Goal: Task Accomplishment & Management: Complete application form

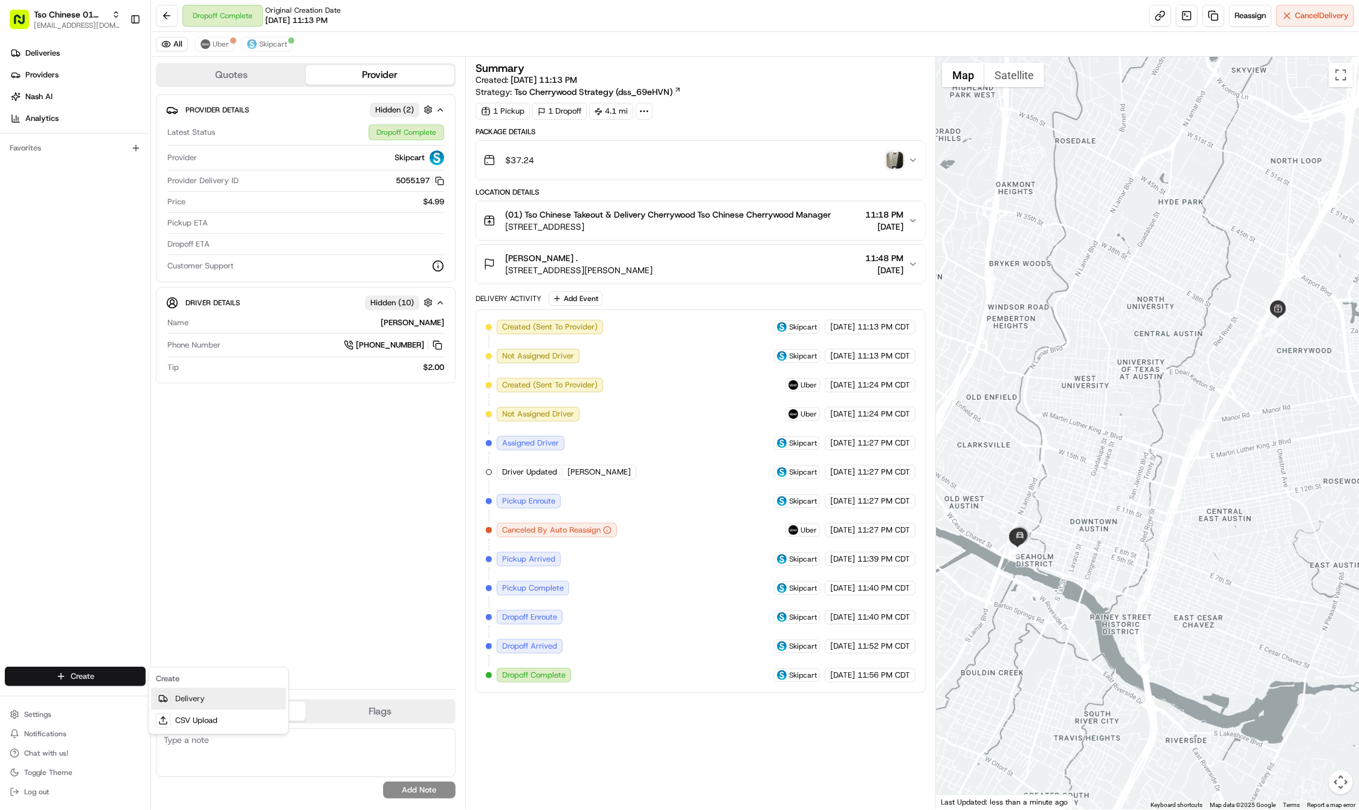
click at [195, 703] on link "Delivery" at bounding box center [218, 699] width 135 height 22
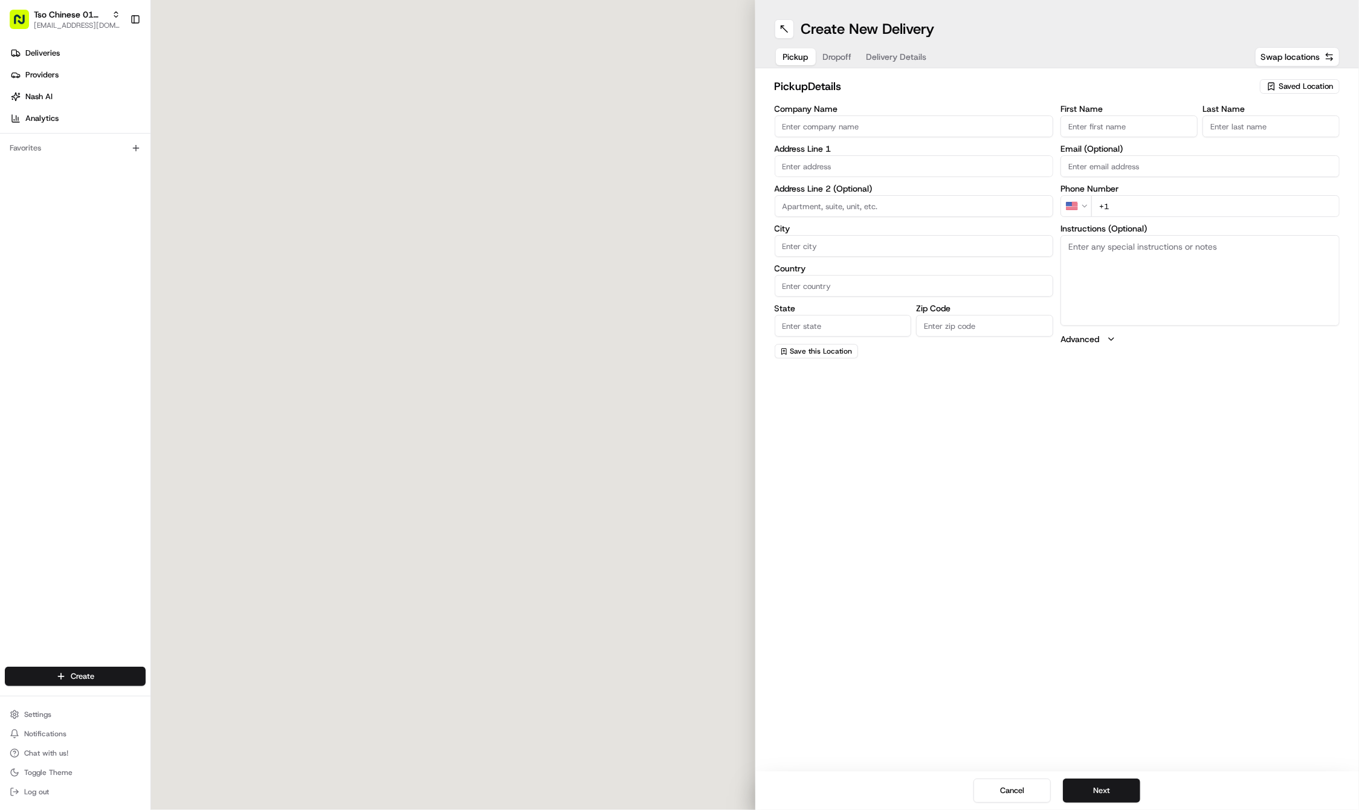
click at [1317, 85] on span "Saved Location" at bounding box center [1306, 86] width 54 height 11
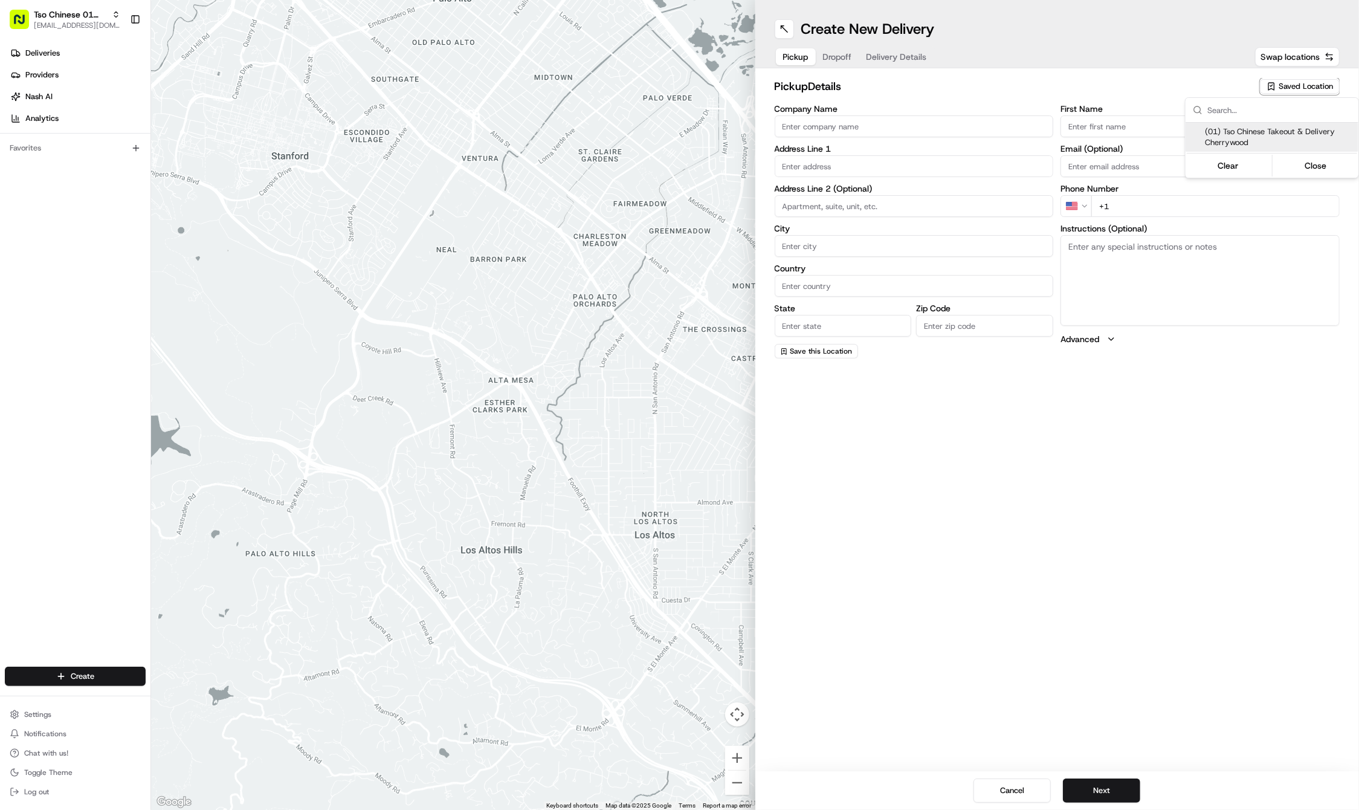
click at [1272, 134] on span "(01) Tso Chinese Takeout & Delivery Cherrywood" at bounding box center [1279, 137] width 149 height 22
type input "(01) Tso Chinese Takeout & Delivery Cherrywood"
type input "Ste E-5"
type input "Austin"
type input "US"
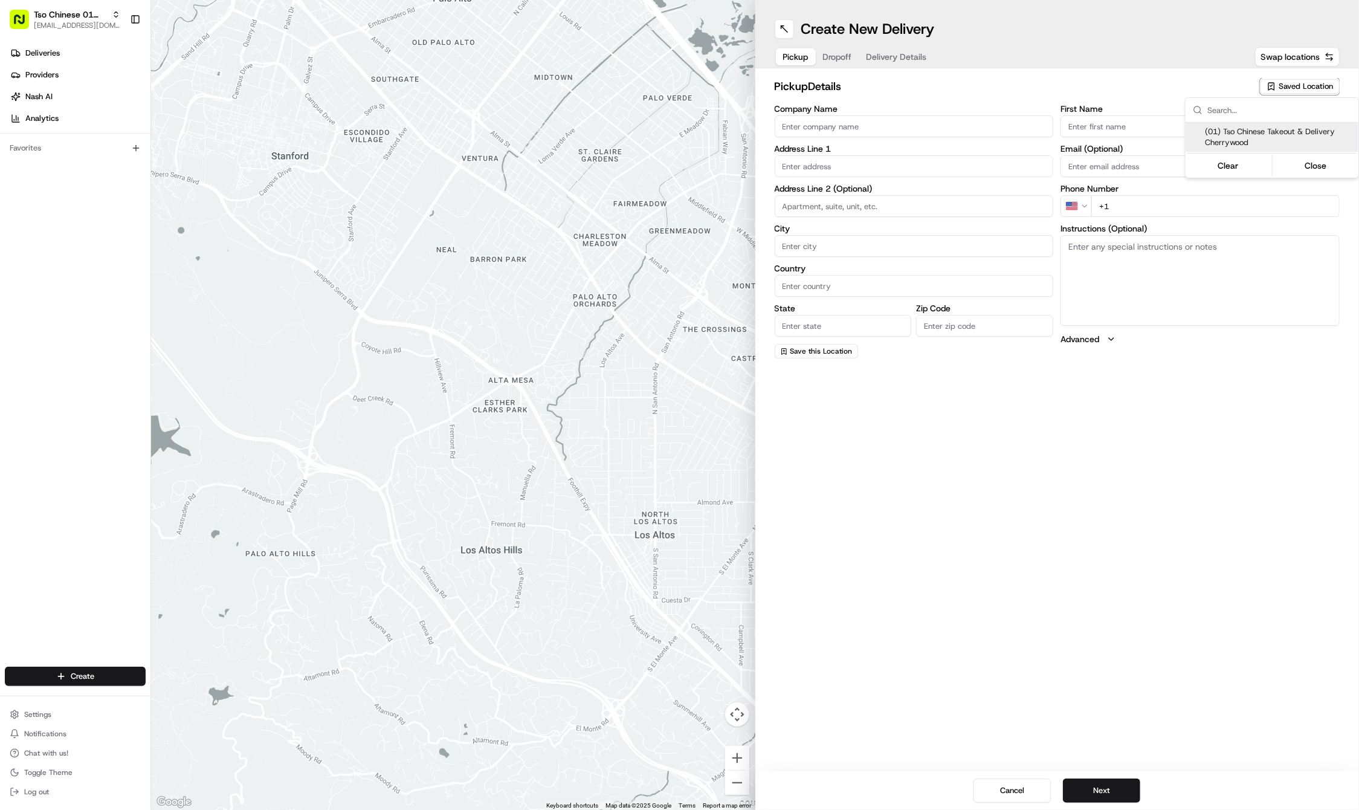
type input "TX"
type input "78722"
type input "Tso Chinese"
type input "Cherrywood Manager"
type input "cherrywoodstore@tsochinese.com"
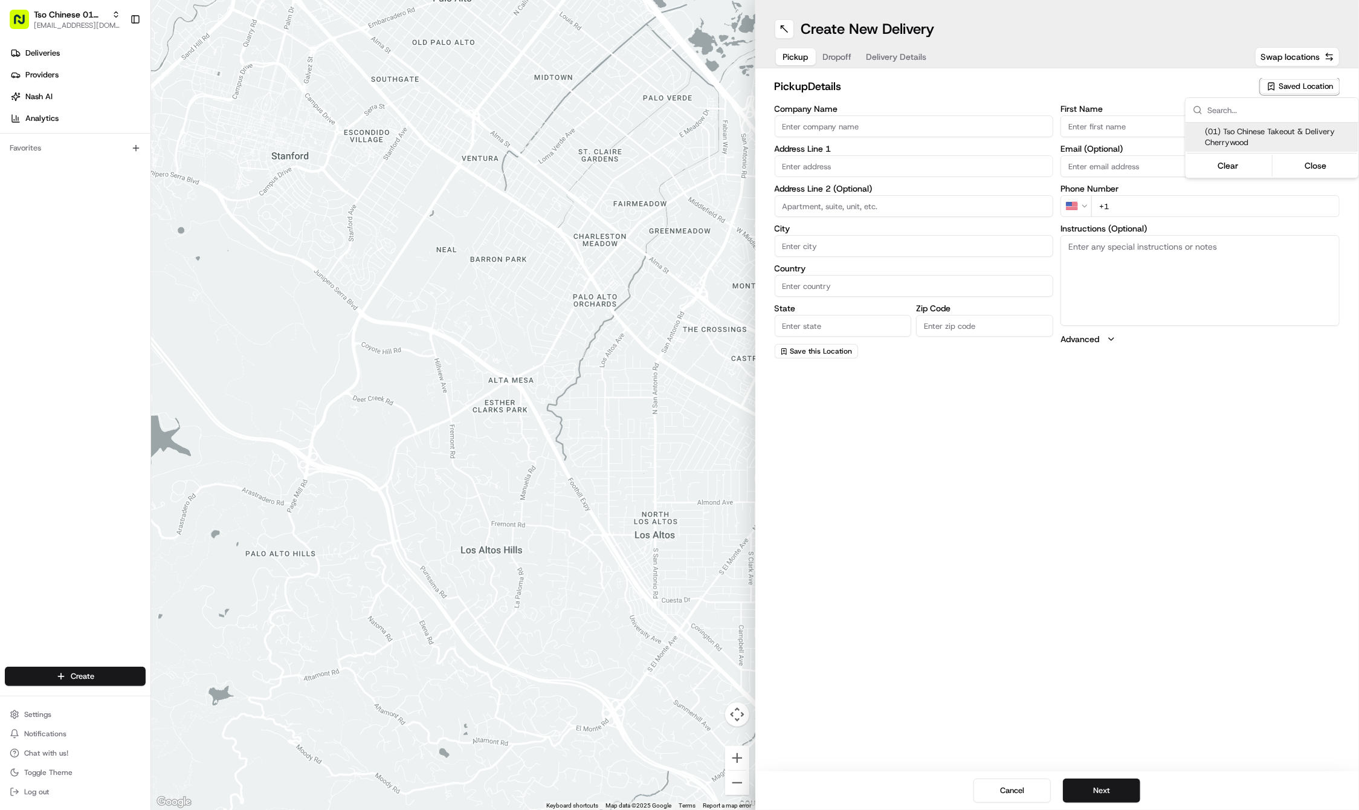
type input "+1 512 401 3232"
type textarea "Submit a picture displaying address & food as Proof of Delivery. Envía una foto…"
type input "[STREET_ADDRESS]"
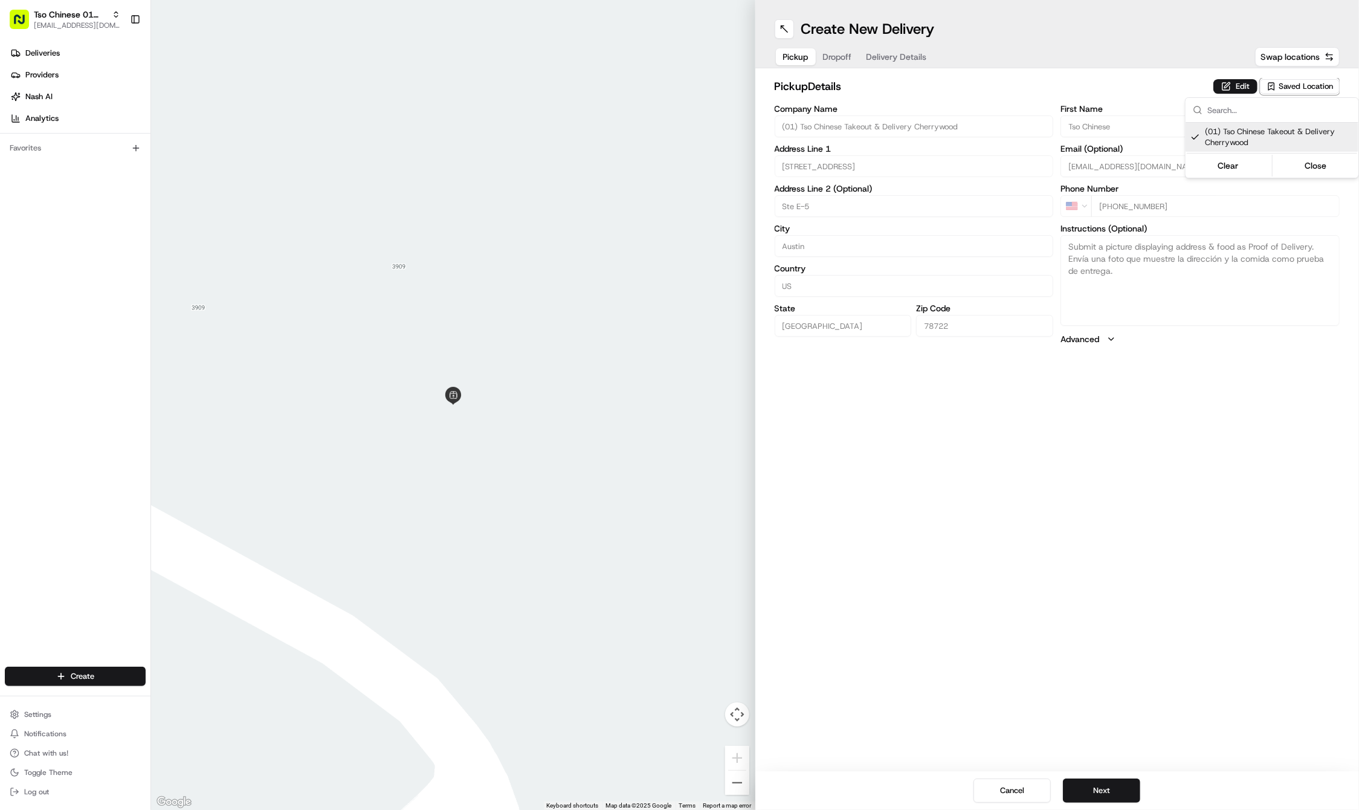
click at [1107, 544] on html "Tso Chinese 01 Cherrywood [EMAIL_ADDRESS][DOMAIN_NAME] Toggle Sidebar Deliverie…" at bounding box center [679, 405] width 1359 height 810
click at [1093, 788] on button "Next" at bounding box center [1101, 790] width 77 height 24
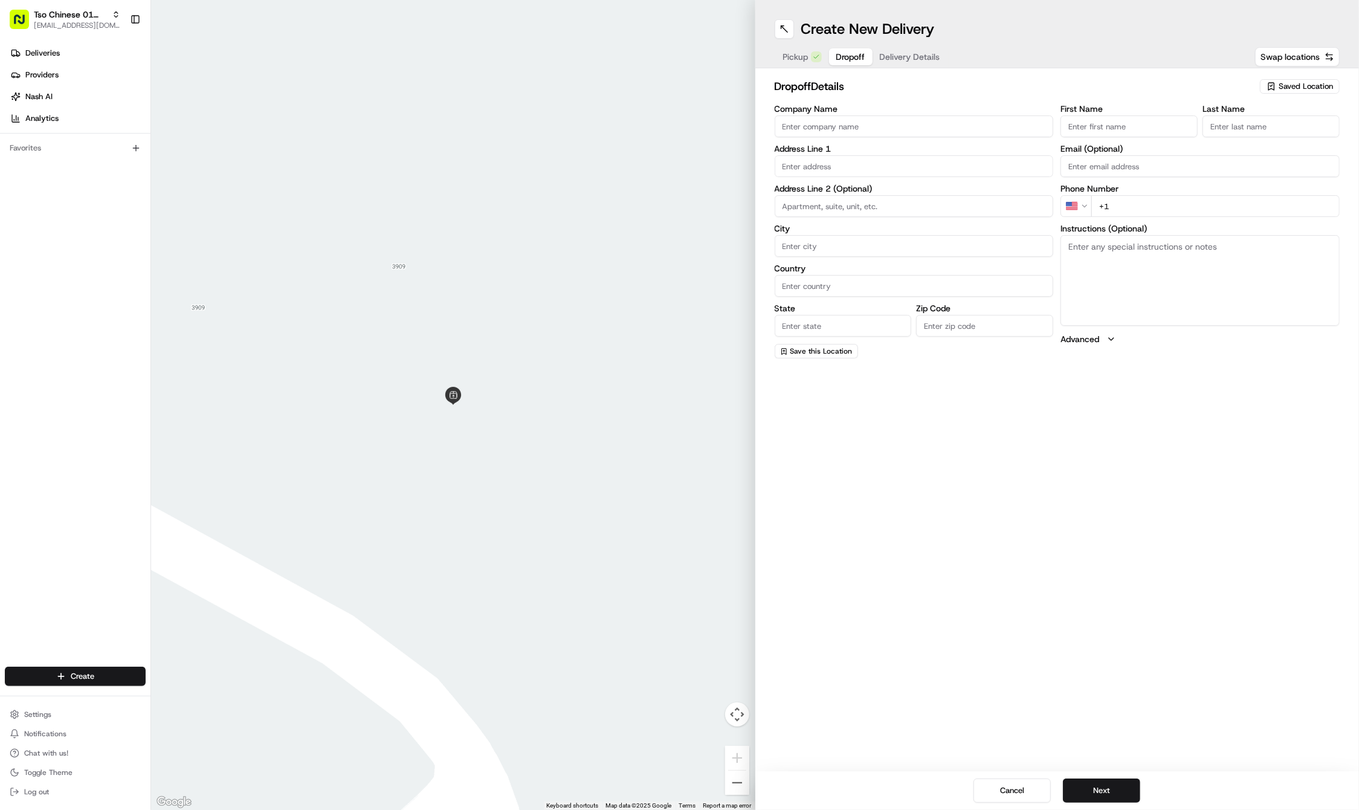
paste input "Sally"
type input "Sally"
paste input "512 350 8571"
type input "+1 512 350 8571"
click at [1229, 138] on div "Last Name Required" at bounding box center [1271, 128] width 137 height 47
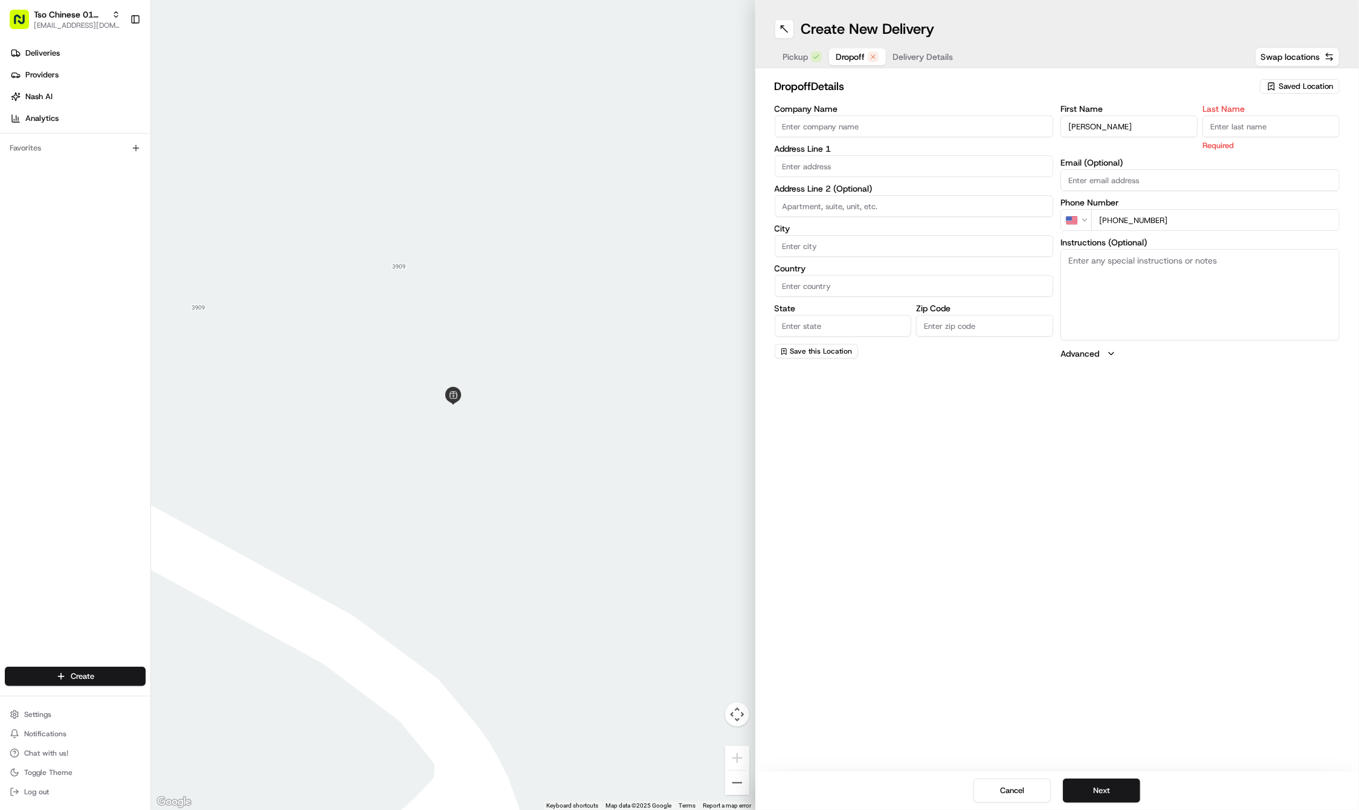
paste input "Campbell"
type input "Campbell"
paste input "4818 Berkman Dr"
click at [837, 184] on div "4818 Berkman Drive, Austin, TX" at bounding box center [914, 191] width 273 height 18
type input "4818 Berkman Dr, Austin, TX 78723, USA"
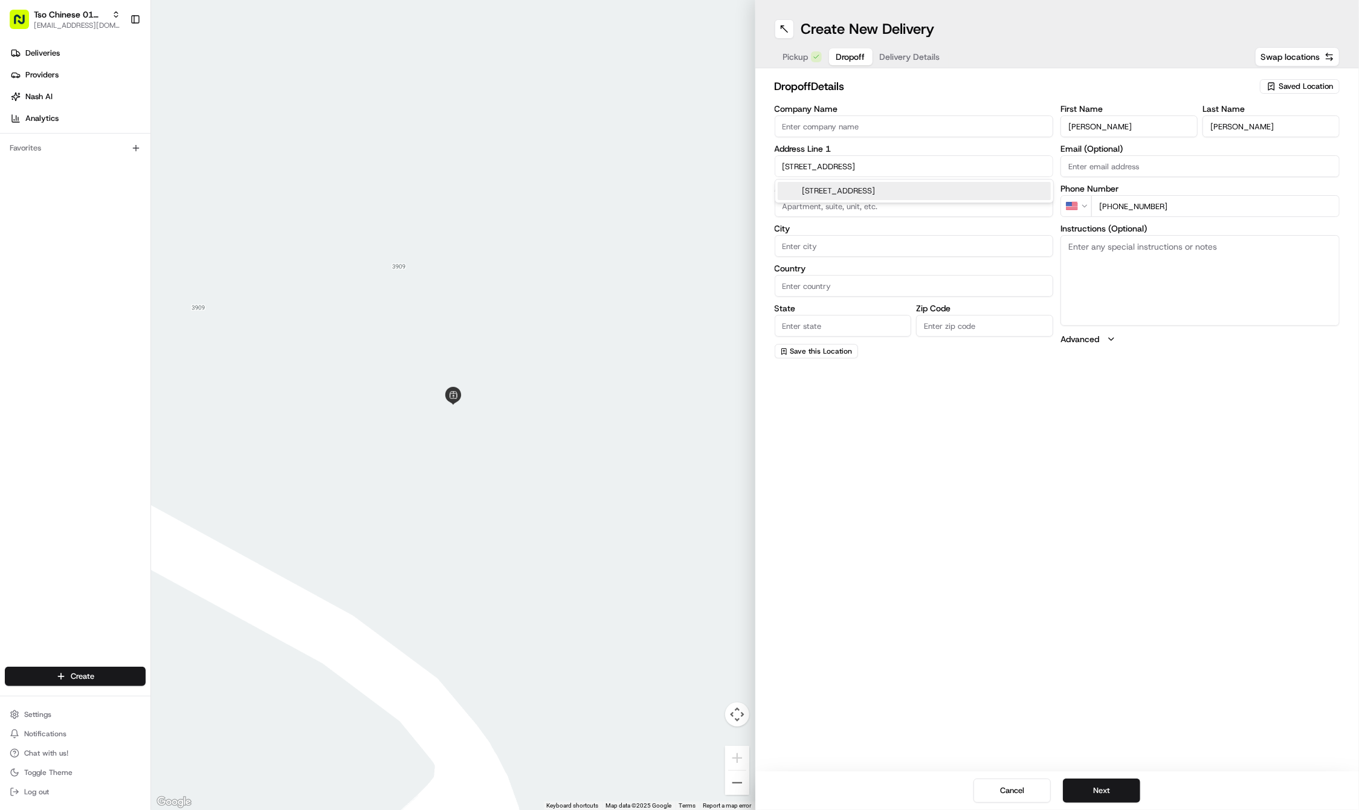
type input "Austin"
type input "[GEOGRAPHIC_DATA]"
type input "78723"
type input "4818 Berkman Drive"
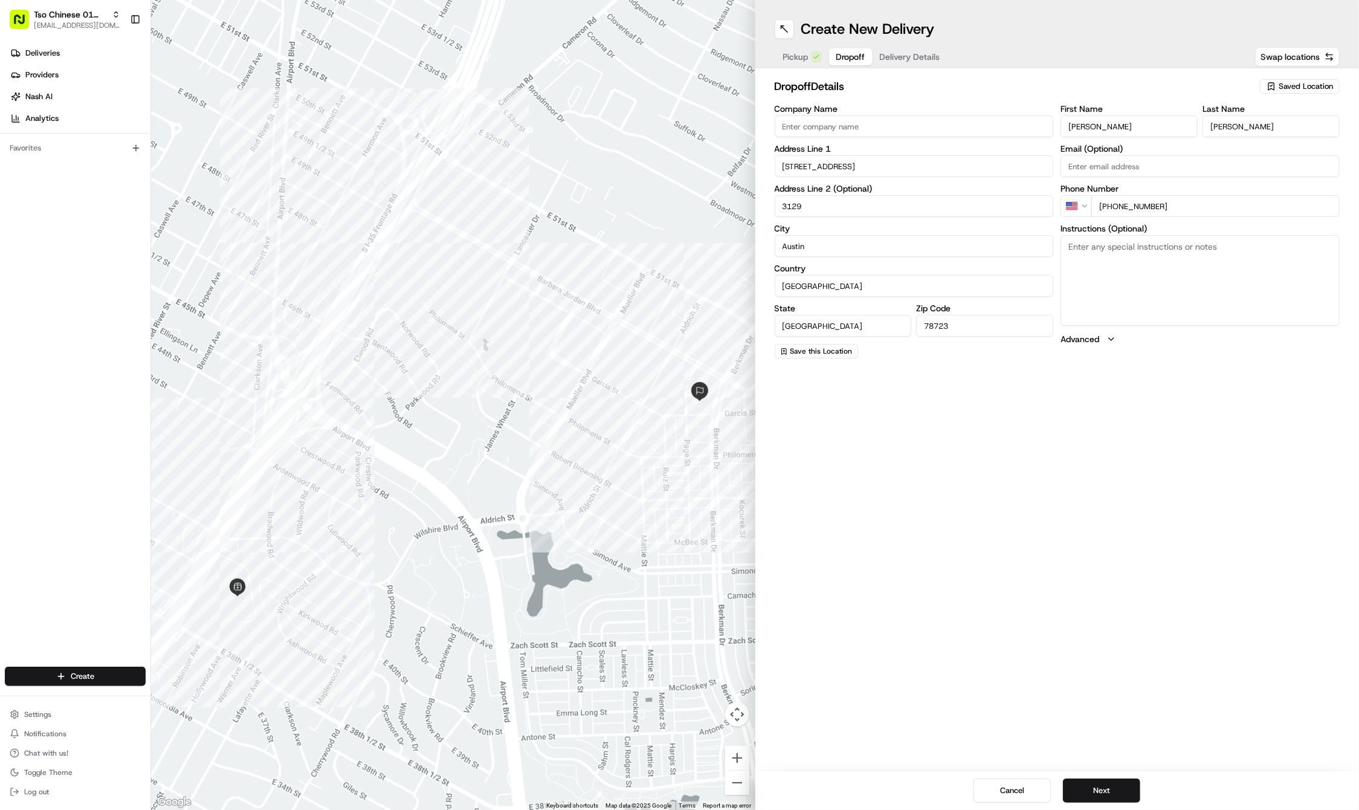
type input "3129"
click at [1166, 281] on textarea "Instructions (Optional)" at bounding box center [1200, 280] width 279 height 91
paste textarea "Overture Mueller apartment building 3rd floor - 3129"
type textarea "Overture Mueller apartment building 3rd floor - 3129"
click at [1090, 777] on div "Cancel Next" at bounding box center [1057, 790] width 604 height 39
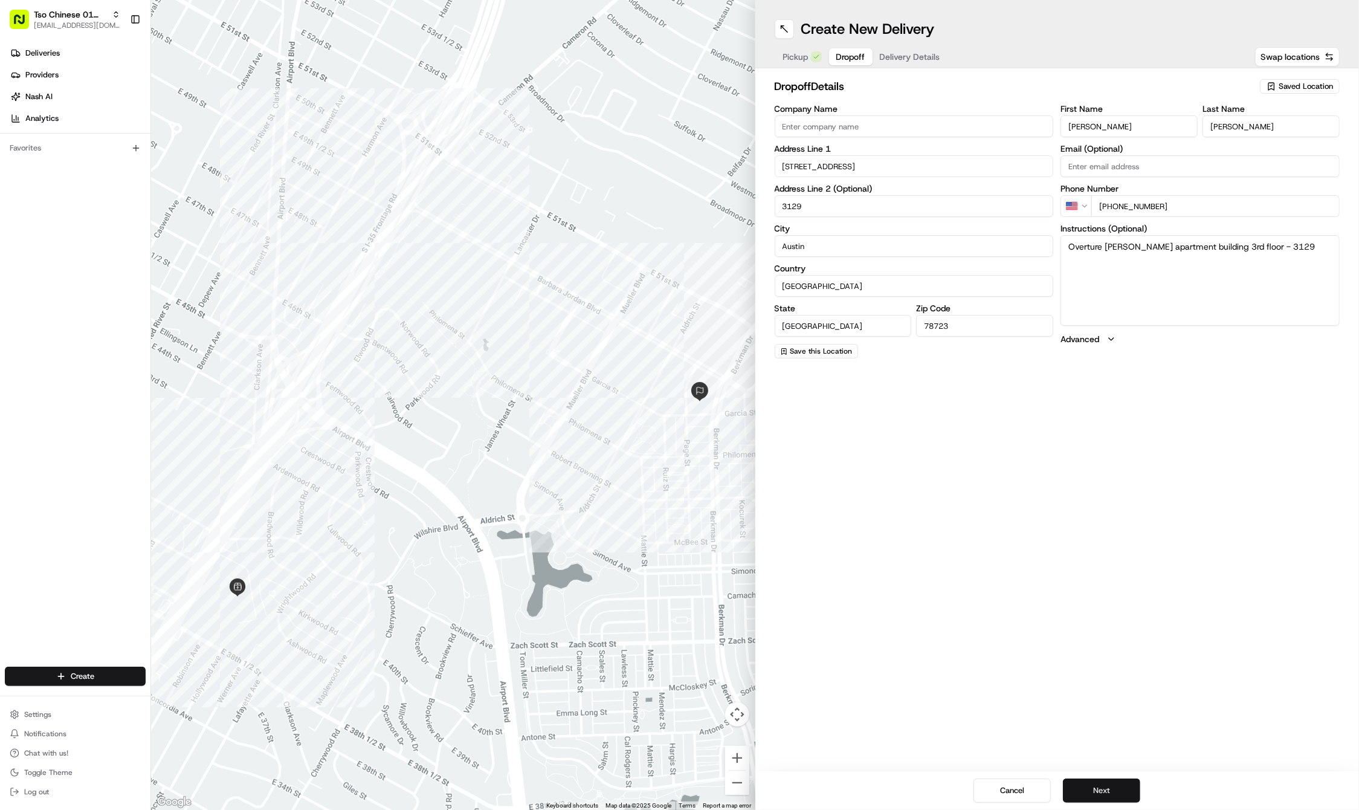
click at [1090, 788] on button "Next" at bounding box center [1101, 790] width 77 height 24
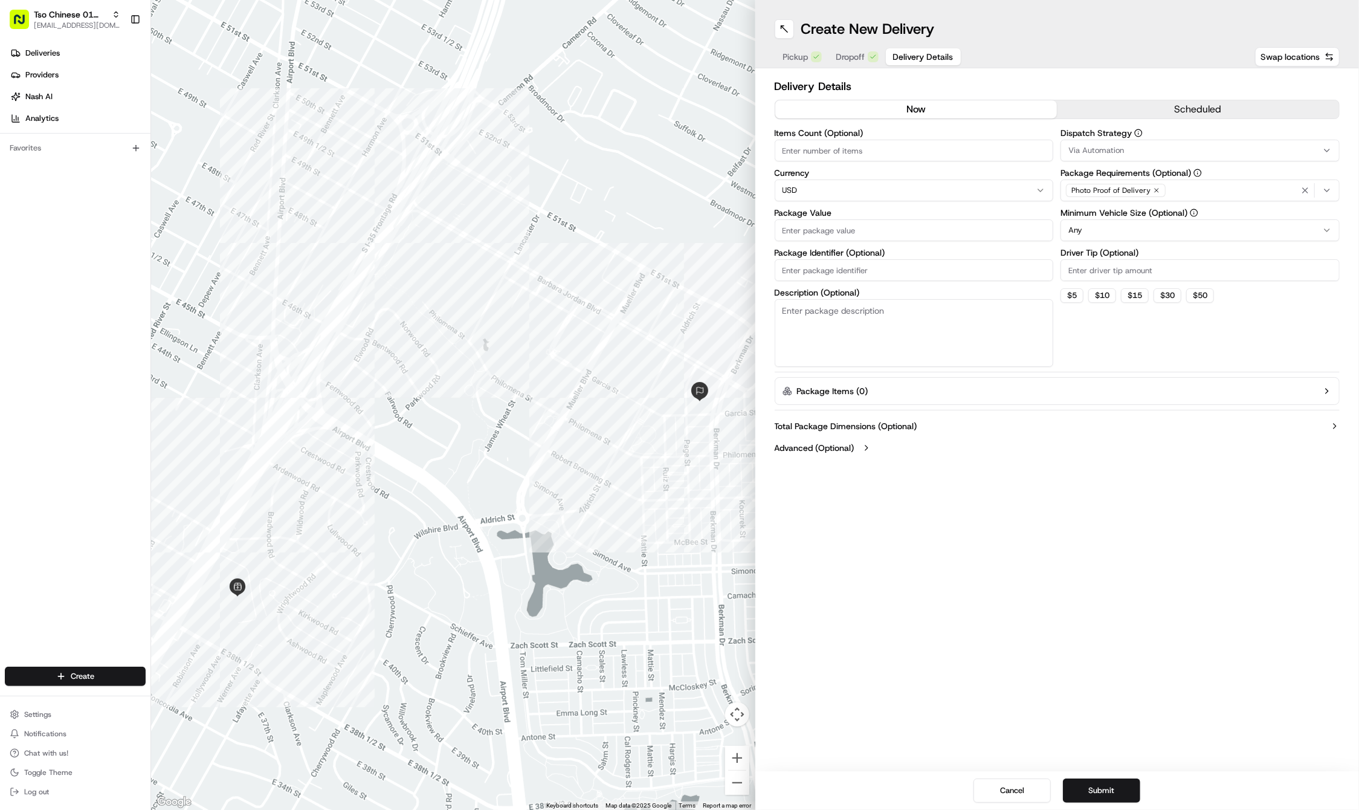
click at [1099, 270] on input "Driver Tip (Optional)" at bounding box center [1200, 270] width 279 height 22
type input "2"
click at [1106, 150] on span "Via Automation" at bounding box center [1096, 150] width 56 height 11
click at [1110, 211] on span "Tso Cherrywood Strategy" at bounding box center [1155, 216] width 149 height 11
click at [1297, 192] on html "Tso Chinese 01 Cherrywood haran@tsochinese.com Toggle Sidebar Deliveries Provid…" at bounding box center [679, 405] width 1359 height 810
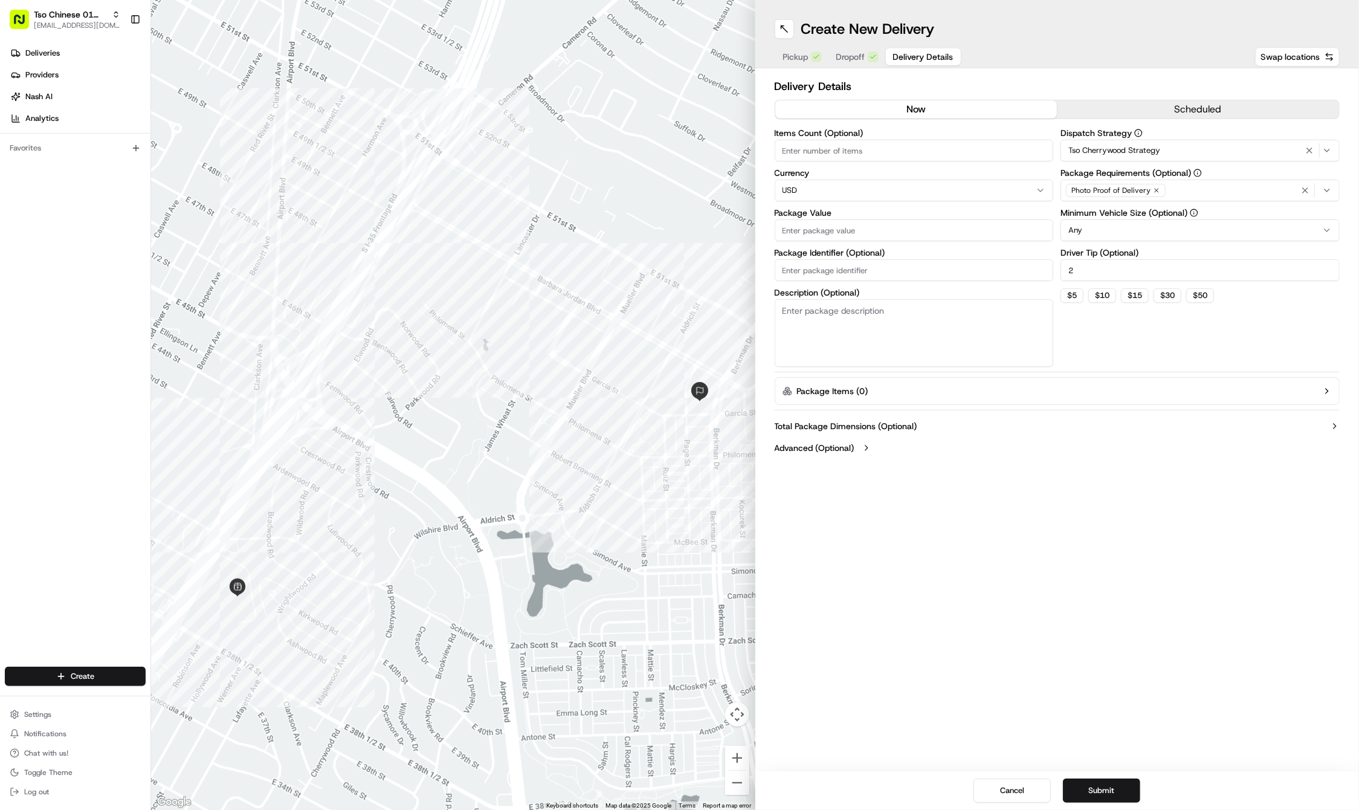
click at [1313, 187] on div "button" at bounding box center [1318, 190] width 38 height 15
click at [1309, 187] on icon "button" at bounding box center [1306, 191] width 10 height 10
click at [1280, 187] on div "Select requirements" at bounding box center [1200, 190] width 273 height 11
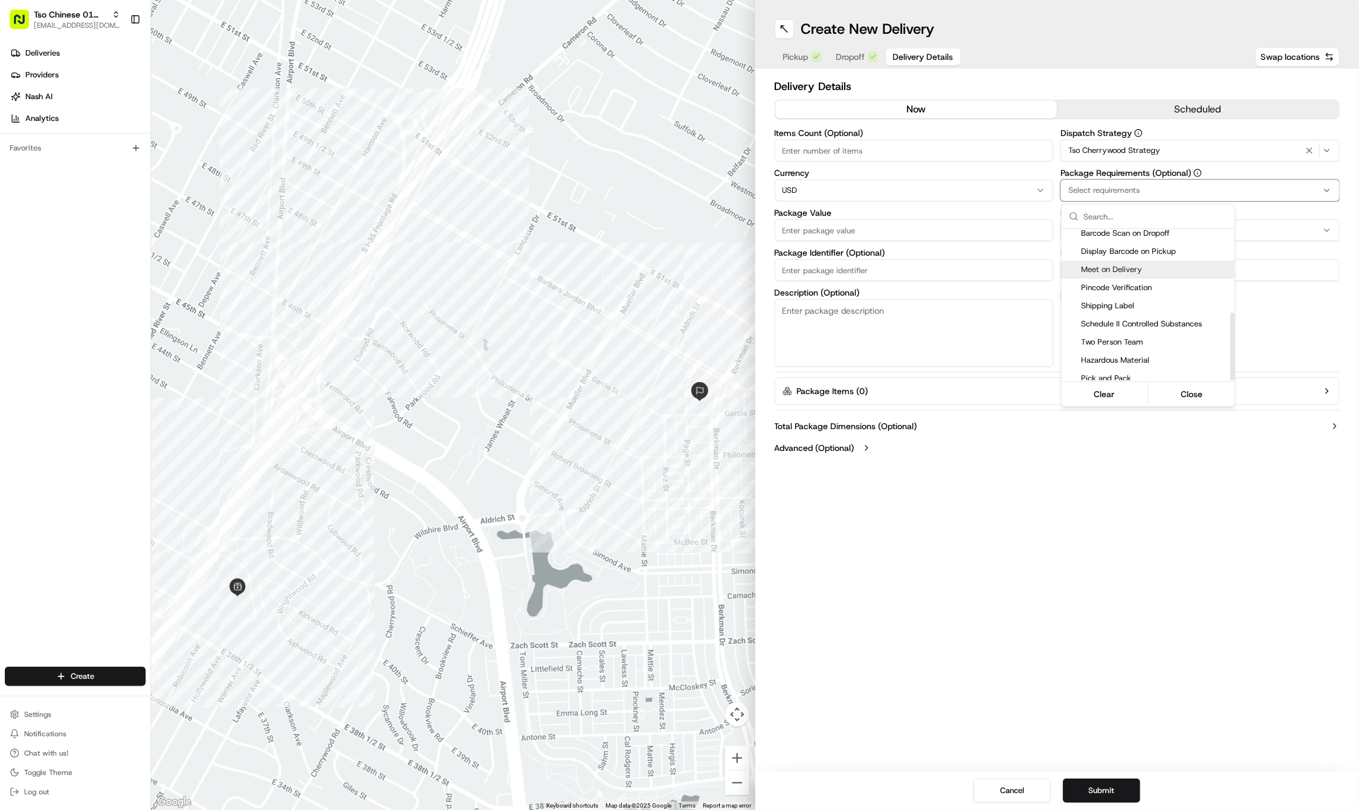
click at [1161, 270] on span "Meet on Delivery" at bounding box center [1155, 269] width 149 height 11
click at [1175, 630] on html "Tso Chinese 01 Cherrywood haran@tsochinese.com Toggle Sidebar Deliveries Provid…" at bounding box center [679, 405] width 1359 height 810
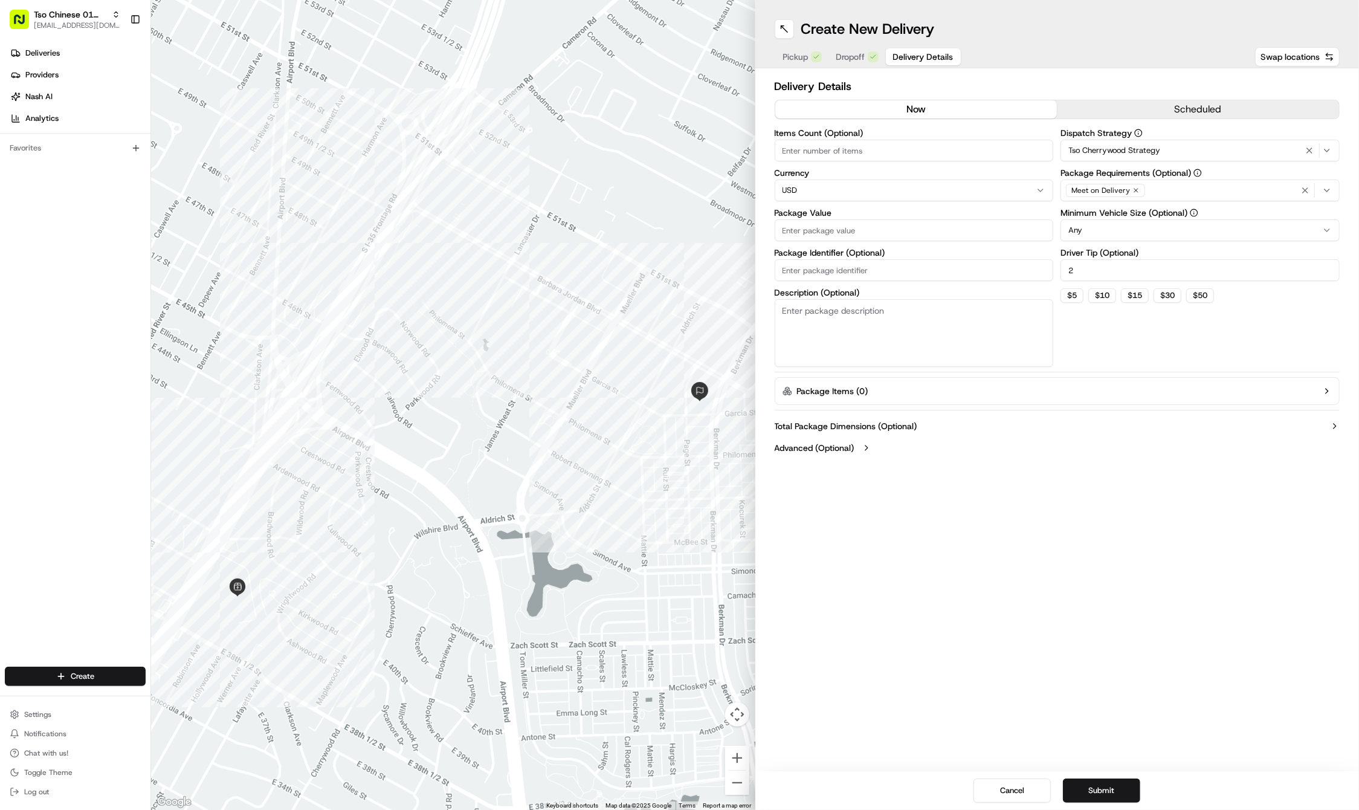
click at [881, 248] on label "Package Identifier (Optional)" at bounding box center [914, 252] width 279 height 8
click at [881, 259] on input "Package Identifier (Optional)" at bounding box center [914, 270] width 279 height 22
click at [851, 269] on input "Package Identifier (Optional)" at bounding box center [914, 270] width 279 height 22
paste input "AZ3AVOU"
type input "AZ3AVOU"
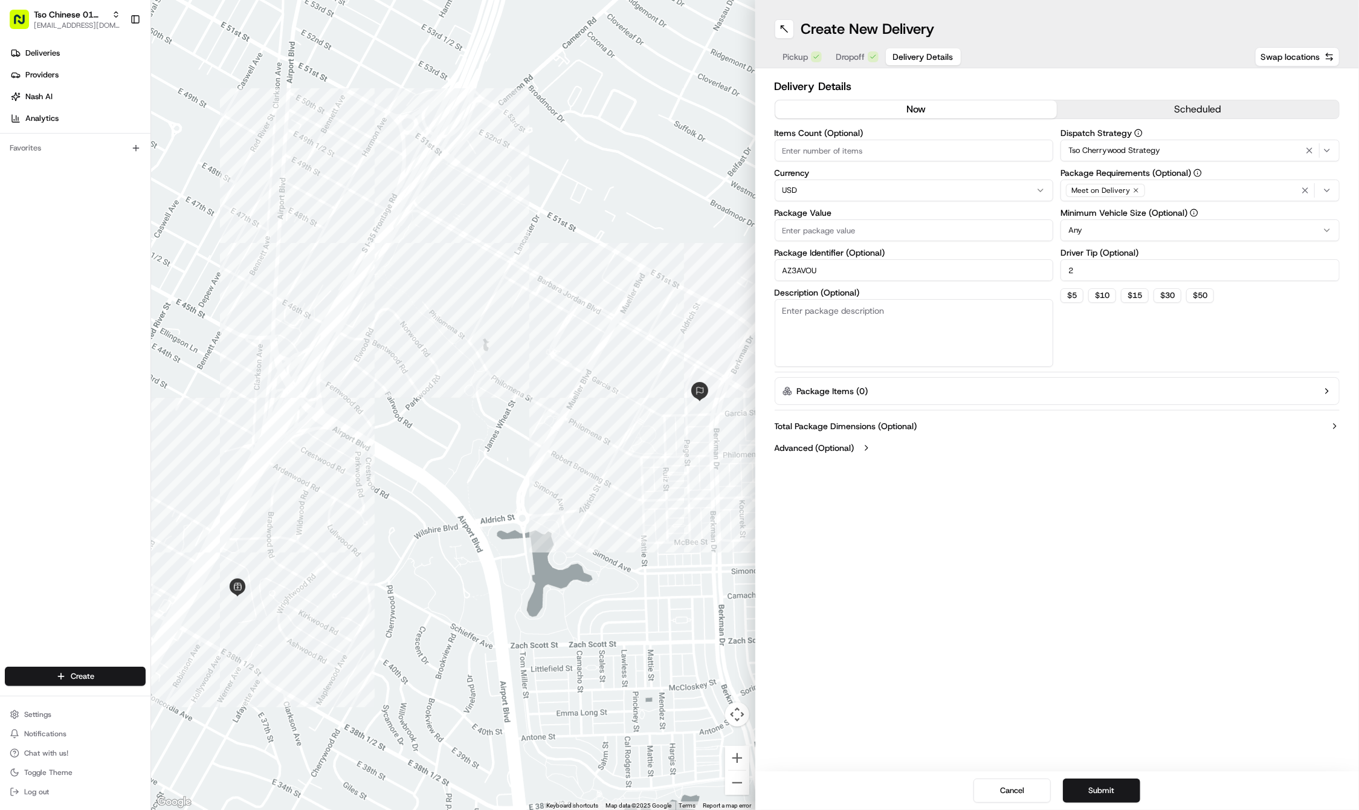
click at [822, 232] on input "Package Value" at bounding box center [914, 230] width 279 height 22
type input "38.27"
click at [1129, 616] on div "Create New Delivery Pickup Dropoff Delivery Details Swap locations Delivery Det…" at bounding box center [1057, 405] width 604 height 810
click at [1108, 796] on button "Submit" at bounding box center [1101, 790] width 77 height 24
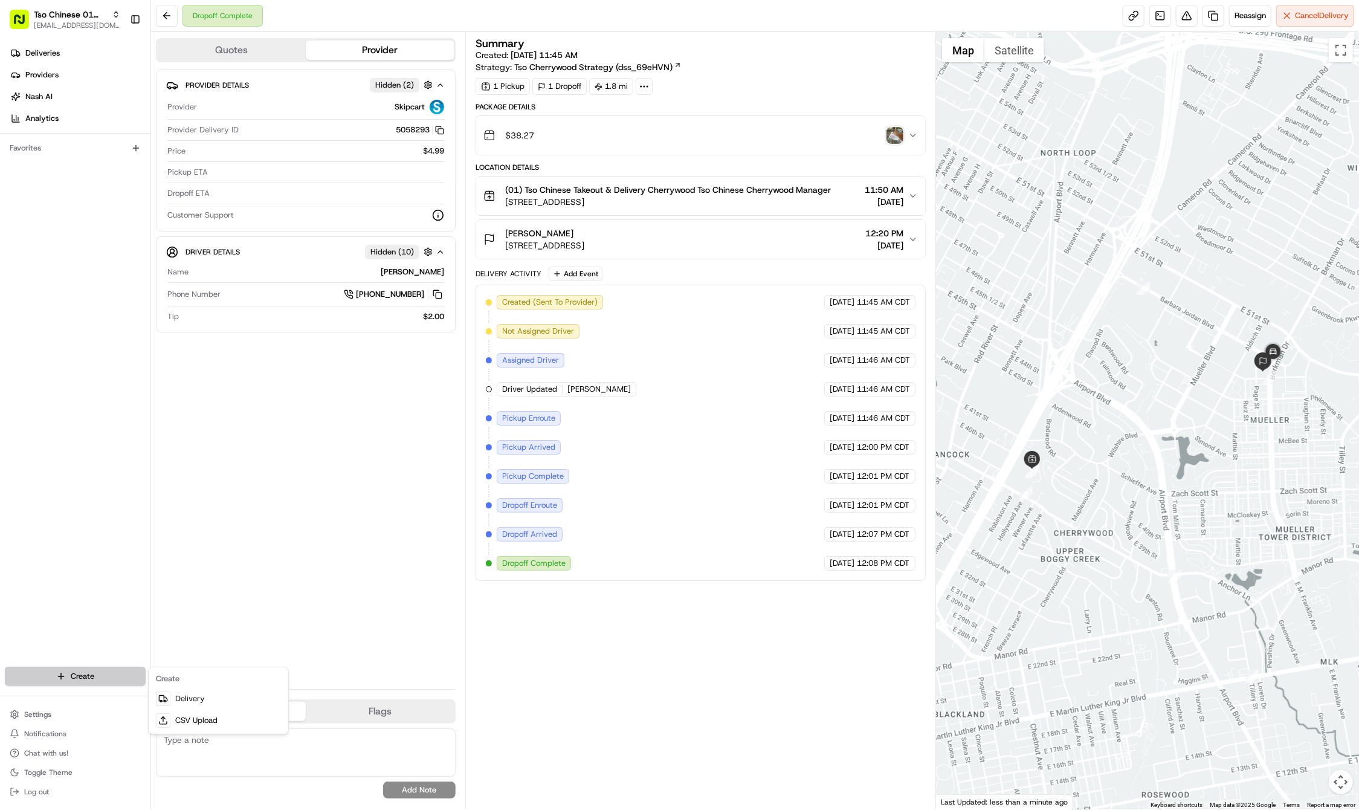
click at [86, 666] on html "Tso Chinese 01 Cherrywood haran@tsochinese.com Toggle Sidebar Deliveries Provid…" at bounding box center [679, 405] width 1359 height 810
click at [174, 692] on link "Delivery" at bounding box center [218, 699] width 135 height 22
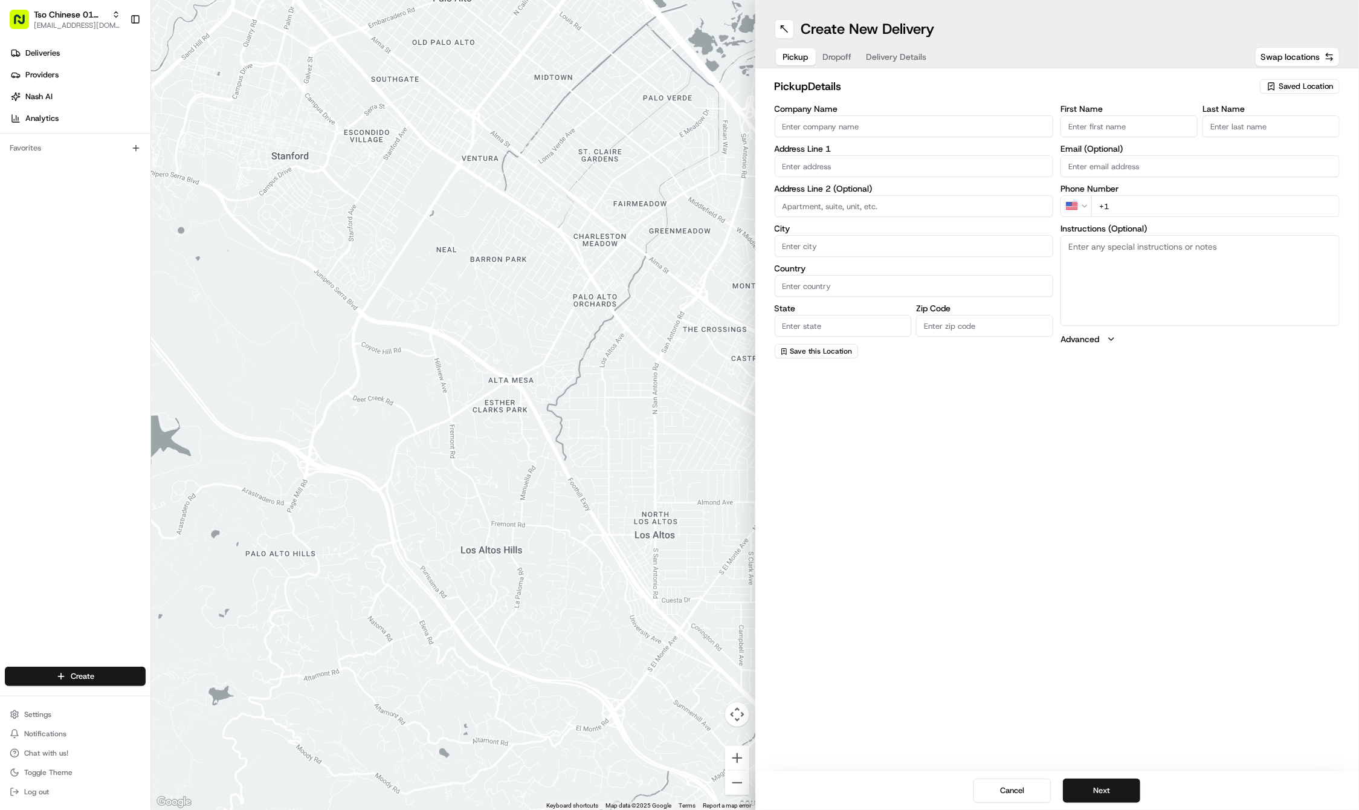
click at [1040, 467] on div "Create New Delivery Pickup Dropoff Delivery Details Swap locations pickup Detai…" at bounding box center [1057, 405] width 604 height 810
click at [1294, 89] on span "Saved Location" at bounding box center [1306, 86] width 54 height 11
click at [1261, 132] on span "(01) Tso Chinese Takeout & Delivery Cherrywood" at bounding box center [1279, 137] width 149 height 22
type input "(01) Tso Chinese Takeout & Delivery Cherrywood"
type input "Ste E-5"
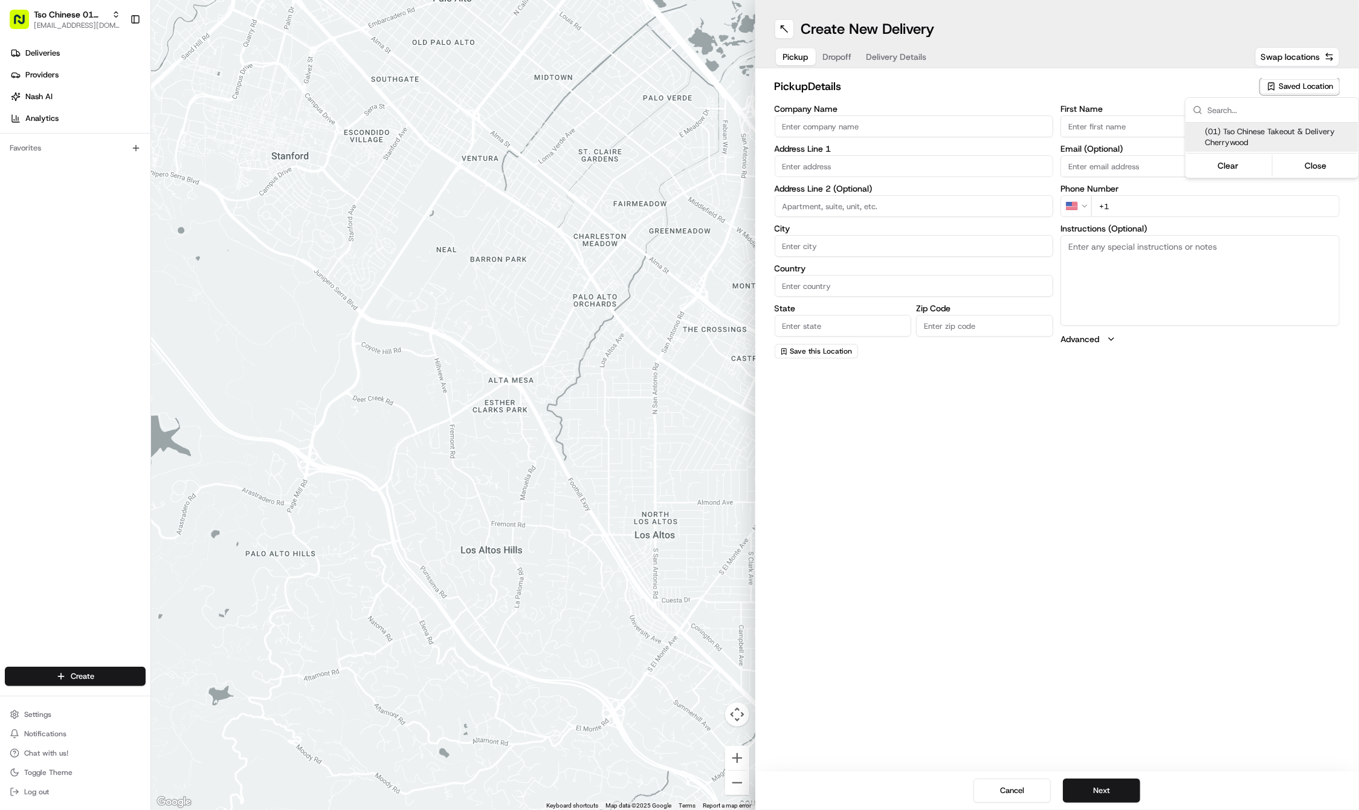
type input "Austin"
type input "US"
type input "[GEOGRAPHIC_DATA]"
type input "78722"
type input "Tso Chinese"
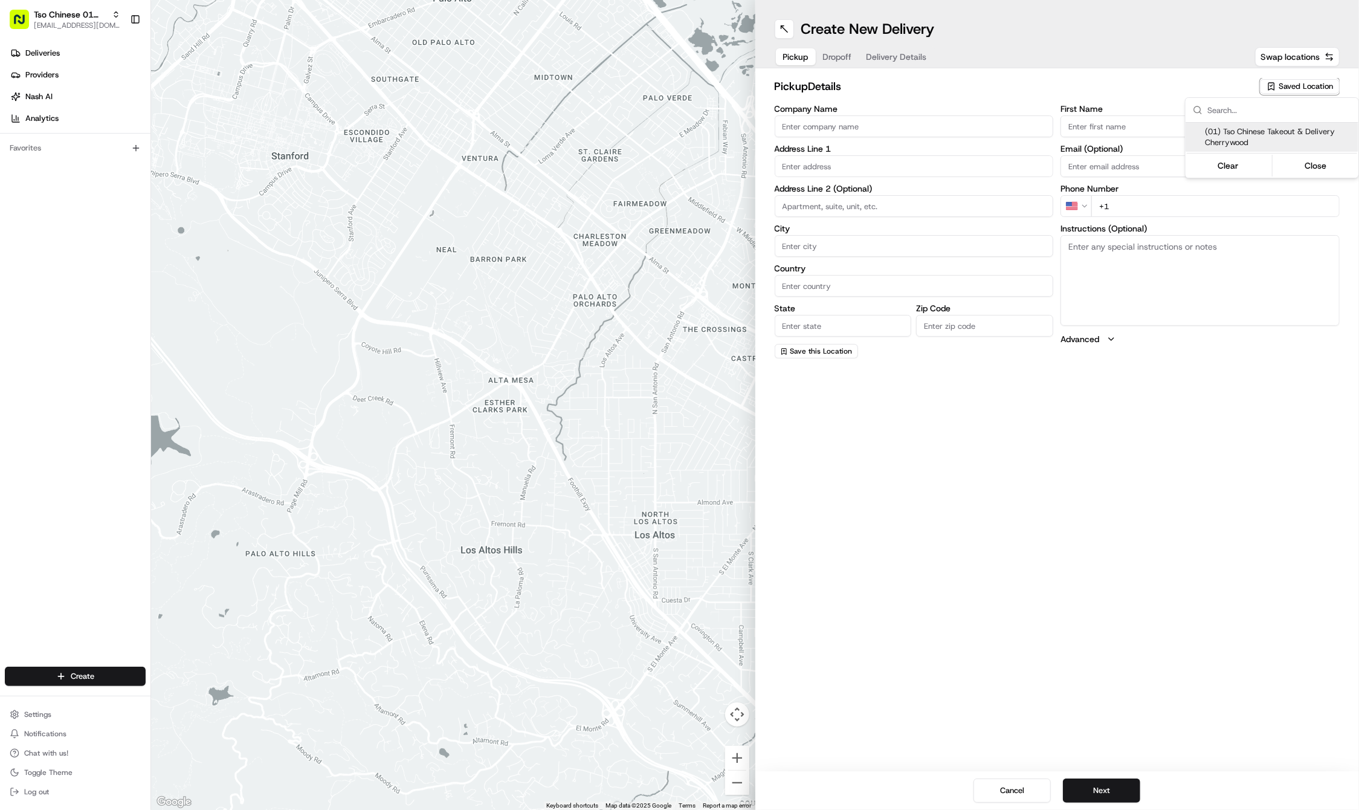
type input "Cherrywood Manager"
type input "cherrywoodstore@tsochinese.com"
type input "+1 512 401 3232"
type textarea "Submit a picture displaying address & food as Proof of Delivery. Envía una foto…"
type input "3909 N Interstate Hwy 35"
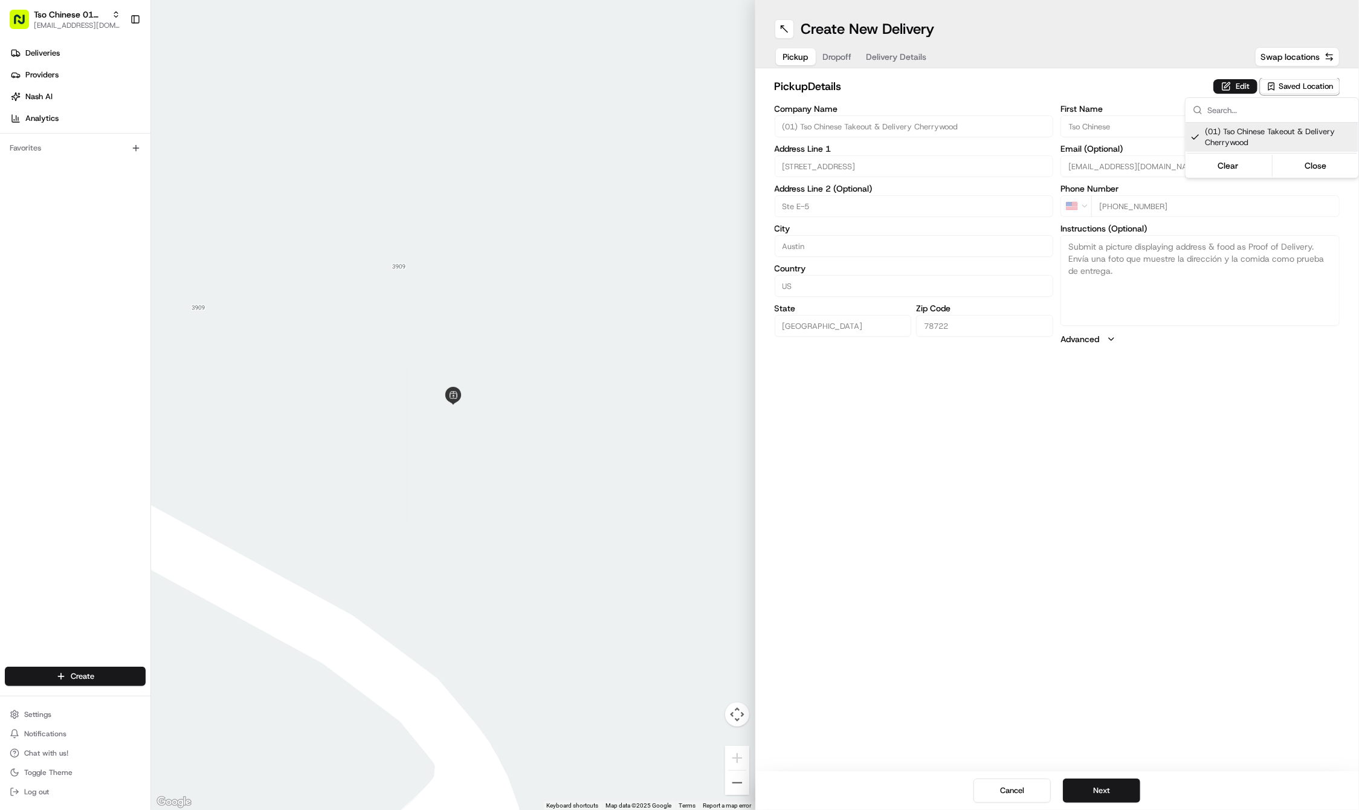
click at [1166, 441] on html "Tso Chinese 01 Cherrywood [EMAIL_ADDRESS][DOMAIN_NAME] Toggle Sidebar Deliverie…" at bounding box center [679, 405] width 1359 height 810
click at [1125, 786] on button "Next" at bounding box center [1101, 790] width 77 height 24
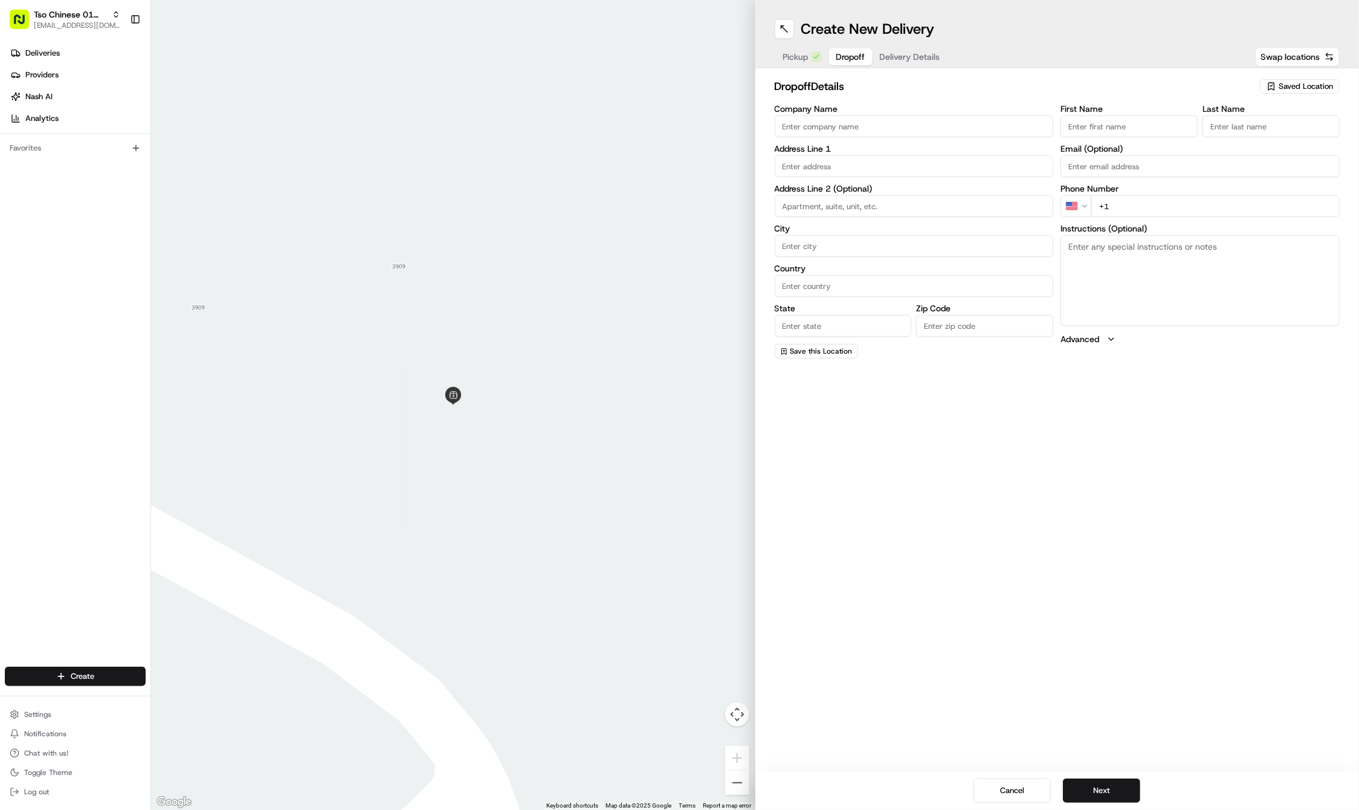
paste input "Rebecca"
type input "Rebecca"
paste input "Austen"
type input "Austen"
paste input "512 804 8255"
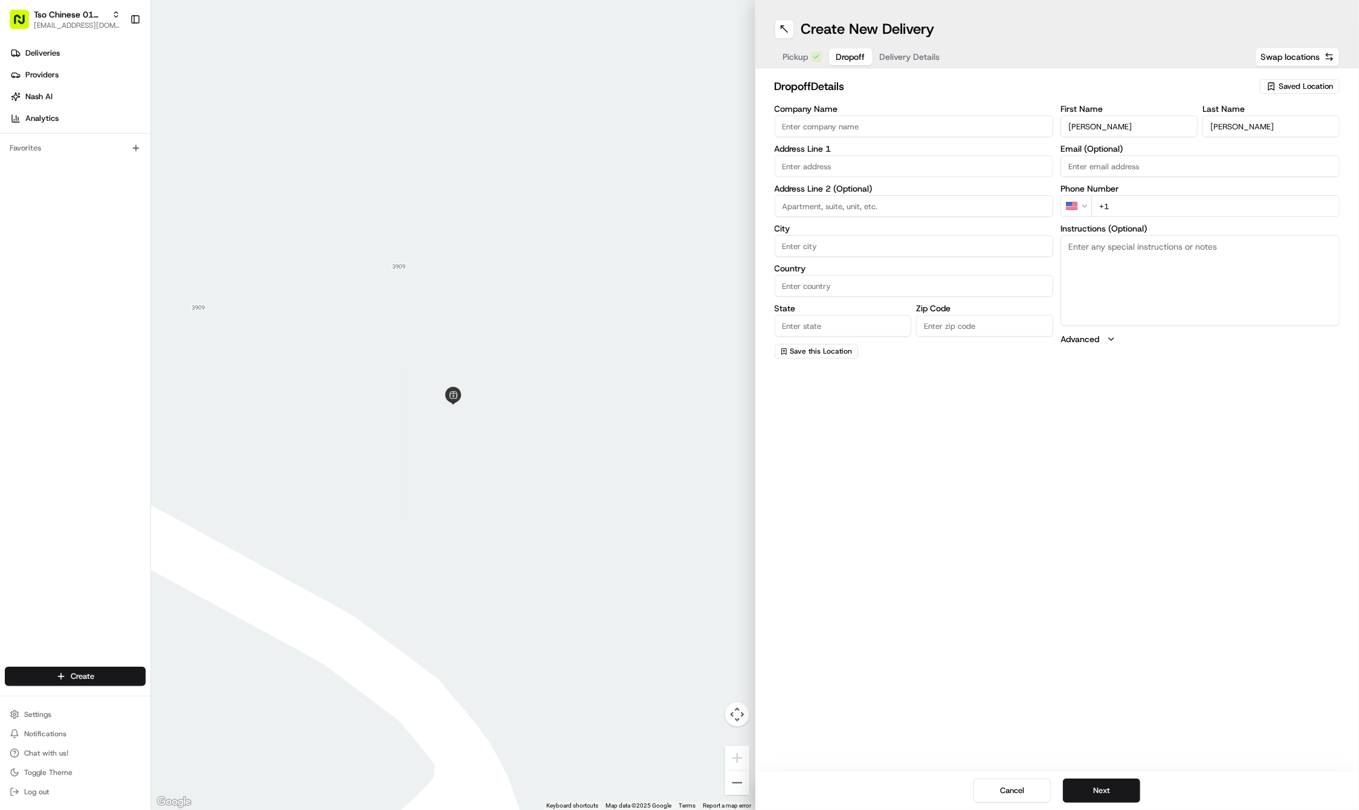
type input "+1 512 804 8255"
paste input "1205 Dailey St"
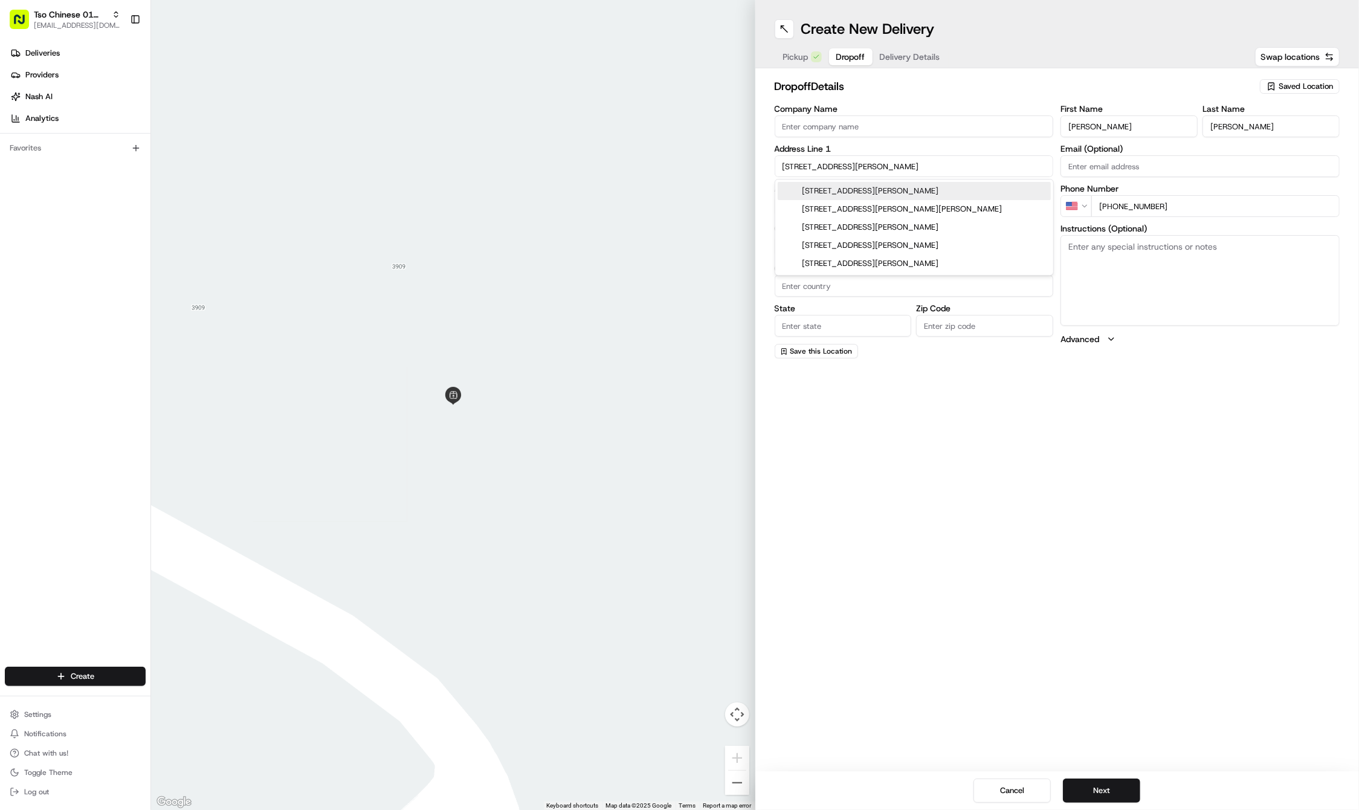
click at [835, 187] on div "1205 Dailey St, Austin, TX" at bounding box center [914, 191] width 273 height 18
type input "1205 Dailey St, Austin, TX 78703, USA"
type input "Austin"
type input "[GEOGRAPHIC_DATA]"
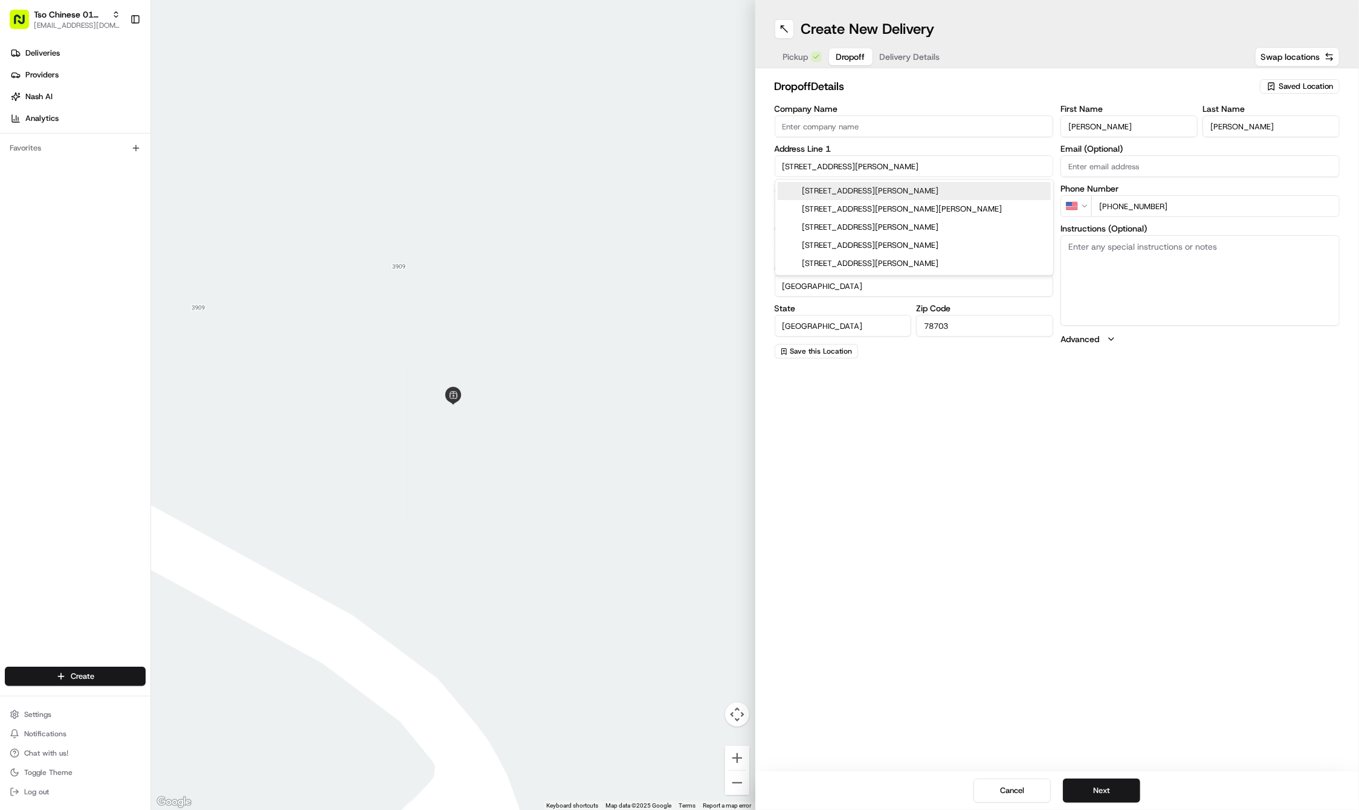
type input "78703"
type input "1205 Dailey Street"
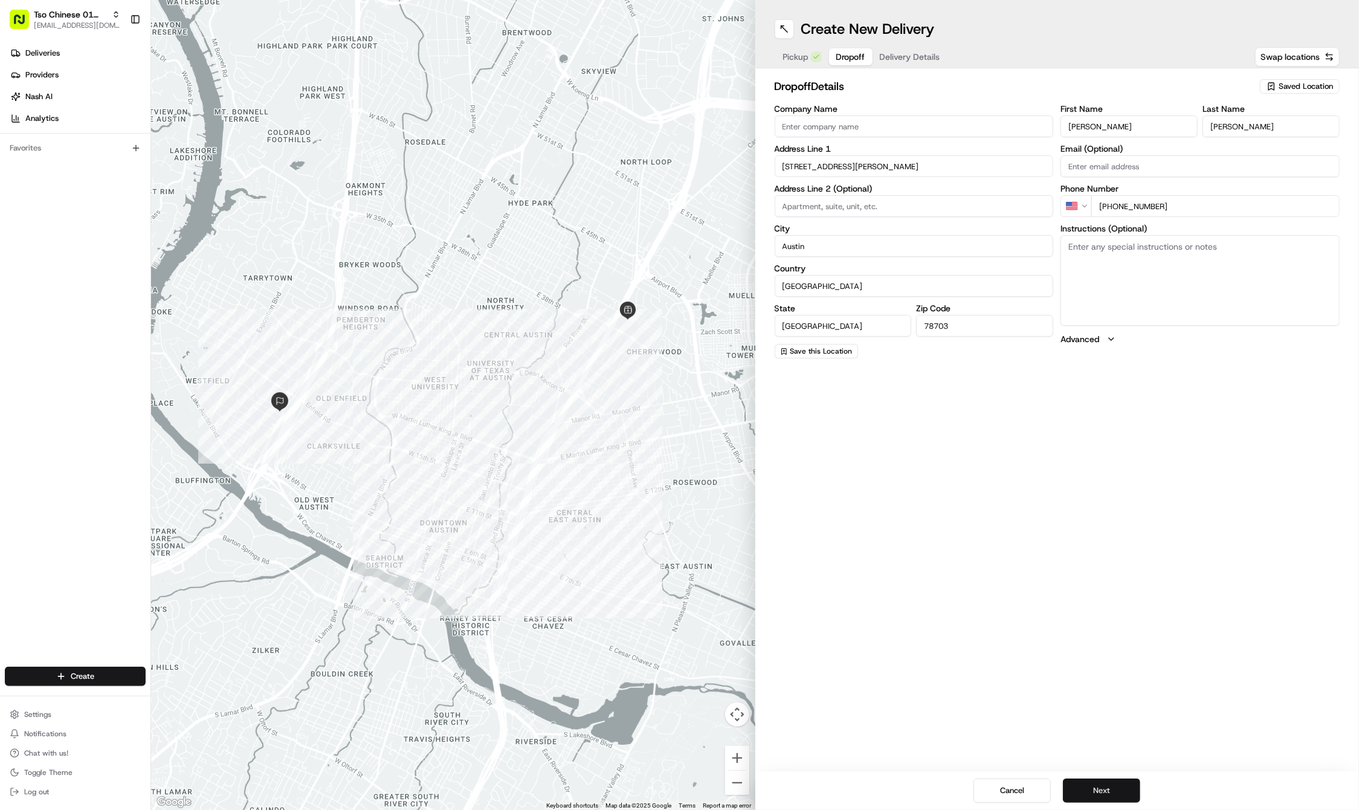
click at [1093, 796] on button "Next" at bounding box center [1101, 790] width 77 height 24
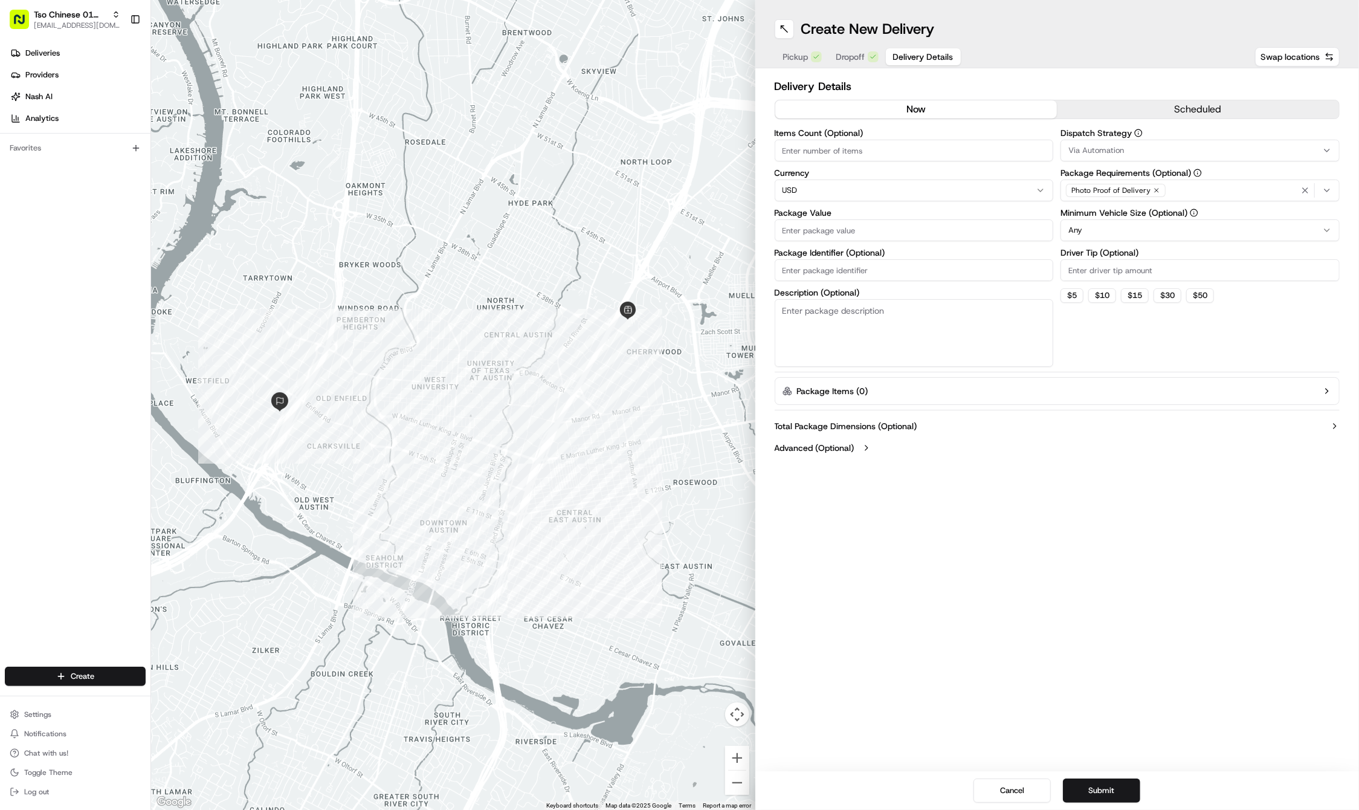
click at [827, 272] on input "Package Identifier (Optional)" at bounding box center [914, 270] width 279 height 22
paste input "YY9FBXF"
type input "YY9FBXF"
click at [801, 224] on input "Package Value" at bounding box center [914, 230] width 279 height 22
type input "39.94"
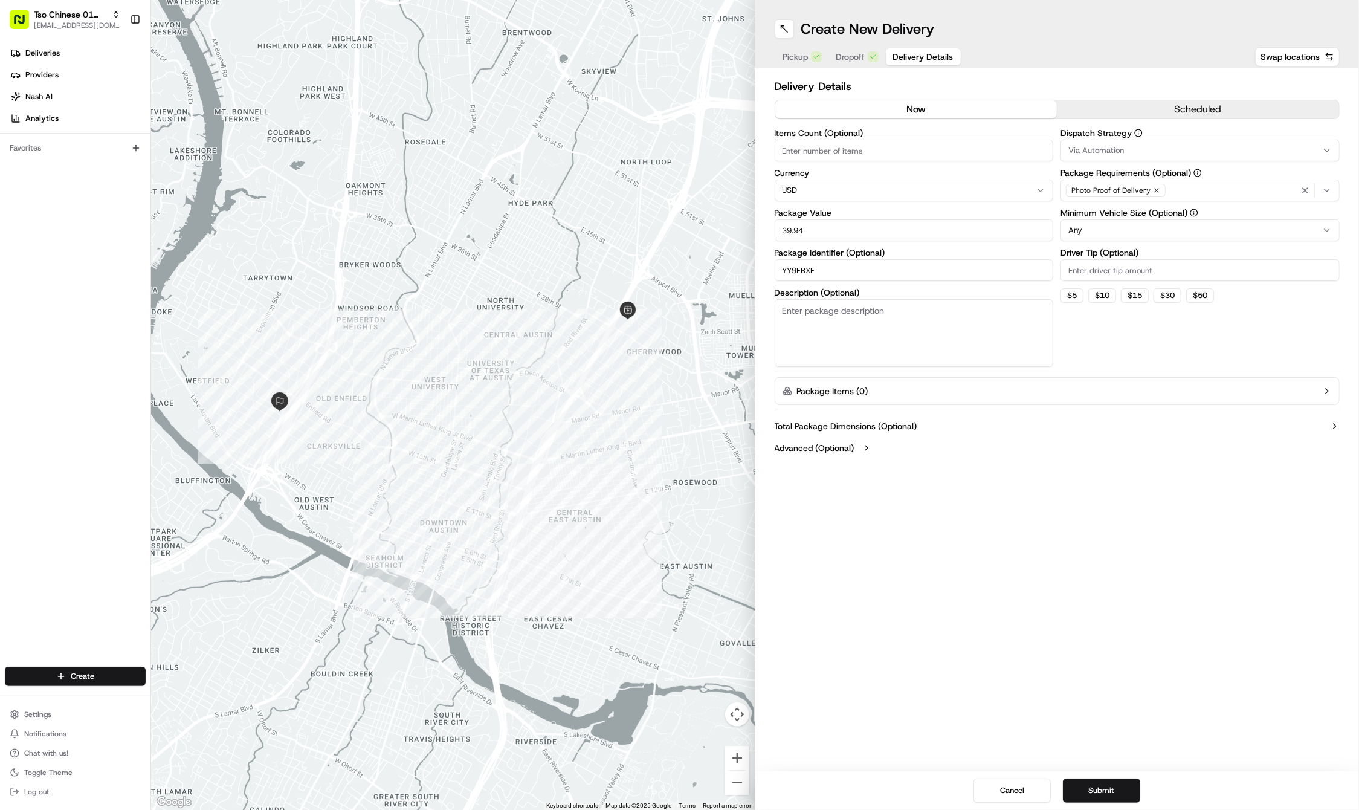
click at [1106, 271] on input "Driver Tip (Optional)" at bounding box center [1200, 270] width 279 height 22
type input "2"
click at [1153, 189] on icon "button" at bounding box center [1156, 190] width 7 height 7
click at [1153, 189] on div "Select requirements" at bounding box center [1200, 190] width 273 height 11
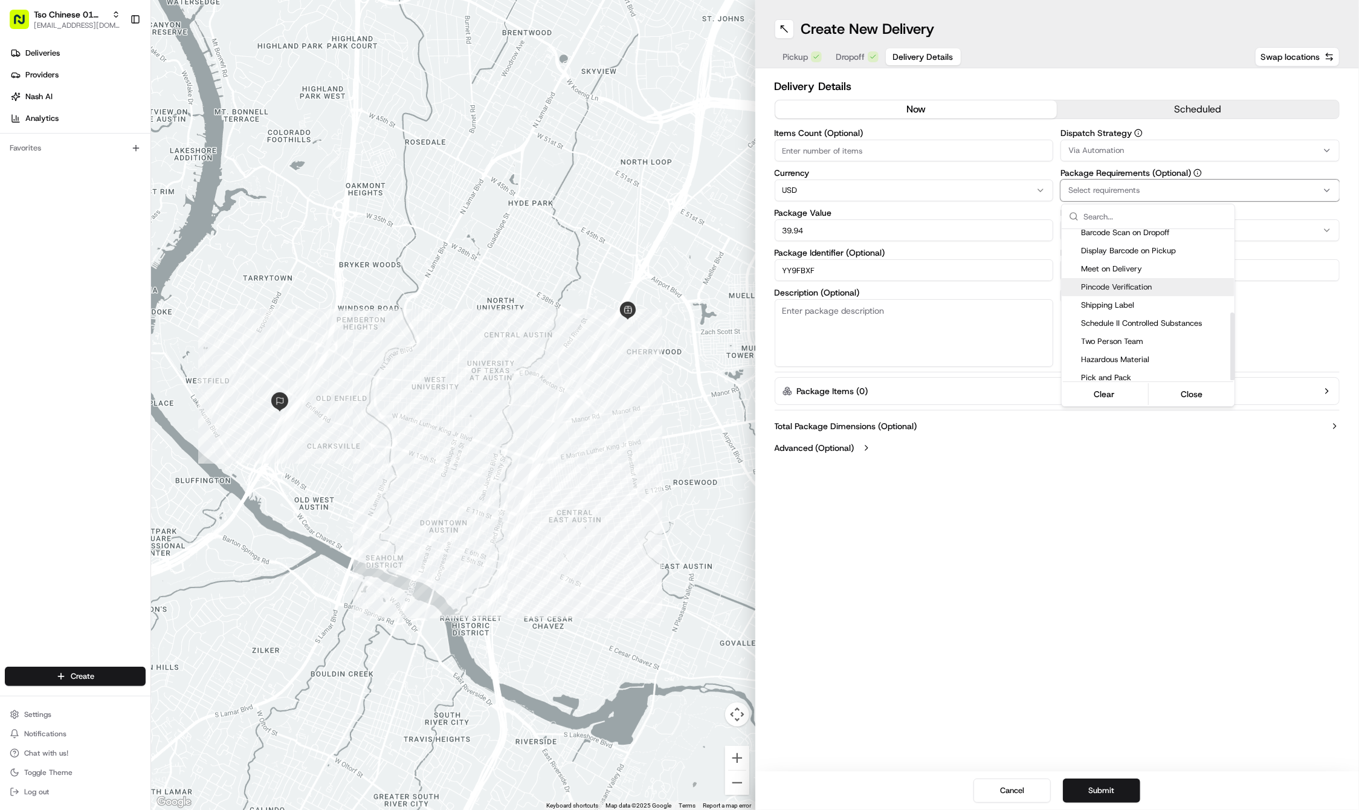
scroll to position [185, 0]
click at [1125, 266] on span "Meet on Delivery" at bounding box center [1155, 270] width 149 height 11
click at [1108, 155] on html "Tso Chinese 01 Cherrywood haran@tsochinese.com Toggle Sidebar Deliveries Provid…" at bounding box center [679, 405] width 1359 height 810
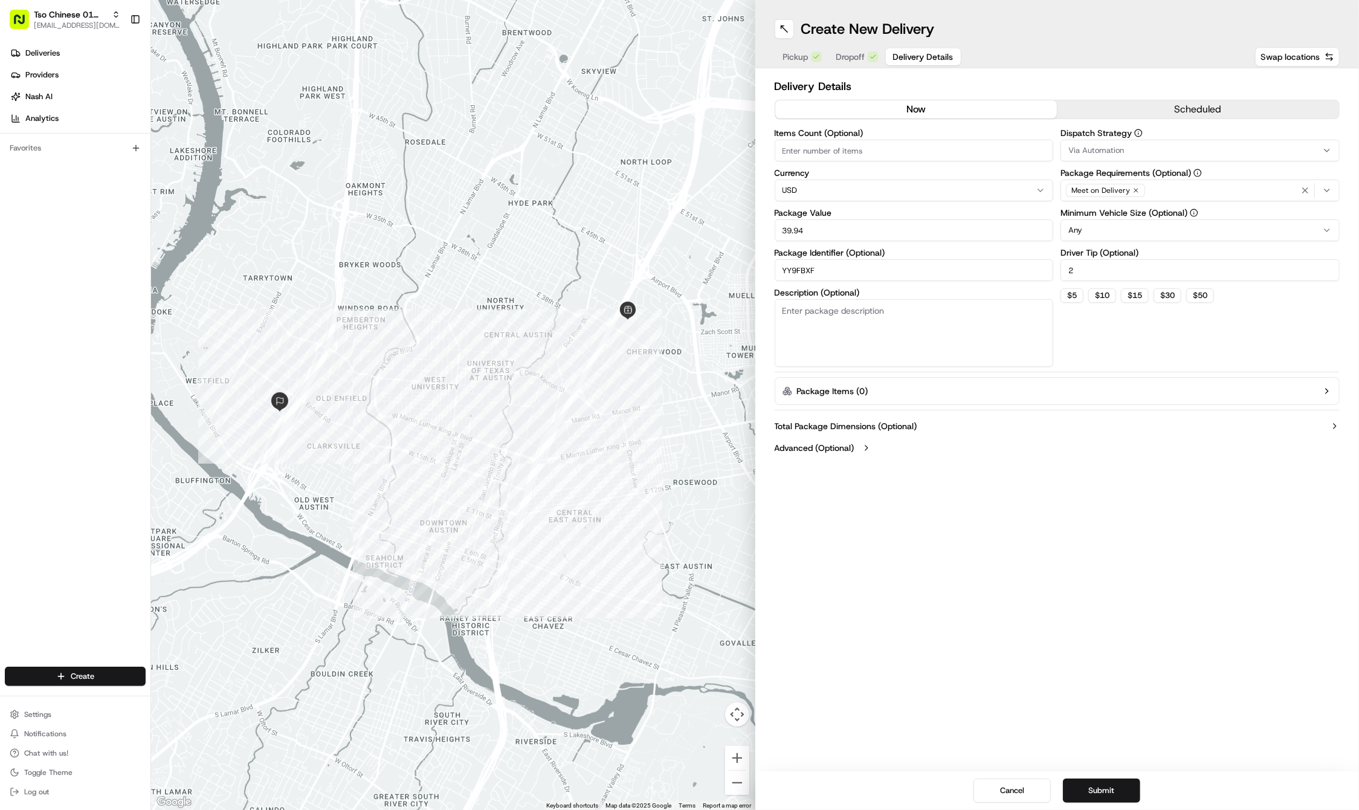
click at [1108, 155] on span "Via Automation" at bounding box center [1096, 150] width 56 height 11
click at [1107, 214] on span "Tso Cherrywood Strategy" at bounding box center [1155, 216] width 149 height 11
click at [1023, 581] on html "Tso Chinese 01 Cherrywood haran@tsochinese.com Toggle Sidebar Deliveries Provid…" at bounding box center [679, 405] width 1359 height 810
click at [927, 568] on div "Create New Delivery Pickup Dropoff Delivery Details Swap locations Delivery Det…" at bounding box center [1057, 405] width 604 height 810
click at [1090, 781] on button "Submit" at bounding box center [1101, 790] width 77 height 24
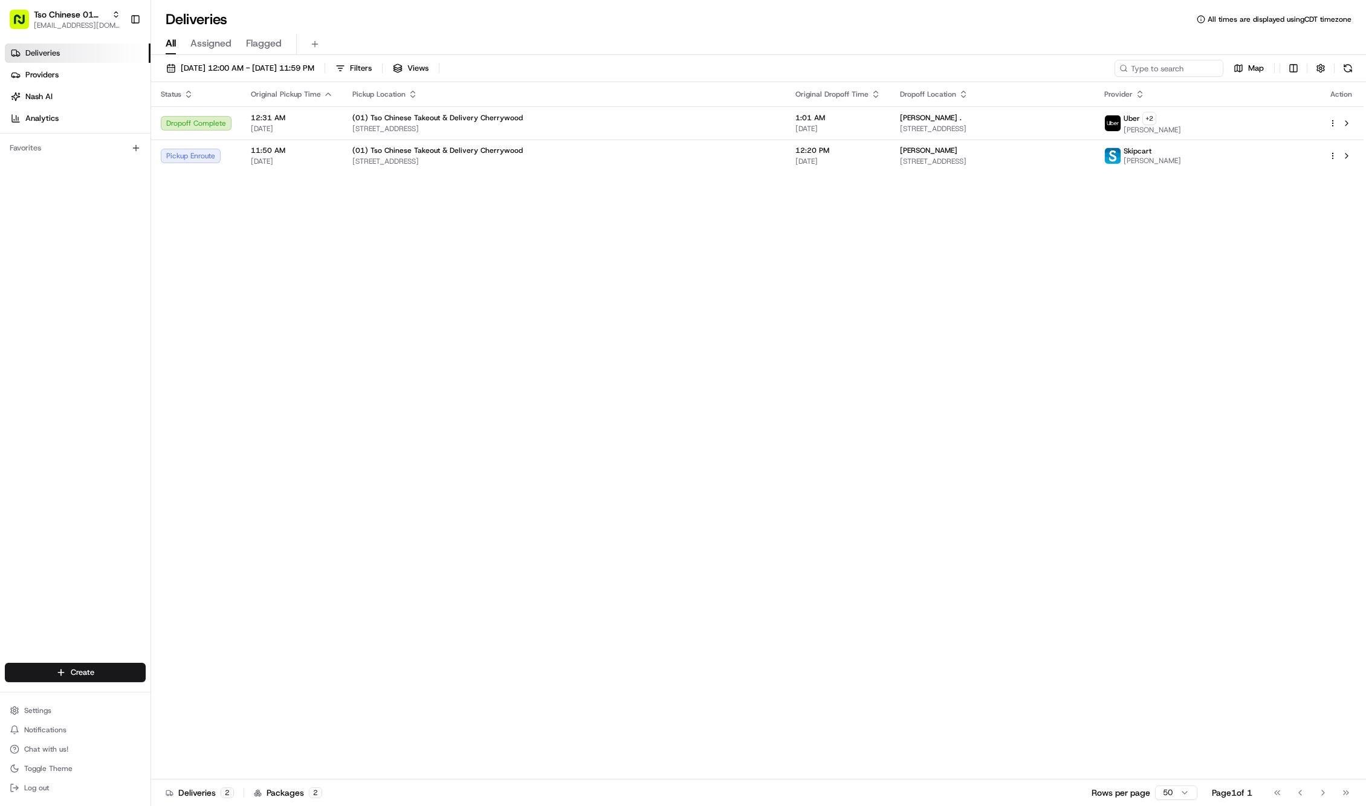
click at [323, 91] on icon "button" at bounding box center [328, 94] width 10 height 10
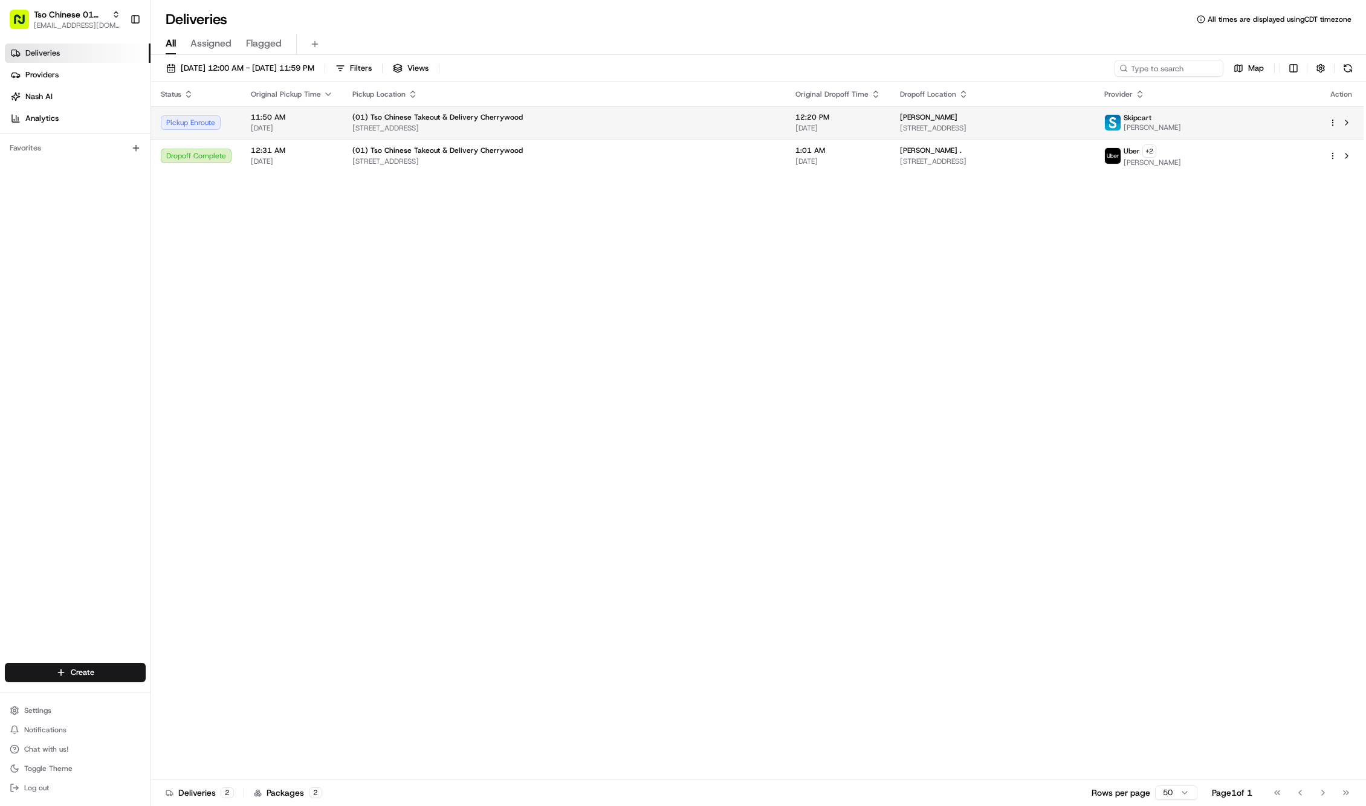
click at [343, 119] on td "(01) Tso Chinese Takeout & Delivery Cherrywood 3909 N Interstate Hwy 35, Ste E-…" at bounding box center [564, 122] width 443 height 33
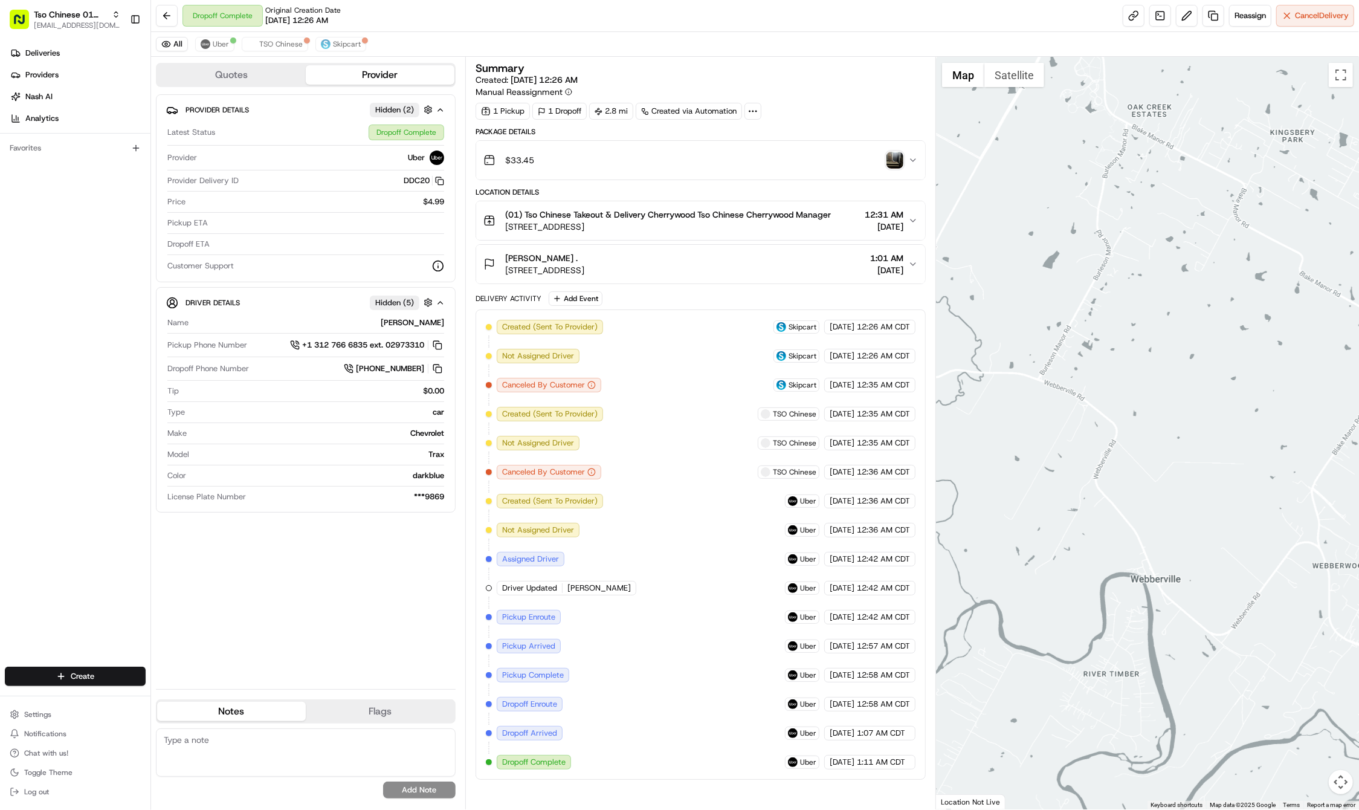
click at [100, 663] on div "Create" at bounding box center [75, 676] width 150 height 29
click at [100, 680] on html "Tso Chinese 01 Cherrywood haran@tsochinese.com Toggle Sidebar Deliveries Provid…" at bounding box center [679, 405] width 1359 height 810
click at [170, 702] on div at bounding box center [163, 698] width 15 height 15
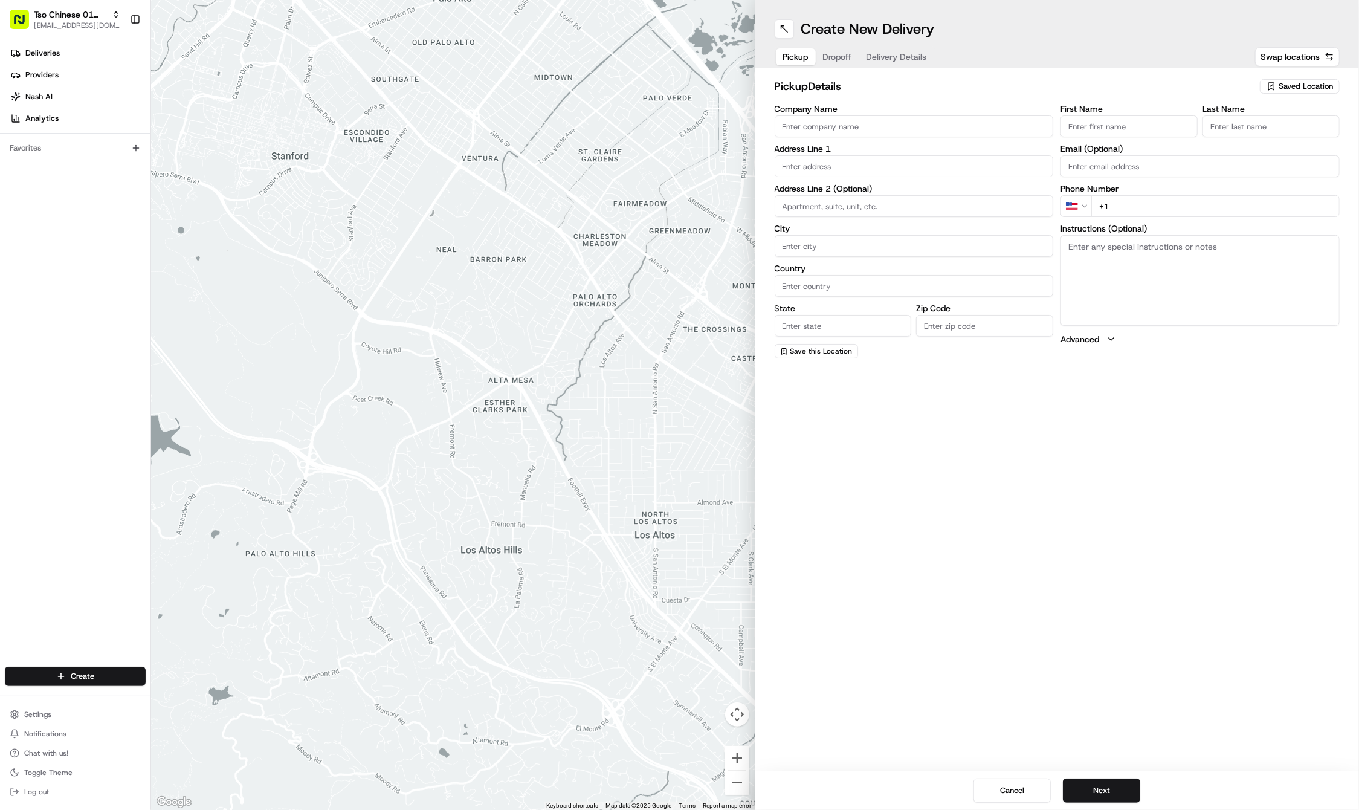
click at [1272, 89] on icon "button" at bounding box center [1272, 87] width 10 height 10
click at [1250, 129] on span "(01) Tso Chinese Takeout & Delivery Cherrywood" at bounding box center [1279, 137] width 149 height 22
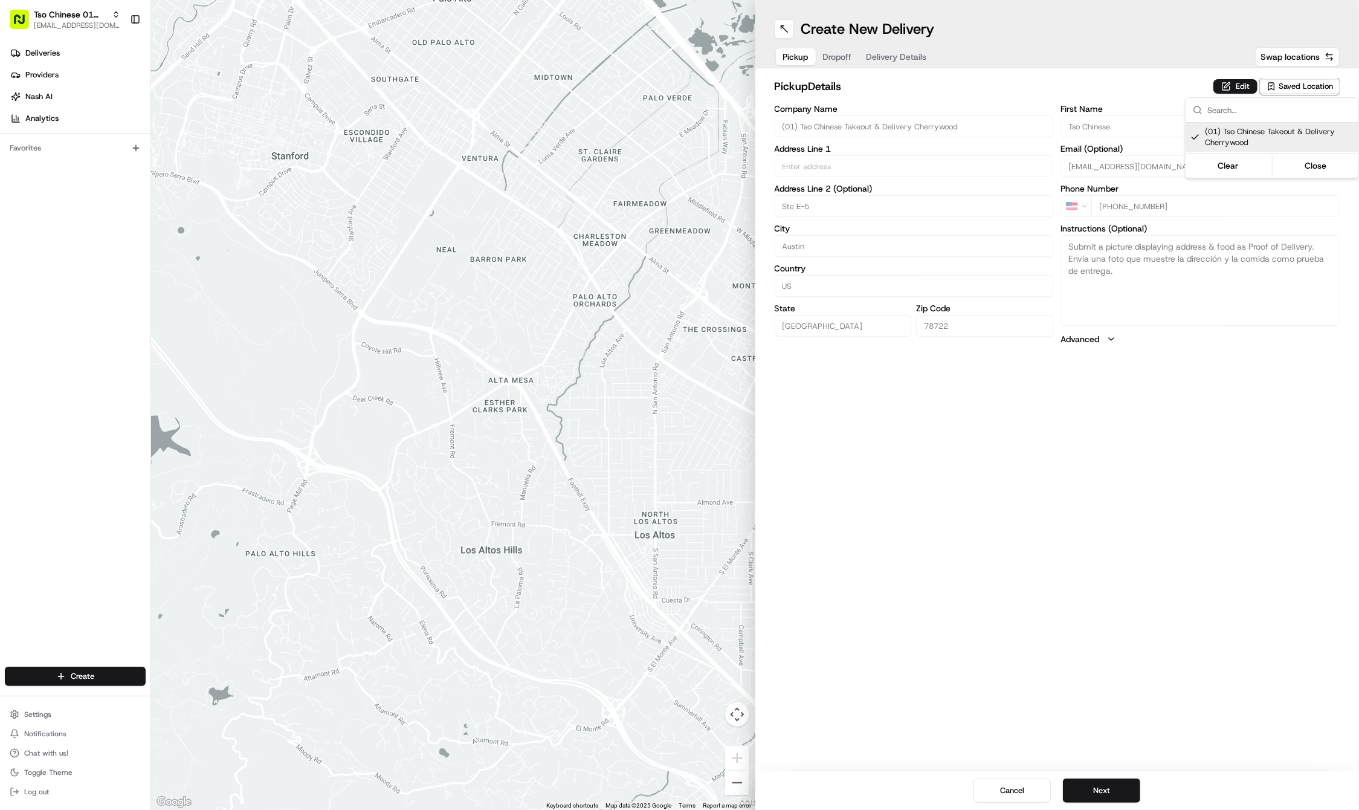
type input "(01) Tso Chinese Takeout & Delivery Cherrywood"
type input "Ste E-5"
type input "Austin"
type input "US"
type input "TX"
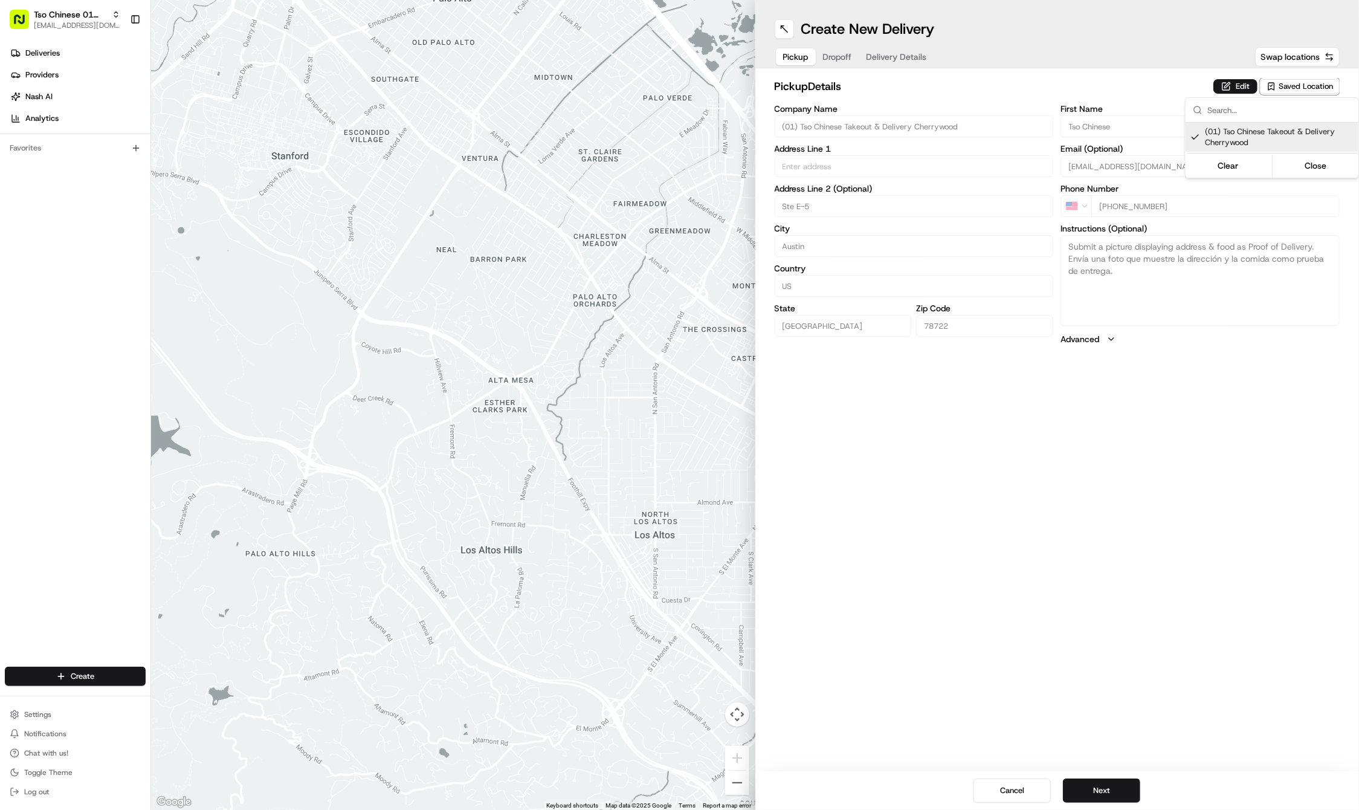
type input "78722"
type input "Tso Chinese"
type input "Cherrywood Manager"
type input "cherrywoodstore@tsochinese.com"
type input "+1 512 401 3232"
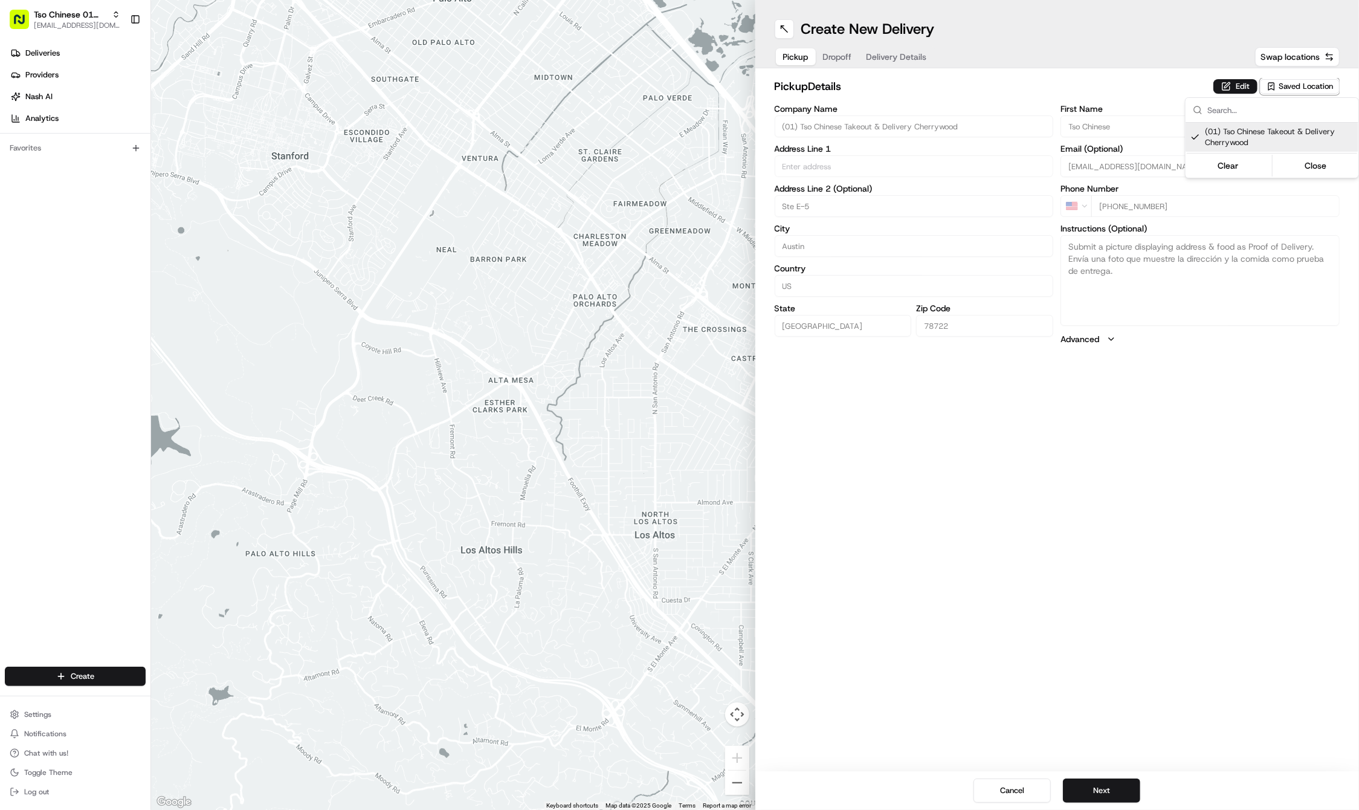
type textarea "Submit a picture displaying address & food as Proof of Delivery. Envía una foto…"
type input "3909 N Interstate Hwy 35"
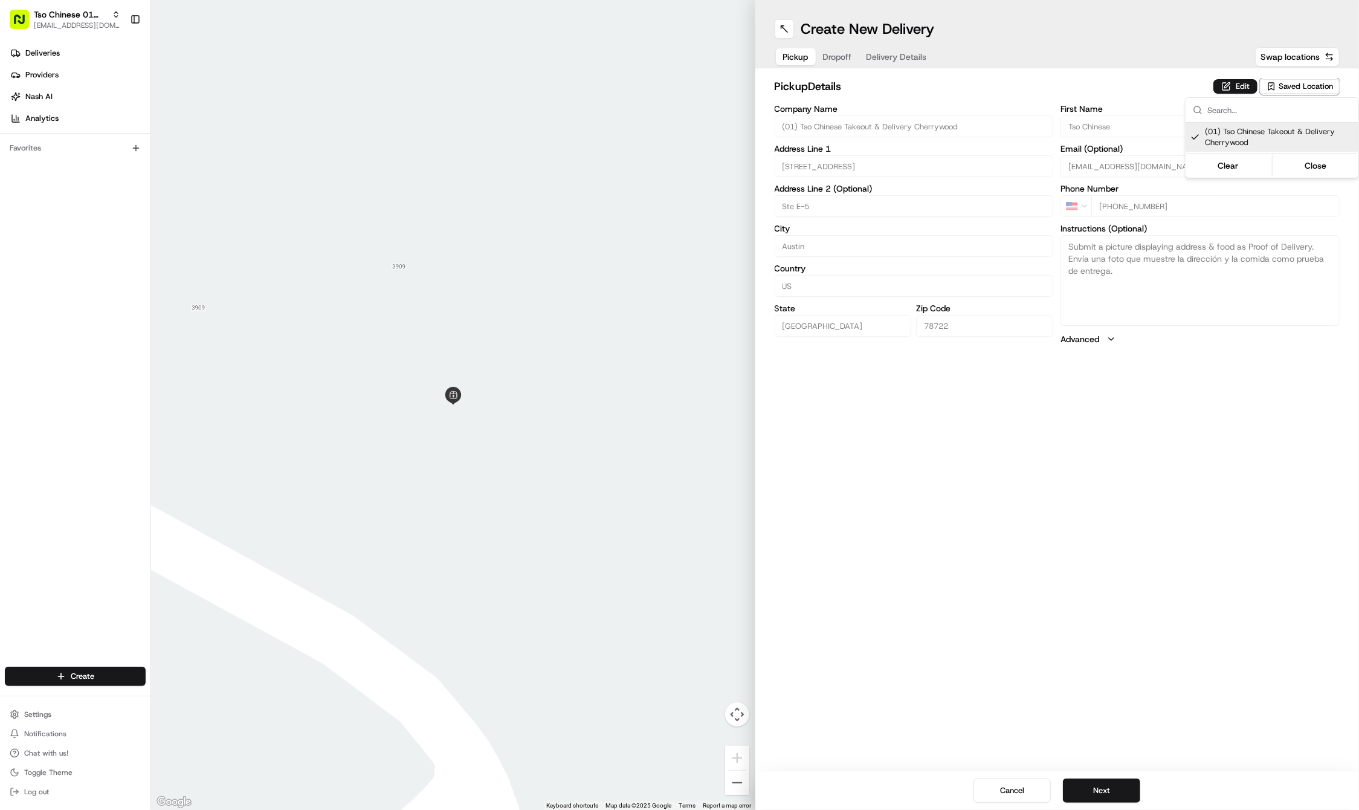
click at [1115, 568] on html "Tso Chinese 01 Cherrywood haran@tsochinese.com Toggle Sidebar Deliveries Provid…" at bounding box center [679, 405] width 1359 height 810
click at [1099, 786] on button "Next" at bounding box center [1101, 790] width 77 height 24
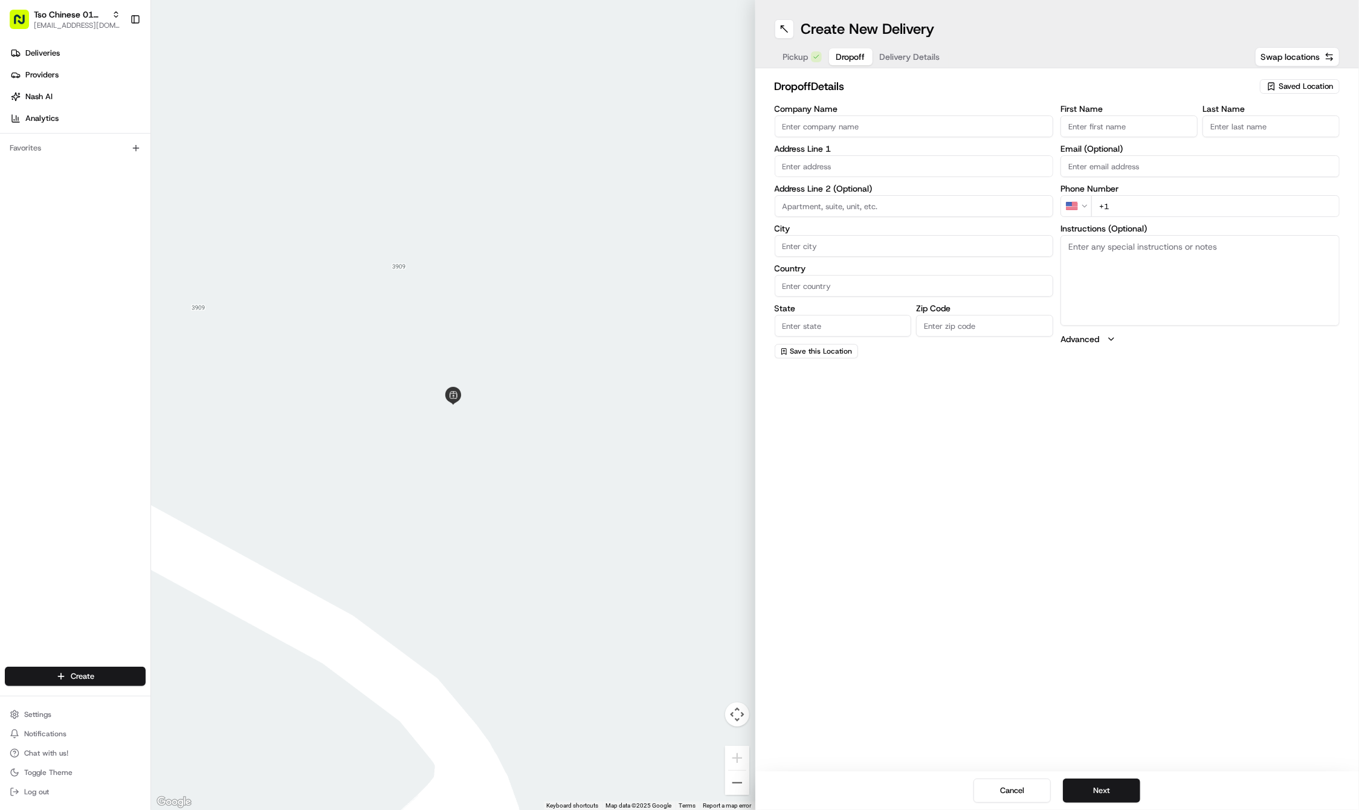
paste input "Vicki"
type input "Vicki"
paste input "512 458 5436"
type input "+1 512 458 5436"
paste input "McKain"
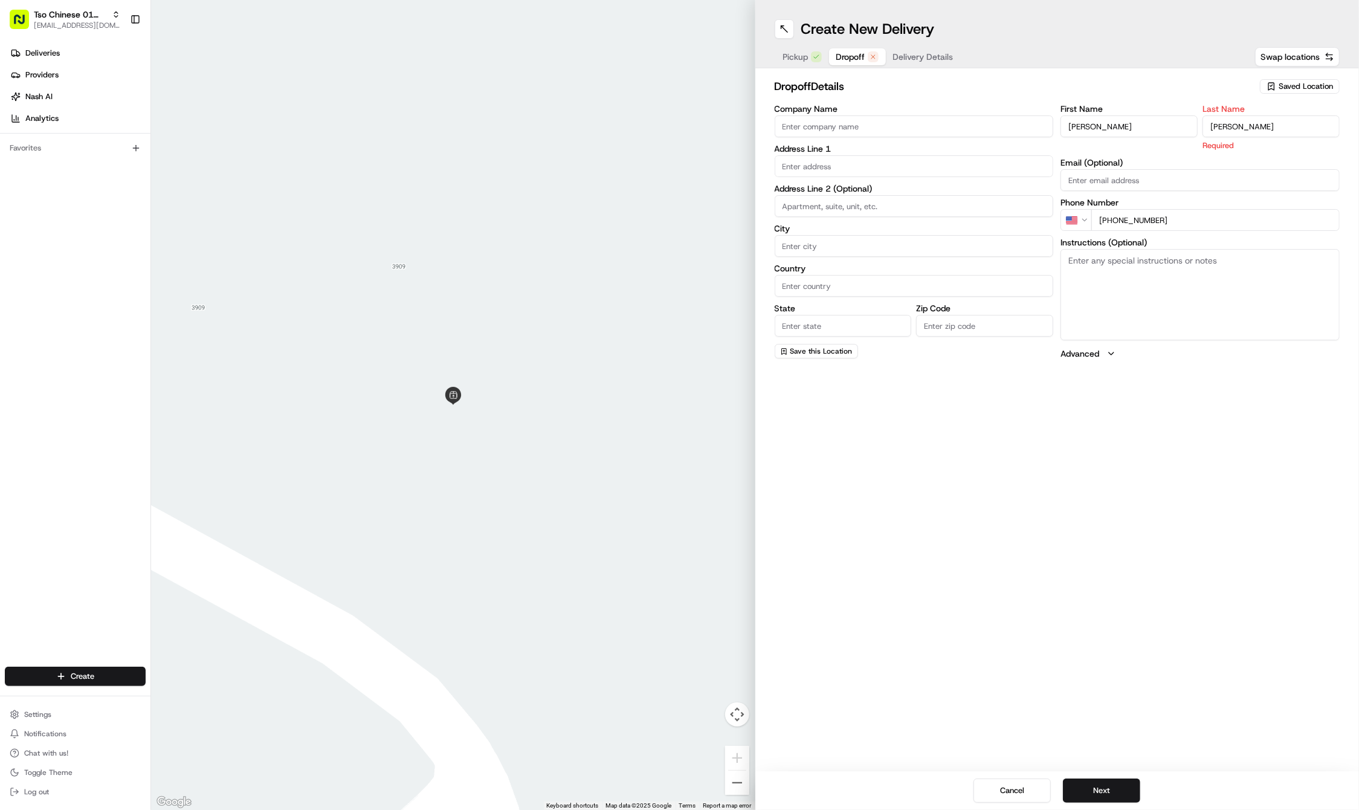
type input "McKain"
paste input "613 E 48th St"
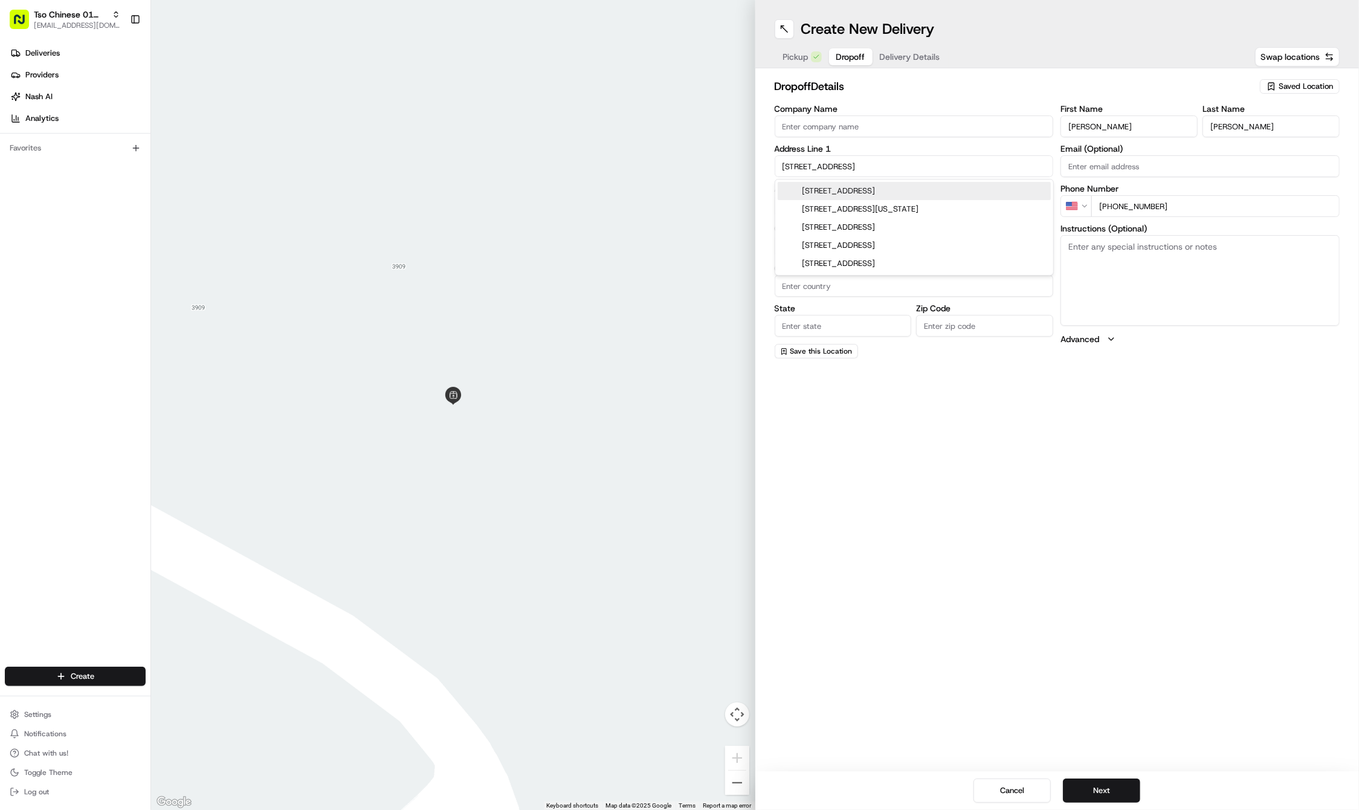
click at [837, 187] on div "613 East 48th Street, Austin, TX" at bounding box center [914, 191] width 273 height 18
type input "613 E 48th St, Austin, TX 78751, USA"
type input "Austin"
type input "[GEOGRAPHIC_DATA]"
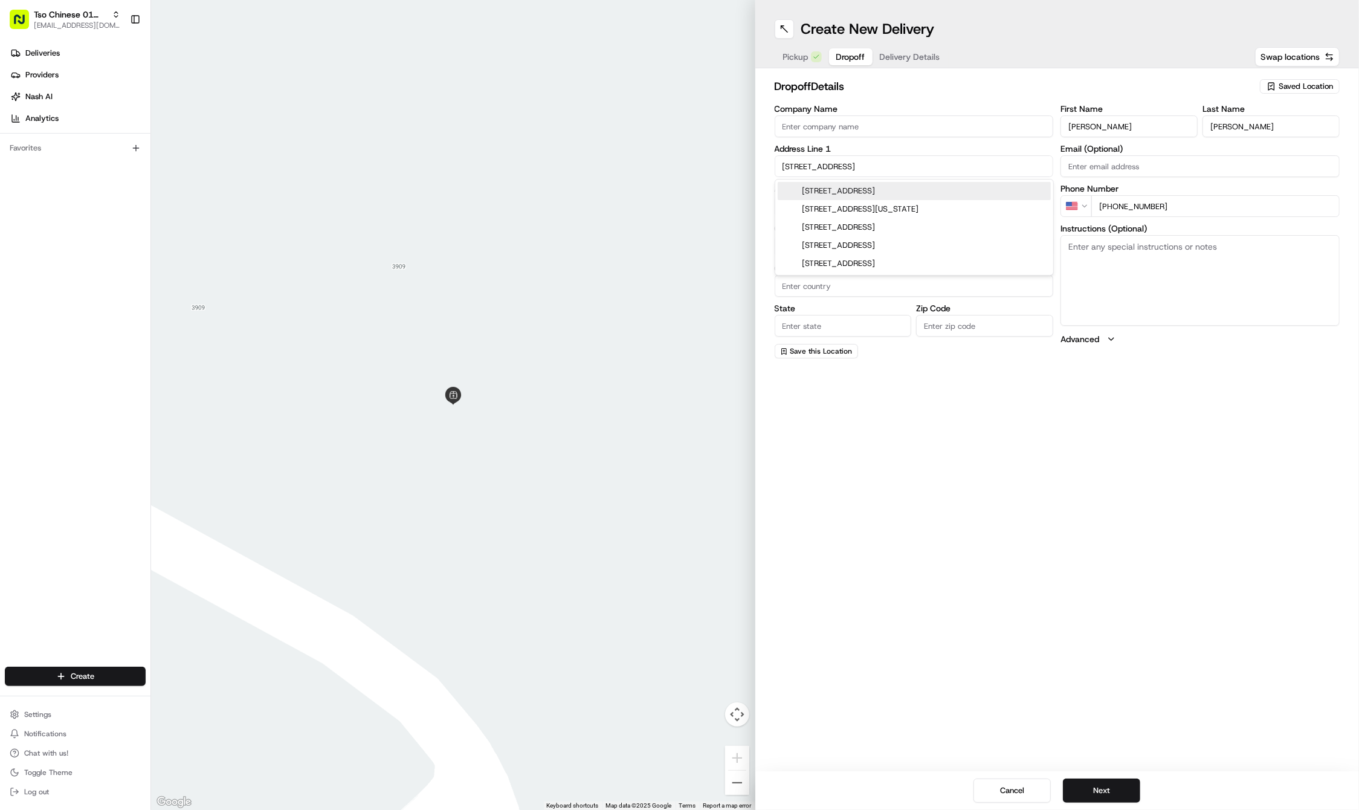
type input "78751"
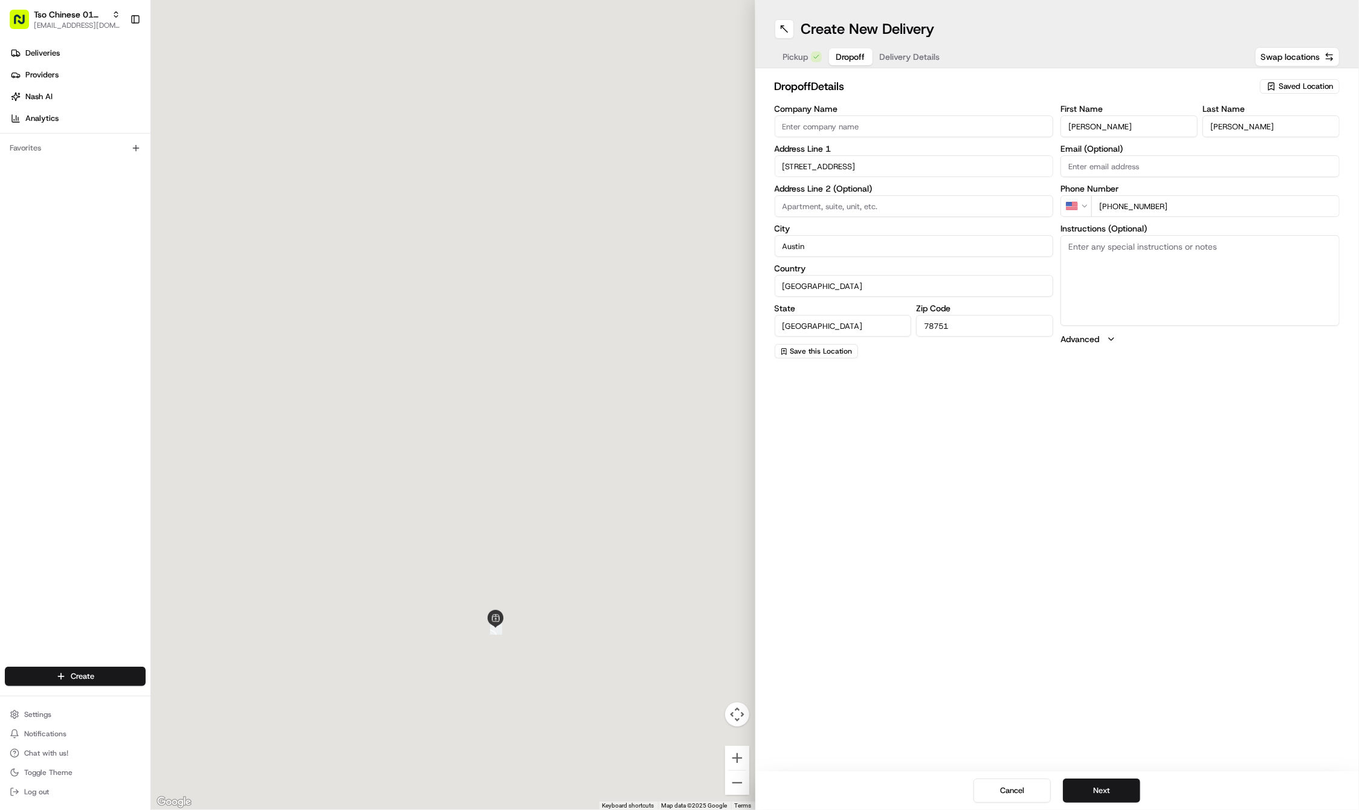
type input "613 East 48th Street"
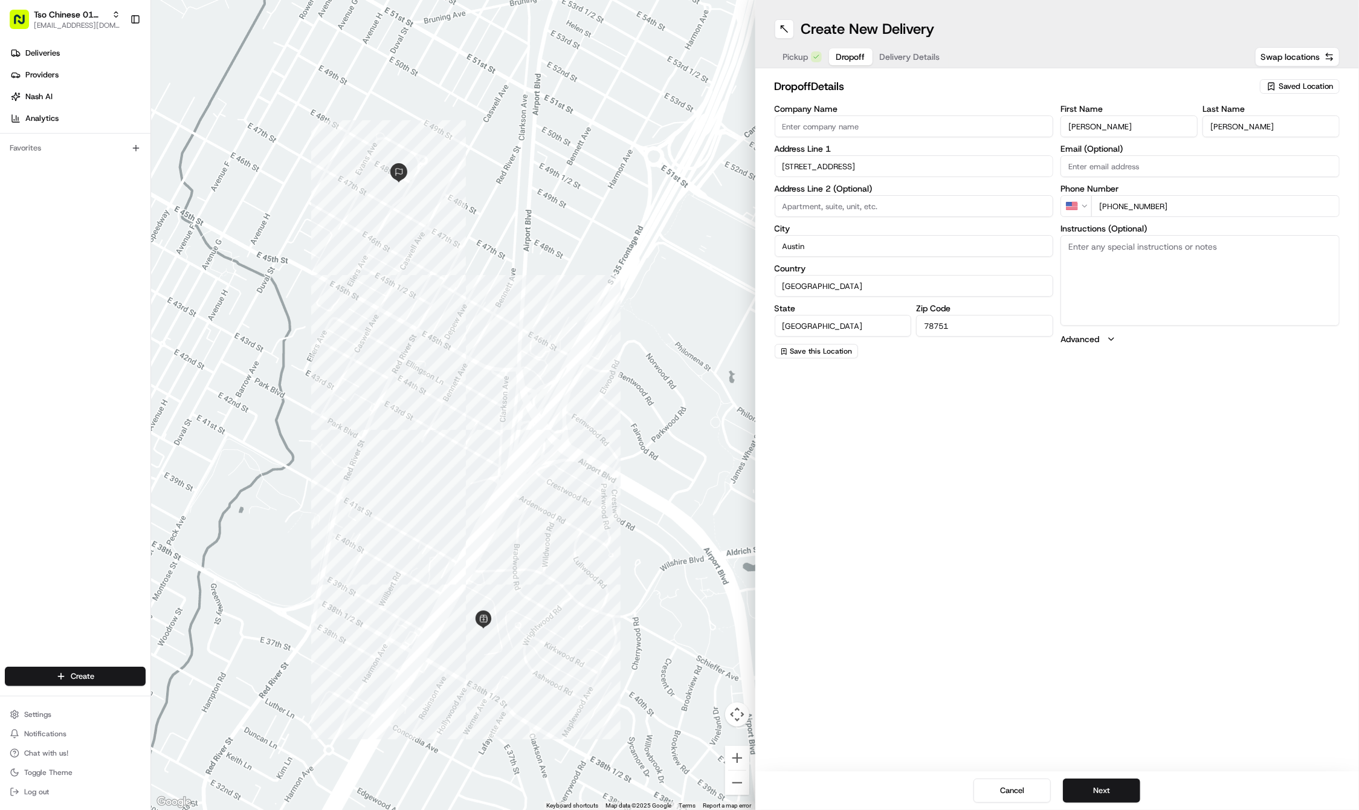
click at [1214, 270] on textarea "Instructions (Optional)" at bounding box center [1200, 280] width 279 height 91
paste textarea "Red River to left on 47th, Right on Eilers, Left on 48th. 2nd House on left. Ki…"
type textarea "Red River to left on 47th, Right on Eilers, Left on 48th. 2nd House on left. Ki…"
click at [1064, 471] on div "Create New Delivery Pickup Dropoff Delivery Details Swap locations dropoff Deta…" at bounding box center [1057, 405] width 604 height 810
click at [1105, 781] on button "Next" at bounding box center [1101, 790] width 77 height 24
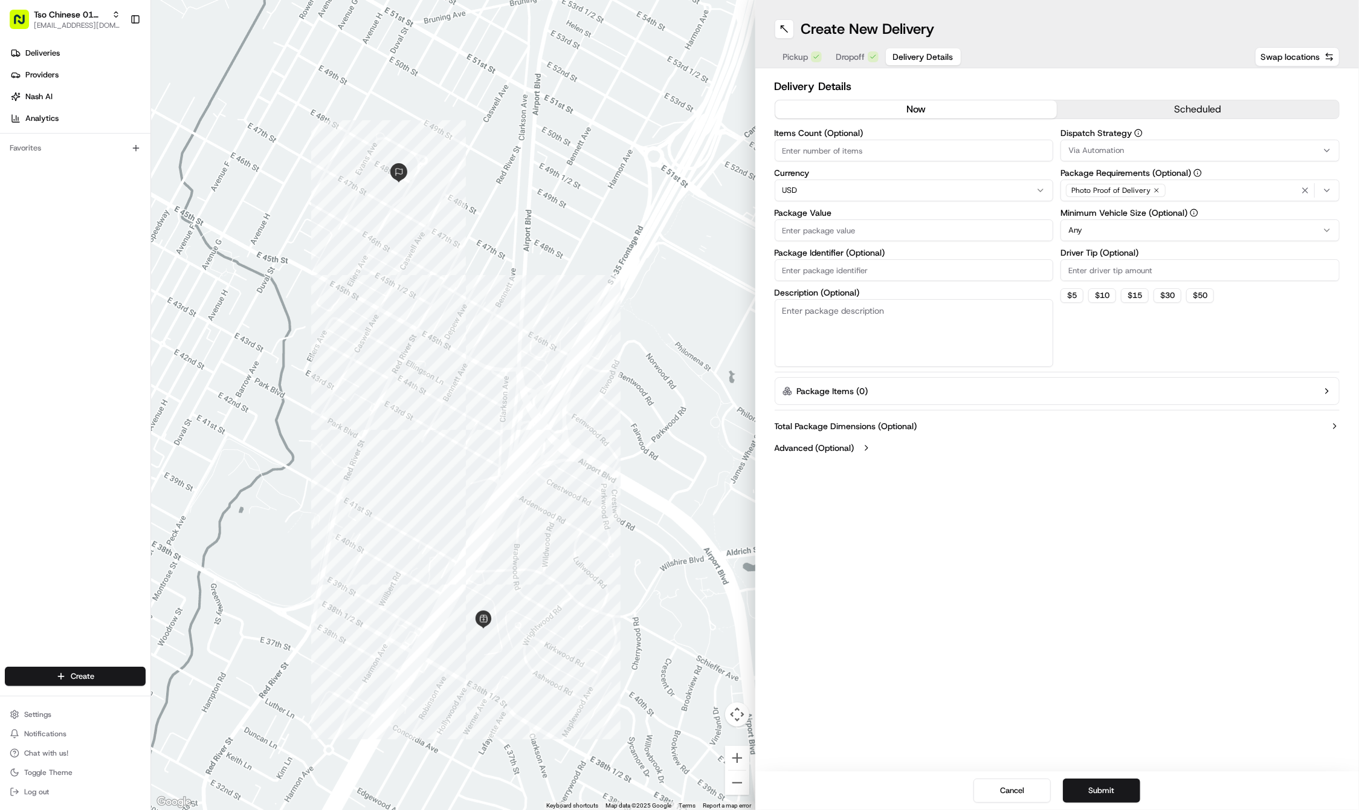
click at [1161, 270] on input "Driver Tip (Optional)" at bounding box center [1200, 270] width 279 height 22
type input "2"
click at [1159, 155] on div "Via Automation" at bounding box center [1200, 150] width 273 height 11
click at [1154, 214] on span "Tso Cherrywood Strategy" at bounding box center [1155, 216] width 149 height 11
click at [1301, 189] on icon "button" at bounding box center [1306, 191] width 10 height 10
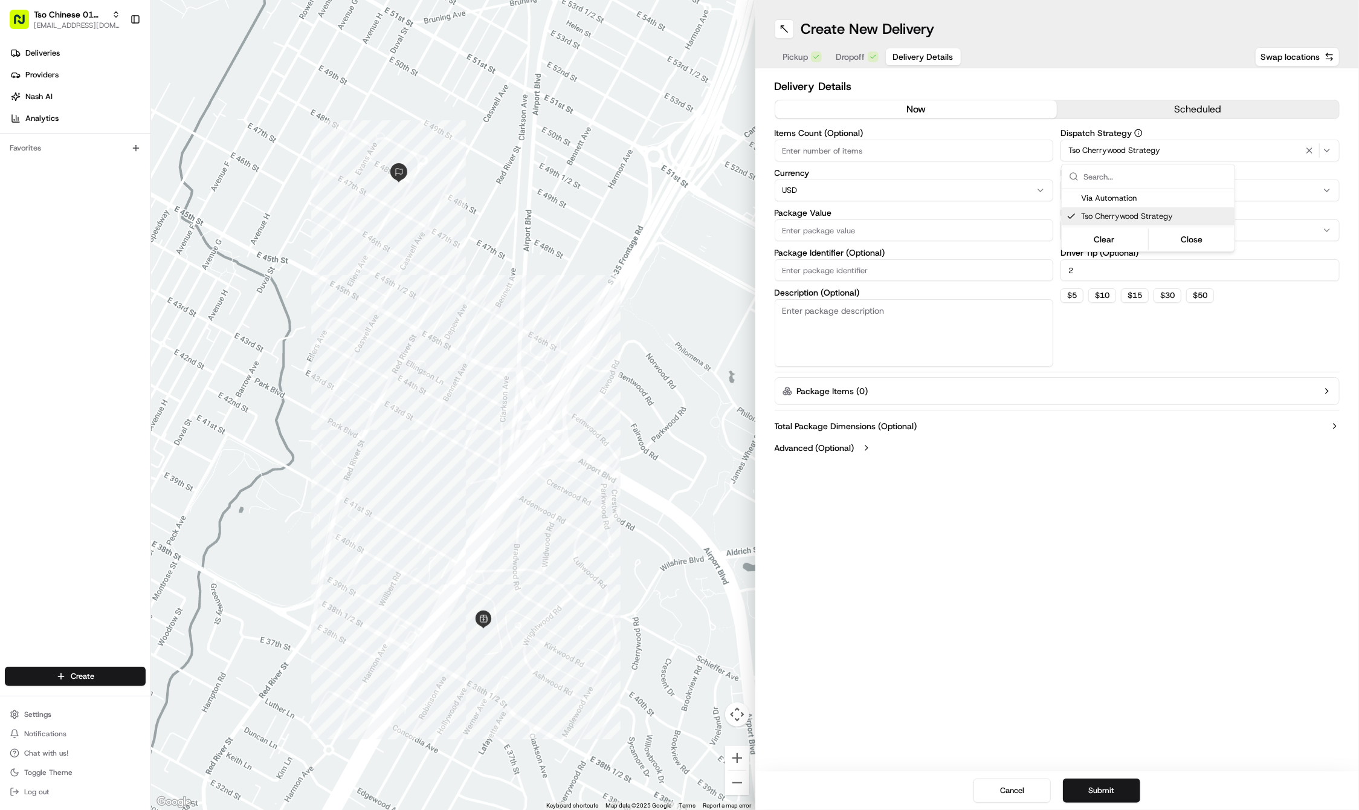
click at [1301, 189] on div "Select requirements" at bounding box center [1200, 190] width 273 height 11
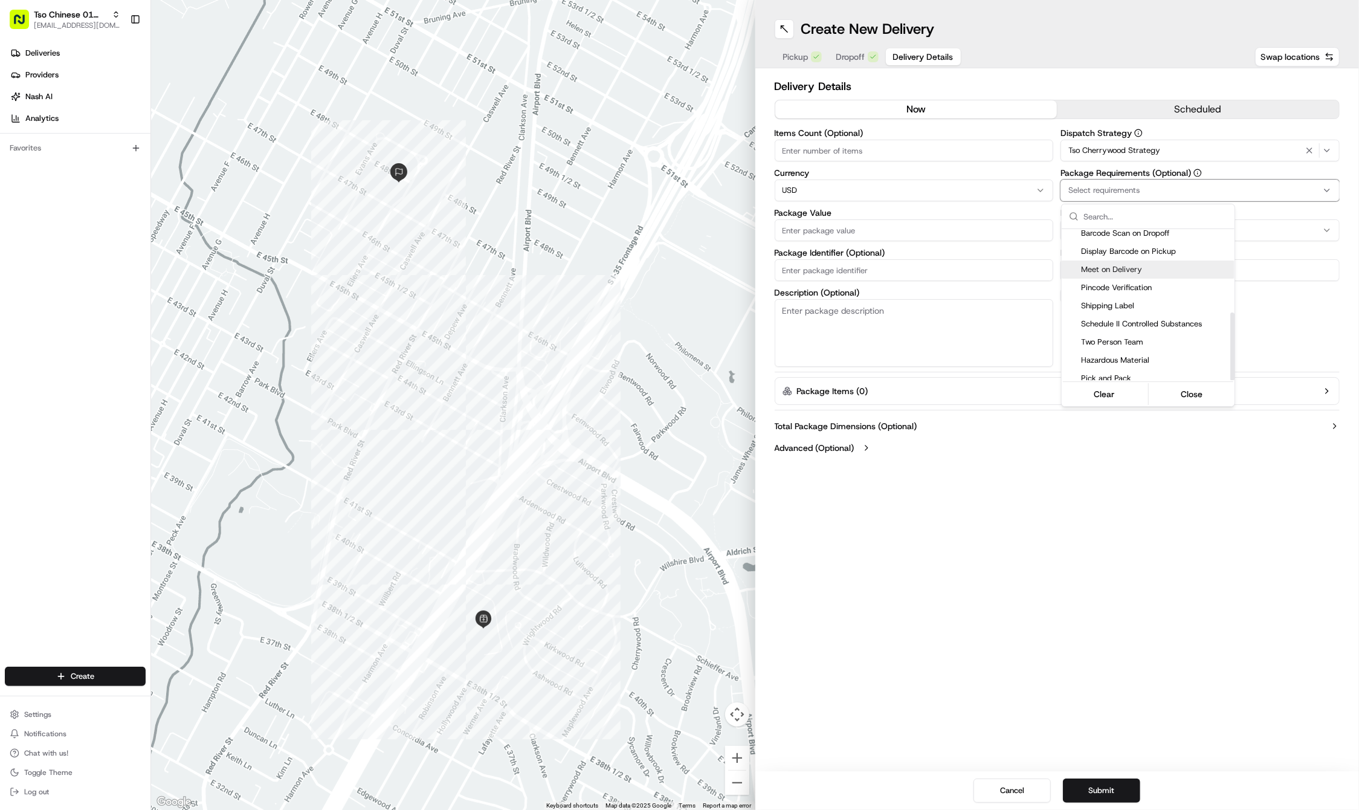
scroll to position [185, 0]
click at [1126, 267] on span "Meet on Delivery" at bounding box center [1155, 270] width 149 height 11
click at [849, 270] on html "Tso Chinese 01 Cherrywood haran@tsochinese.com Toggle Sidebar Deliveries Provid…" at bounding box center [679, 405] width 1359 height 810
click at [849, 270] on input "Package Identifier (Optional)" at bounding box center [914, 270] width 279 height 22
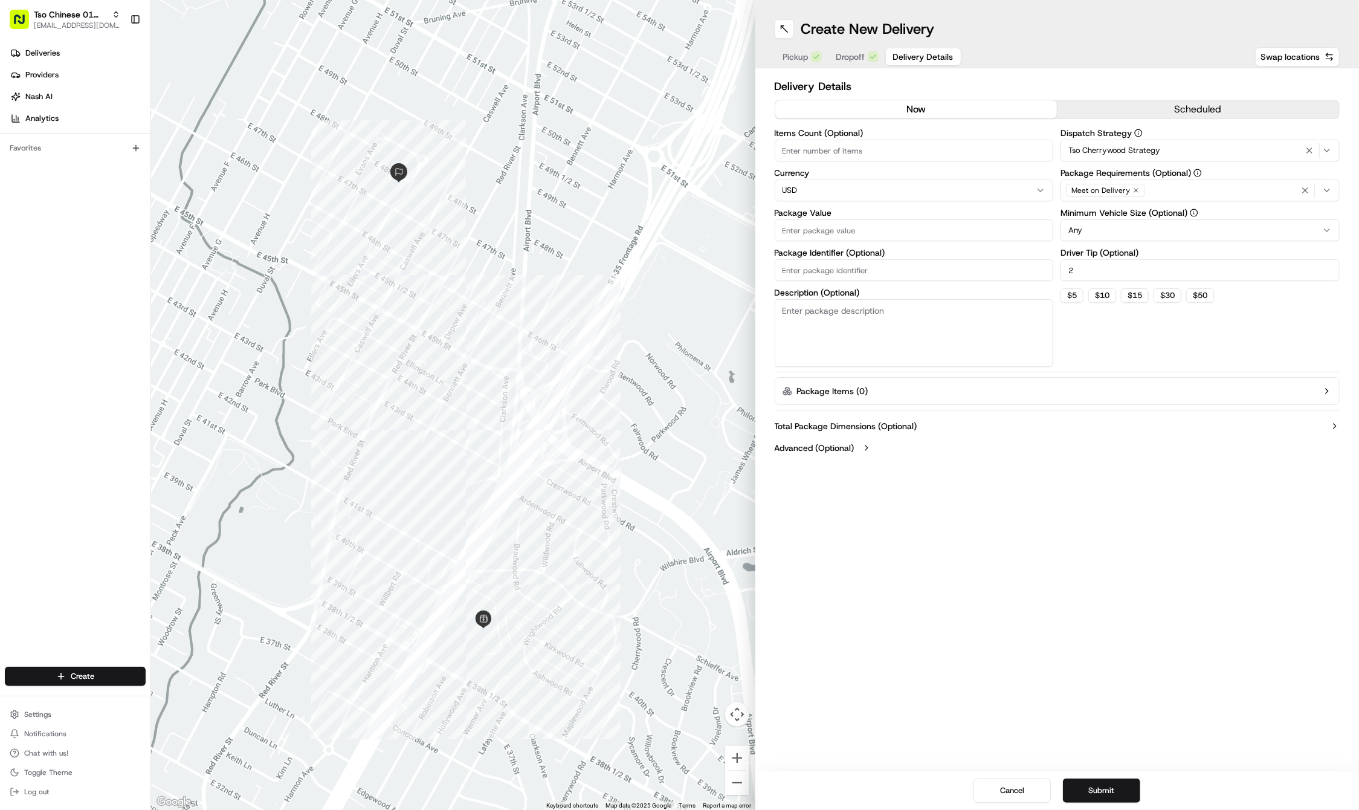
paste input "ILDR8QW"
type input "ILDR8QW"
click at [803, 215] on label "Package Value" at bounding box center [914, 212] width 279 height 8
click at [803, 219] on input "Package Value" at bounding box center [914, 230] width 279 height 22
click at [800, 221] on input "Package Value" at bounding box center [914, 230] width 279 height 22
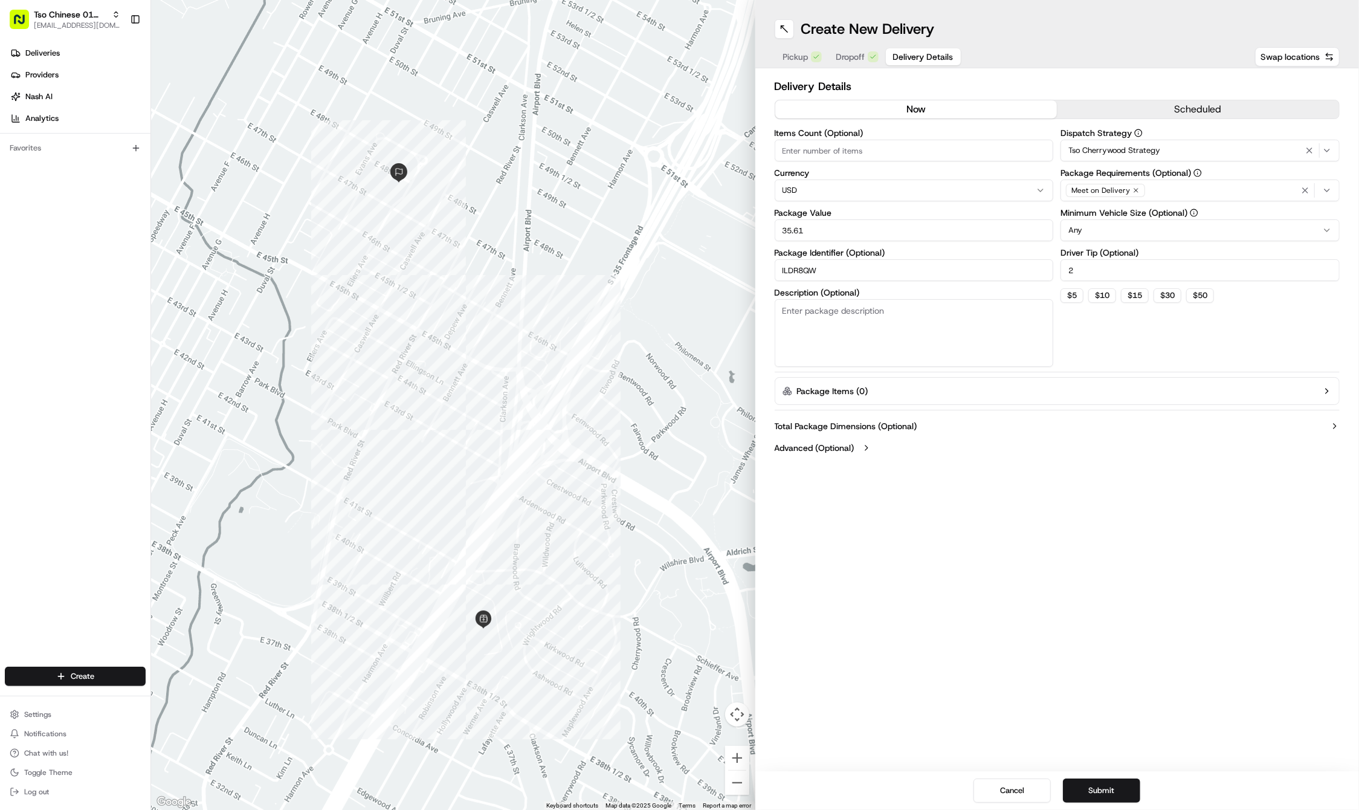
type input "35.61"
click at [1128, 690] on div "Create New Delivery Pickup Dropoff Delivery Details Swap locations Delivery Det…" at bounding box center [1057, 405] width 604 height 810
click at [1082, 786] on button "Submit" at bounding box center [1101, 790] width 77 height 24
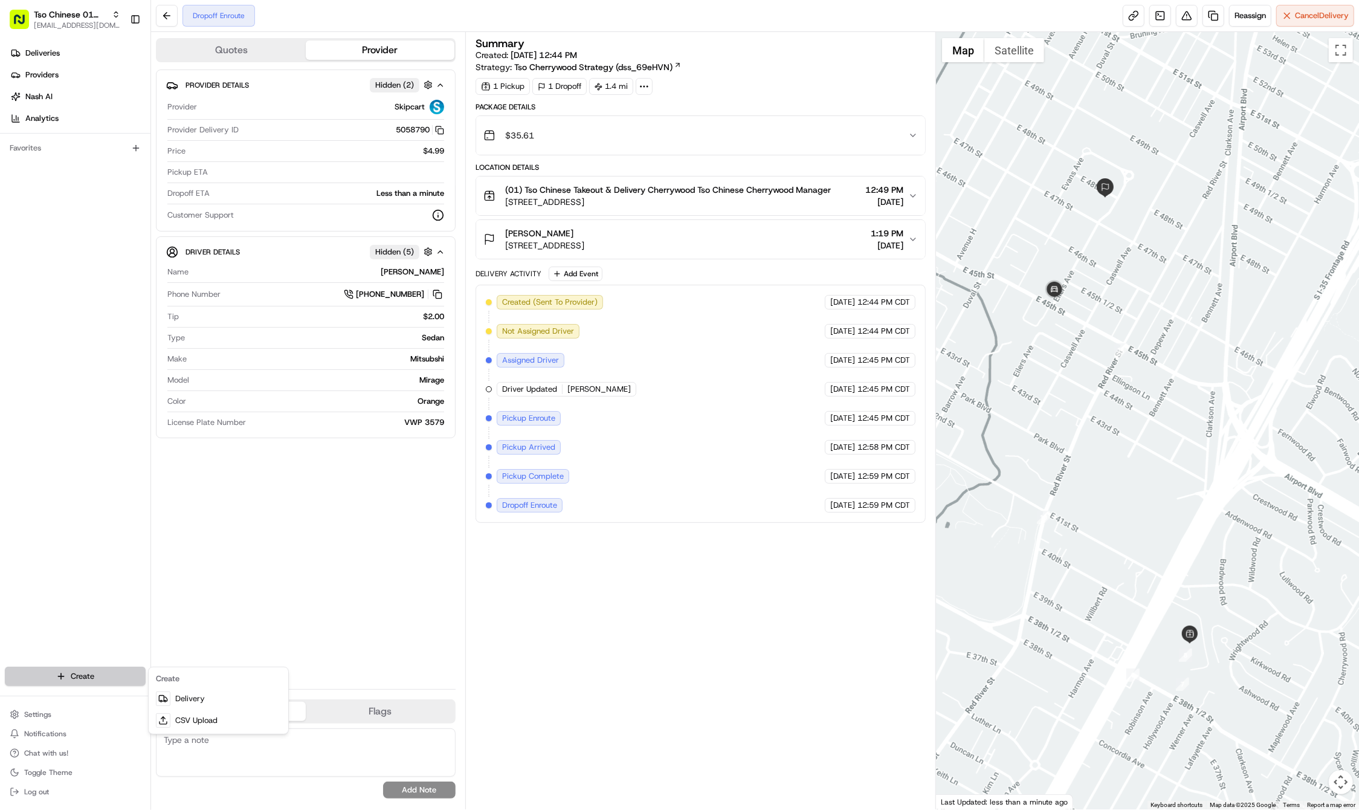
click at [87, 677] on html "Tso Chinese 01 Cherrywood haran@tsochinese.com Toggle Sidebar Deliveries Provid…" at bounding box center [679, 405] width 1359 height 810
click at [189, 694] on link "Delivery" at bounding box center [218, 699] width 135 height 22
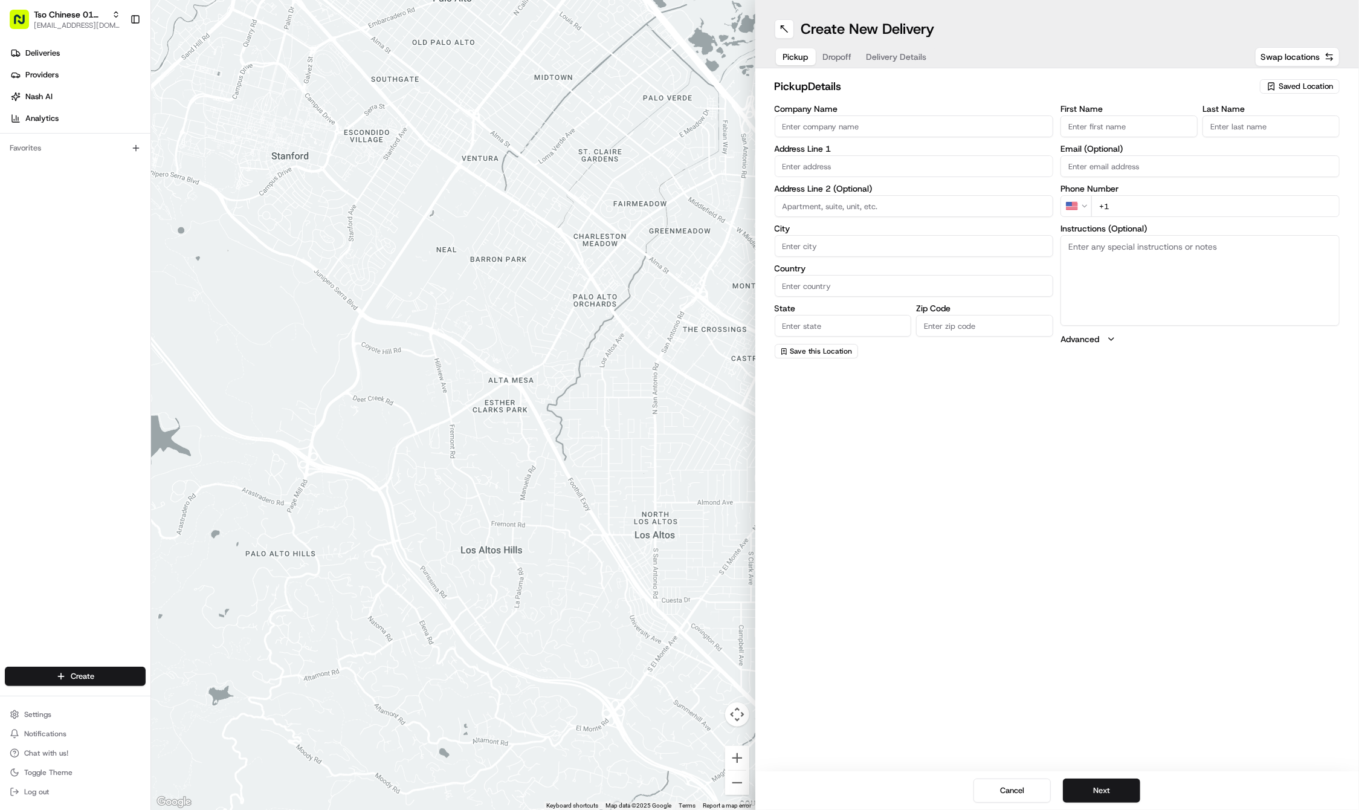
click at [1272, 85] on icon "button" at bounding box center [1272, 87] width 10 height 10
click at [1257, 126] on div "(01) Tso Chinese Takeout & Delivery Cherrywood" at bounding box center [1272, 137] width 173 height 29
type input "(01) Tso Chinese Takeout & Delivery Cherrywood"
type input "Ste E-5"
type input "Austin"
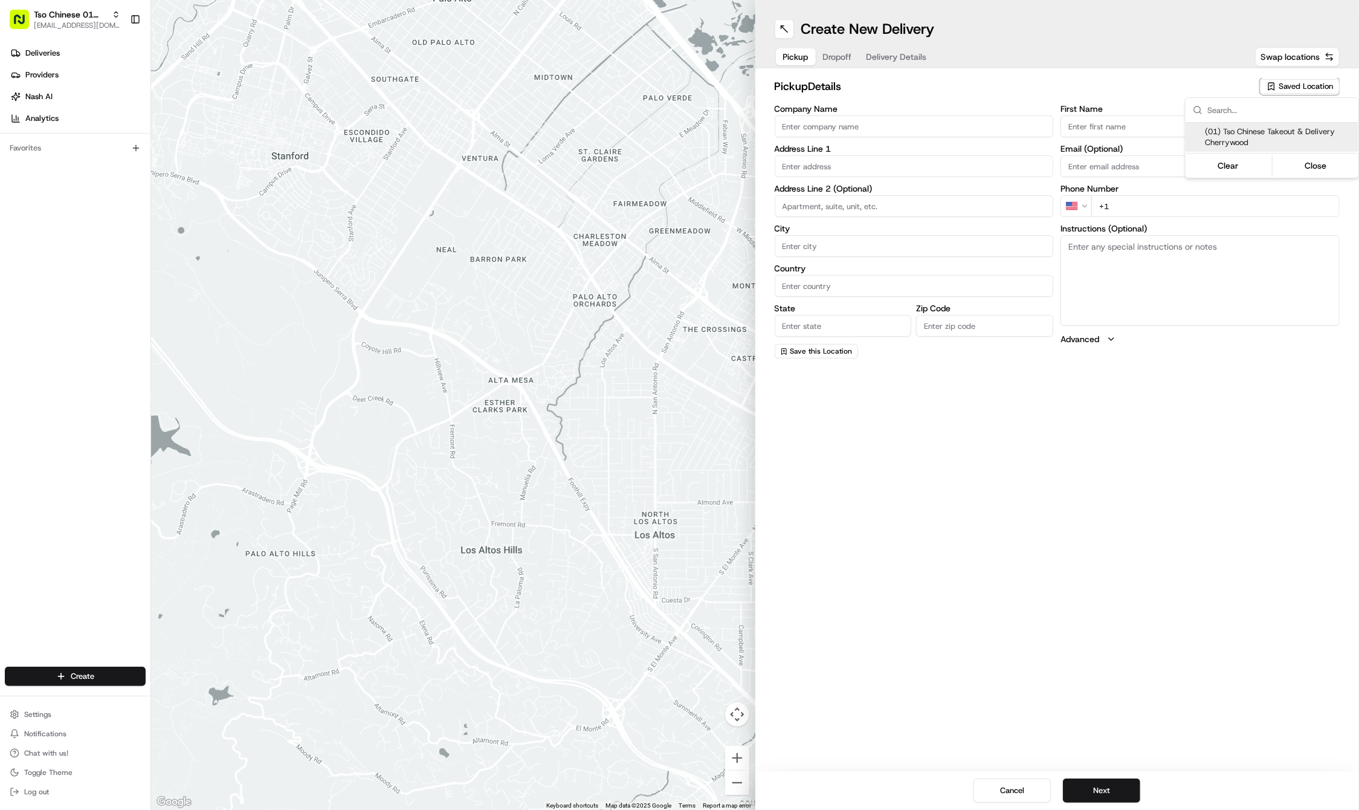
type input "US"
type input "[GEOGRAPHIC_DATA]"
type input "78722"
type input "Tso Chinese"
type input "Cherrywood Manager"
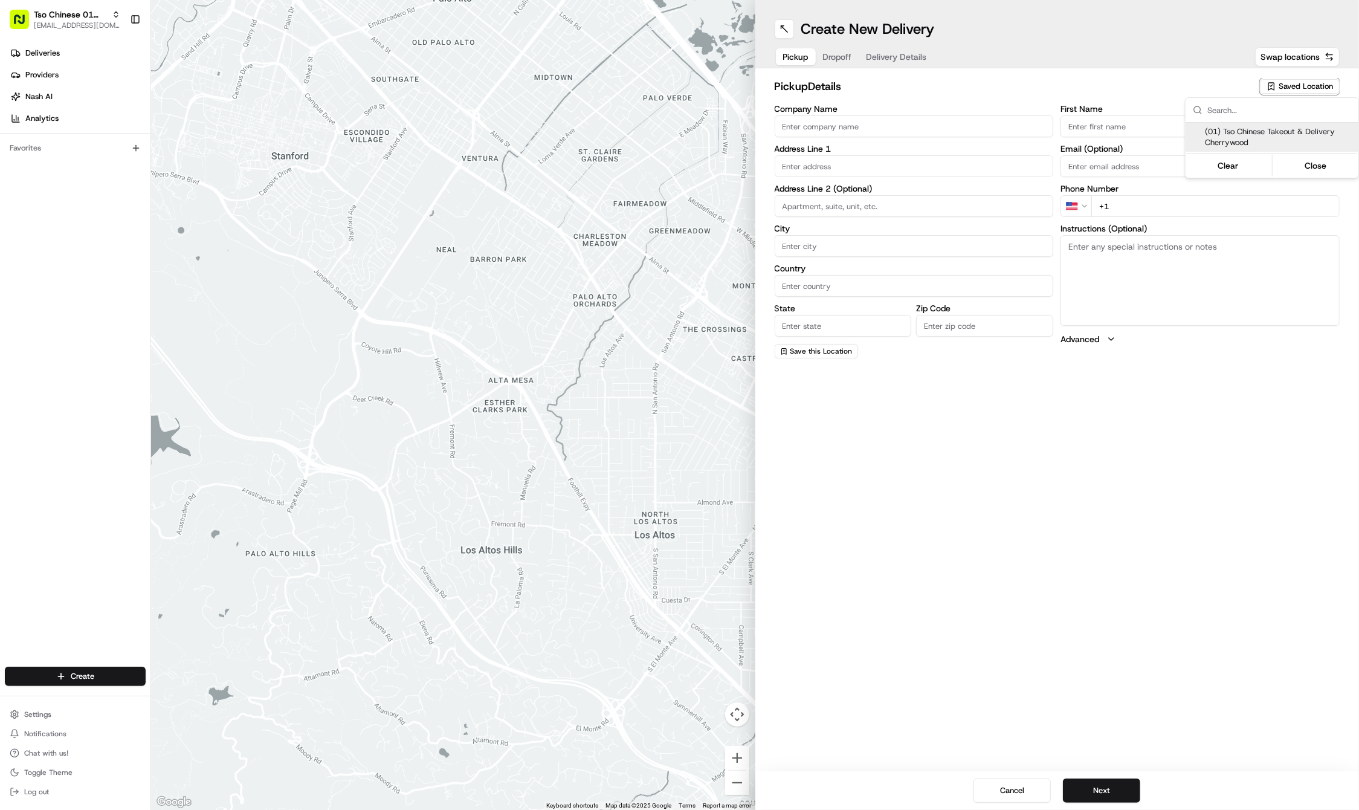
type input "[EMAIL_ADDRESS][DOMAIN_NAME]"
type input "[PHONE_NUMBER]"
type textarea "Submit a picture displaying address & food as Proof of Delivery. Envía una foto…"
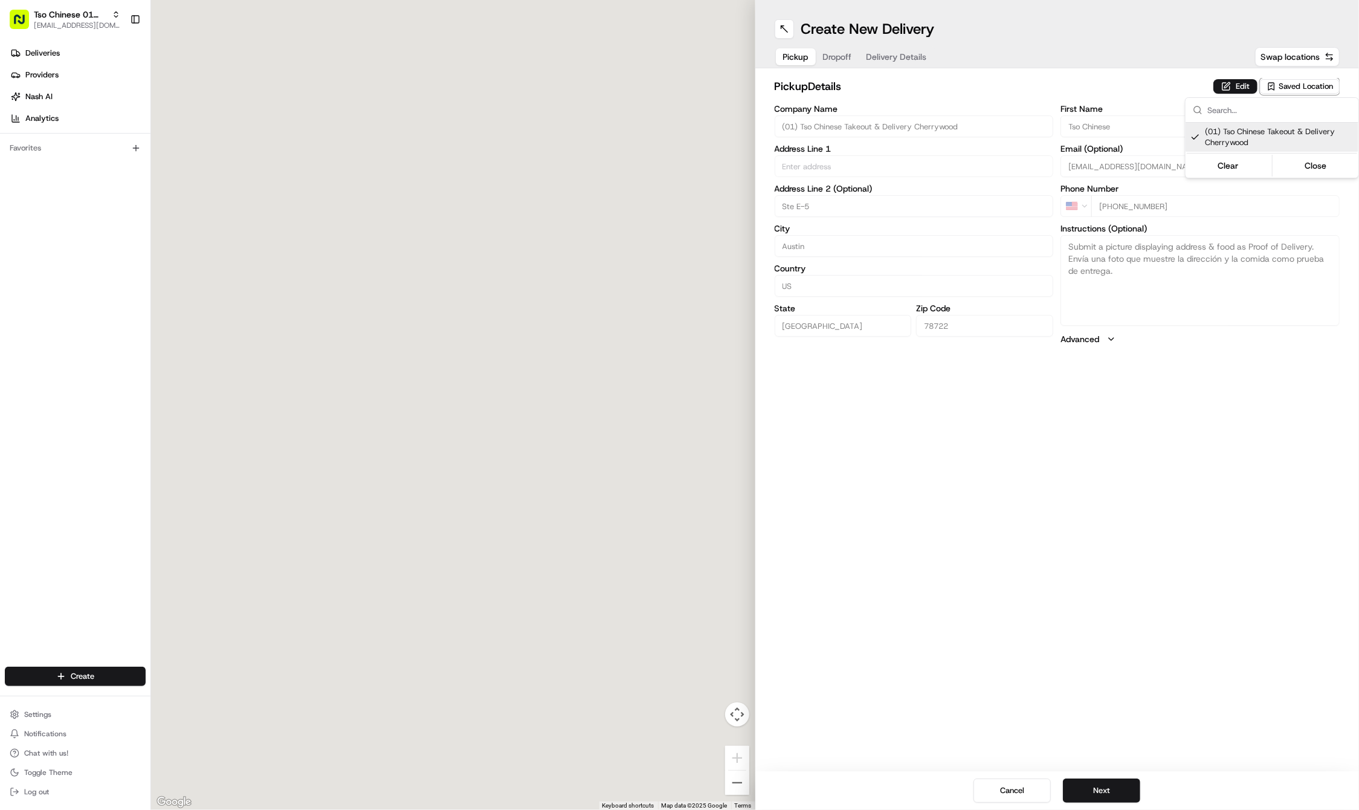
type input "[STREET_ADDRESS]"
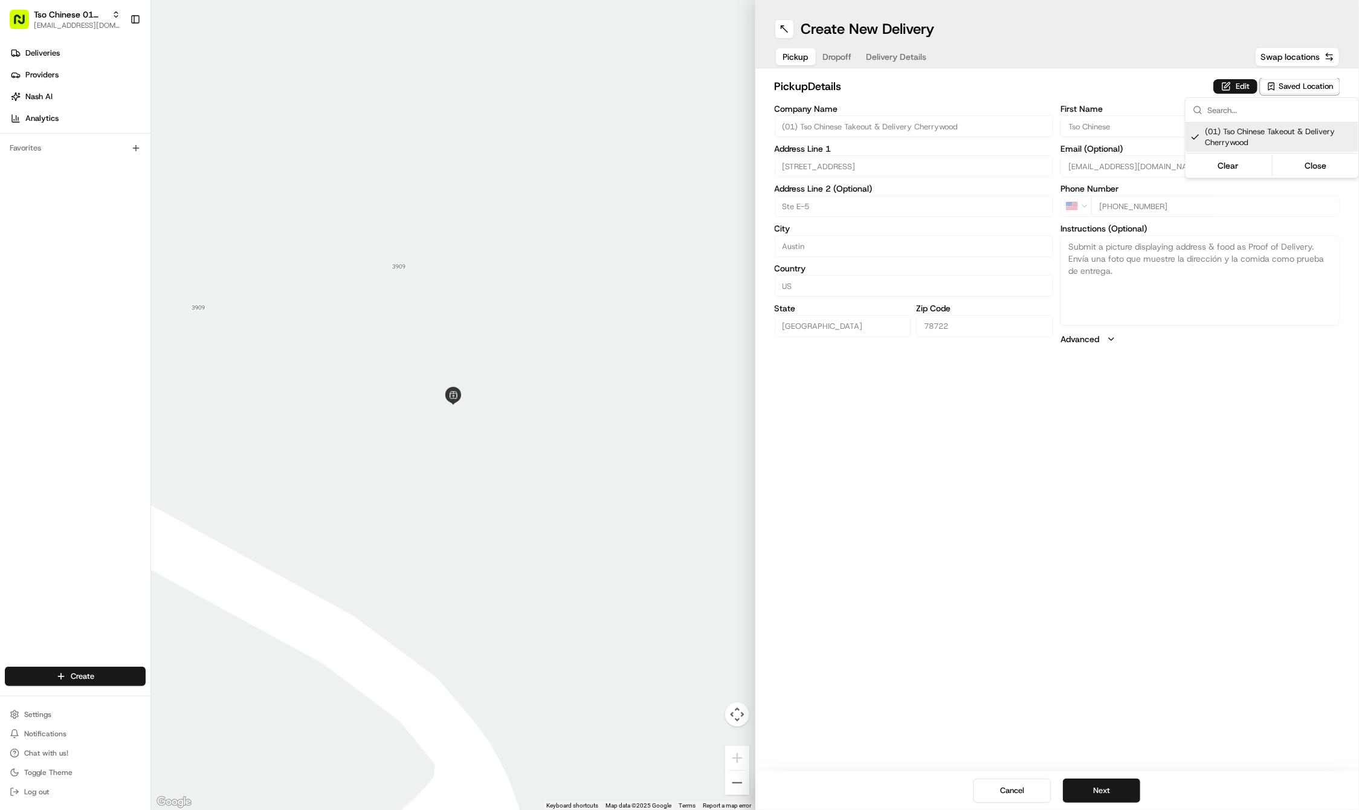
click at [1171, 445] on html "Tso Chinese 01 Cherrywood [EMAIL_ADDRESS][DOMAIN_NAME] Toggle Sidebar Deliverie…" at bounding box center [679, 405] width 1359 height 810
click at [1120, 786] on button "Next" at bounding box center [1101, 790] width 77 height 24
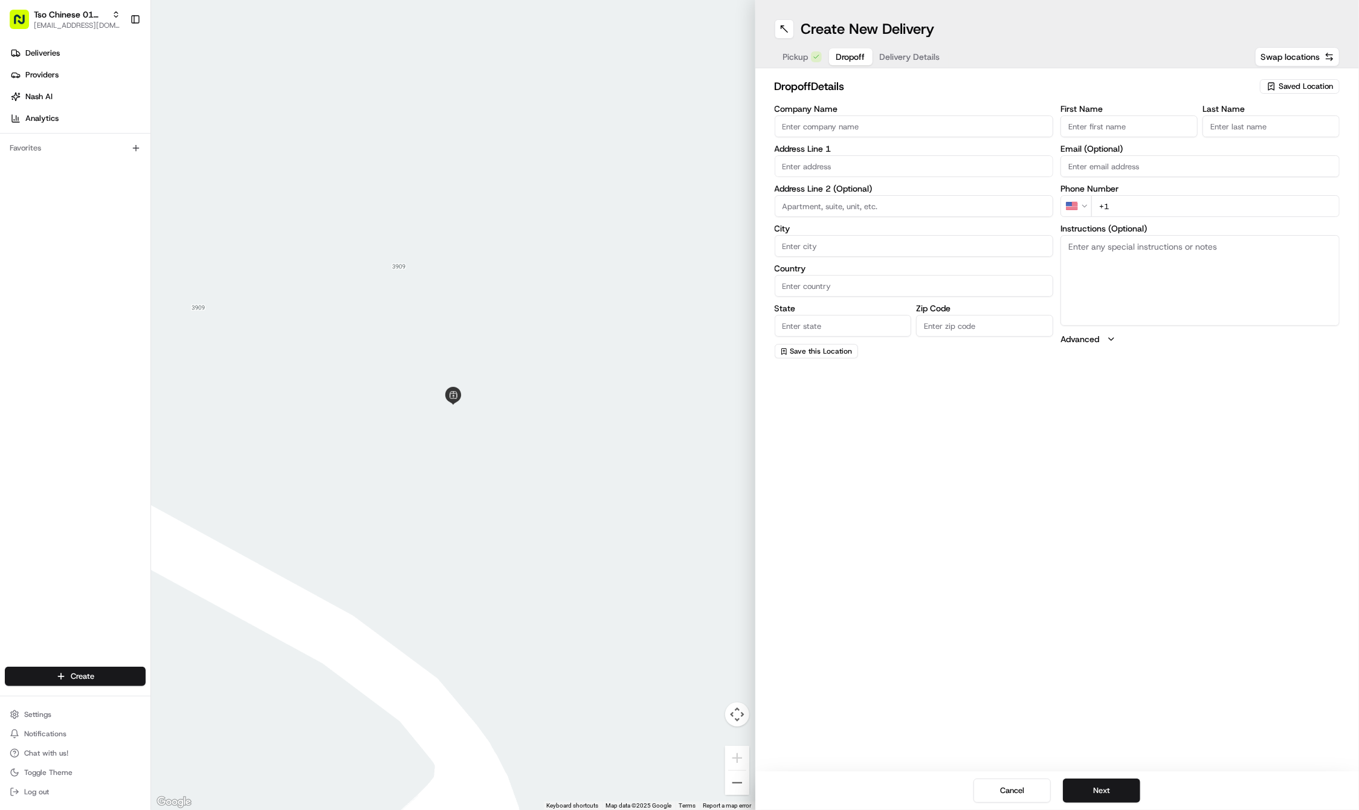
click at [1113, 149] on label "Email (Optional)" at bounding box center [1200, 148] width 279 height 8
click at [1113, 155] on input "Email (Optional)" at bounding box center [1200, 166] width 279 height 22
paste input "Jonathan"
type input "Jonathan"
paste input "Strain"
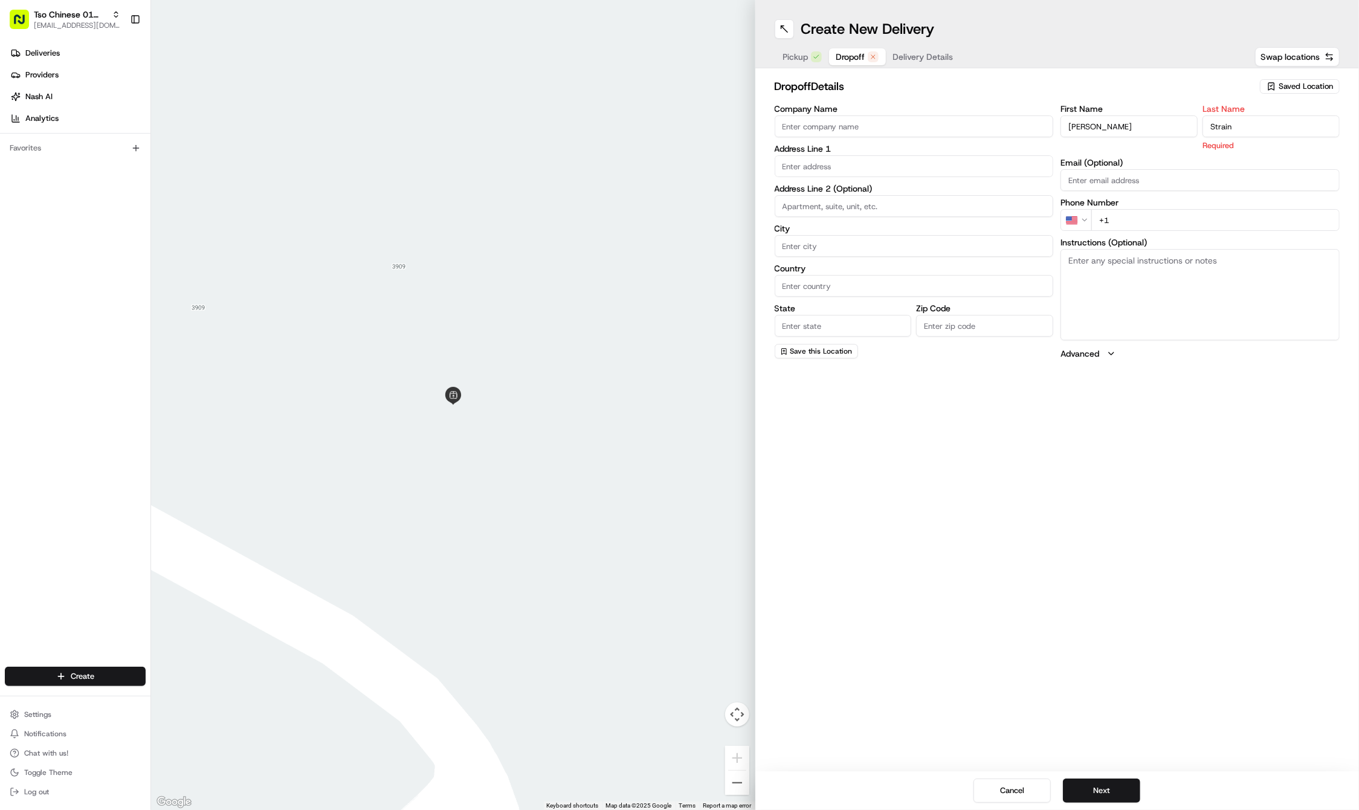
type input "Strain"
paste input "370 7"
type input "+1 370 7"
paste input "3707 Tom Green St"
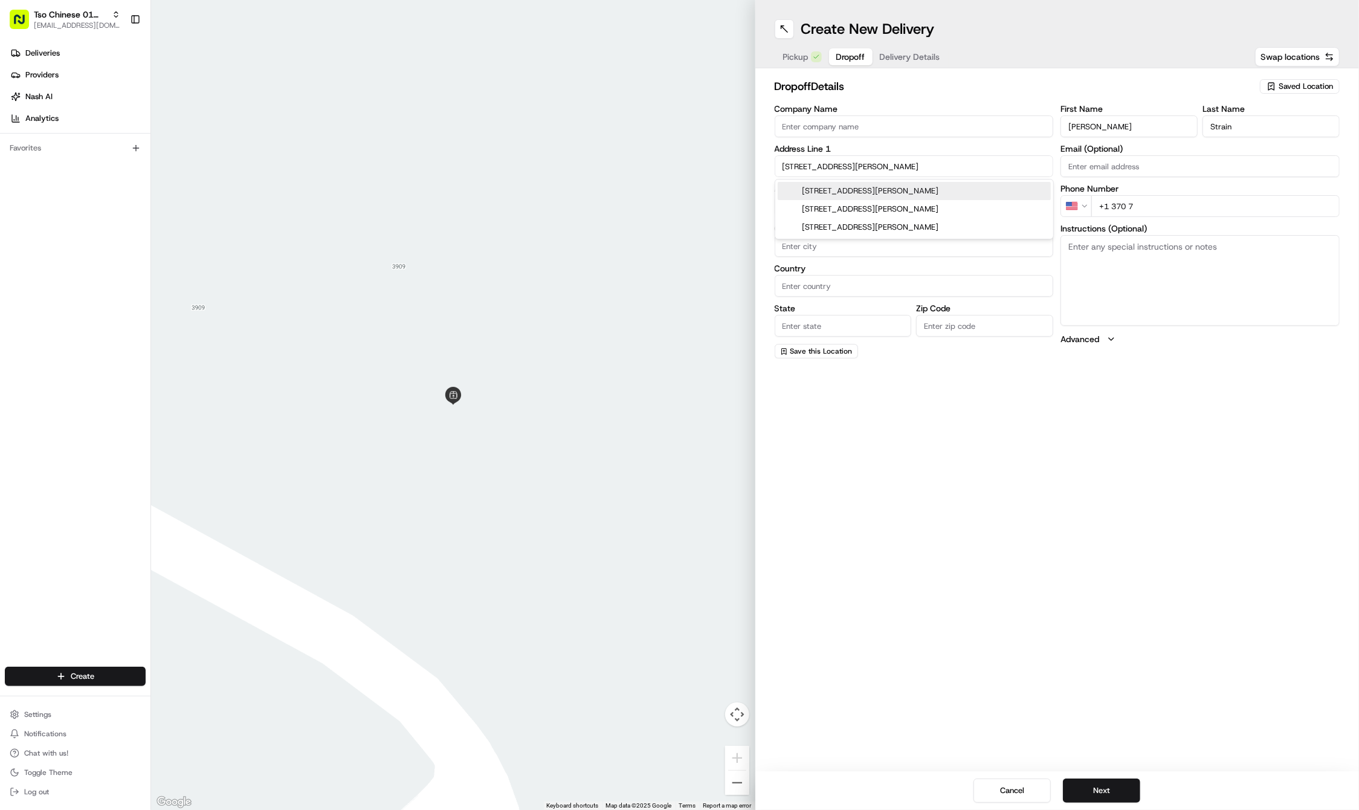
click at [890, 190] on div "3707 Tom Green Street, Austin, TX" at bounding box center [914, 191] width 273 height 18
type input "3707 Tom Green St, Austin, TX 78705, USA"
type input "Austin"
type input "[GEOGRAPHIC_DATA]"
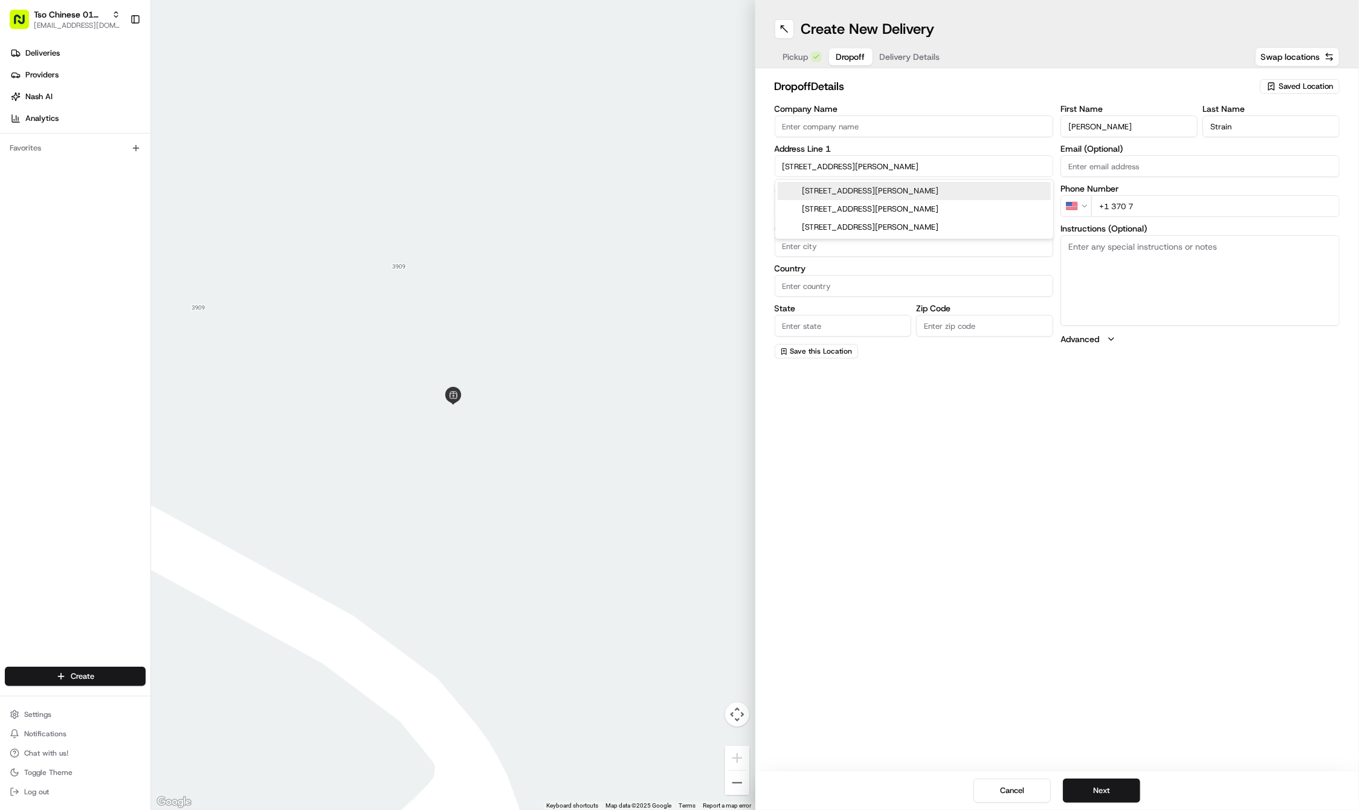
type input "78705"
type input "3707 Tom Green Street"
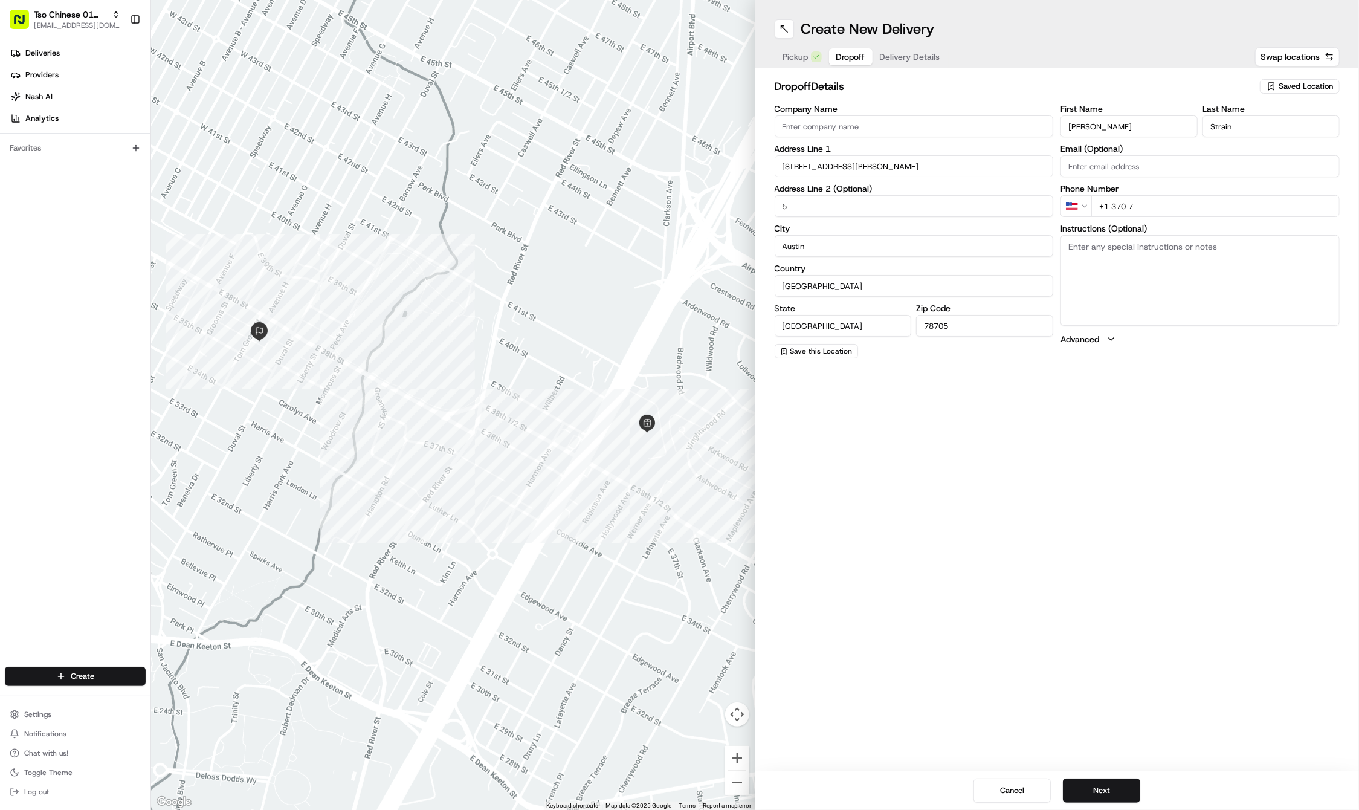
type input "5"
click at [1248, 282] on textarea "Instructions (Optional)" at bounding box center [1200, 280] width 279 height 91
paste textarea "In alley off Tom Green between 35th and 38th. Blue-gray two-story building. APT…"
type textarea "In alley off Tom Green between 35th and 38th. Blue-gray two-story building. APT…"
click at [1141, 198] on input "+1 370 7" at bounding box center [1215, 206] width 248 height 22
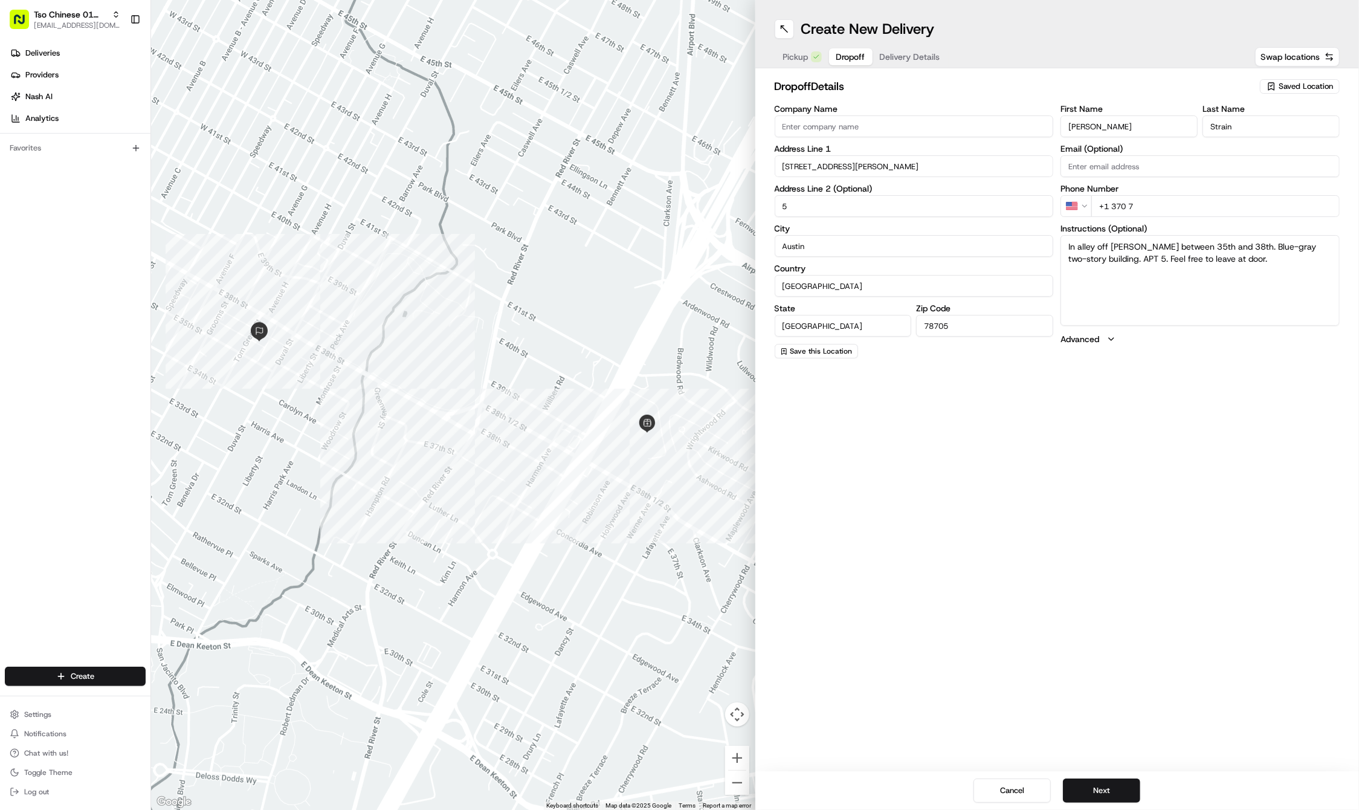
drag, startPoint x: 1141, startPoint y: 198, endPoint x: 1131, endPoint y: 198, distance: 9.7
click at [1131, 198] on input "+1 370 7" at bounding box center [1215, 206] width 248 height 22
click at [1126, 199] on input "+1 370 7" at bounding box center [1215, 206] width 248 height 22
click at [1134, 204] on input "+1 370 7" at bounding box center [1215, 206] width 248 height 22
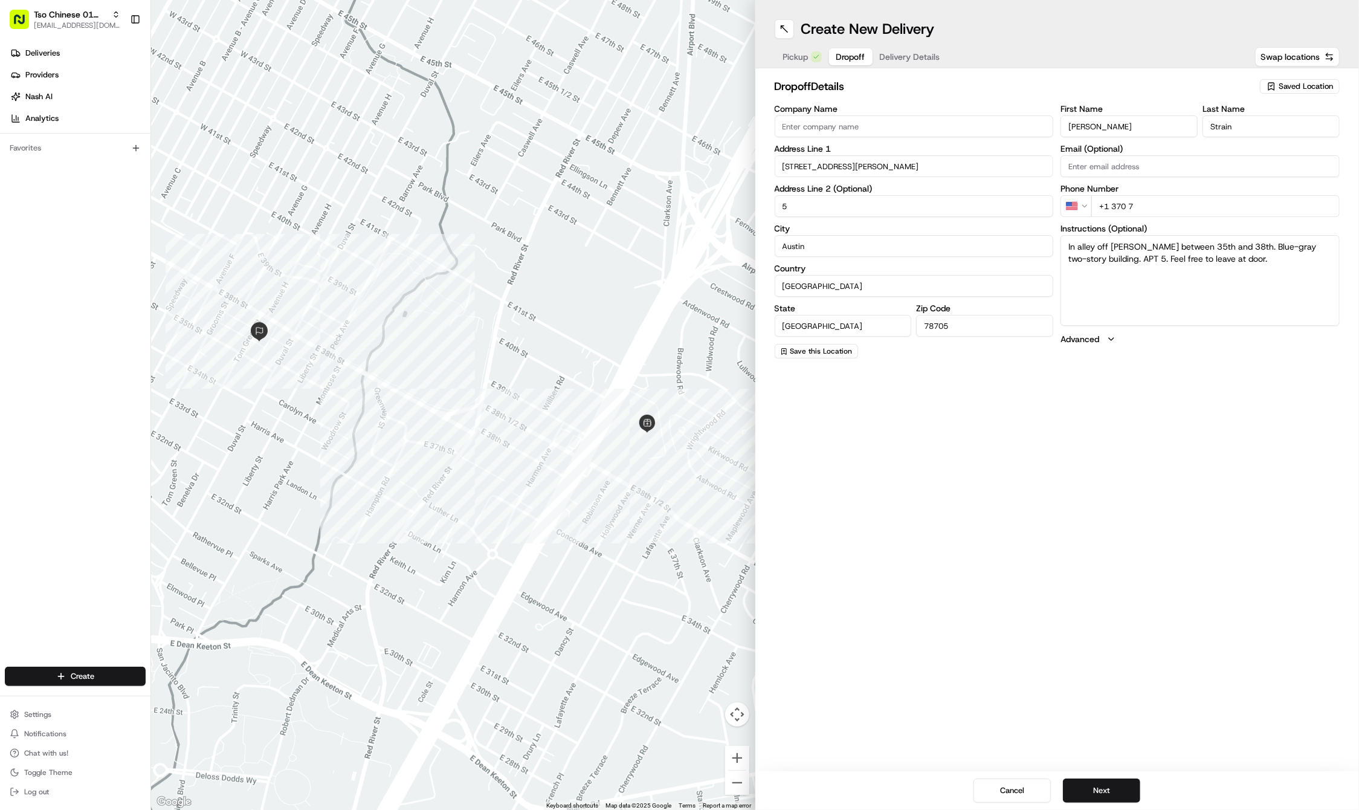
click at [1134, 204] on input "+1 370 7" at bounding box center [1215, 206] width 248 height 22
paste input "51 22031311"
click at [1106, 203] on input "+51 22031311" at bounding box center [1215, 206] width 248 height 22
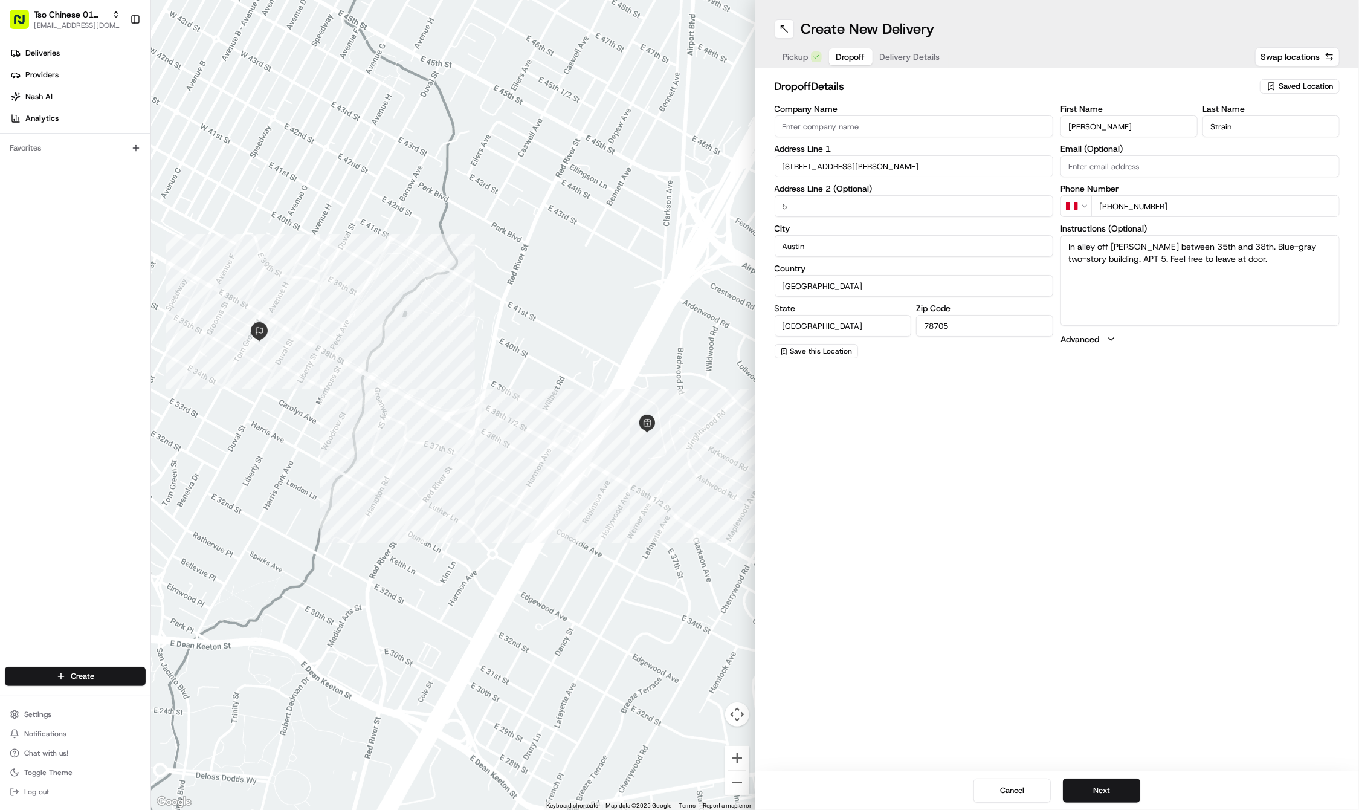
type input "+1 512 203 1311"
click at [1158, 735] on div "Create New Delivery Pickup Dropoff Delivery Details Swap locations dropoff Deta…" at bounding box center [1057, 405] width 604 height 810
click at [1120, 789] on button "Next" at bounding box center [1101, 790] width 77 height 24
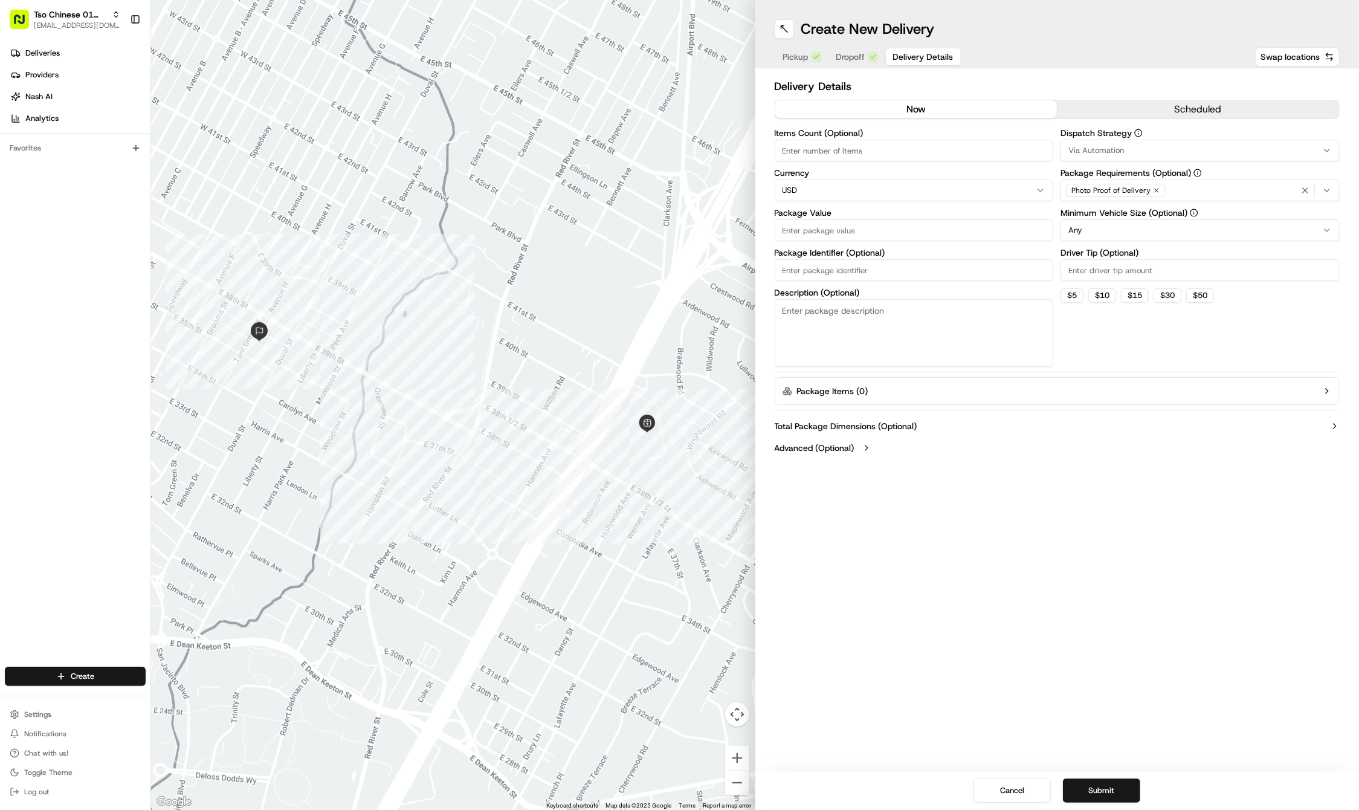
click at [1113, 267] on input "Driver Tip (Optional)" at bounding box center [1200, 270] width 279 height 22
type input "2"
click at [1135, 136] on circle "button" at bounding box center [1138, 132] width 7 height 7
click at [1134, 153] on div "Via Automation" at bounding box center [1200, 150] width 273 height 11
click at [1142, 218] on span "Tso Cherrywood Strategy" at bounding box center [1155, 216] width 149 height 11
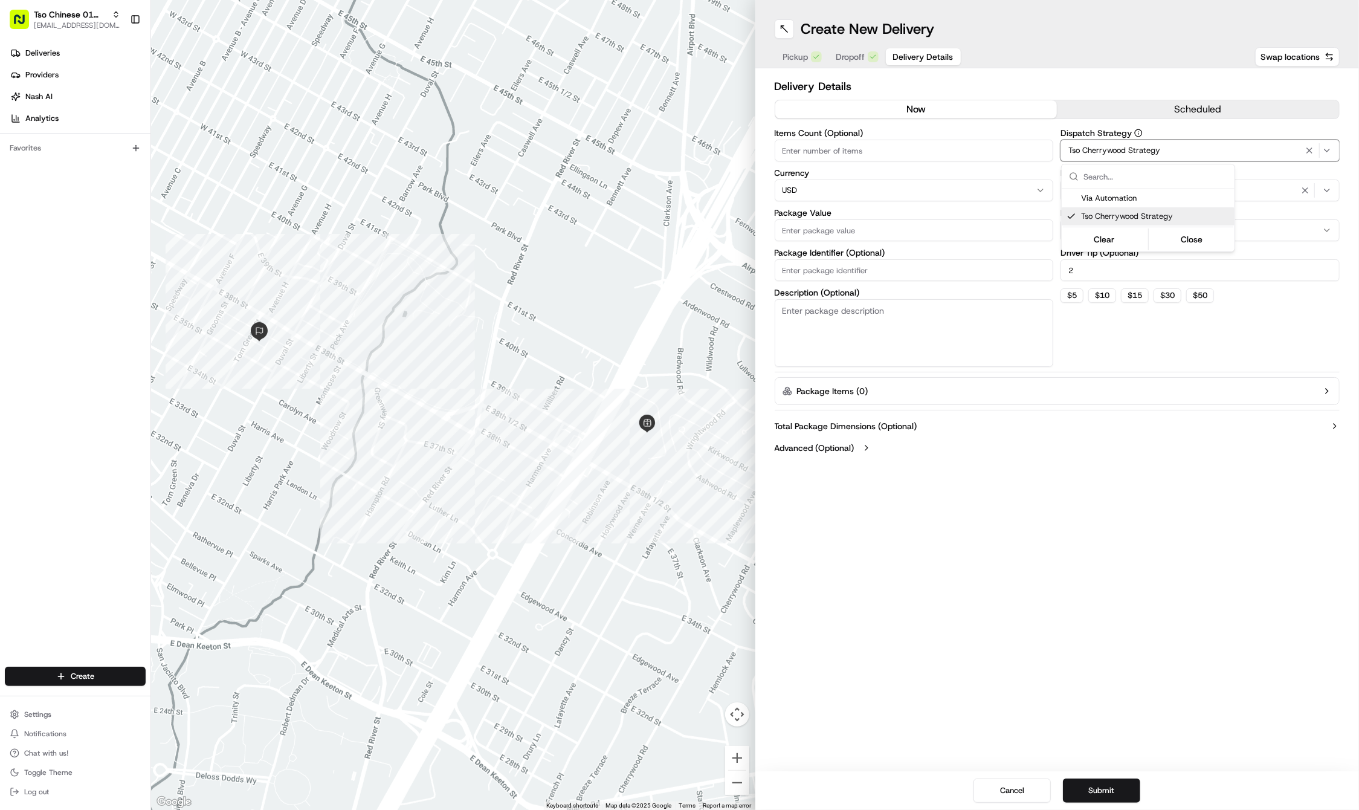
click at [878, 274] on html "Tso Chinese 01 Cherrywood haran@tsochinese.com Toggle Sidebar Deliveries Provid…" at bounding box center [679, 405] width 1359 height 810
click at [878, 274] on input "Package Identifier (Optional)" at bounding box center [914, 270] width 279 height 22
paste input "D48539F"
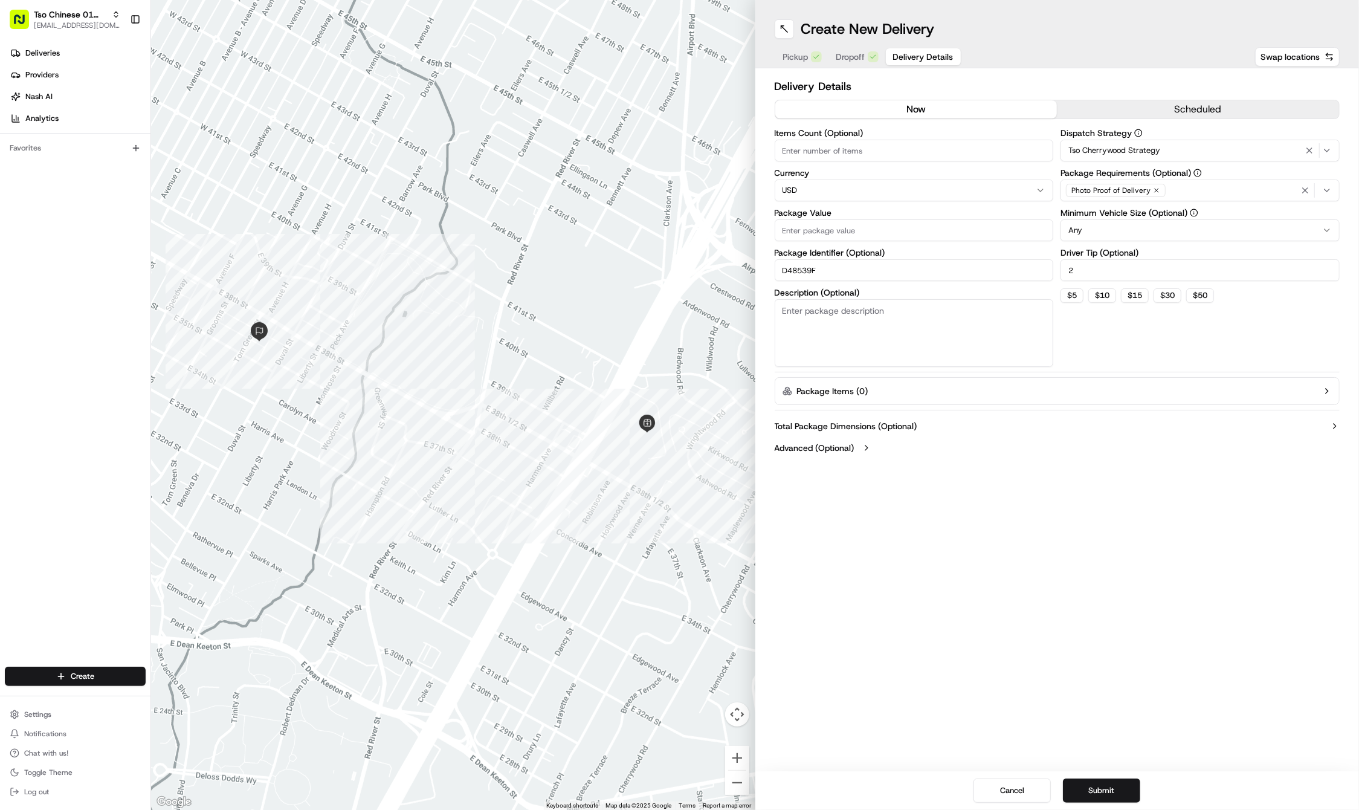
type input "D48539F"
click at [820, 228] on input "Package Value" at bounding box center [914, 230] width 279 height 22
type input "43.14"
click at [1155, 190] on icon "button" at bounding box center [1156, 190] width 7 height 7
click at [1155, 190] on div "Select requirements" at bounding box center [1200, 190] width 273 height 11
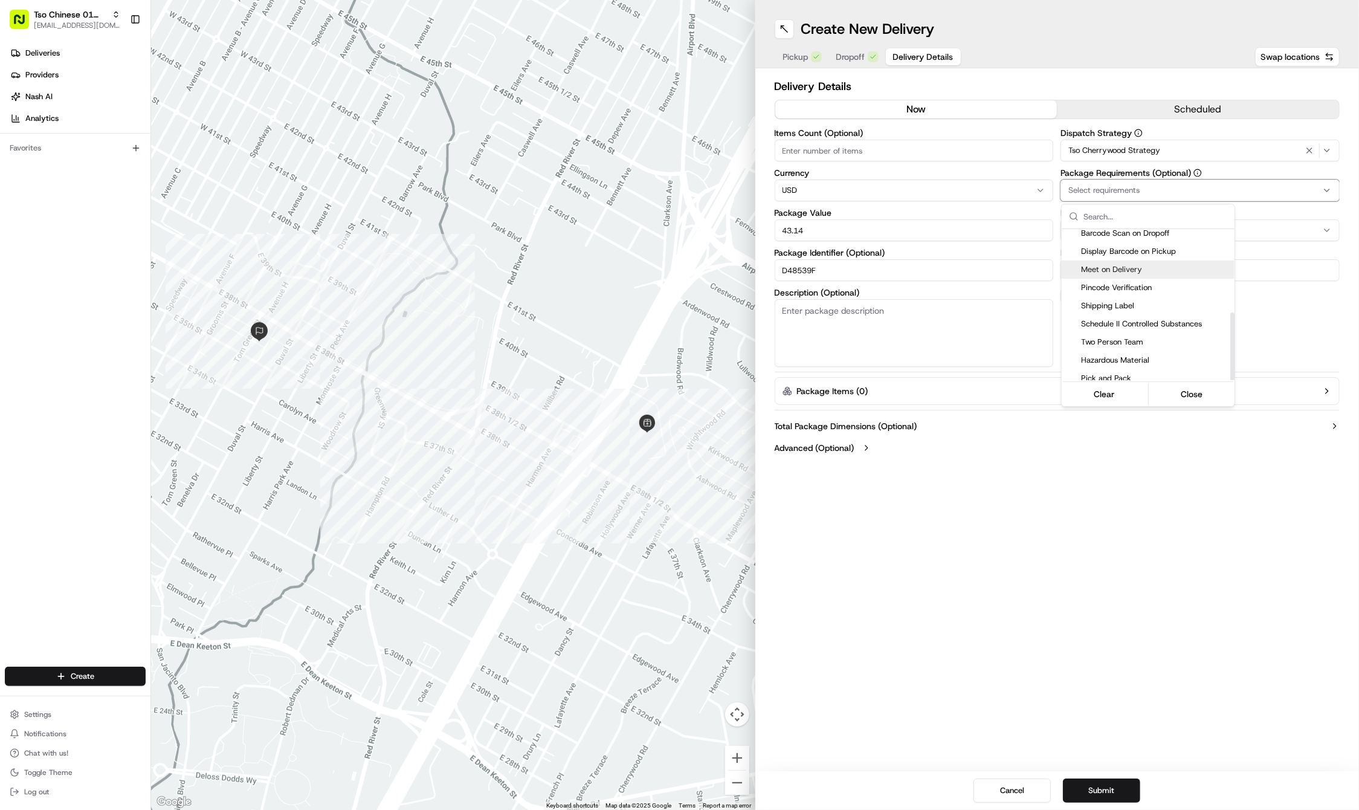
scroll to position [185, 0]
click at [1113, 265] on span "Meet on Delivery" at bounding box center [1155, 270] width 149 height 11
click at [1094, 465] on html "Tso Chinese 01 Cherrywood haran@tsochinese.com Toggle Sidebar Deliveries Provid…" at bounding box center [679, 405] width 1359 height 810
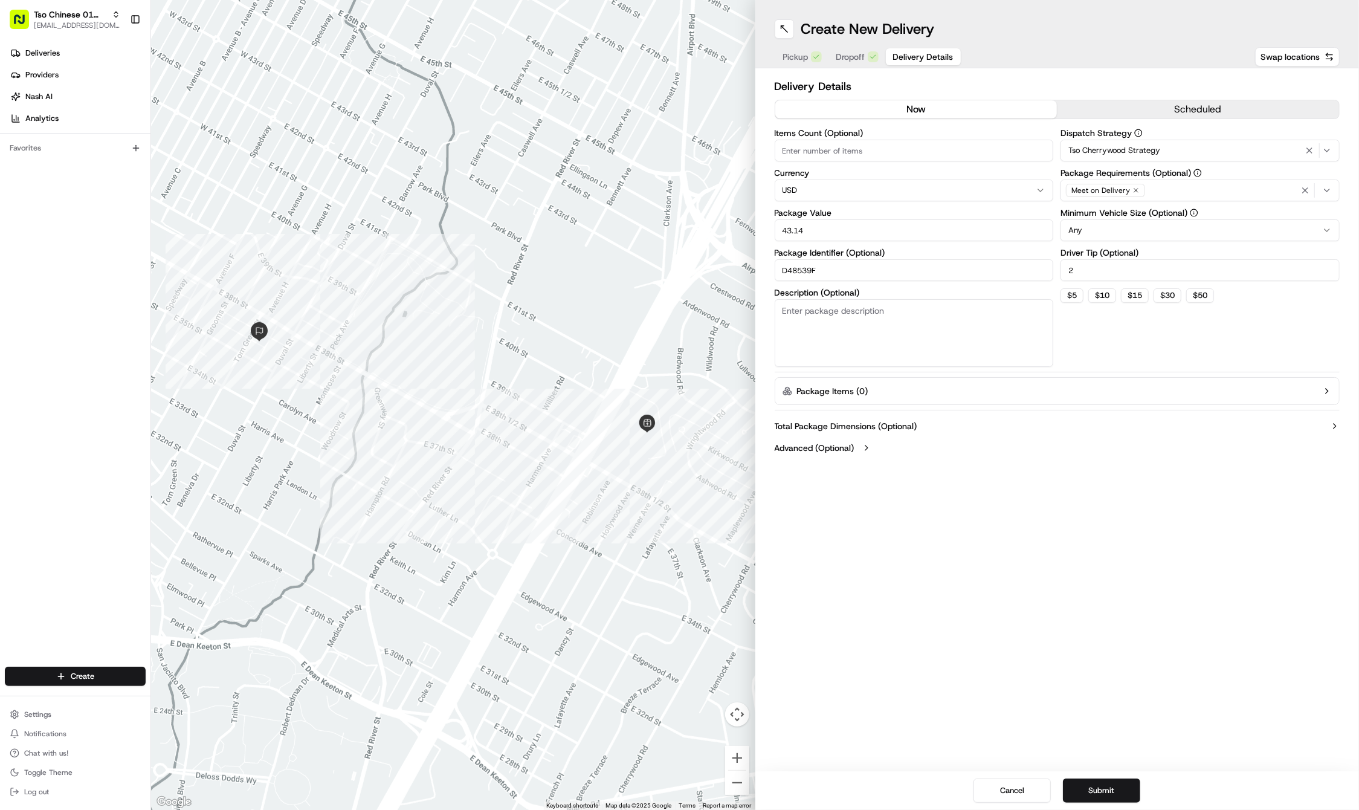
click at [1085, 586] on div "Create New Delivery Pickup Dropoff Delivery Details Swap locations Delivery Det…" at bounding box center [1057, 405] width 604 height 810
click at [1107, 793] on button "Submit" at bounding box center [1101, 790] width 77 height 24
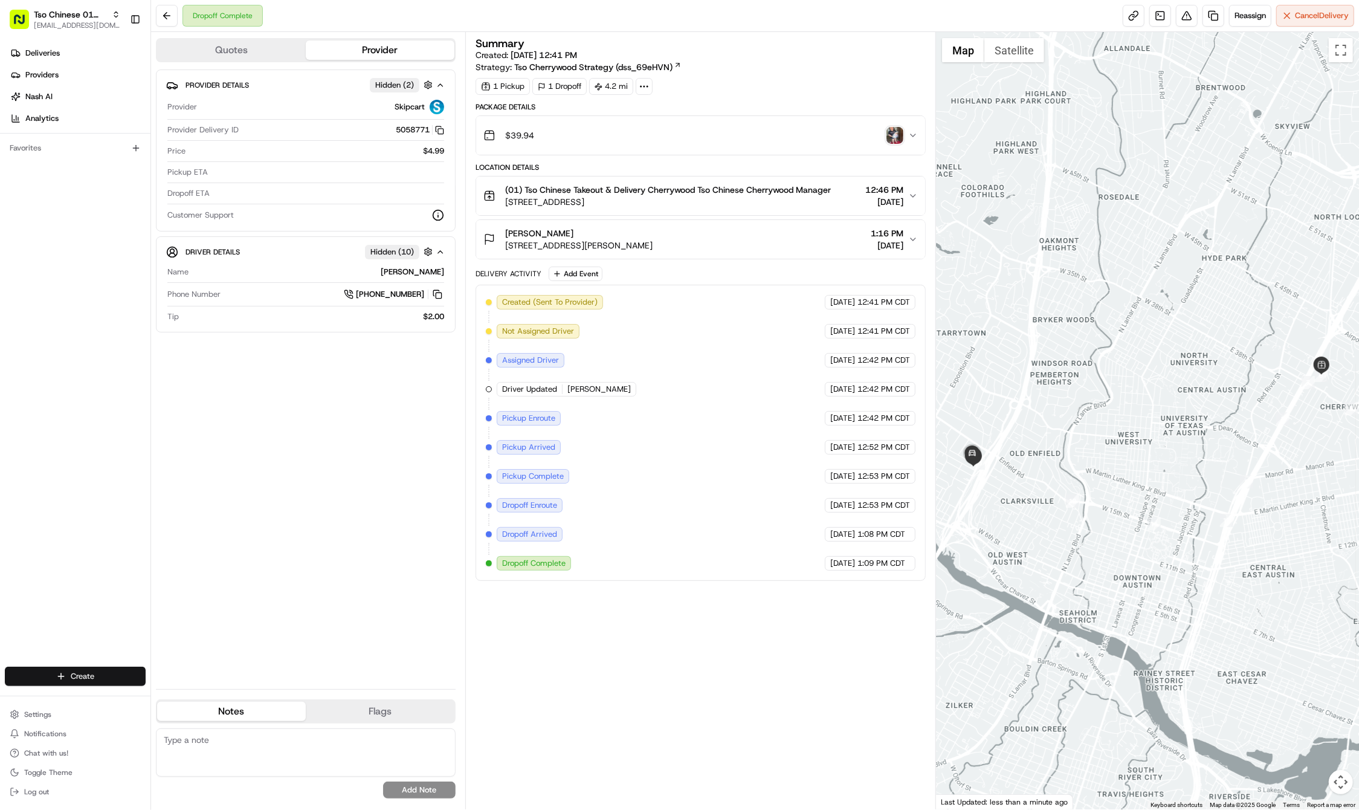
click at [70, 680] on html "Tso Chinese 01 Cherrywood [EMAIL_ADDRESS][DOMAIN_NAME] Toggle Sidebar Deliverie…" at bounding box center [679, 405] width 1359 height 810
click at [183, 691] on link "Delivery" at bounding box center [218, 699] width 135 height 22
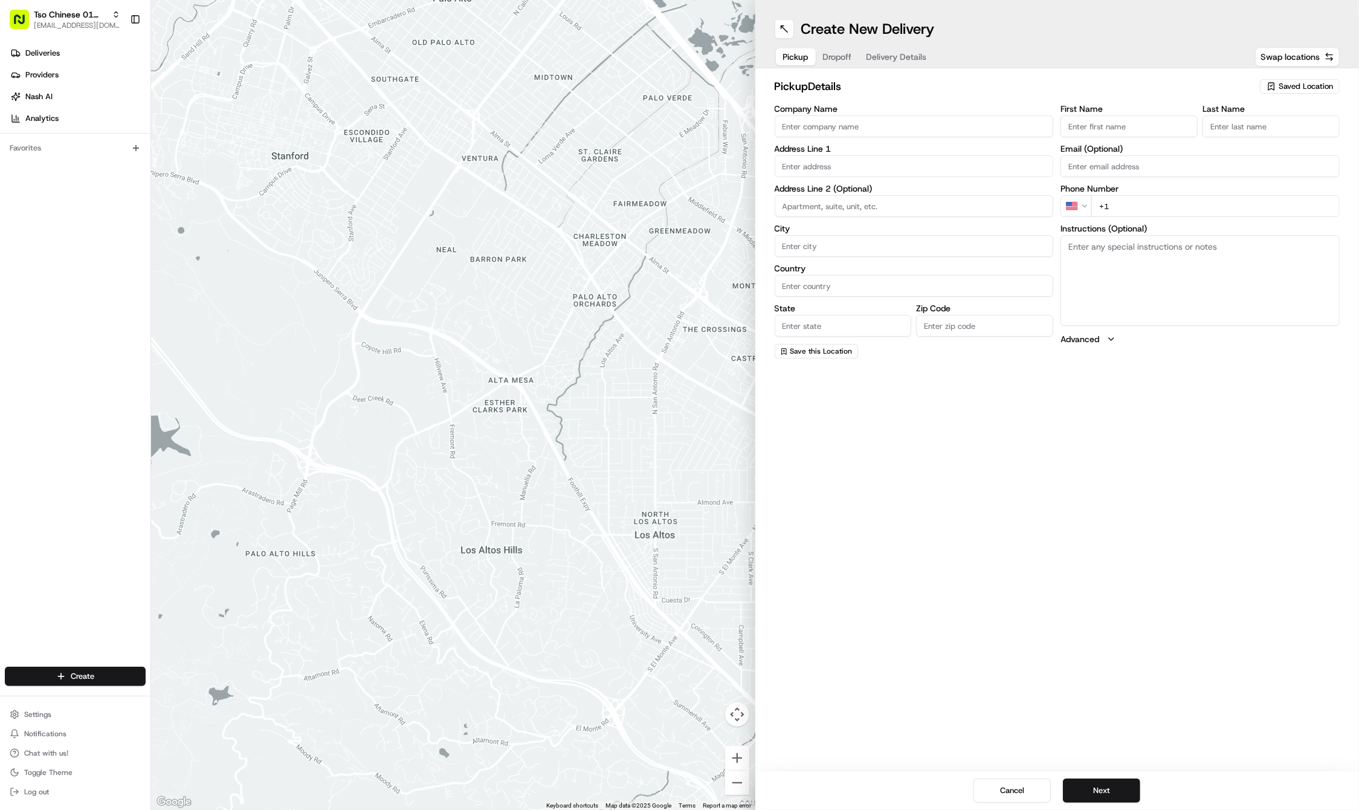
click at [1293, 77] on div "pickup Details Saved Location Company Name Address Line 1 Address Line 2 (Optio…" at bounding box center [1057, 218] width 604 height 300
click at [1293, 86] on span "Saved Location" at bounding box center [1306, 86] width 54 height 11
click at [1253, 131] on span "(01) Tso Chinese Takeout & Delivery Cherrywood" at bounding box center [1279, 137] width 149 height 22
type input "(01) Tso Chinese Takeout & Delivery Cherrywood"
type input "Ste E-5"
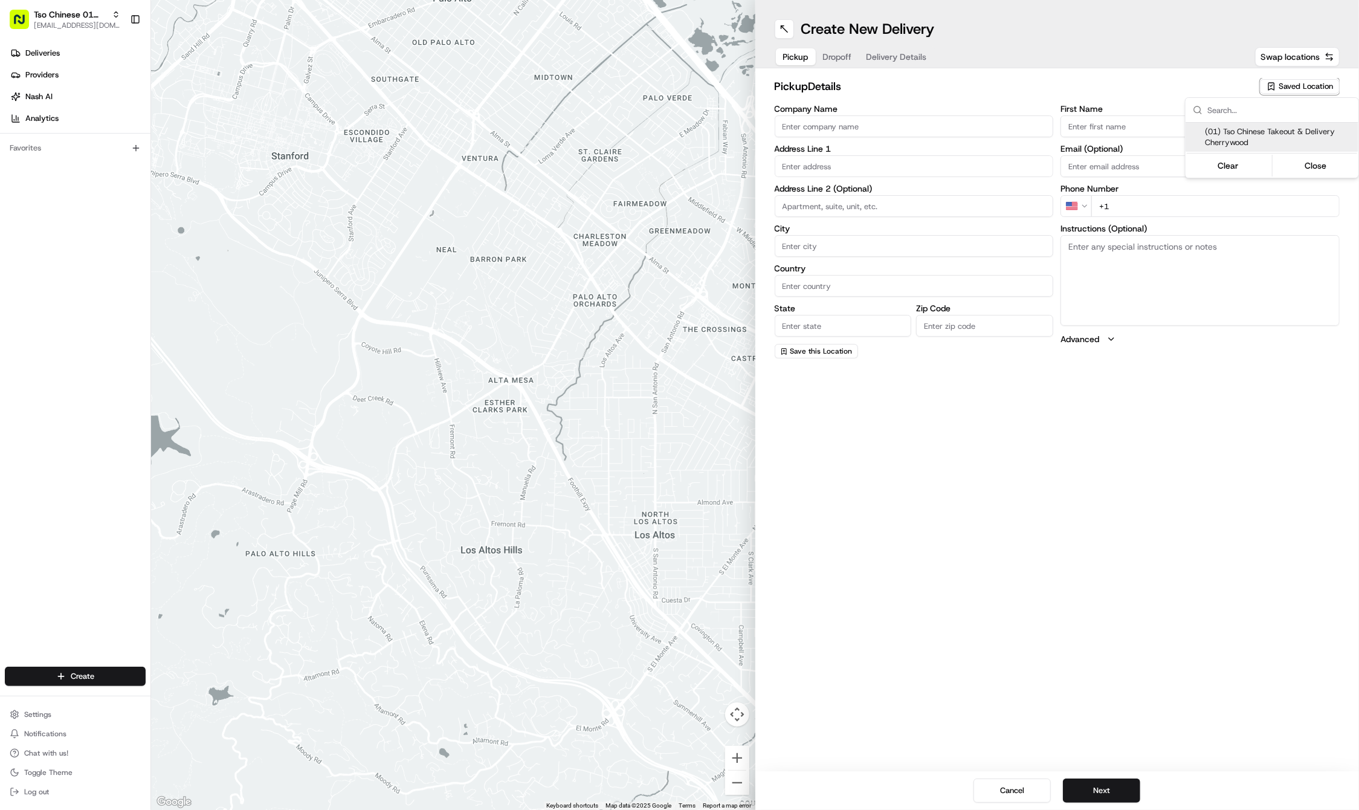
type input "Austin"
type input "US"
type input "[GEOGRAPHIC_DATA]"
type input "78722"
type input "Tso Chinese"
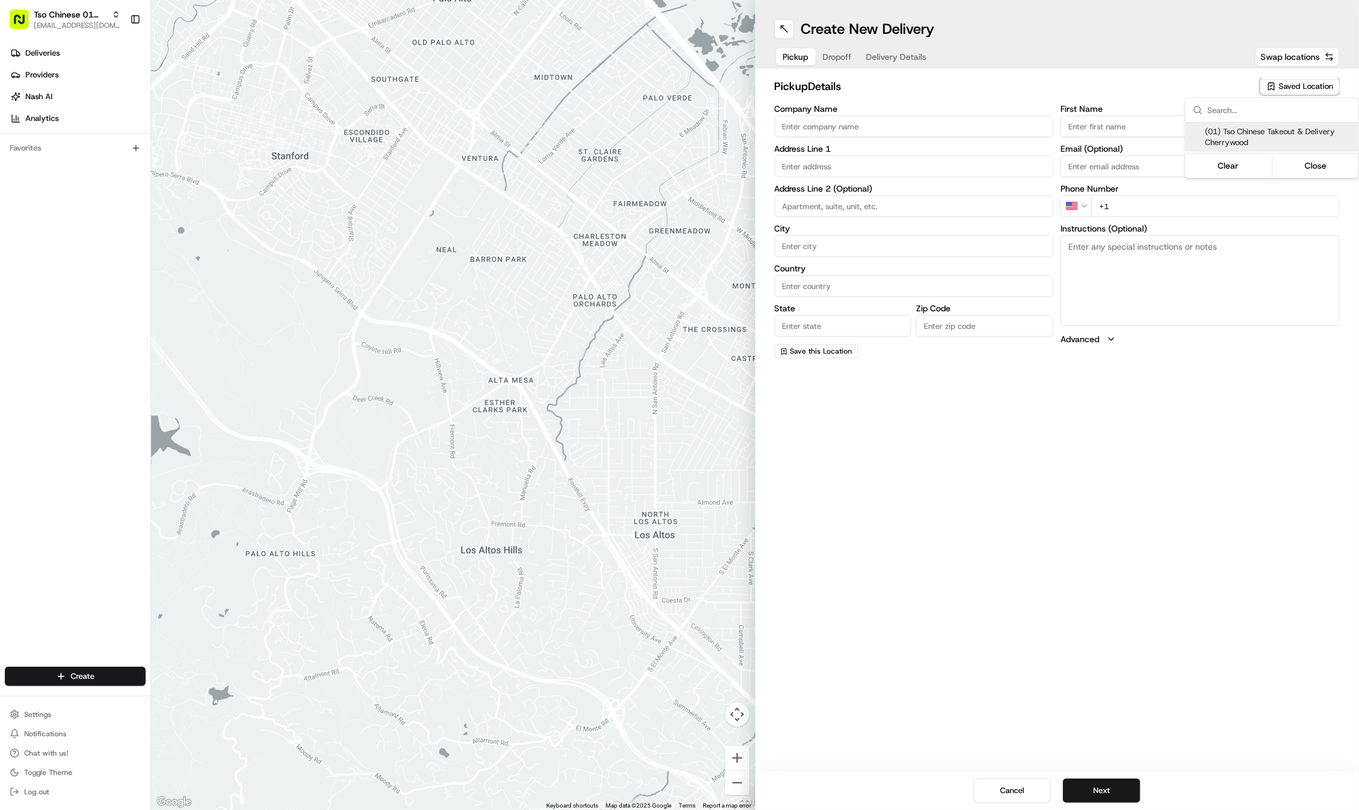
type input "Cherrywood Manager"
type input "[EMAIL_ADDRESS][DOMAIN_NAME]"
type input "[PHONE_NUMBER]"
type textarea "Submit a picture displaying address & food as Proof of Delivery. Envía una foto…"
type input "[STREET_ADDRESS]"
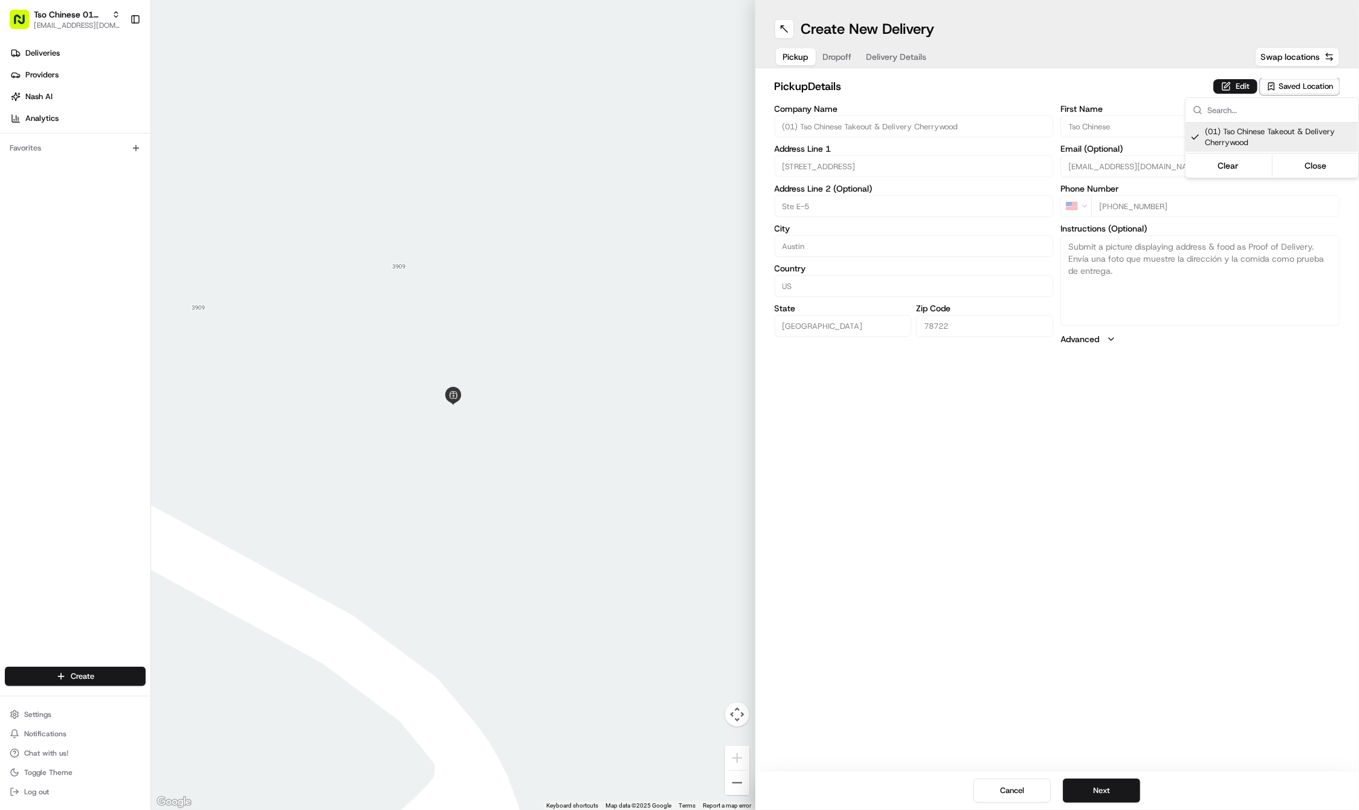
click at [1102, 786] on html "Tso Chinese 01 Cherrywood [EMAIL_ADDRESS][DOMAIN_NAME] Toggle Sidebar Deliverie…" at bounding box center [679, 405] width 1359 height 810
click at [1102, 786] on button "Next" at bounding box center [1101, 790] width 77 height 24
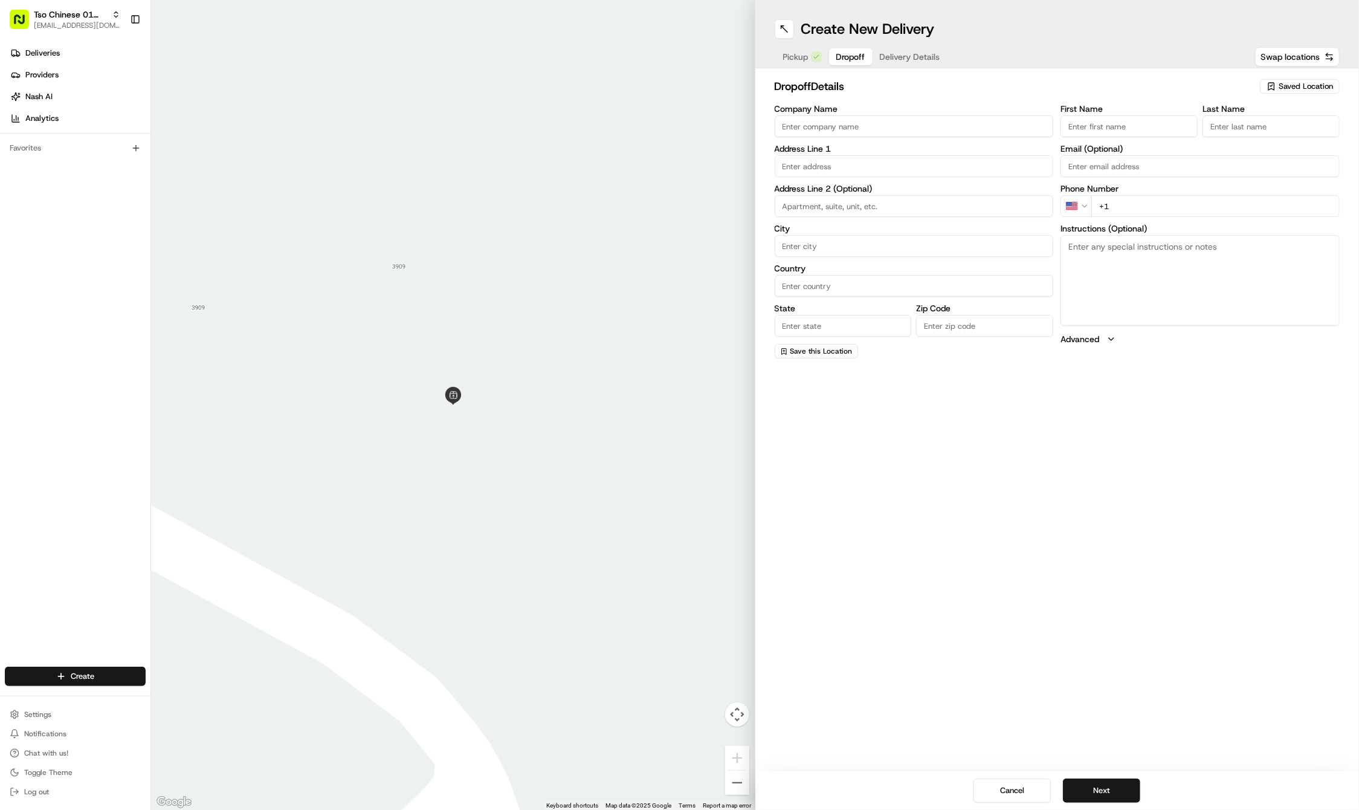
click at [1091, 124] on input "First Name" at bounding box center [1129, 126] width 137 height 22
paste input "[PERSON_NAME]"
type input "[PERSON_NAME]"
click at [1246, 117] on input "Last Name" at bounding box center [1271, 126] width 137 height 22
paste input "Banks"
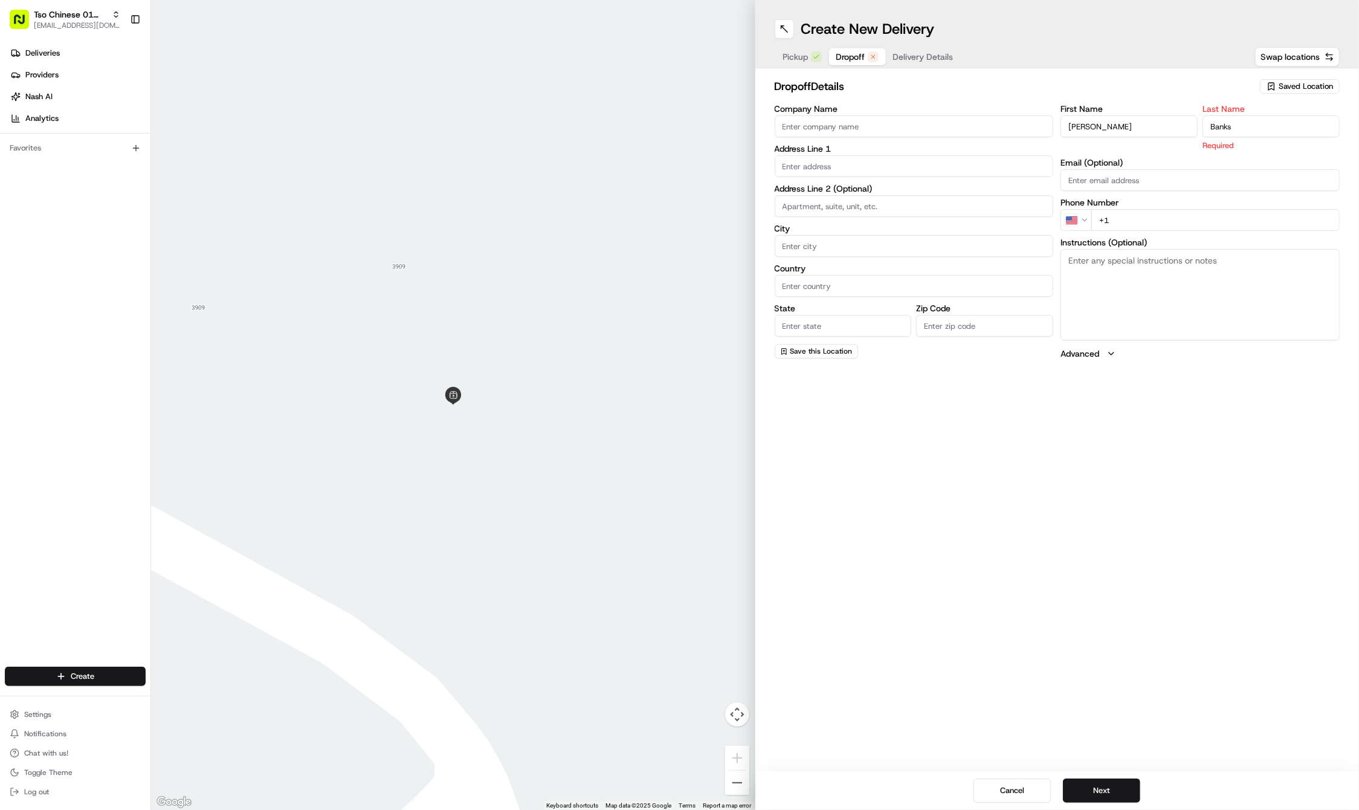
type input "Banks"
click at [1217, 213] on input "+1" at bounding box center [1215, 220] width 248 height 22
click at [1239, 204] on input "+1" at bounding box center [1215, 206] width 248 height 22
paste input "[PHONE_NUMBER]"
type input "[PHONE_NUMBER]"
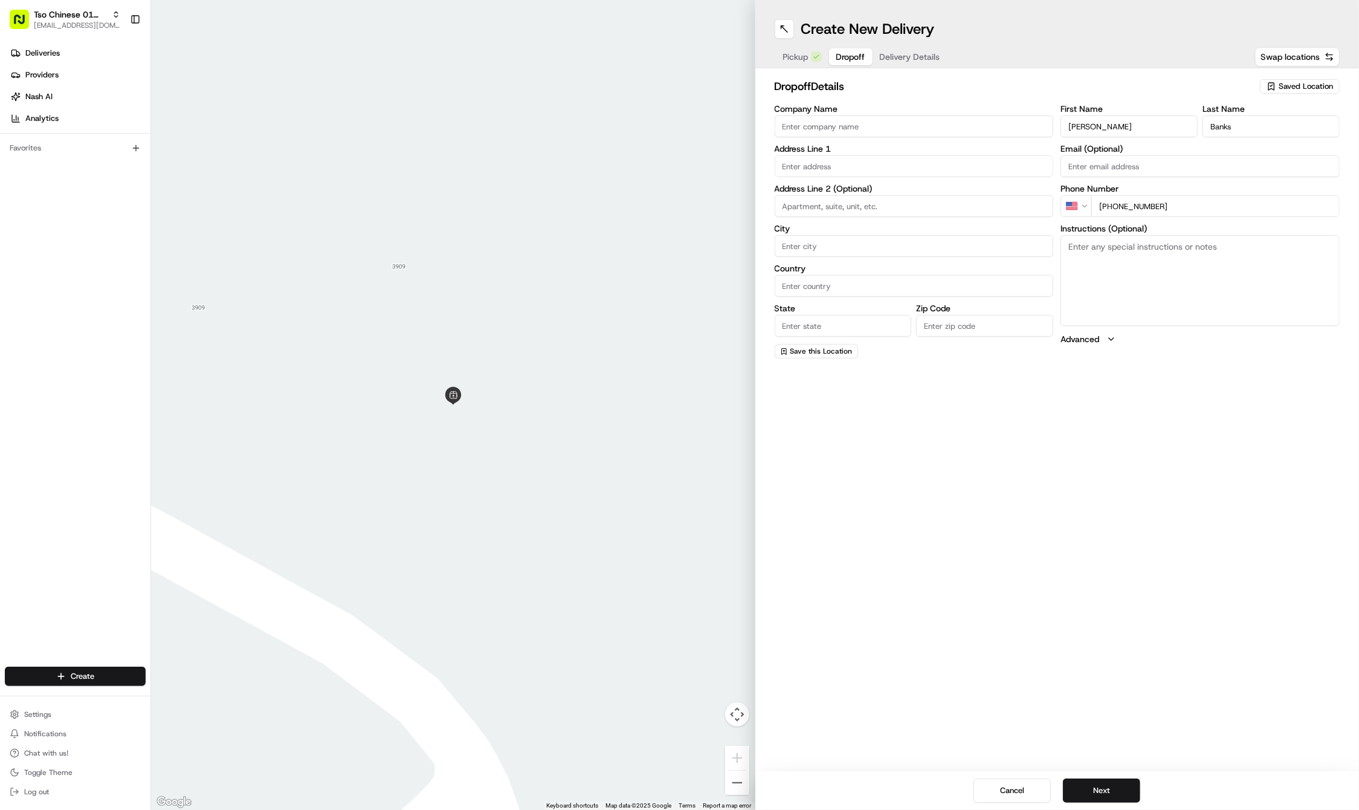
click at [847, 160] on input "text" at bounding box center [914, 166] width 279 height 22
paste input "[STREET_ADDRESS]"
click at [870, 184] on div "[STREET_ADDRESS]" at bounding box center [914, 191] width 273 height 18
type input "[STREET_ADDRESS]"
type input "Austin"
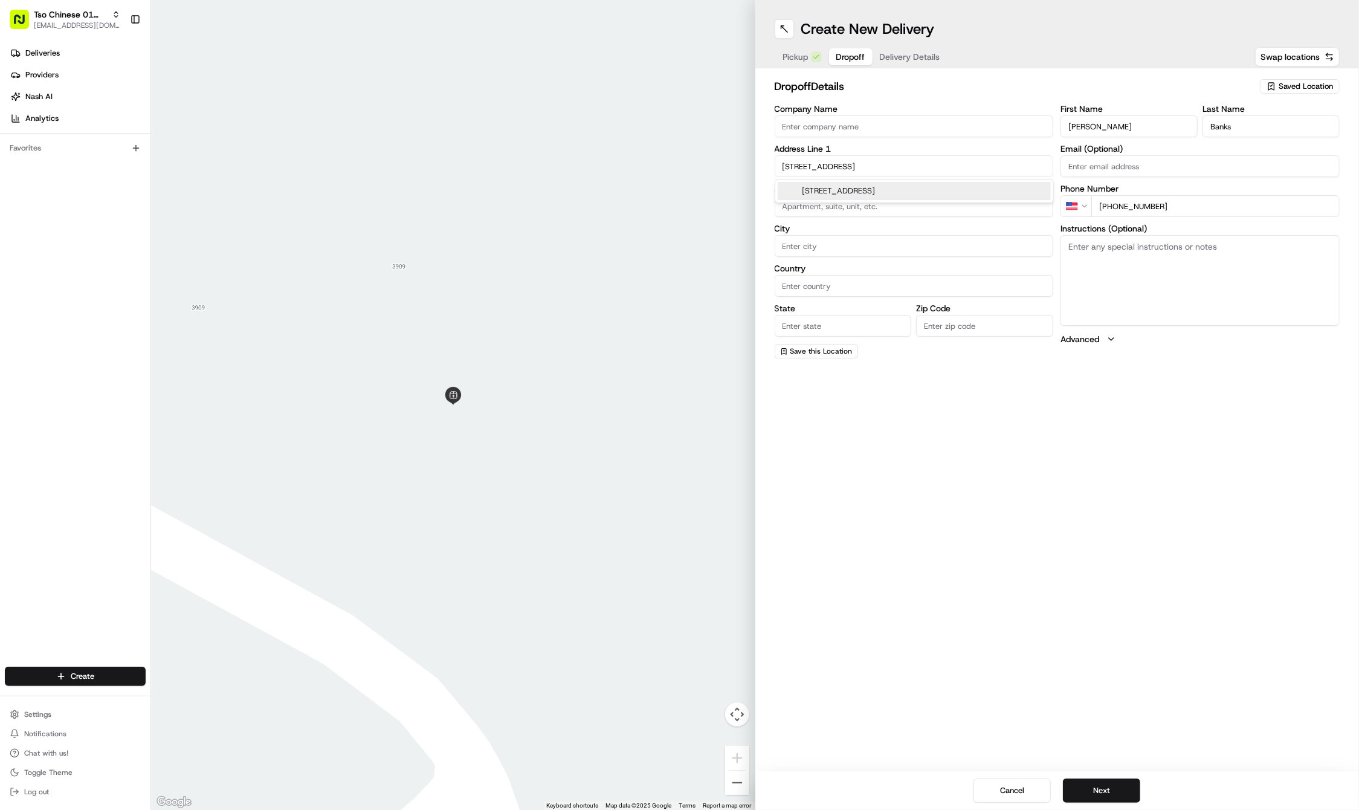
type input "[GEOGRAPHIC_DATA]"
type input "78723"
type input "[STREET_ADDRESS]"
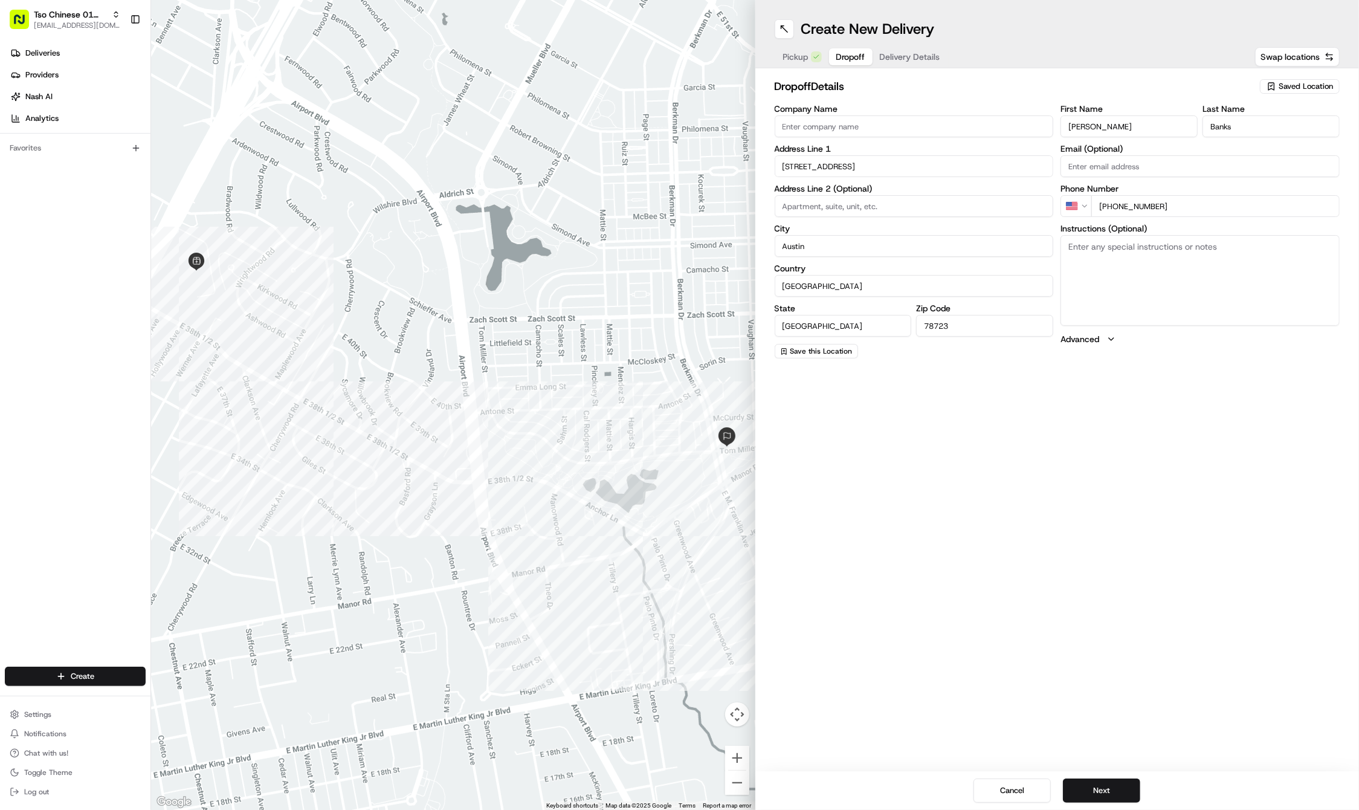
click at [1200, 276] on textarea "Instructions (Optional)" at bounding box center [1200, 280] width 279 height 91
paste textarea "(Building code 1010) (Phone [PHONE_NUMBER] when arriving) (Please bring LOTS of…"
type textarea "(Building code 1010) (Phone [PHONE_NUMBER] when arriving) (Please bring LOTS of…"
click at [1103, 786] on button "Next" at bounding box center [1101, 790] width 77 height 24
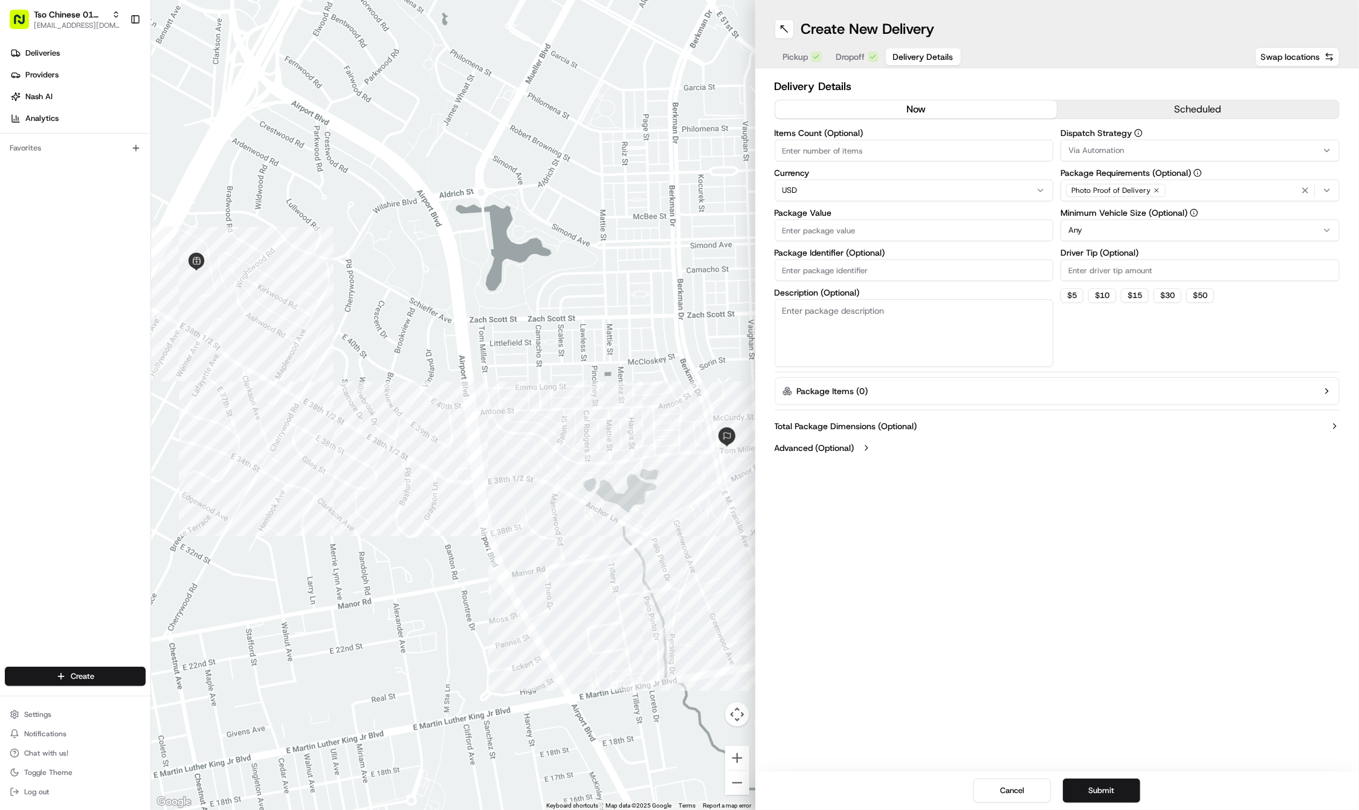
click at [811, 273] on input "Package Identifier (Optional)" at bounding box center [914, 270] width 279 height 22
paste input "#1NQEWET"
type input "#1NQEWET"
click at [810, 230] on input "Package Value" at bounding box center [914, 230] width 279 height 22
type input "32.37"
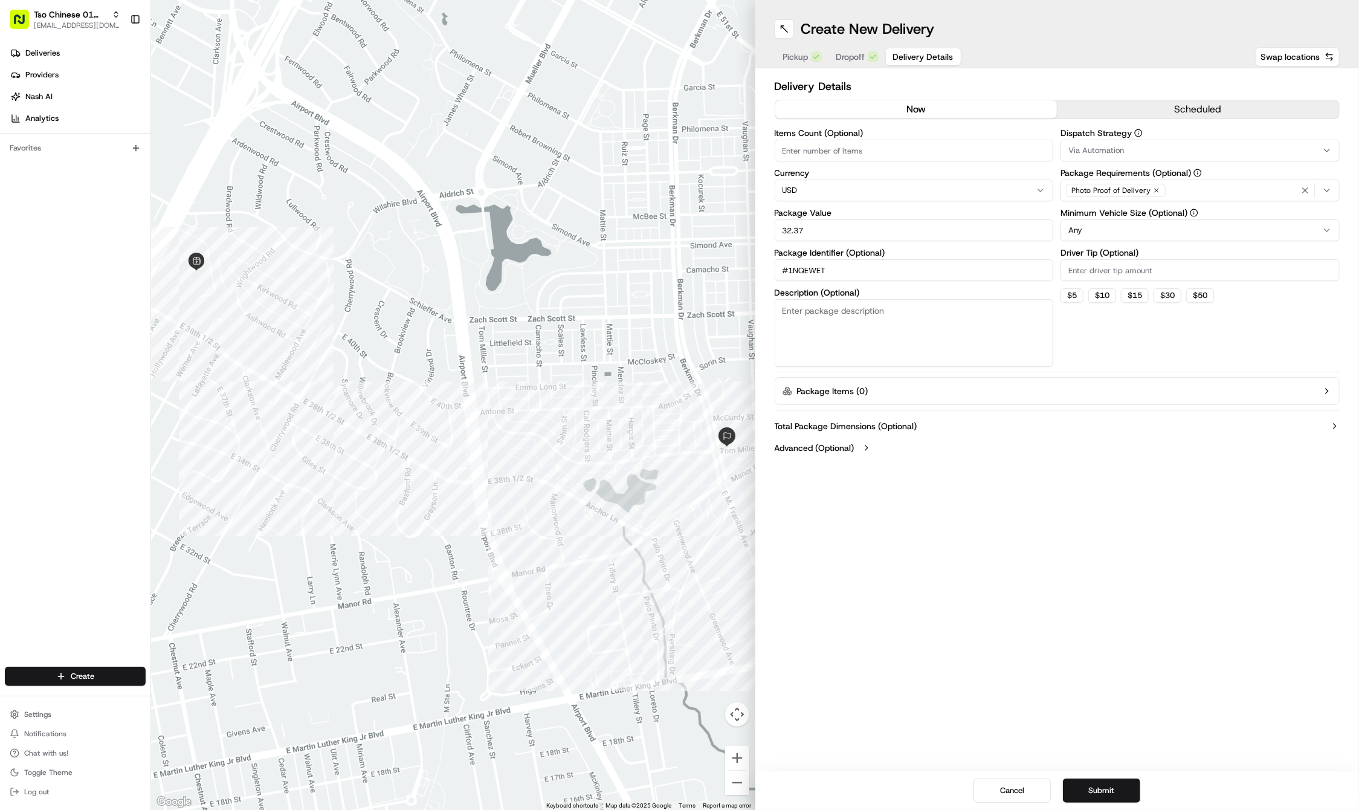
click at [1088, 263] on input "Driver Tip (Optional)" at bounding box center [1200, 270] width 279 height 22
type input "2"
click at [1335, 145] on div "Via Automation" at bounding box center [1200, 150] width 273 height 11
click at [1130, 218] on span "Tso Cherrywood Strategy" at bounding box center [1155, 216] width 149 height 11
click at [1100, 516] on html "Tso Chinese 01 Cherrywood [EMAIL_ADDRESS][DOMAIN_NAME] Toggle Sidebar Deliverie…" at bounding box center [679, 405] width 1359 height 810
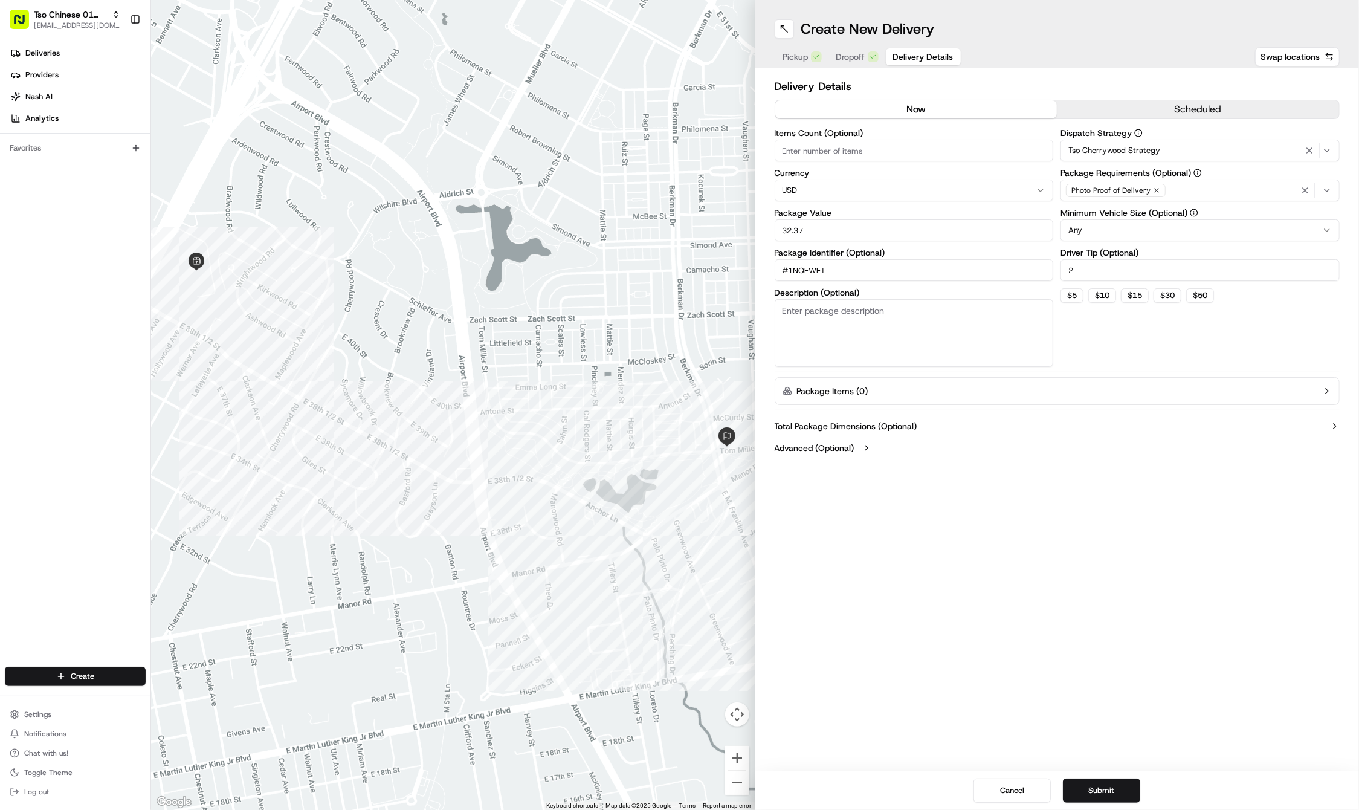
click at [1112, 781] on button "Submit" at bounding box center [1101, 790] width 77 height 24
click at [1112, 781] on div "Cancel Submit" at bounding box center [1057, 790] width 604 height 39
click at [917, 618] on div "Create New Delivery Pickup Dropoff Delivery Details Swap locations Delivery Det…" at bounding box center [1057, 405] width 604 height 810
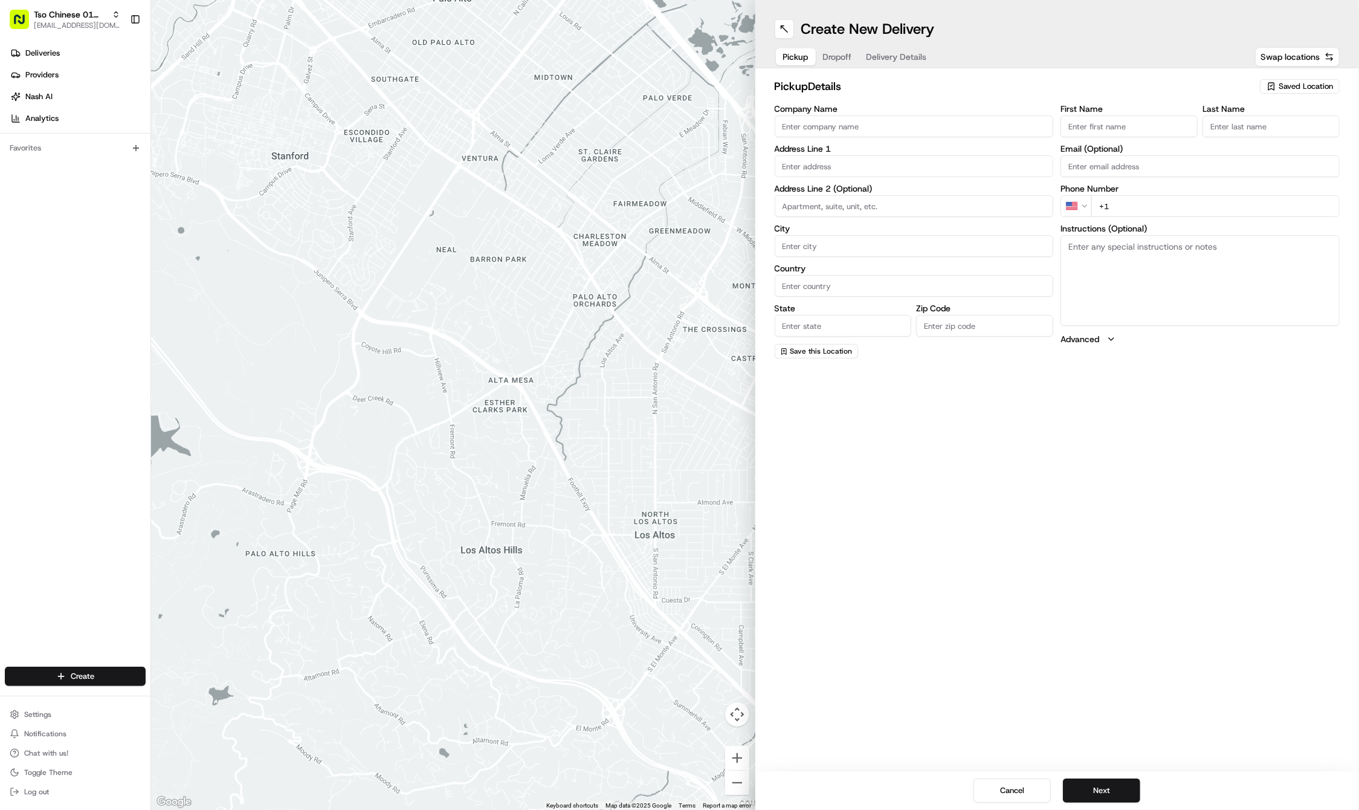
click at [261, 3] on div at bounding box center [453, 405] width 604 height 810
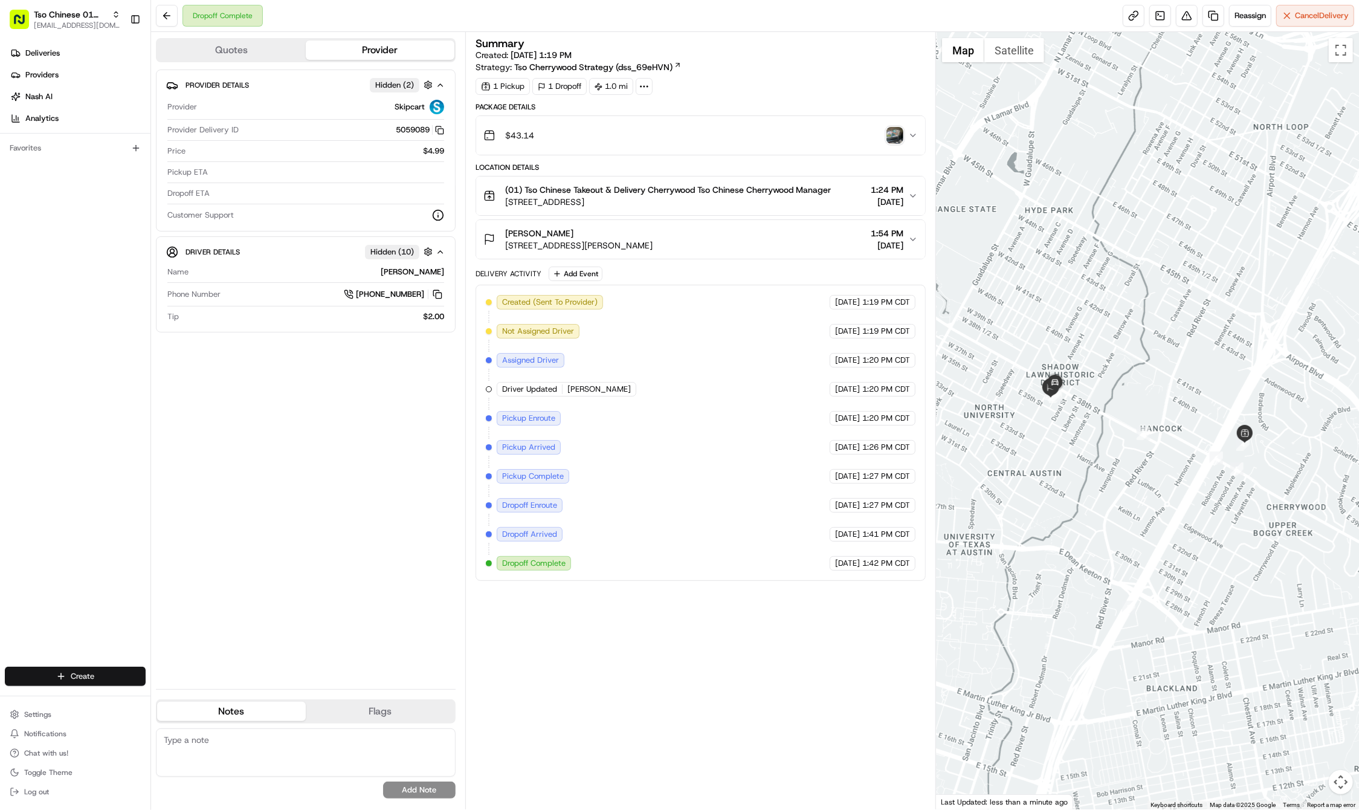
click at [92, 674] on html "Tso Chinese 01 Cherrywood [EMAIL_ADDRESS][DOMAIN_NAME] Toggle Sidebar Deliverie…" at bounding box center [679, 405] width 1359 height 810
click at [198, 694] on link "Delivery" at bounding box center [218, 699] width 135 height 22
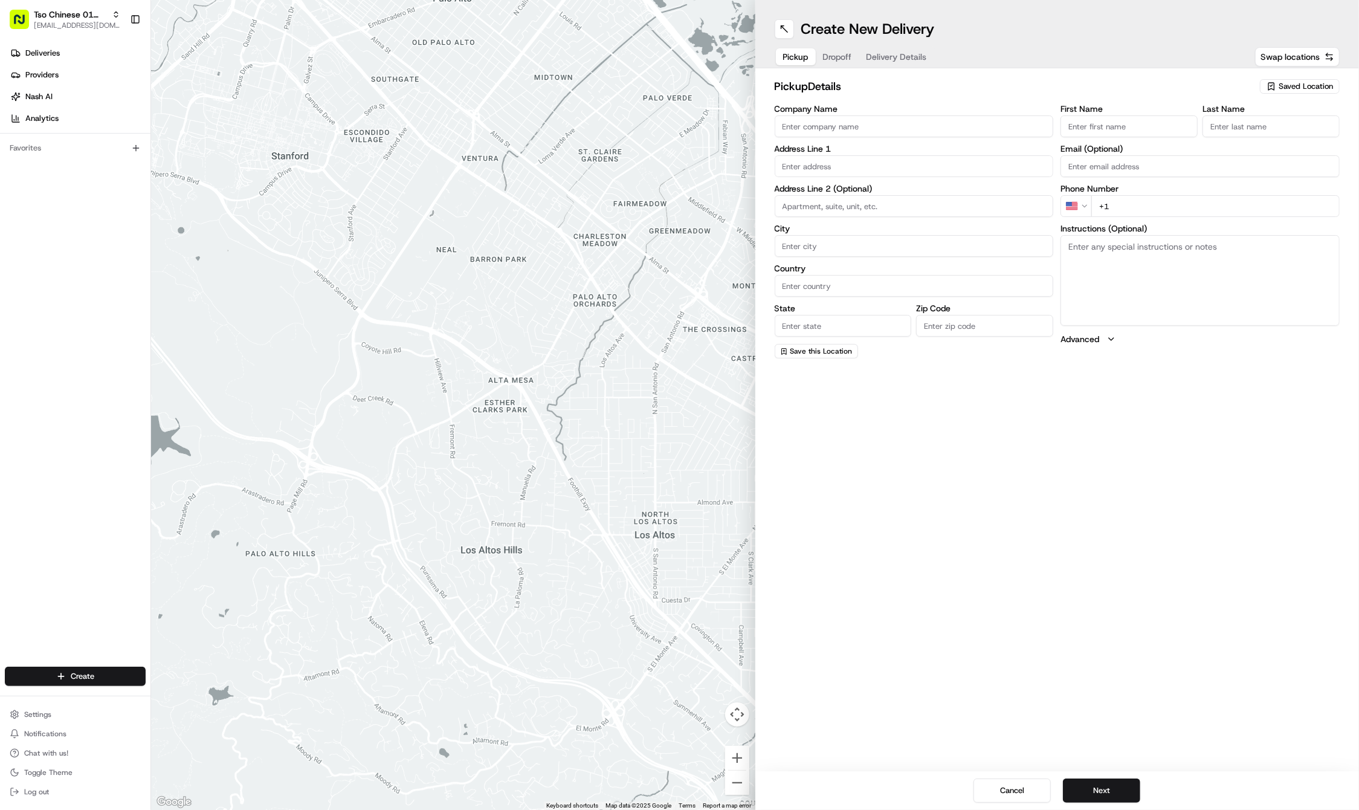
click at [1290, 81] on span "Saved Location" at bounding box center [1306, 86] width 54 height 11
click at [1236, 129] on span "(01) Tso Chinese Takeout & Delivery Cherrywood" at bounding box center [1279, 137] width 149 height 22
type input "(01) Tso Chinese Takeout & Delivery Cherrywood"
type input "Ste E-5"
type input "Austin"
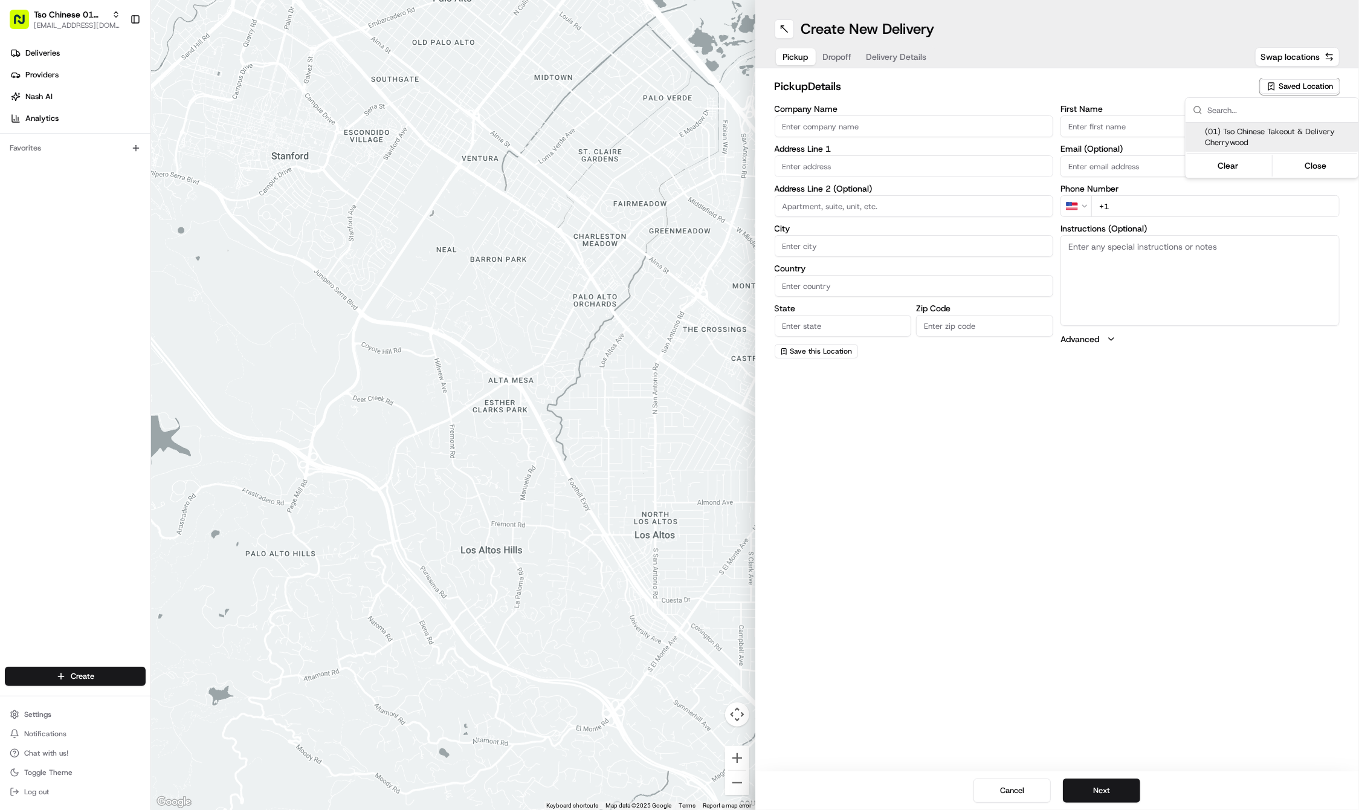
type input "US"
type input "[GEOGRAPHIC_DATA]"
type input "78722"
type input "Tso Chinese"
type input "Cherrywood Manager"
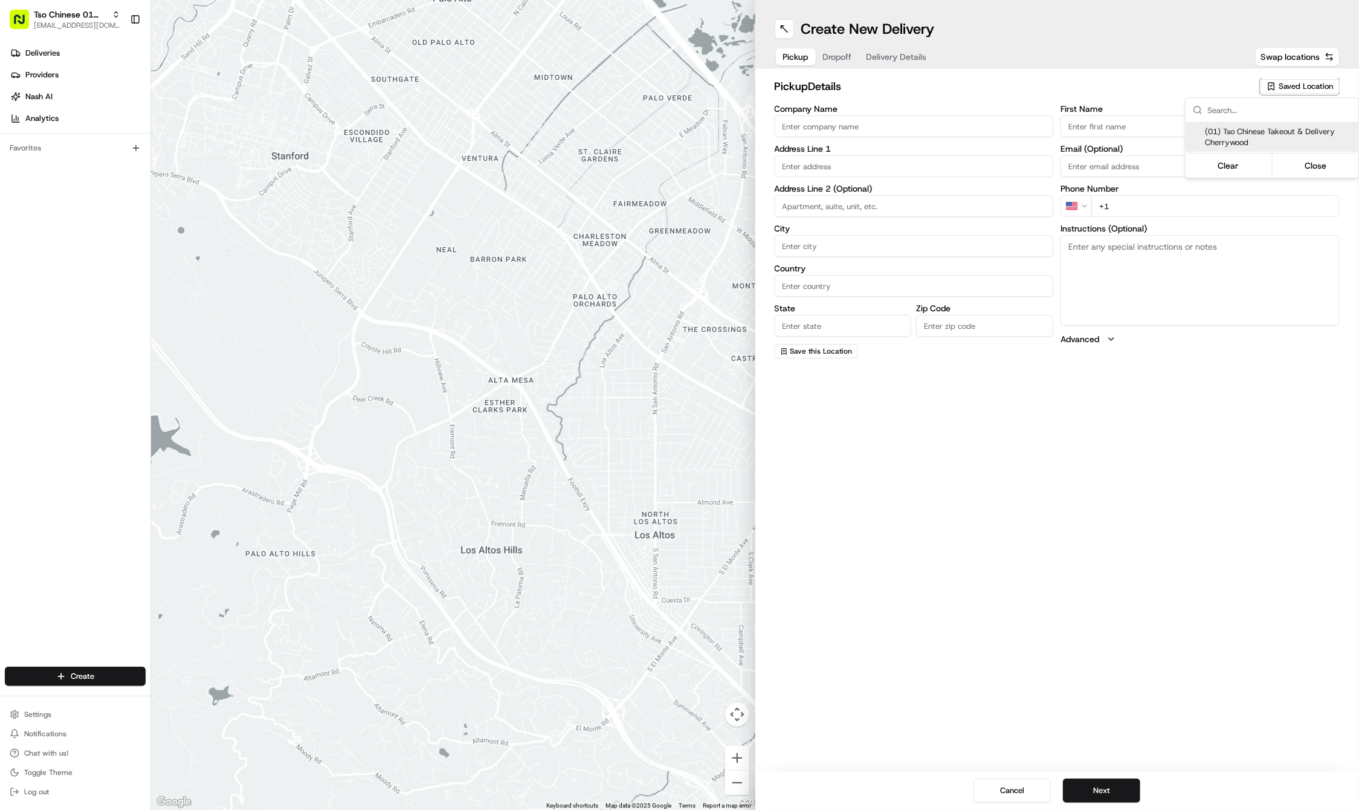
type input "cherrywoodstore@tsochinese.com"
type input "+1 512 401 3232"
type textarea "Submit a picture displaying address & food as Proof of Delivery. Envía una foto…"
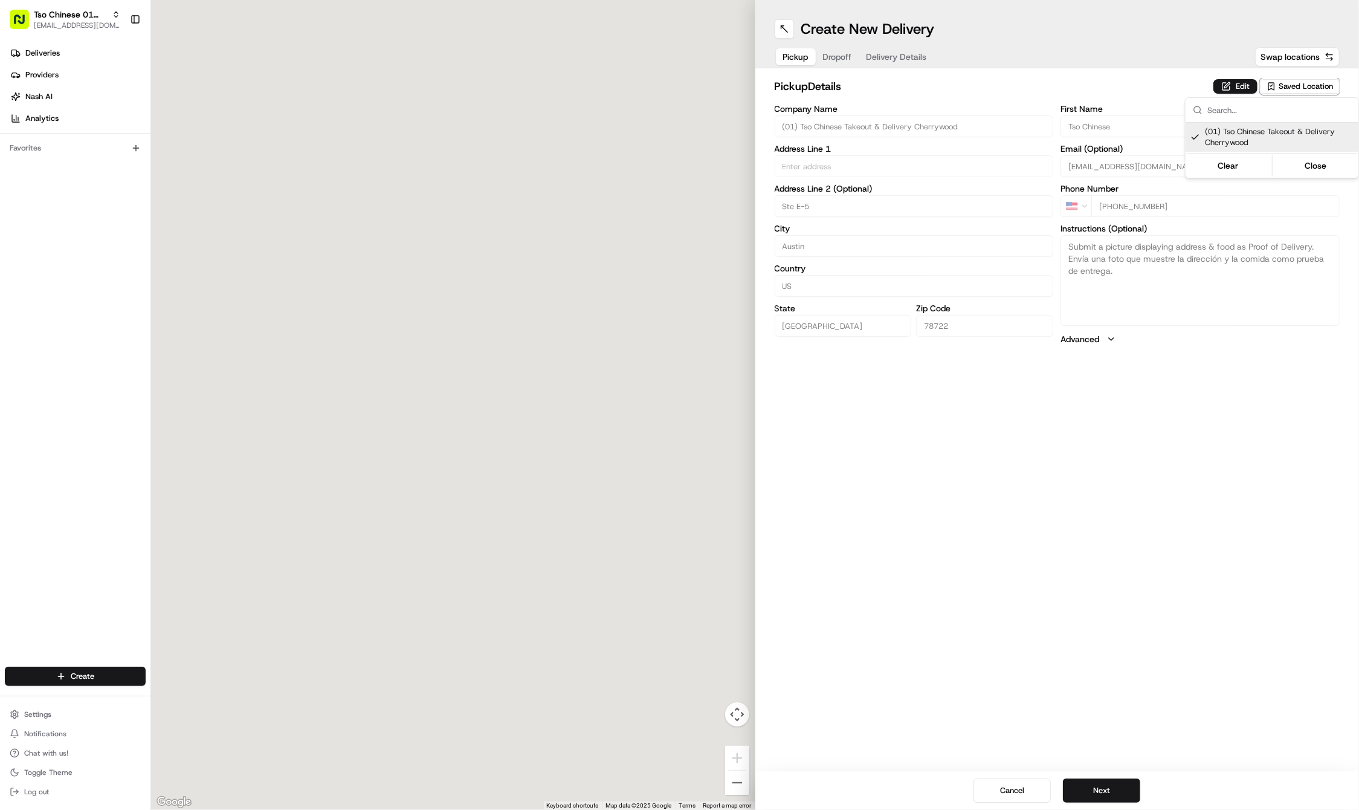
type input "[STREET_ADDRESS]"
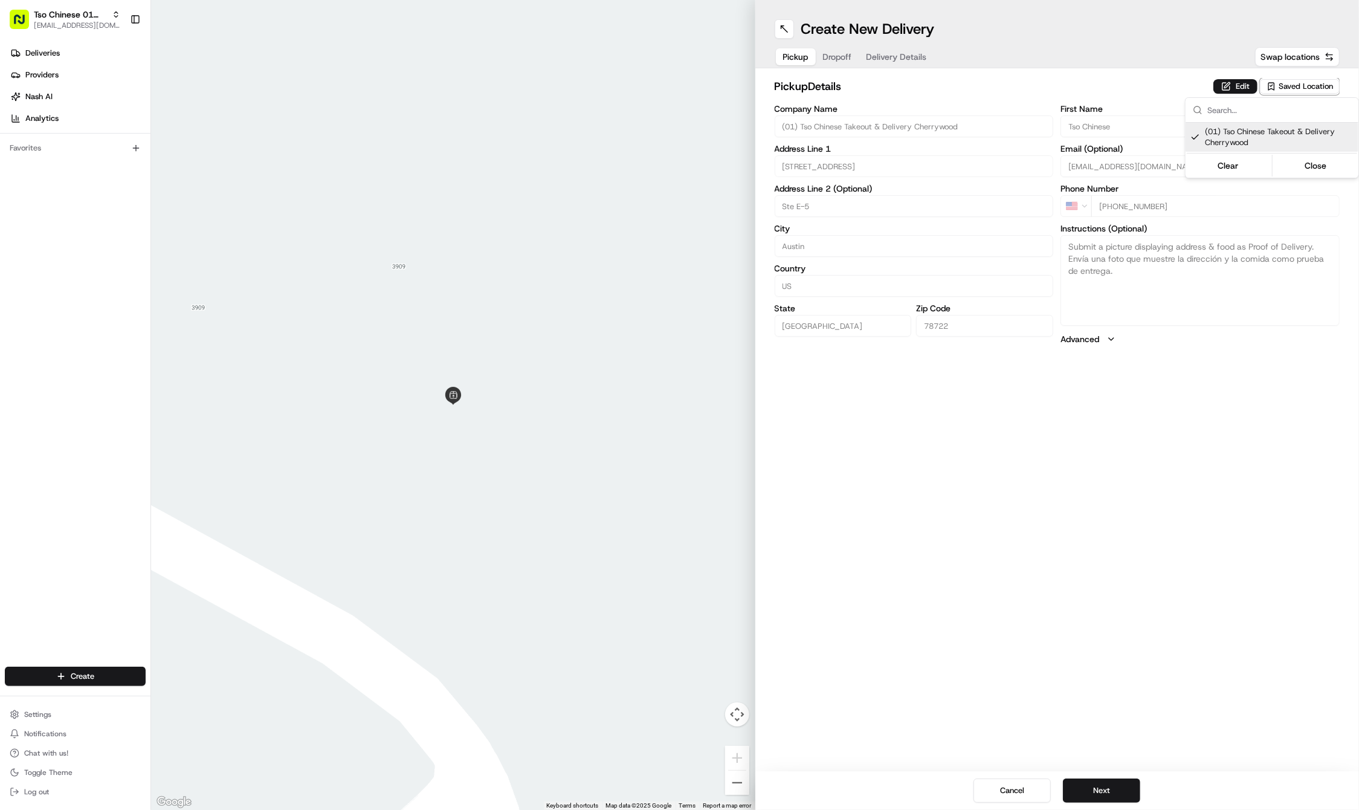
click at [1093, 786] on html "Tso Chinese 01 Cherrywood [EMAIL_ADDRESS][DOMAIN_NAME] Toggle Sidebar Deliverie…" at bounding box center [679, 405] width 1359 height 810
click at [1093, 786] on button "Next" at bounding box center [1101, 790] width 77 height 24
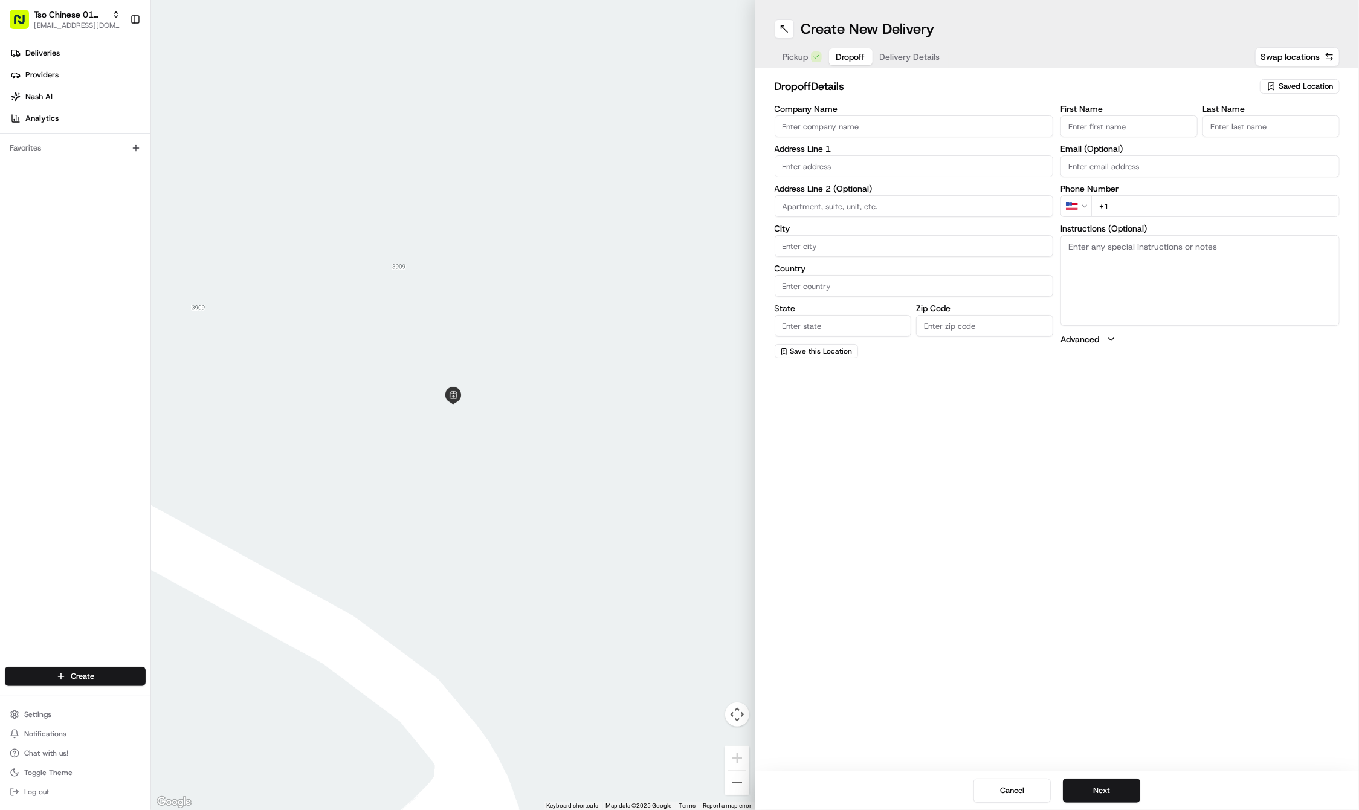
click at [1100, 117] on input "First Name" at bounding box center [1129, 126] width 137 height 22
paste input "Aaron"
type input "Aaron"
click at [1199, 208] on input "+1" at bounding box center [1215, 206] width 248 height 22
click at [1256, 216] on input "+1" at bounding box center [1215, 220] width 248 height 22
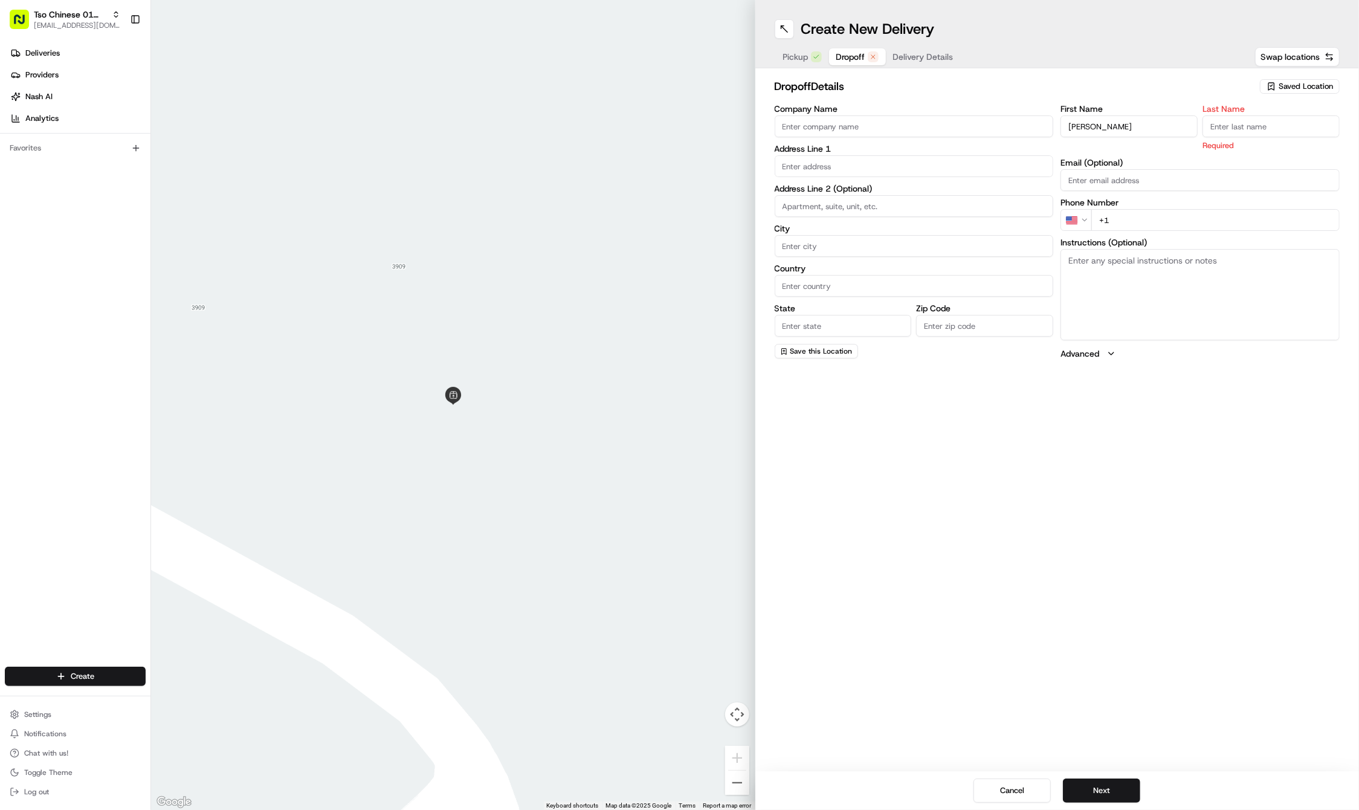
paste input "512 786 6444"
type input "+1 512 786 6444"
click at [1255, 117] on input "Last Name" at bounding box center [1271, 126] width 137 height 22
paste input "Amin"
type input "Amin"
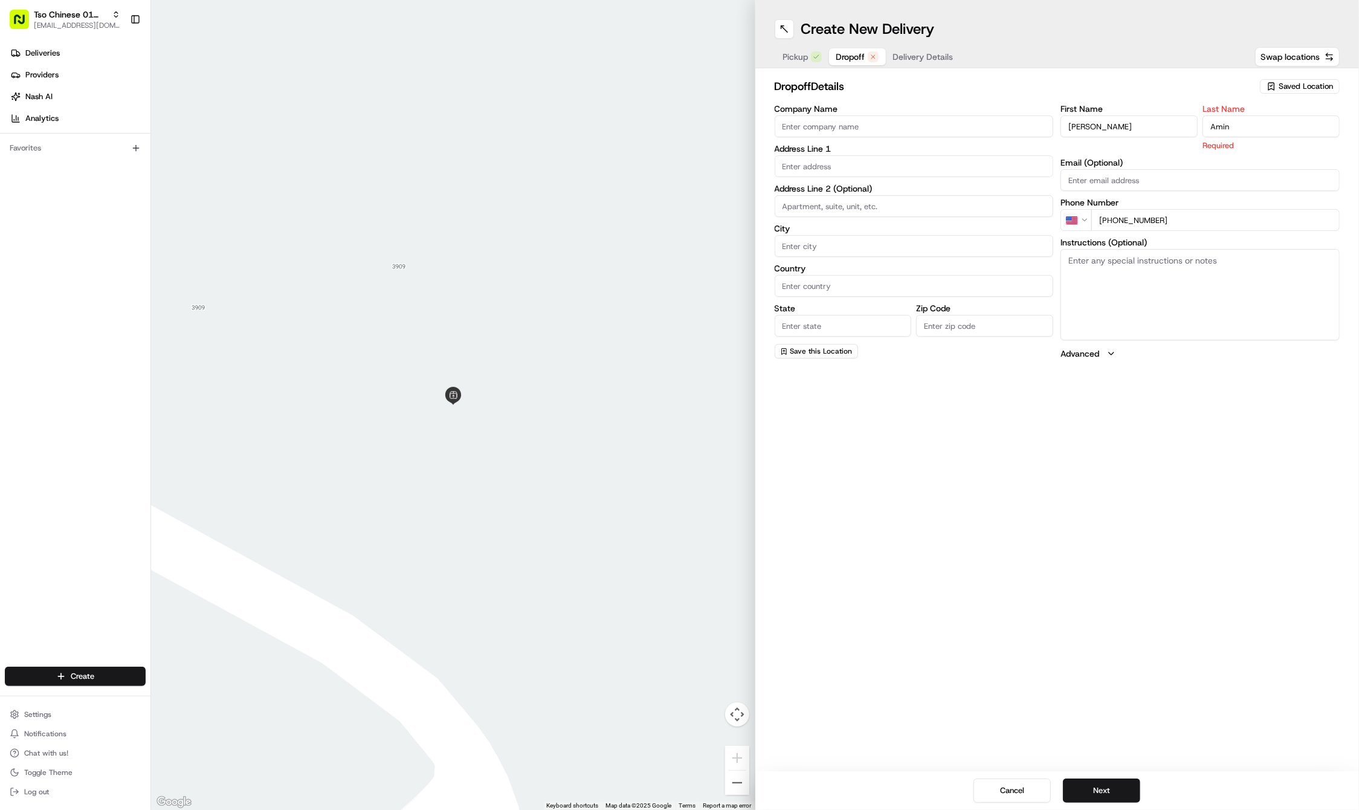
click at [813, 166] on input "text" at bounding box center [914, 166] width 279 height 22
paste input "1218 Corona Drive"
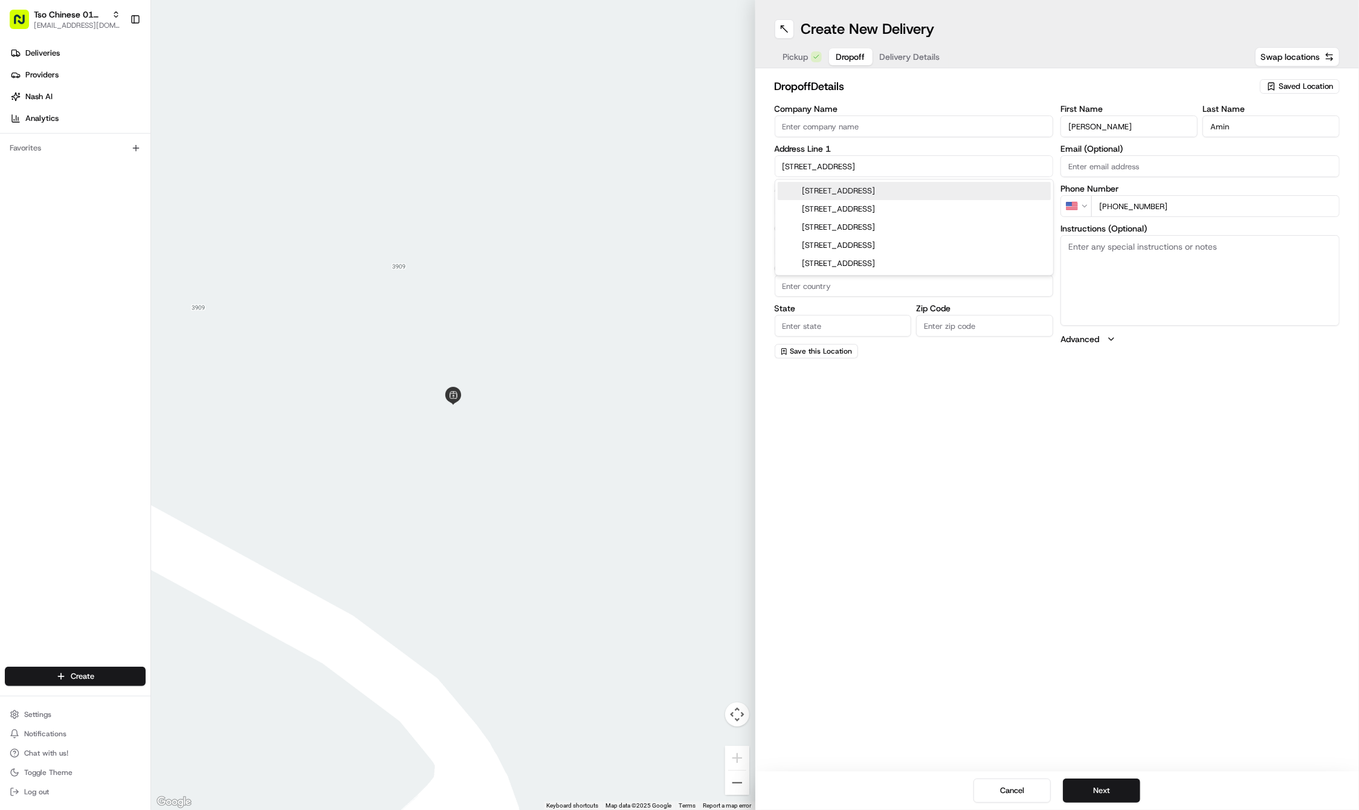
click at [844, 187] on div "1218 Corona Drive, Austin, TX" at bounding box center [914, 191] width 273 height 18
type input "1218 Corona Dr, Austin, TX 78723, USA"
type input "Austin"
type input "[GEOGRAPHIC_DATA]"
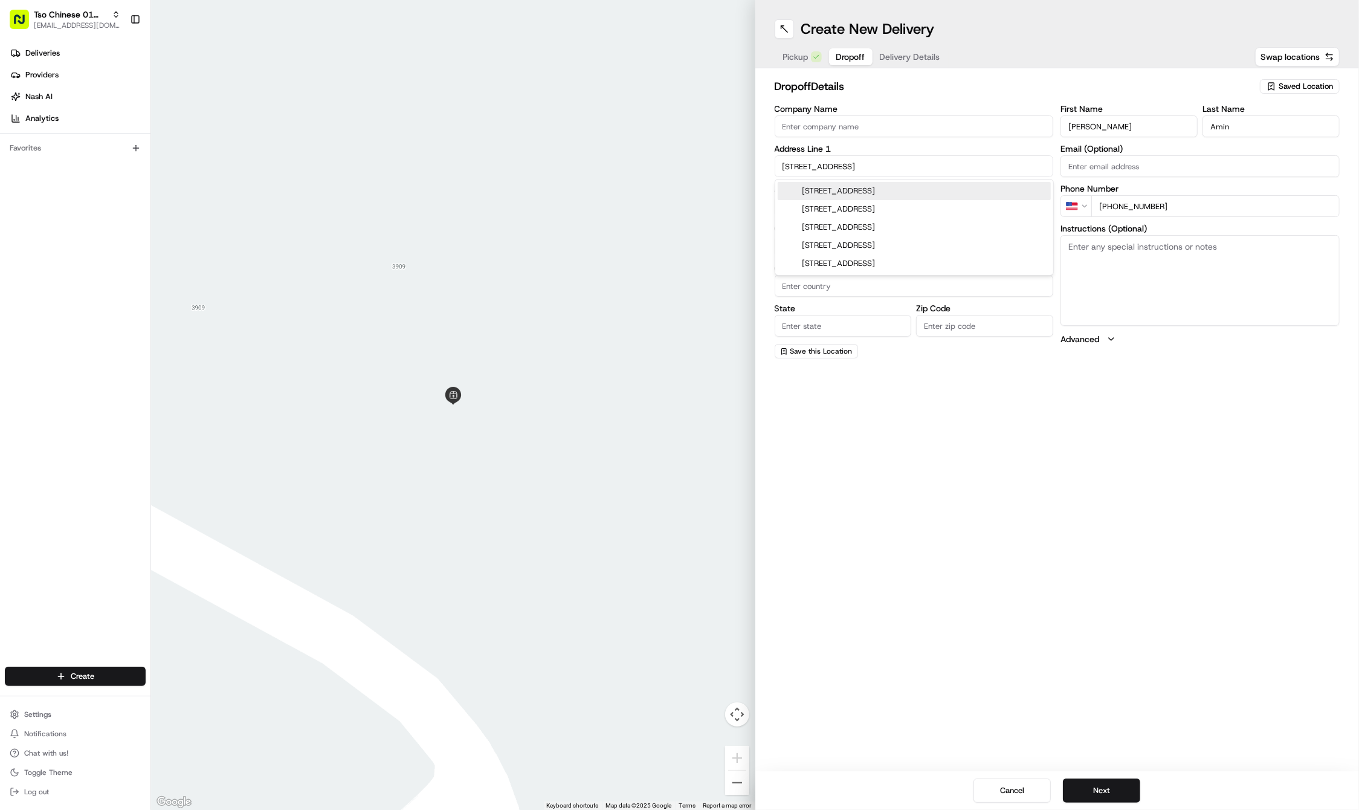
type input "78723"
type input "1218 Corona Drive"
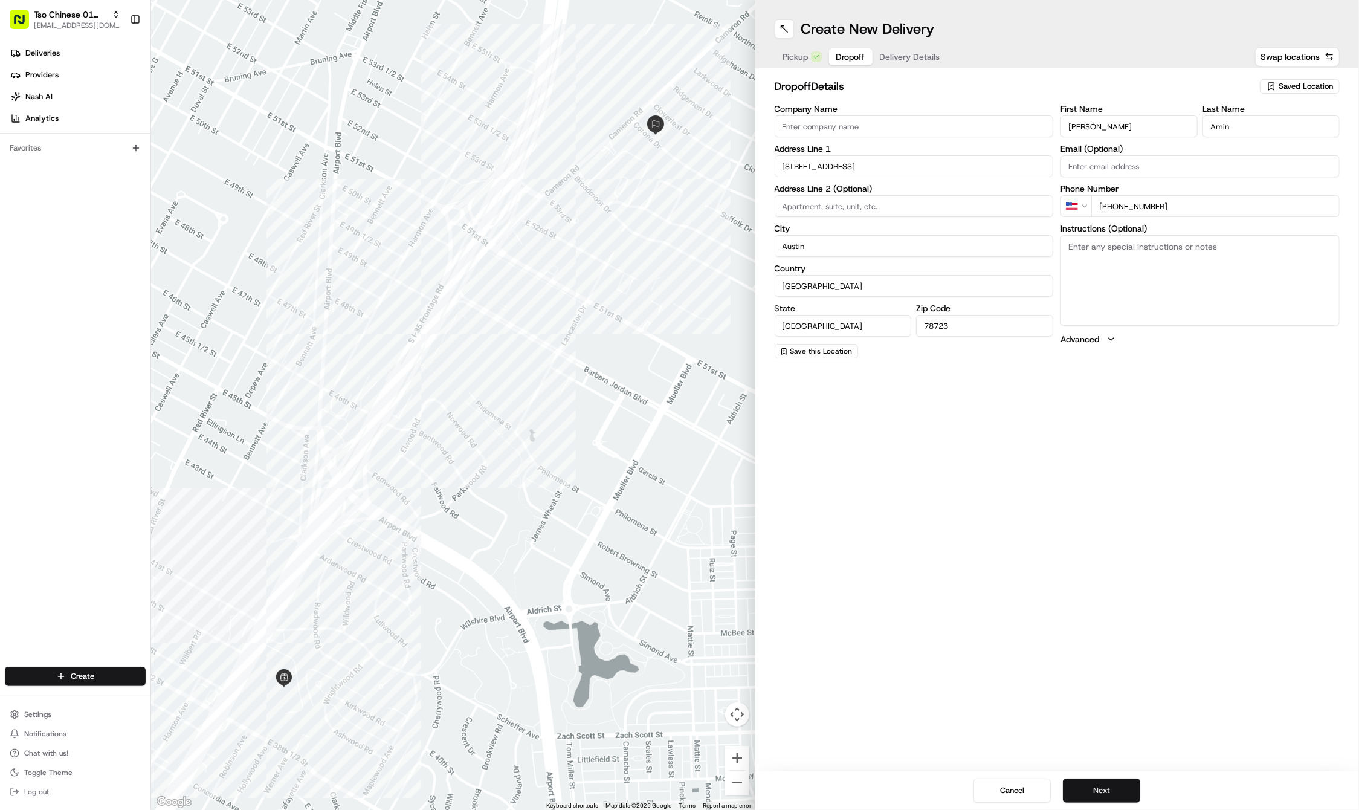
click at [1103, 789] on button "Next" at bounding box center [1101, 790] width 77 height 24
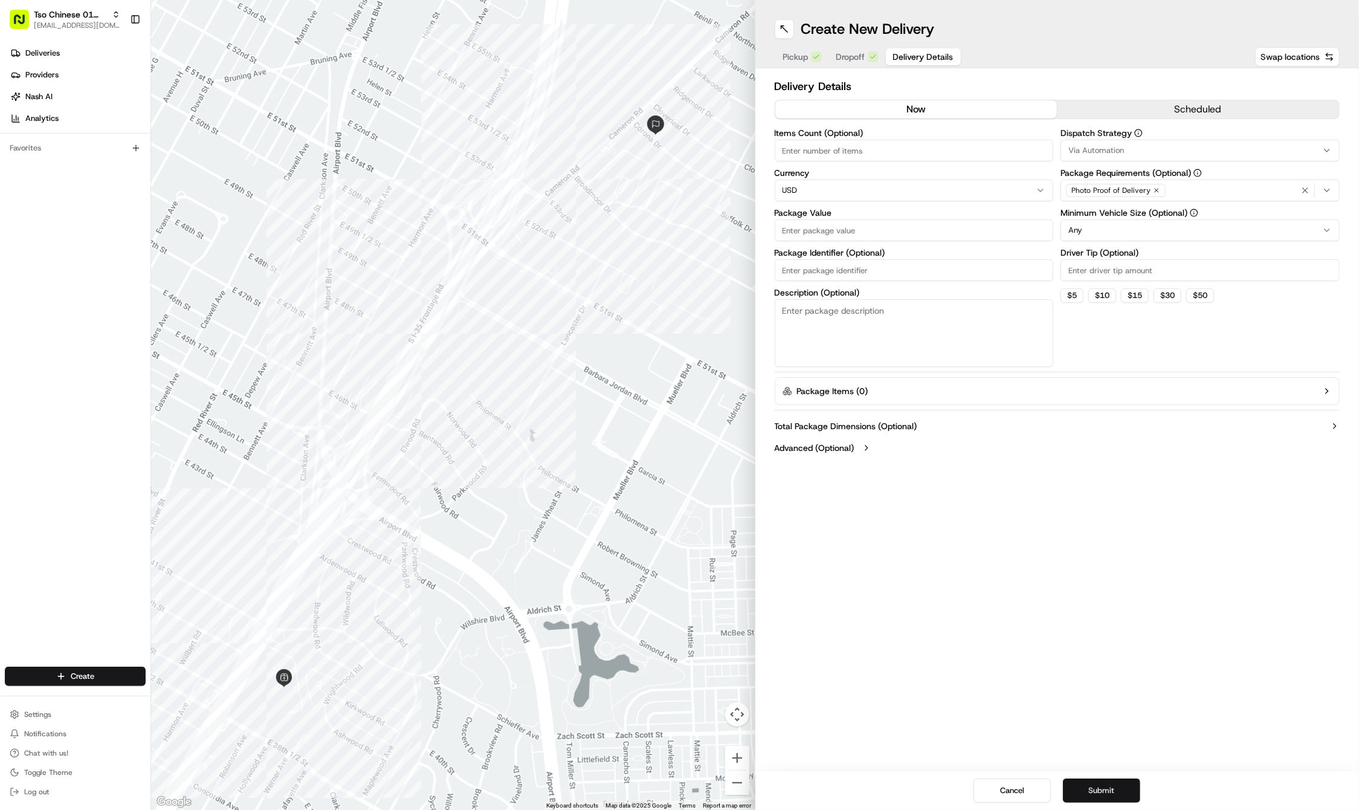
click at [881, 263] on input "Package Identifier (Optional)" at bounding box center [914, 270] width 279 height 22
paste input "#F2YMU89"
type input "#F2YMU89"
click at [839, 224] on input "Package Value" at bounding box center [914, 230] width 279 height 22
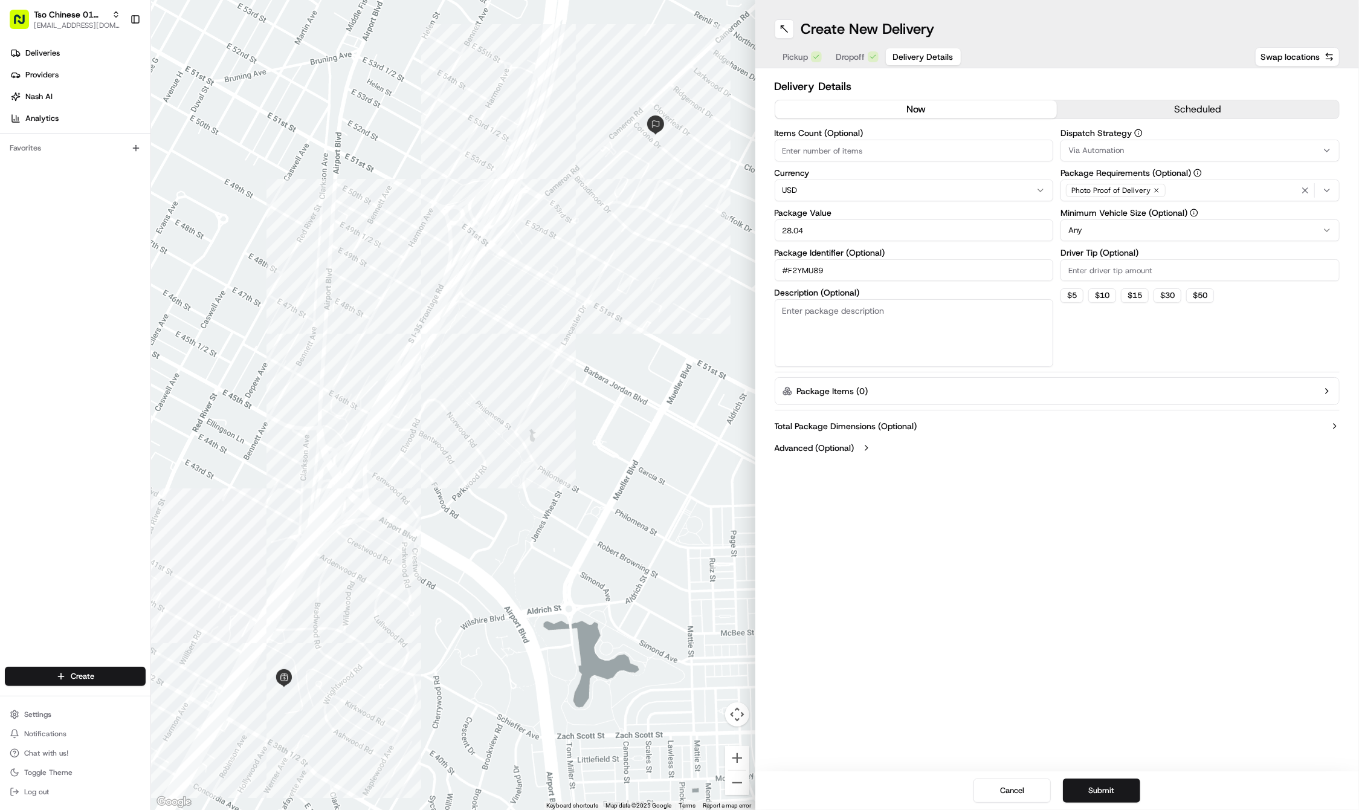
type input "28.04"
click at [1079, 262] on input "Driver Tip (Optional)" at bounding box center [1200, 270] width 279 height 22
type input "2"
click at [1328, 149] on icon "button" at bounding box center [1327, 151] width 10 height 10
click at [1113, 213] on span "Tso Cherrywood Strategy" at bounding box center [1155, 216] width 149 height 11
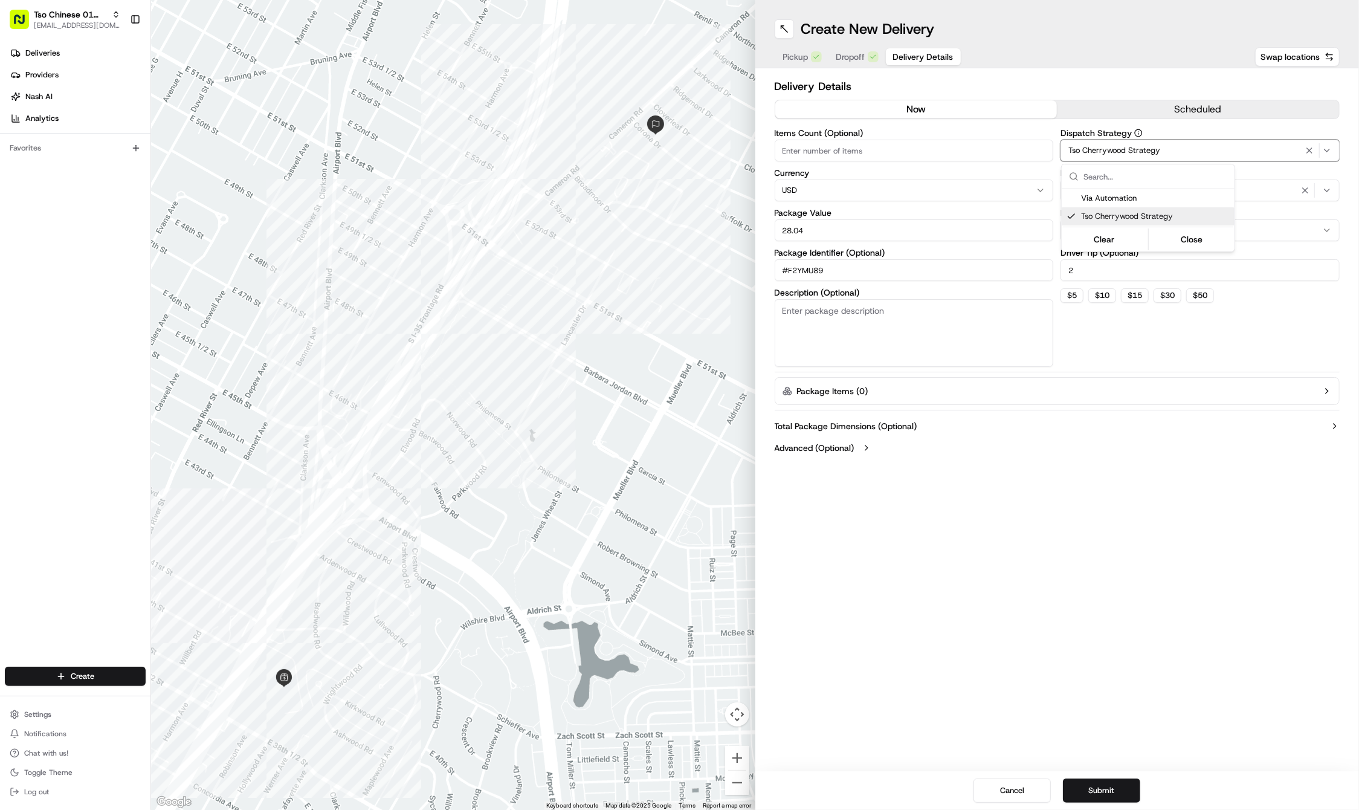
click at [1074, 587] on html "Tso Chinese 01 Cherrywood haran@tsochinese.com Toggle Sidebar Deliveries Provid…" at bounding box center [679, 405] width 1359 height 810
click at [1094, 786] on button "Submit" at bounding box center [1101, 790] width 77 height 24
click at [1094, 786] on div "Cancel Submit" at bounding box center [1057, 790] width 604 height 39
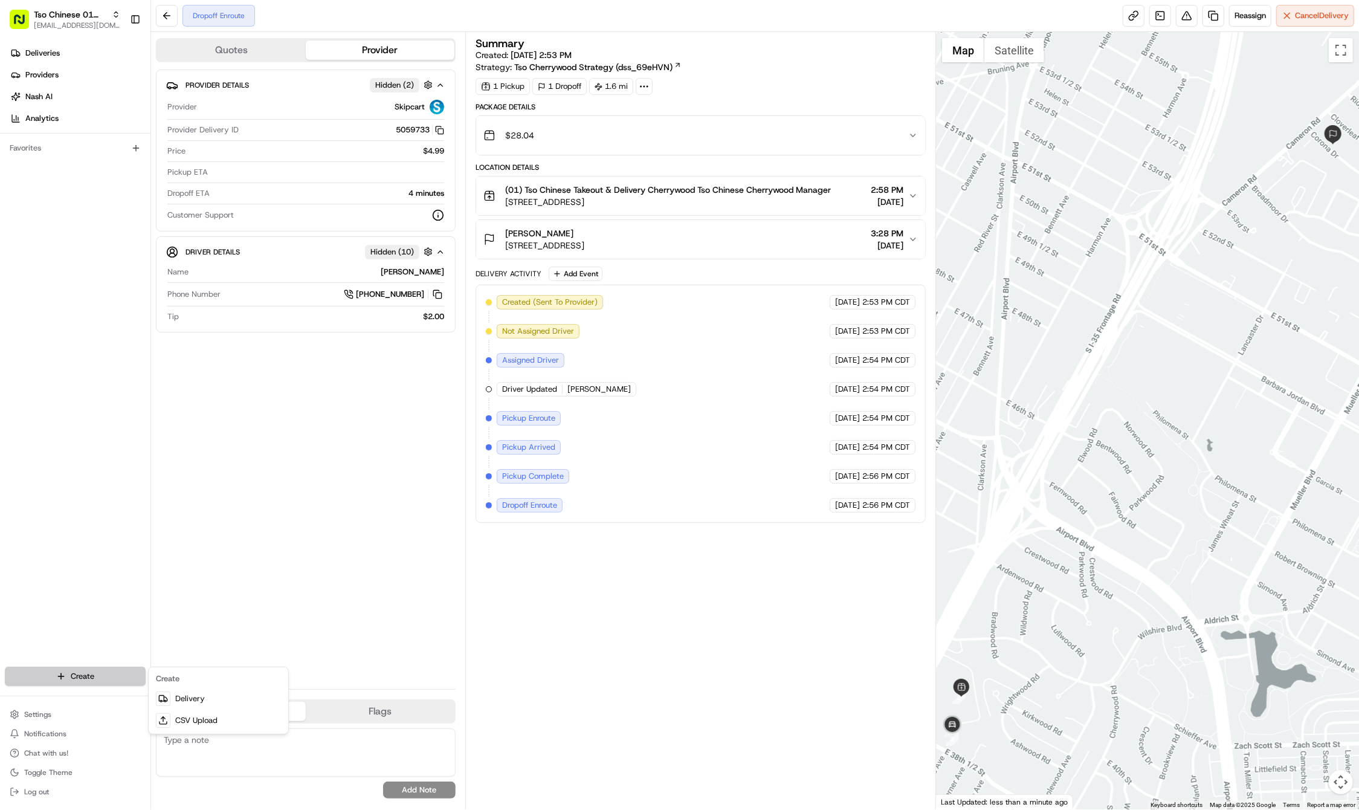
click at [92, 674] on html "Tso Chinese 01 Cherrywood haran@tsochinese.com Toggle Sidebar Deliveries Provid…" at bounding box center [679, 405] width 1359 height 810
click at [187, 701] on link "Delivery" at bounding box center [218, 699] width 135 height 22
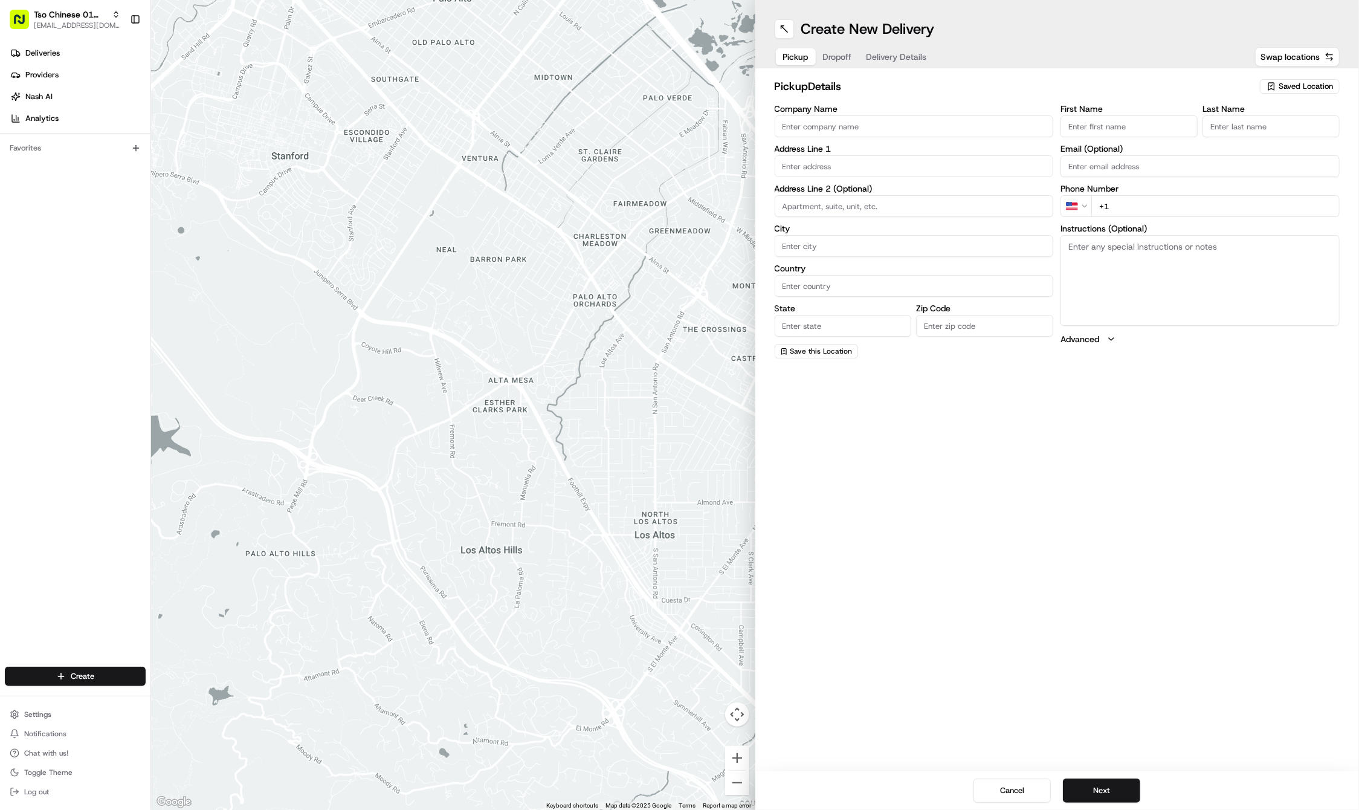
click at [1309, 85] on span "Saved Location" at bounding box center [1306, 86] width 54 height 11
click at [1309, 85] on html "Tso Chinese 01 Cherrywood [EMAIL_ADDRESS][DOMAIN_NAME] Toggle Sidebar Deliverie…" at bounding box center [679, 405] width 1359 height 810
click at [1309, 85] on span "Saved Location" at bounding box center [1306, 86] width 54 height 11
click at [1278, 133] on span "(01) Tso Chinese Takeout & Delivery Cherrywood" at bounding box center [1279, 137] width 149 height 22
type input "(01) Tso Chinese Takeout & Delivery Cherrywood"
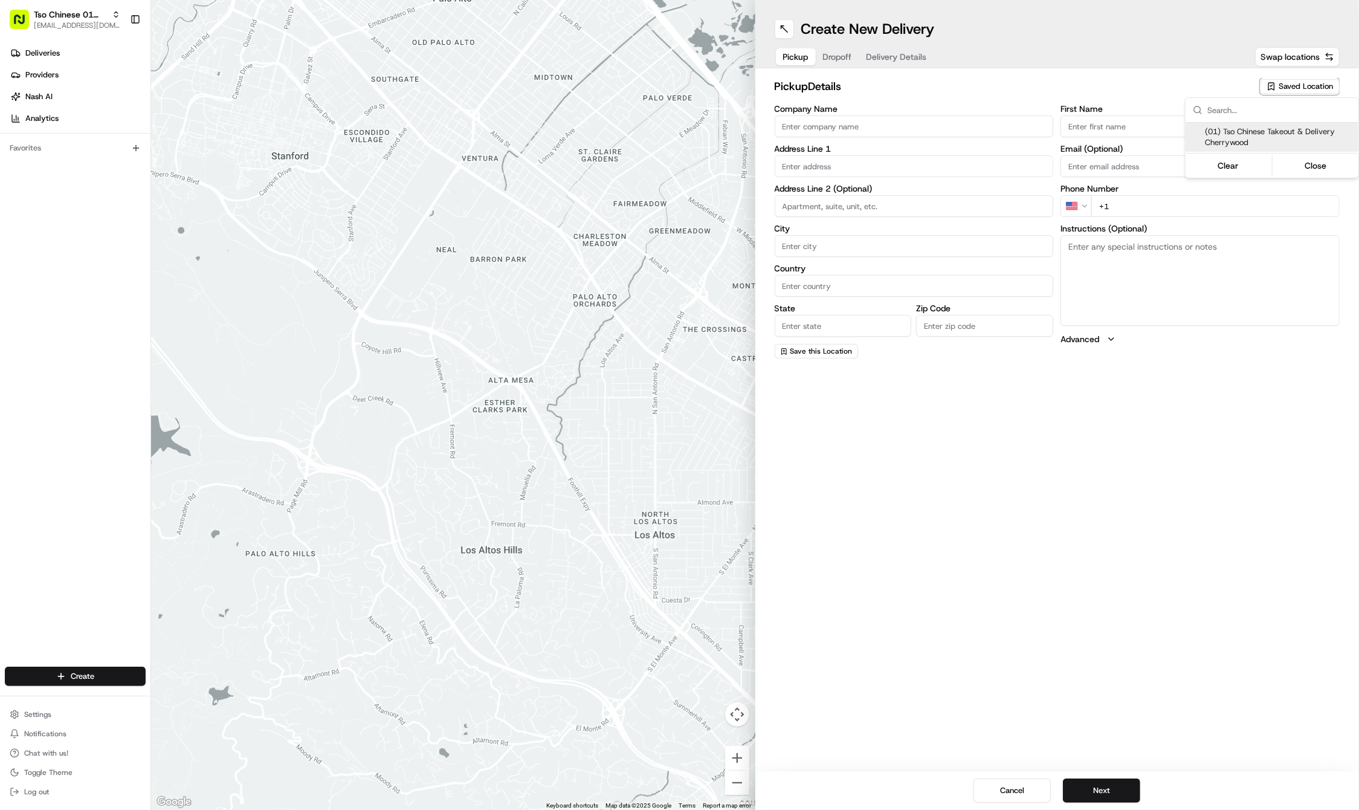
type input "Ste E-5"
type input "Austin"
type input "US"
type input "[GEOGRAPHIC_DATA]"
type input "78722"
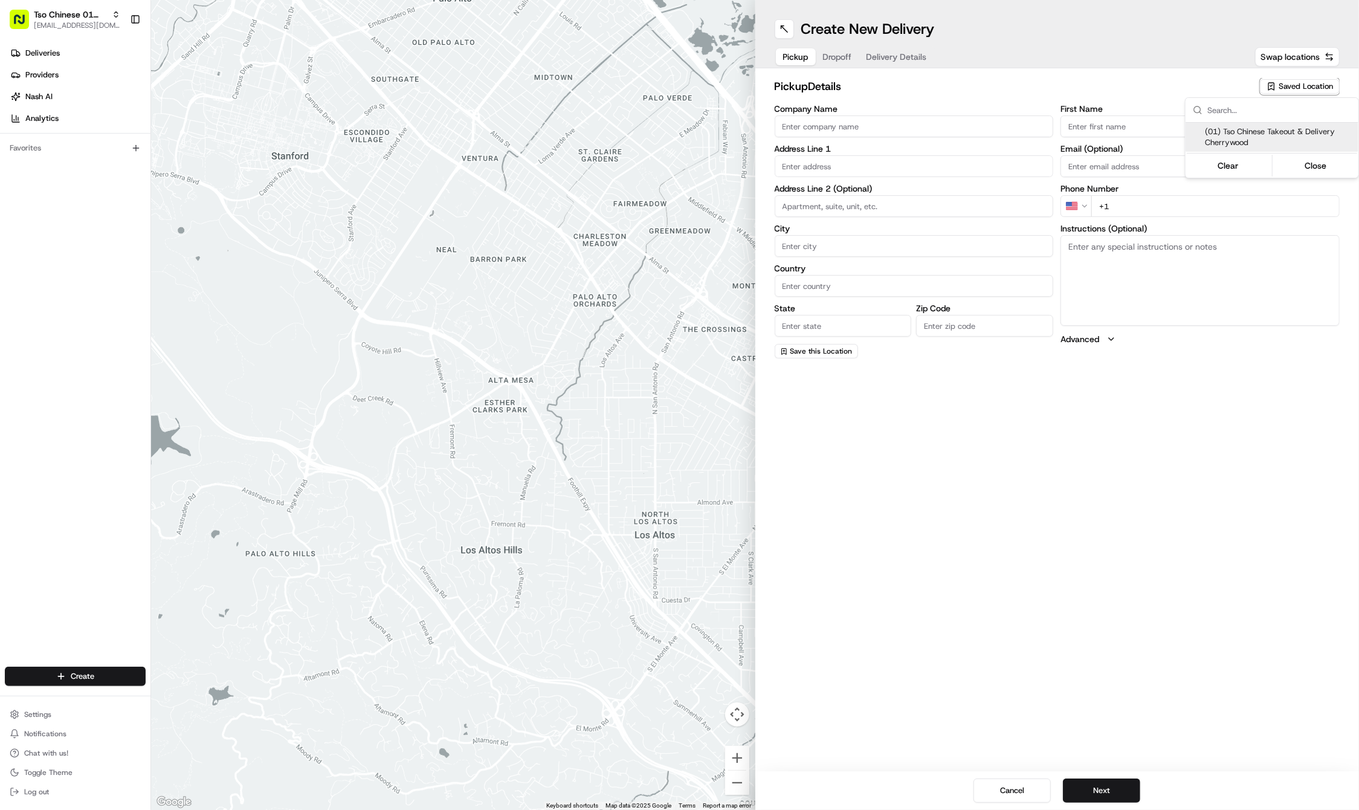
type input "Tso Chinese"
type input "Cherrywood Manager"
type input "[EMAIL_ADDRESS][DOMAIN_NAME]"
type input "[PHONE_NUMBER]"
type textarea "Submit a picture displaying address & food as Proof of Delivery. Envía una foto…"
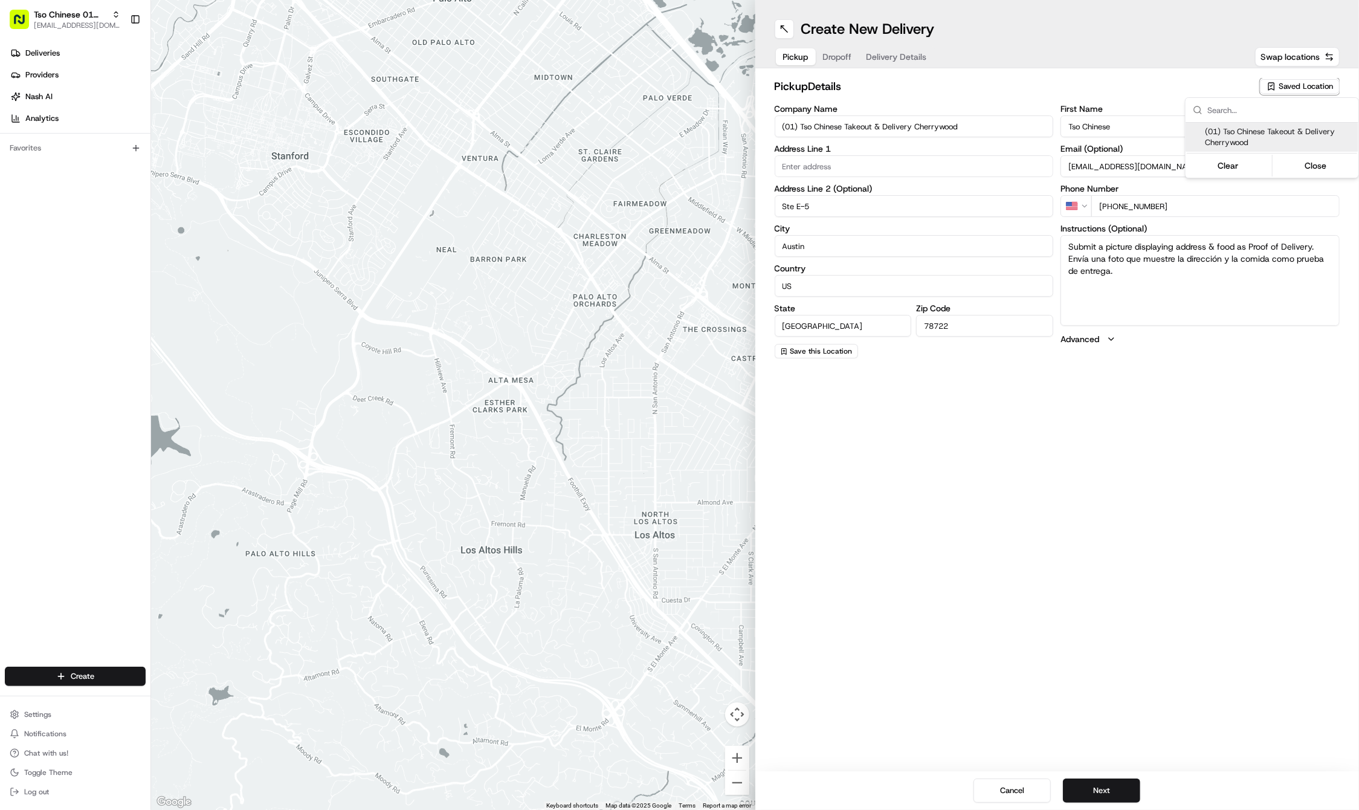
type input "[STREET_ADDRESS]"
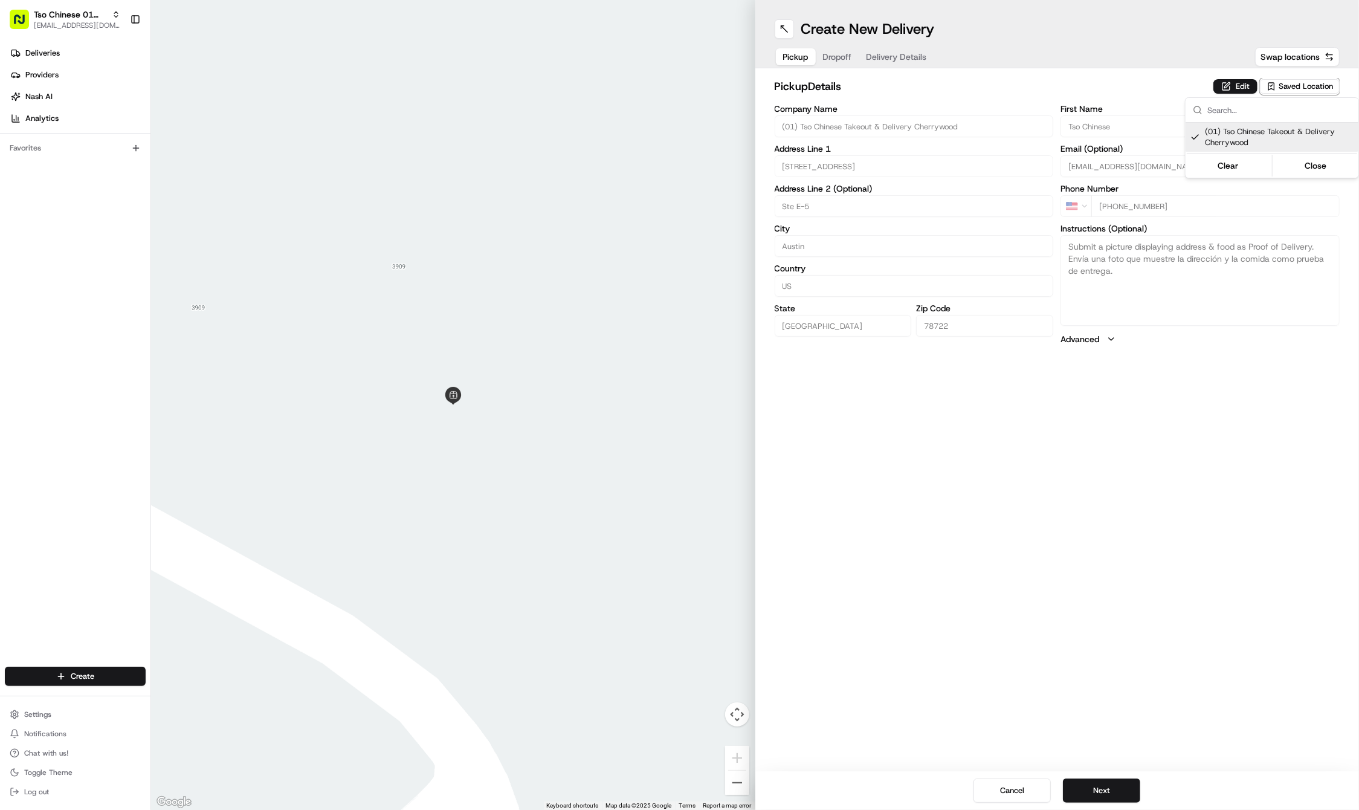
click at [1099, 793] on html "Tso Chinese 01 Cherrywood [EMAIL_ADDRESS][DOMAIN_NAME] Toggle Sidebar Deliverie…" at bounding box center [679, 405] width 1359 height 810
click at [1099, 793] on button "Next" at bounding box center [1101, 790] width 77 height 24
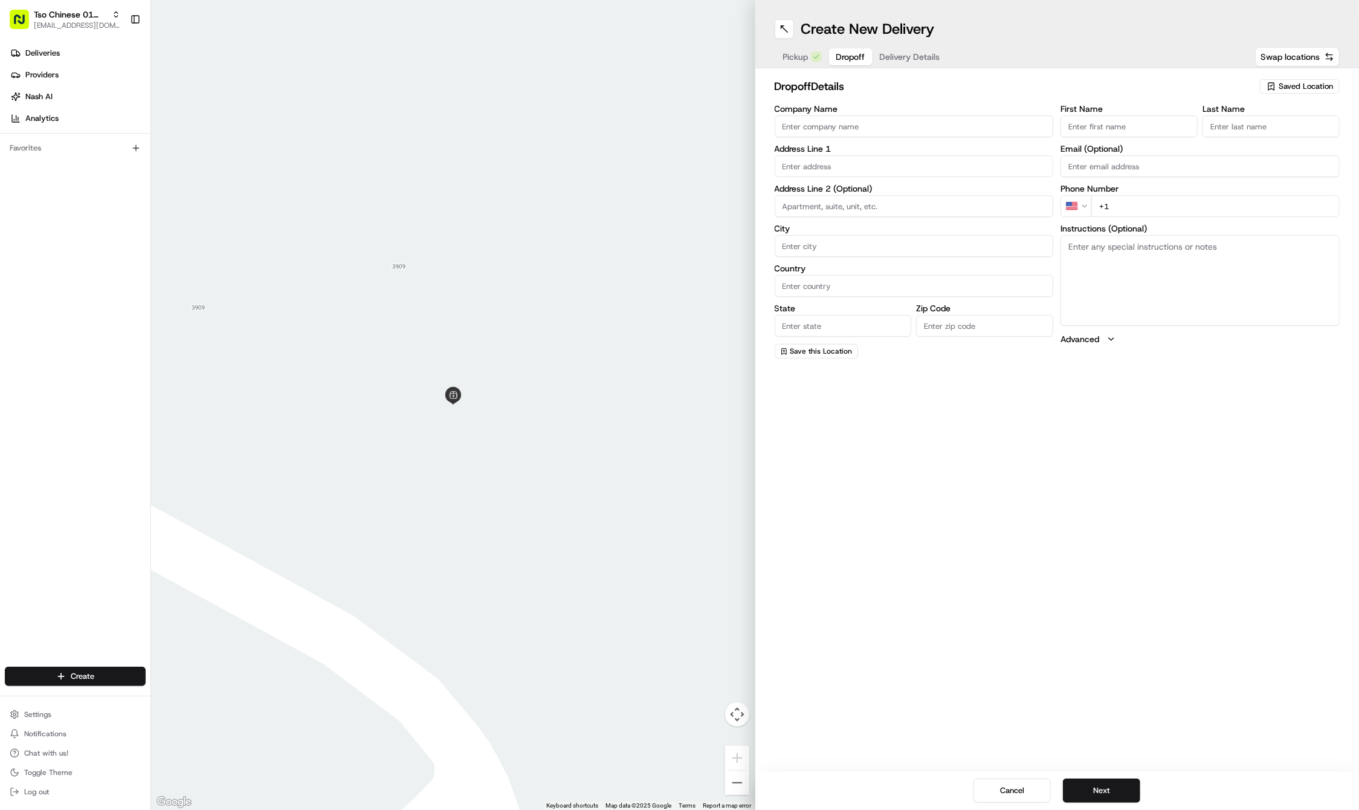
paste input "Kathleen"
type input "Kathleen"
click at [1252, 139] on div "First Name Kathleen Last Name Required Email (Optional) Phone Number US +1 Inst…" at bounding box center [1200, 232] width 279 height 255
paste input "Hastings"
type input "Hastings"
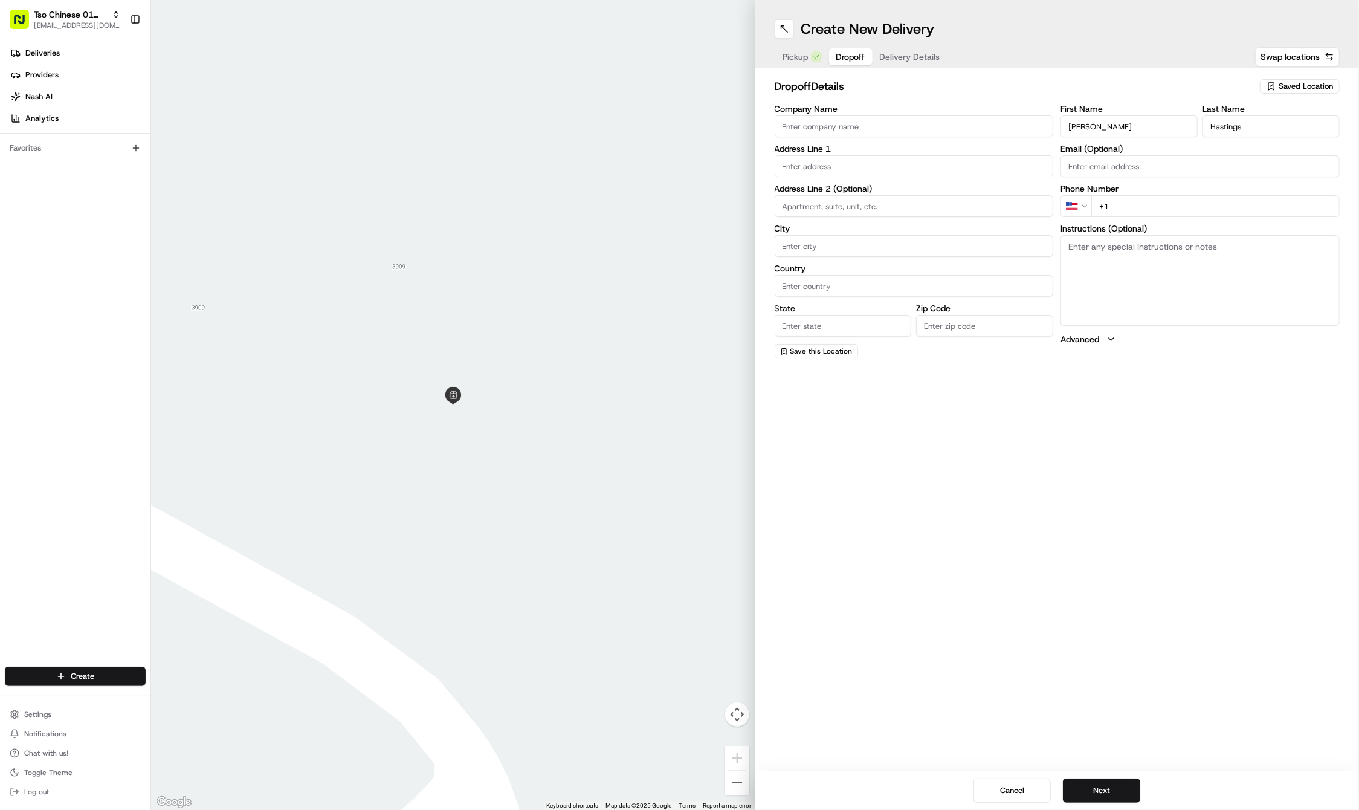
paste input "920 655 8050"
type input "+1 920 655 8050"
click at [820, 152] on label "Address Line 1" at bounding box center [914, 148] width 279 height 8
paste input "1500 Red River St"
click at [829, 184] on div "1500 Red River Street, Austin, TX" at bounding box center [914, 191] width 273 height 18
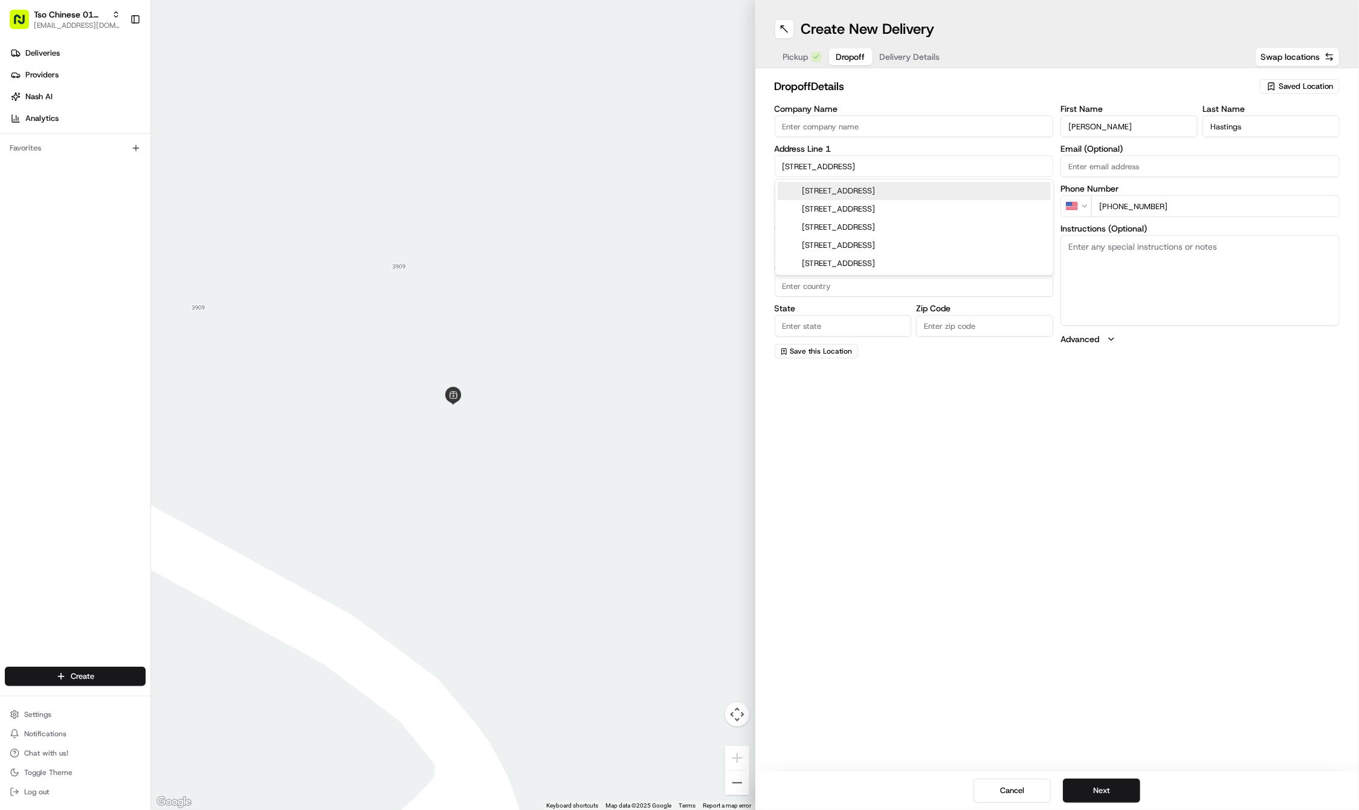
type input "[STREET_ADDRESS]"
type input "Austin"
type input "[GEOGRAPHIC_DATA]"
type input "78701"
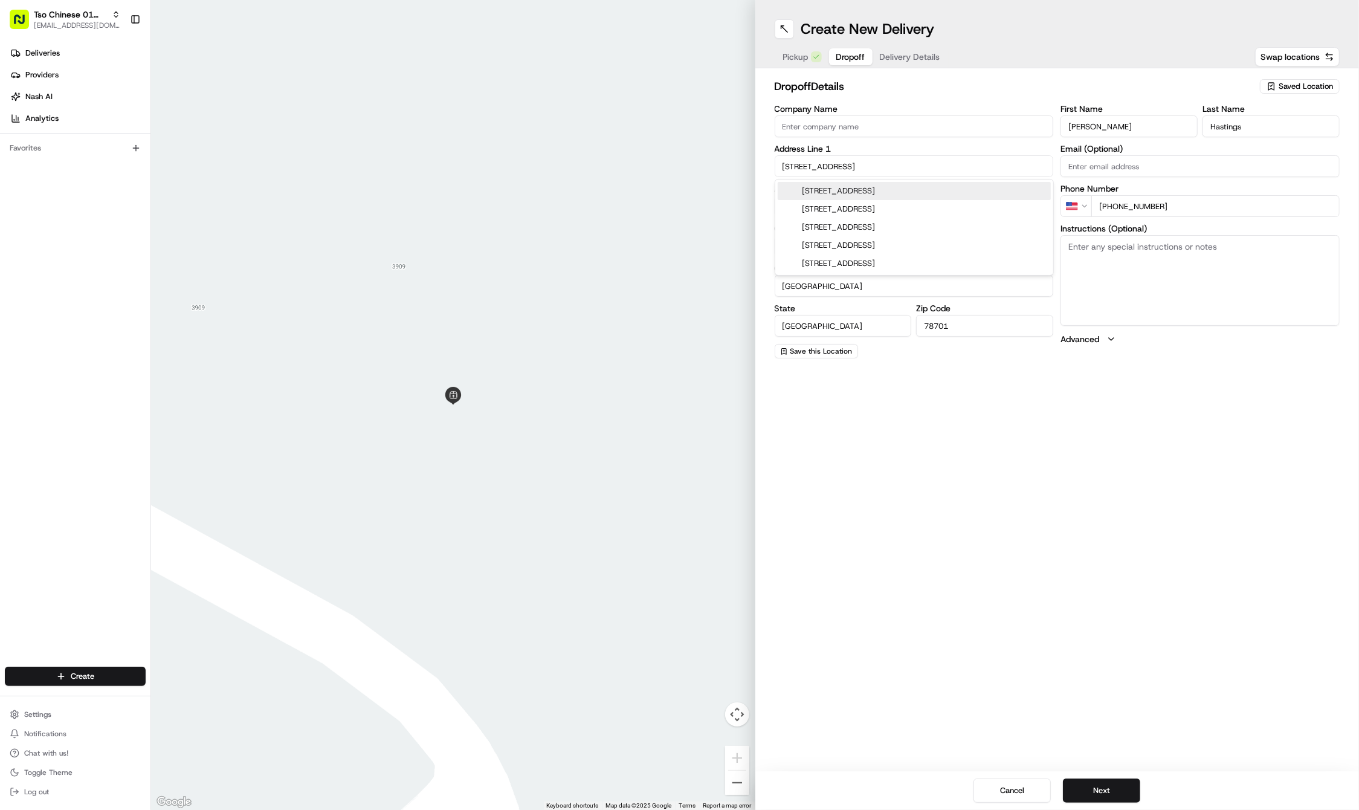
type input "1500 Red River Street"
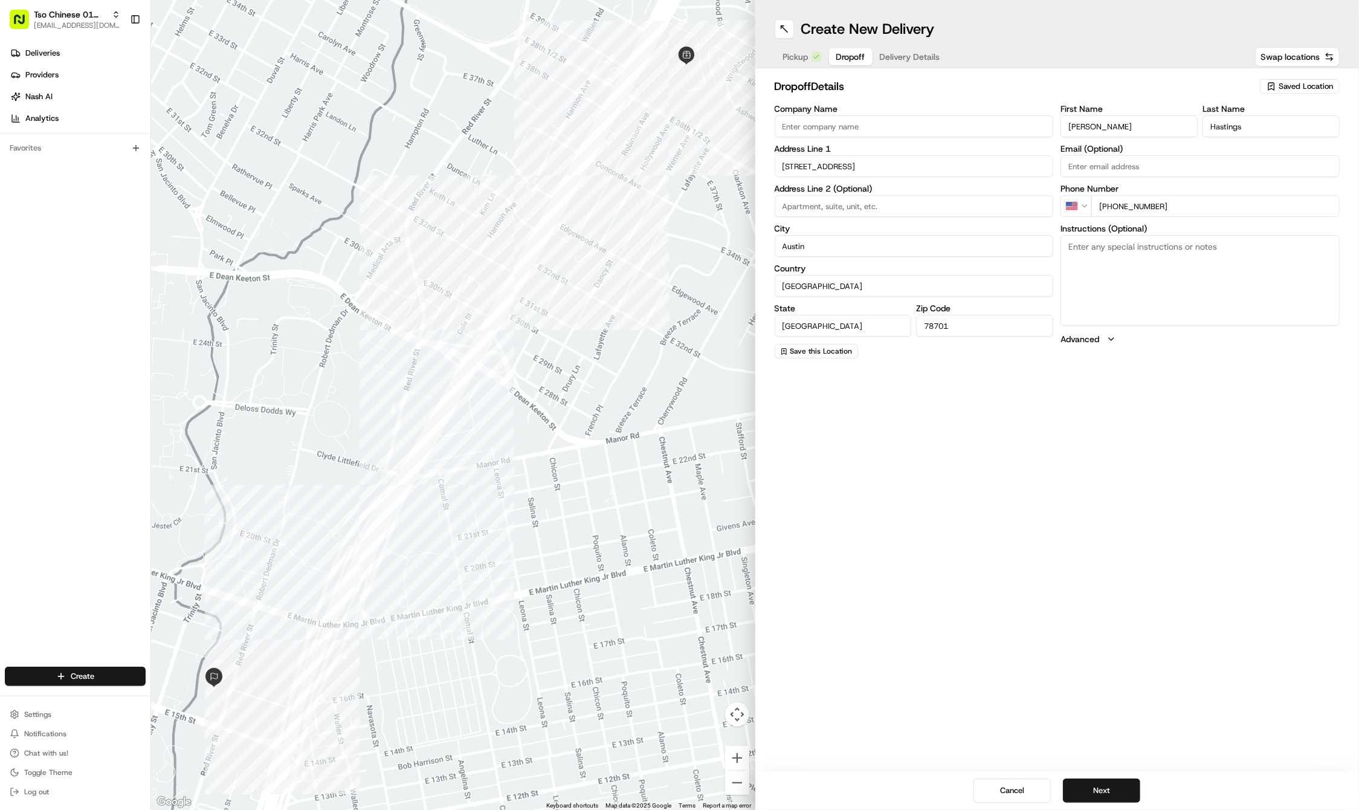
click at [1229, 280] on textarea "Instructions (Optional)" at bounding box center [1200, 280] width 279 height 91
paste textarea "Please drop in food delivery table in the Emergency Room Entrance at Dell Seton…"
type textarea "Please drop in food delivery table in the Emergency Room Entrance at Dell Seton…"
click at [1097, 792] on button "Next" at bounding box center [1101, 790] width 77 height 24
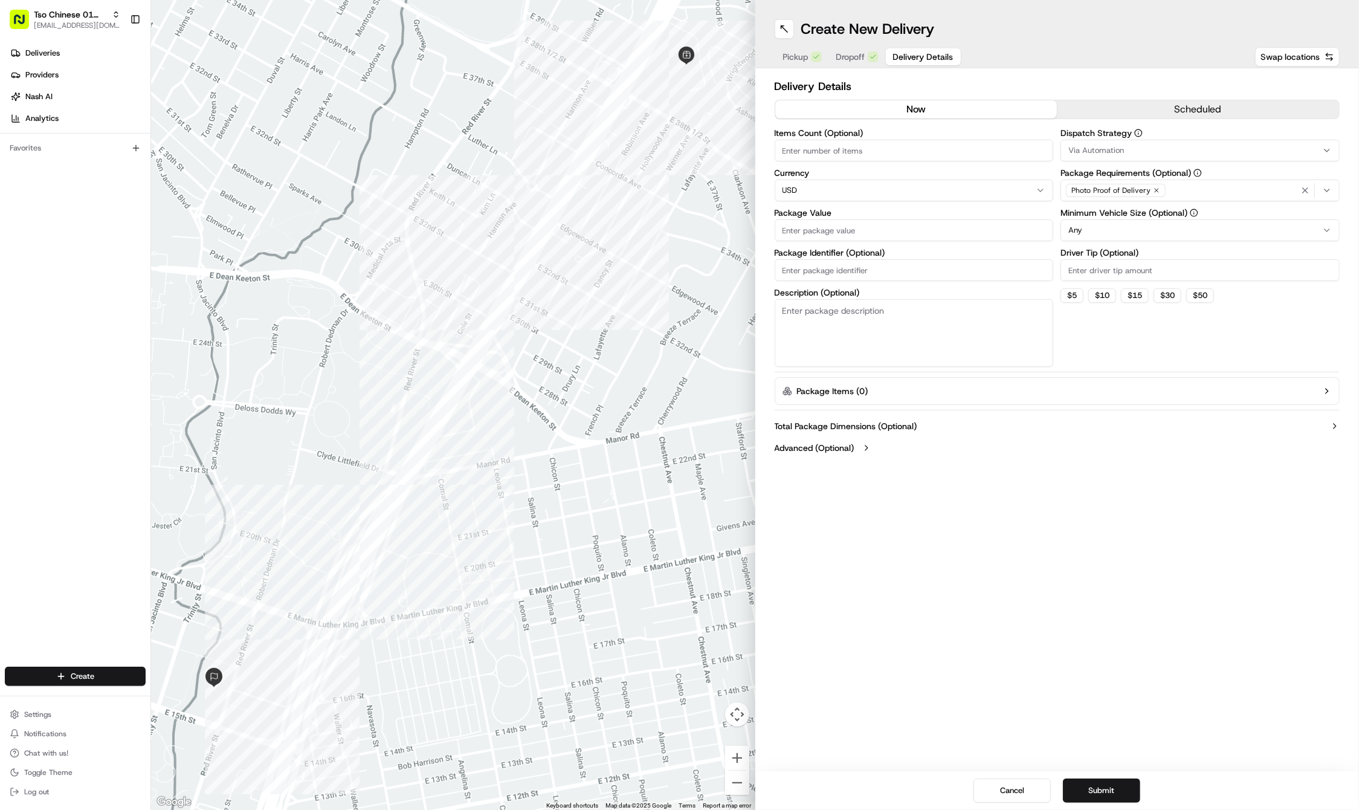
click at [1091, 271] on input "Driver Tip (Optional)" at bounding box center [1200, 270] width 279 height 22
type input "2"
click at [1099, 162] on div "Dispatch Strategy Via Automation Package Requirements (Optional) Photo Proof of…" at bounding box center [1200, 248] width 279 height 238
click at [1099, 144] on button "Via Automation" at bounding box center [1200, 151] width 279 height 22
click at [1119, 224] on div "Tso Cherrywood Strategy" at bounding box center [1148, 216] width 173 height 18
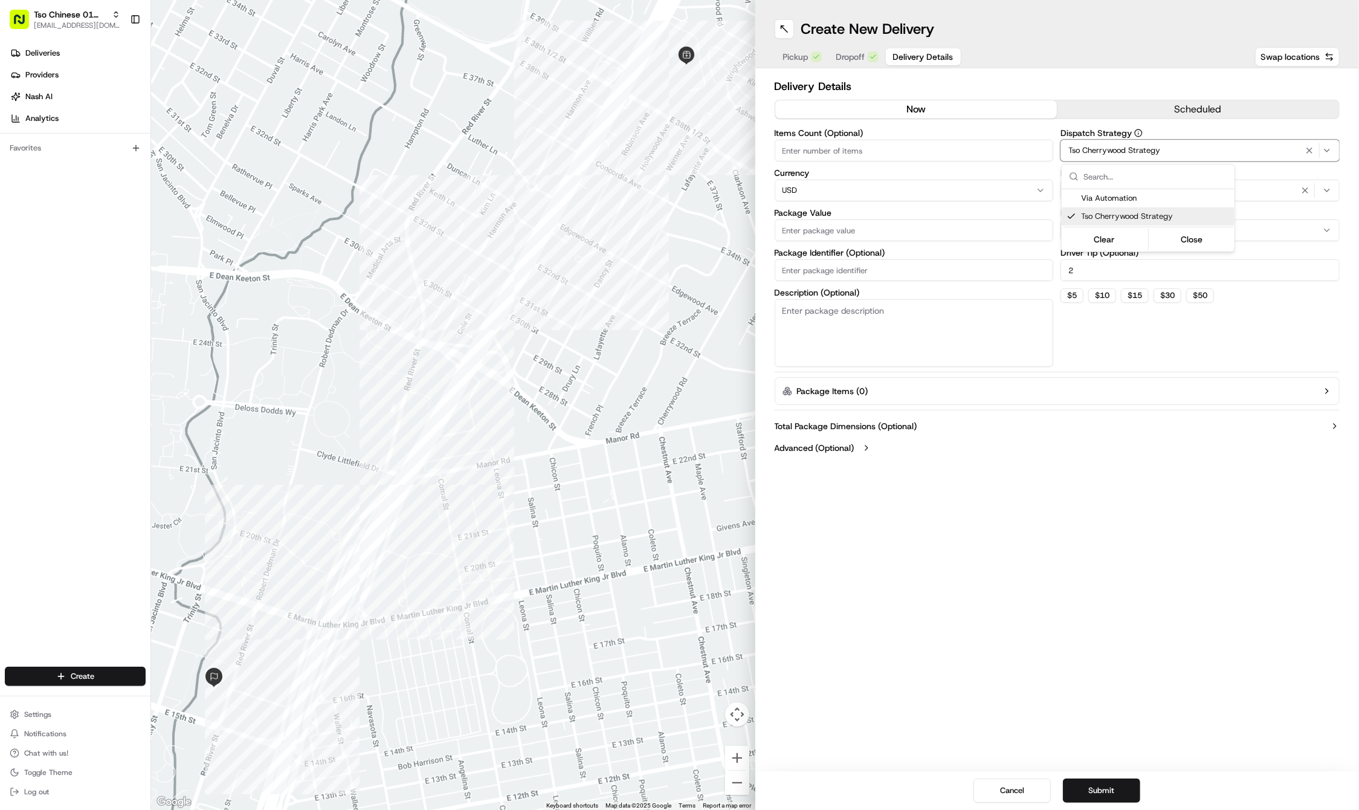
click at [835, 267] on html "Tso Chinese 01 Cherrywood haran@tsochinese.com Toggle Sidebar Deliveries Provid…" at bounding box center [679, 405] width 1359 height 810
click at [799, 267] on input "Package Identifier (Optional)" at bounding box center [914, 270] width 279 height 22
paste input "TVKFL4I"
type input "TVKFL4I"
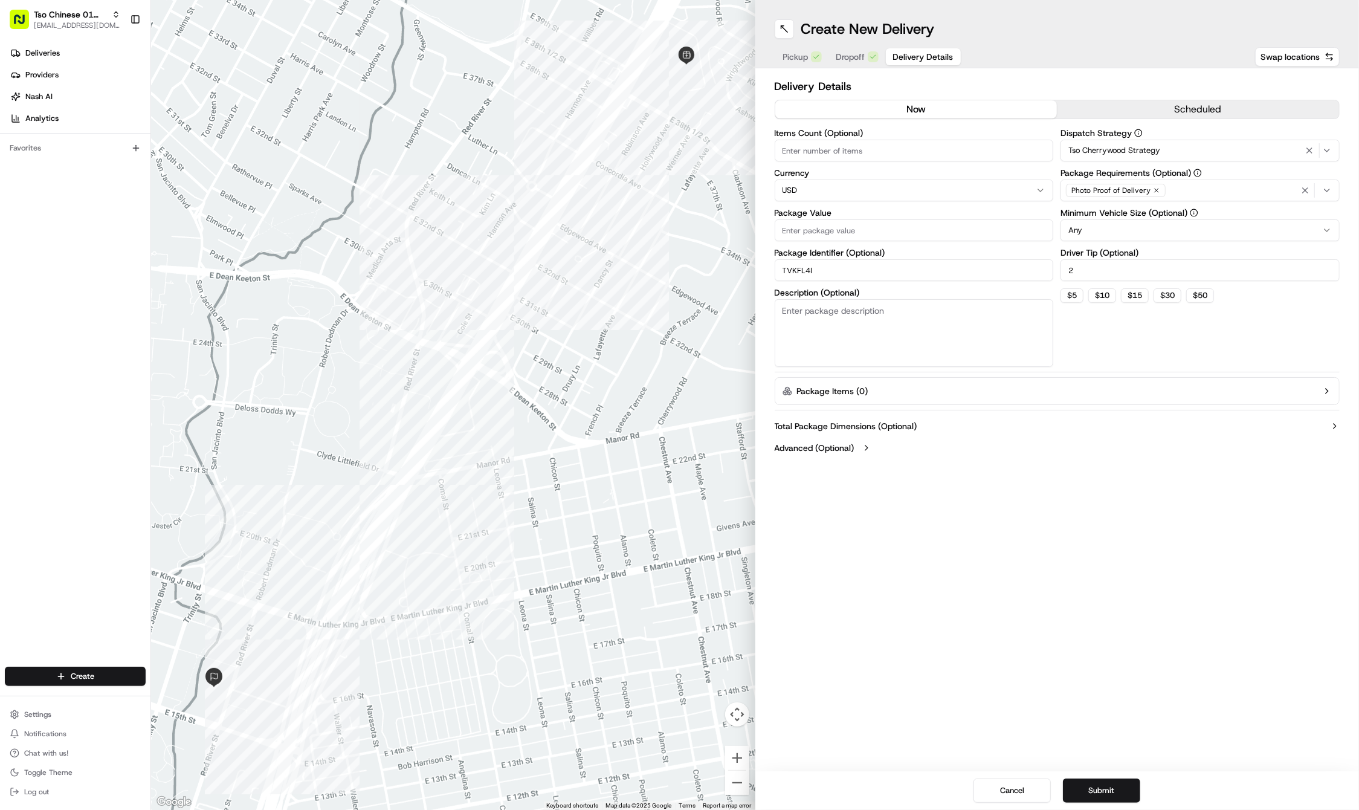
click at [793, 245] on div "Items Count (Optional) Currency USD Package Value Package Identifier (Optional)…" at bounding box center [914, 248] width 279 height 238
click at [793, 221] on input "Package Value" at bounding box center [914, 230] width 279 height 22
type input "37.78"
click at [1149, 190] on div "Photo Proof of Delivery" at bounding box center [1116, 190] width 100 height 13
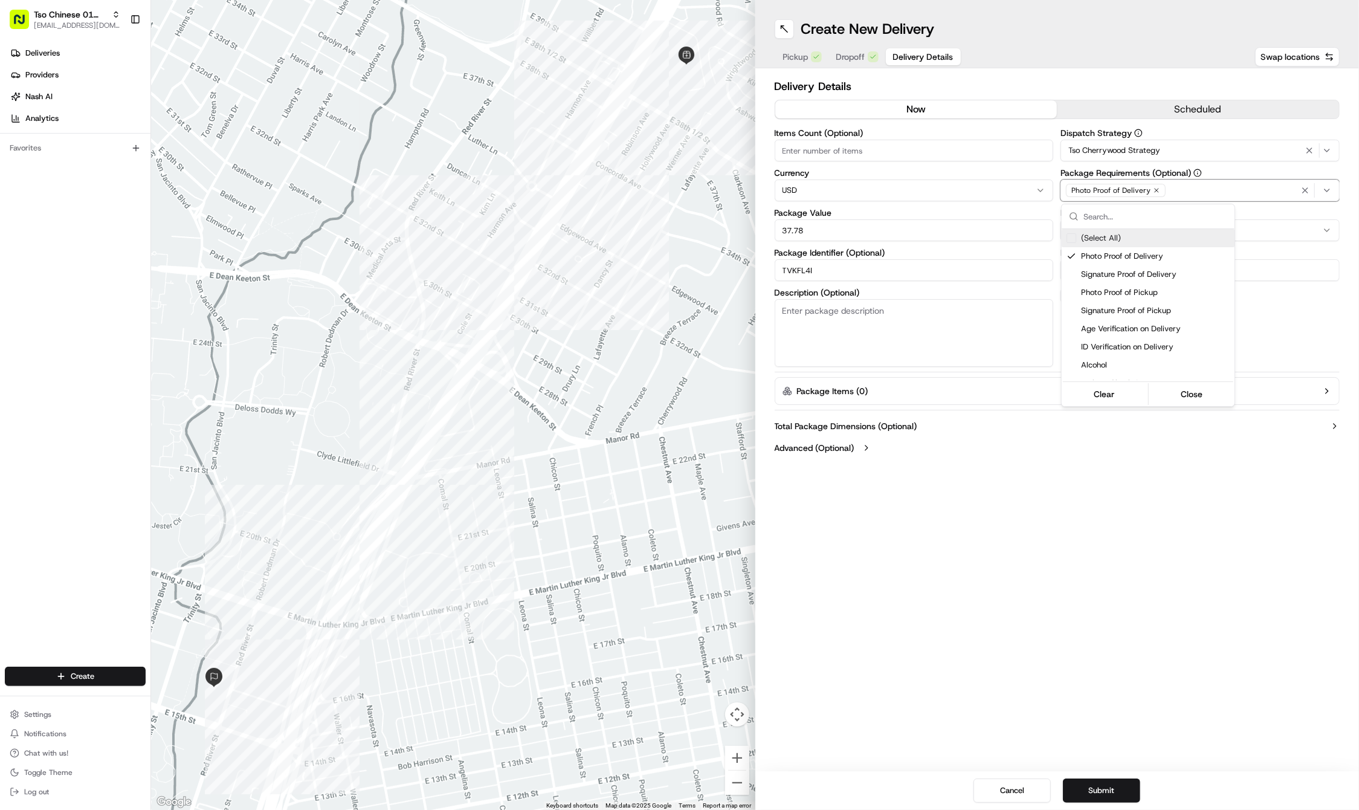
click at [1155, 189] on icon "button" at bounding box center [1157, 191] width 4 height 4
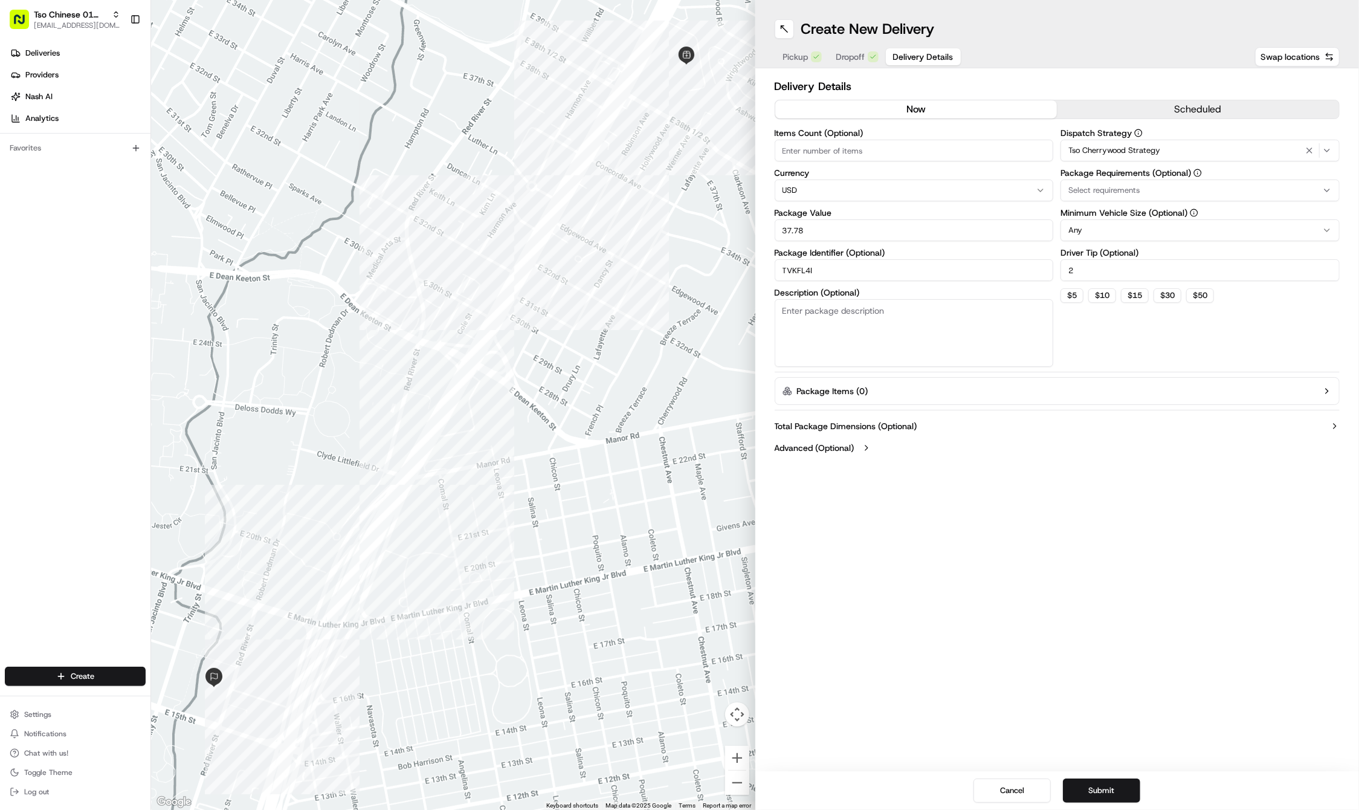
click at [1154, 189] on div "Select requirements" at bounding box center [1200, 190] width 273 height 11
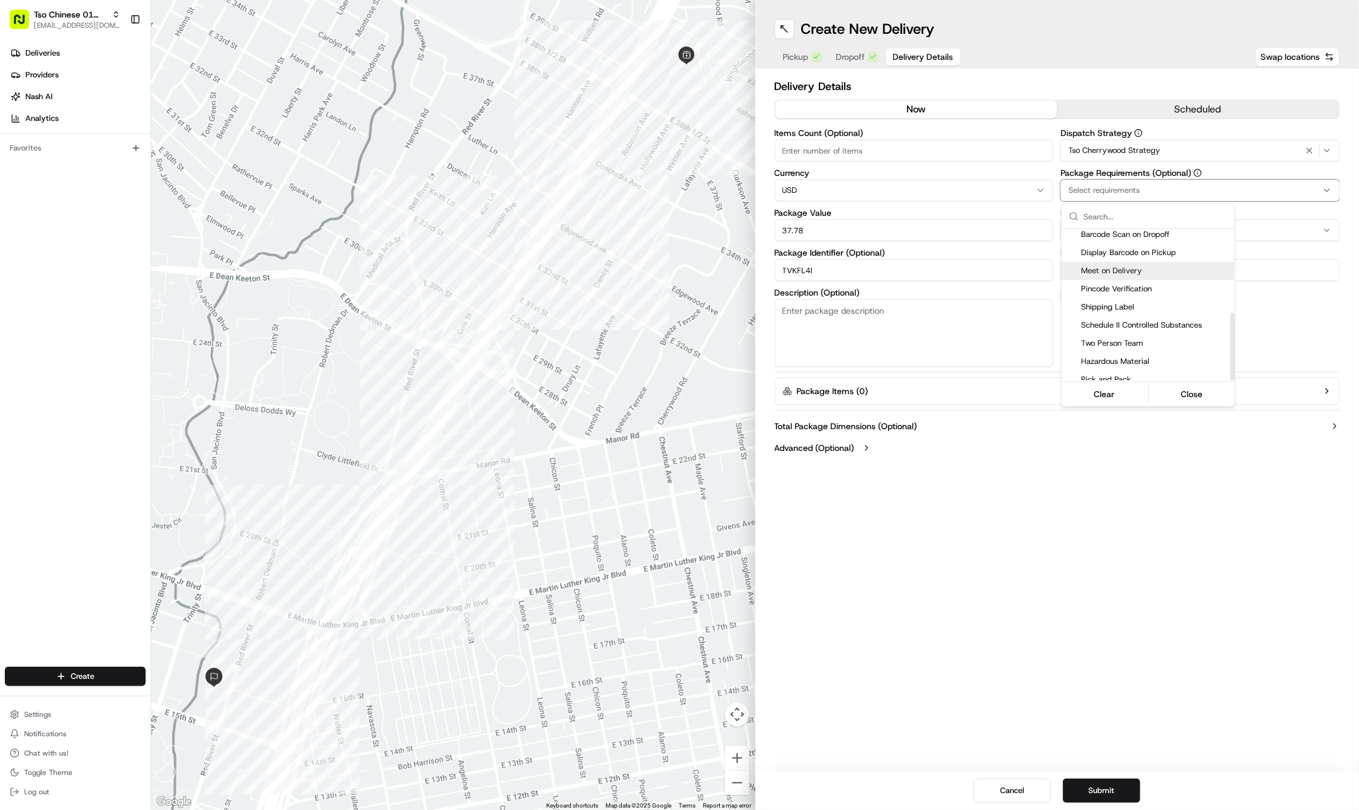
click at [1122, 271] on span "Meet on Delivery" at bounding box center [1155, 270] width 149 height 11
click at [1078, 559] on html "Tso Chinese 01 Cherrywood haran@tsochinese.com Toggle Sidebar Deliveries Provid…" at bounding box center [679, 405] width 1359 height 810
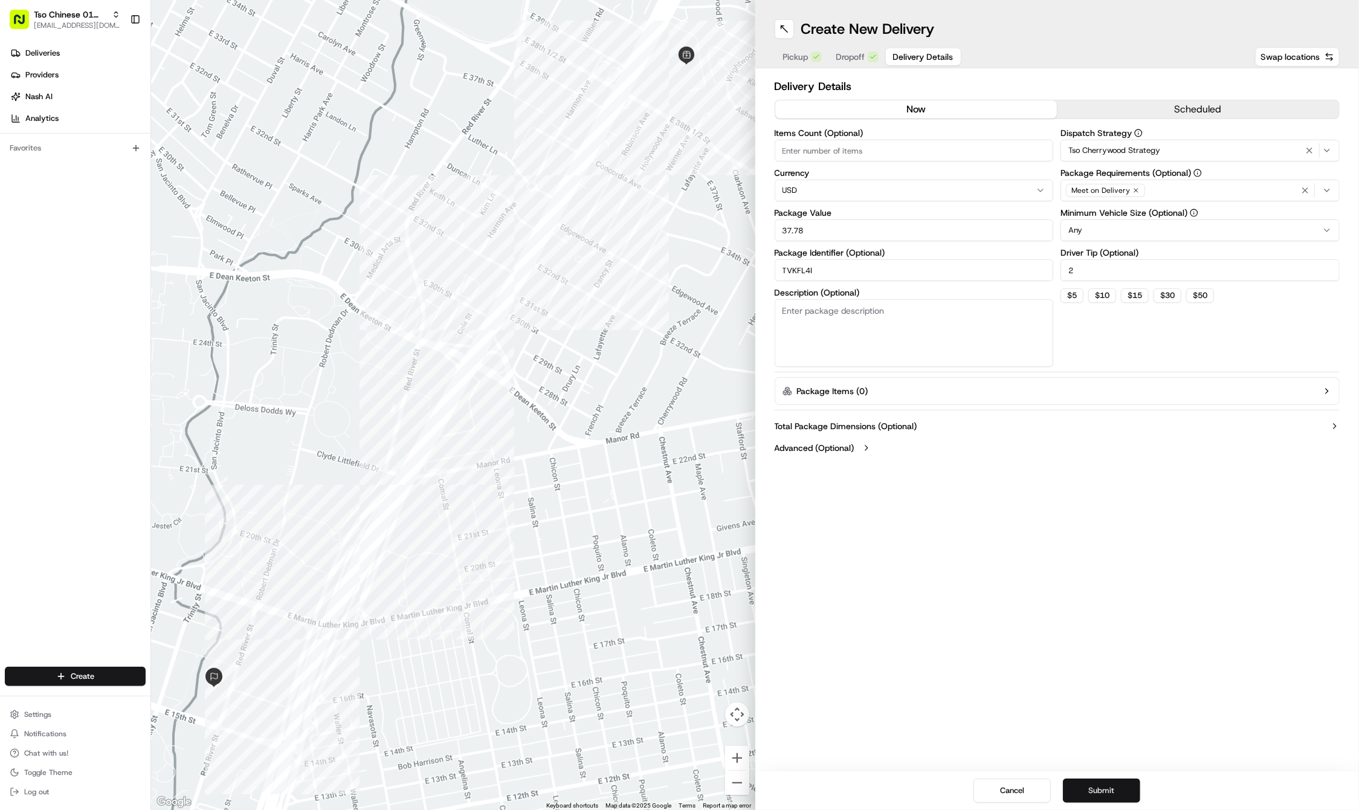
click at [1110, 792] on button "Submit" at bounding box center [1101, 790] width 77 height 24
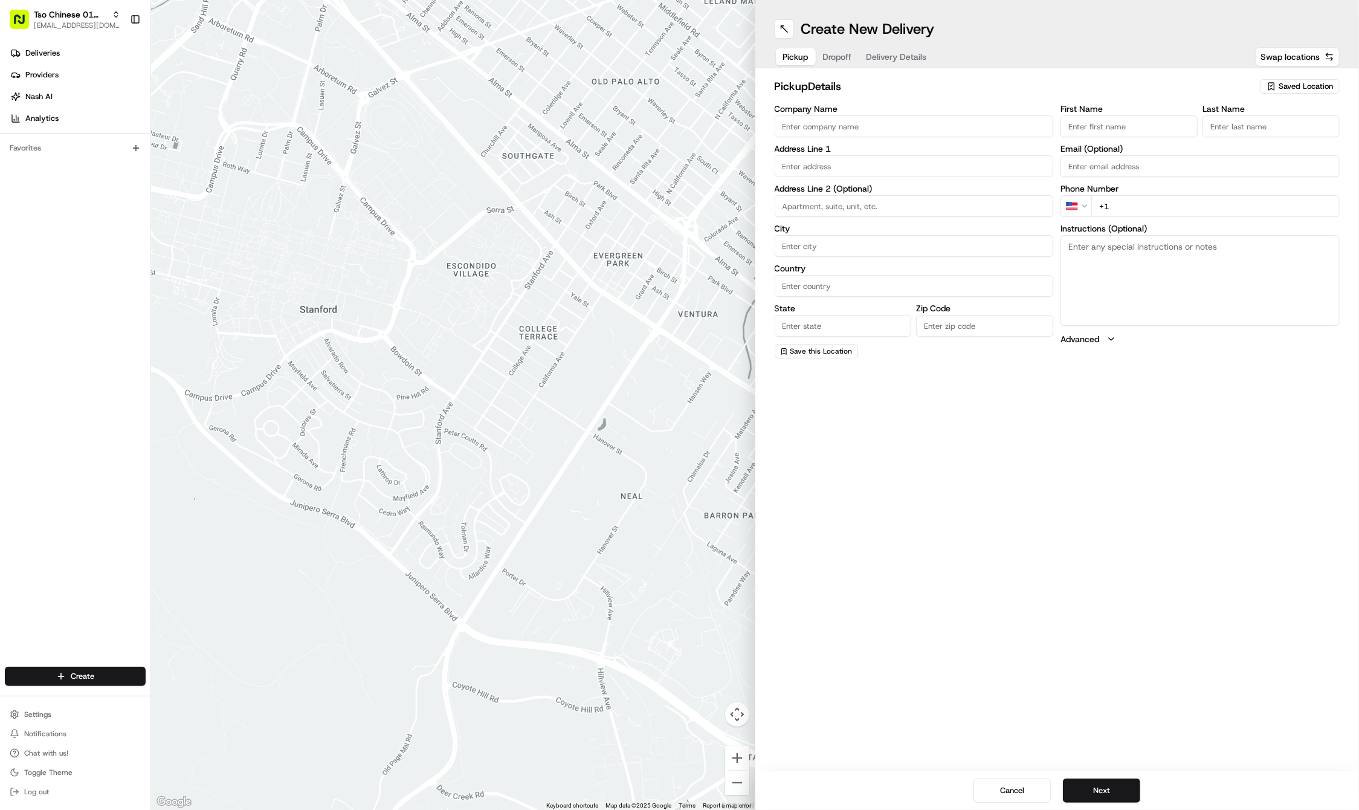
click at [1289, 90] on span "Saved Location" at bounding box center [1306, 86] width 54 height 11
click at [1273, 139] on span "(01) Tso Chinese Takeout & Delivery Cherrywood" at bounding box center [1279, 137] width 149 height 22
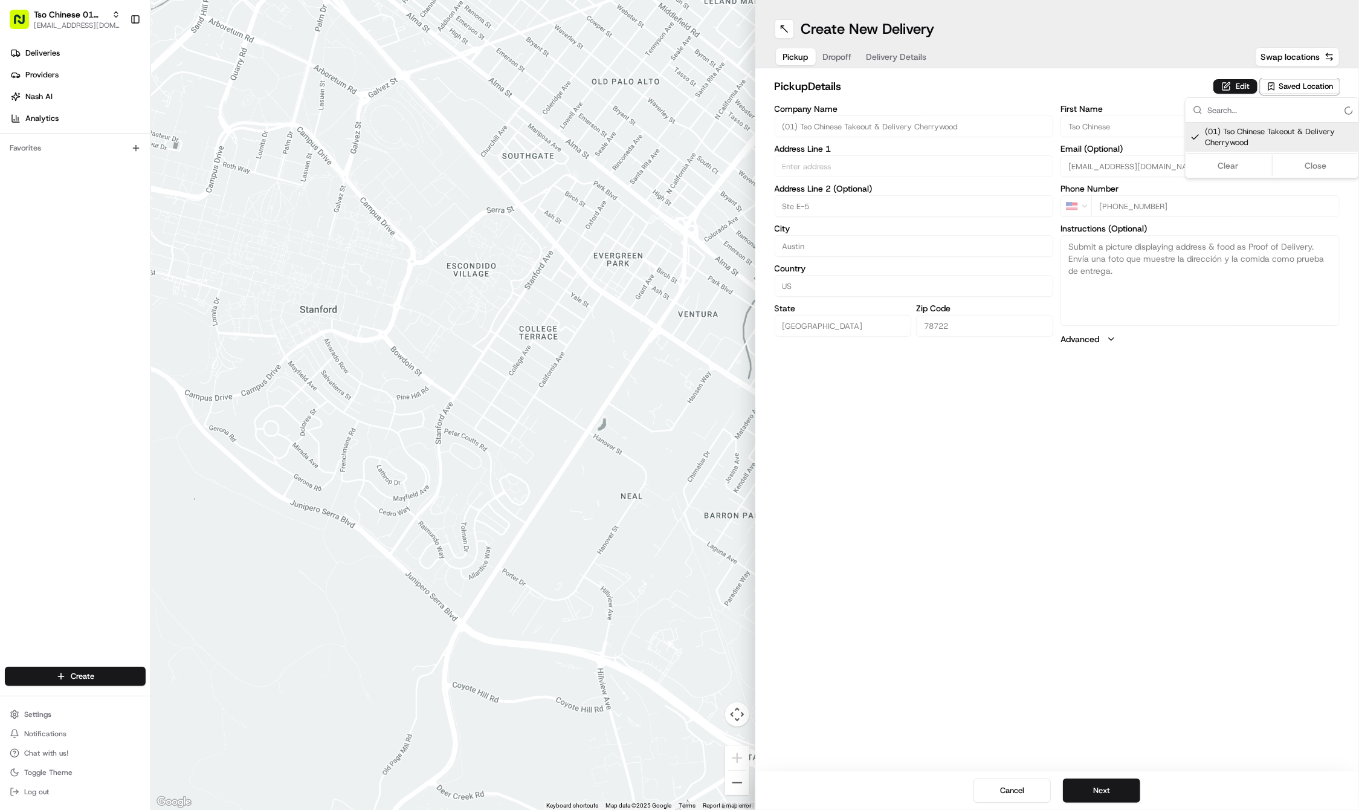
type input "(01) Tso Chinese Takeout & Delivery Cherrywood"
type input "Ste E-5"
type input "Austin"
type input "US"
type input "[GEOGRAPHIC_DATA]"
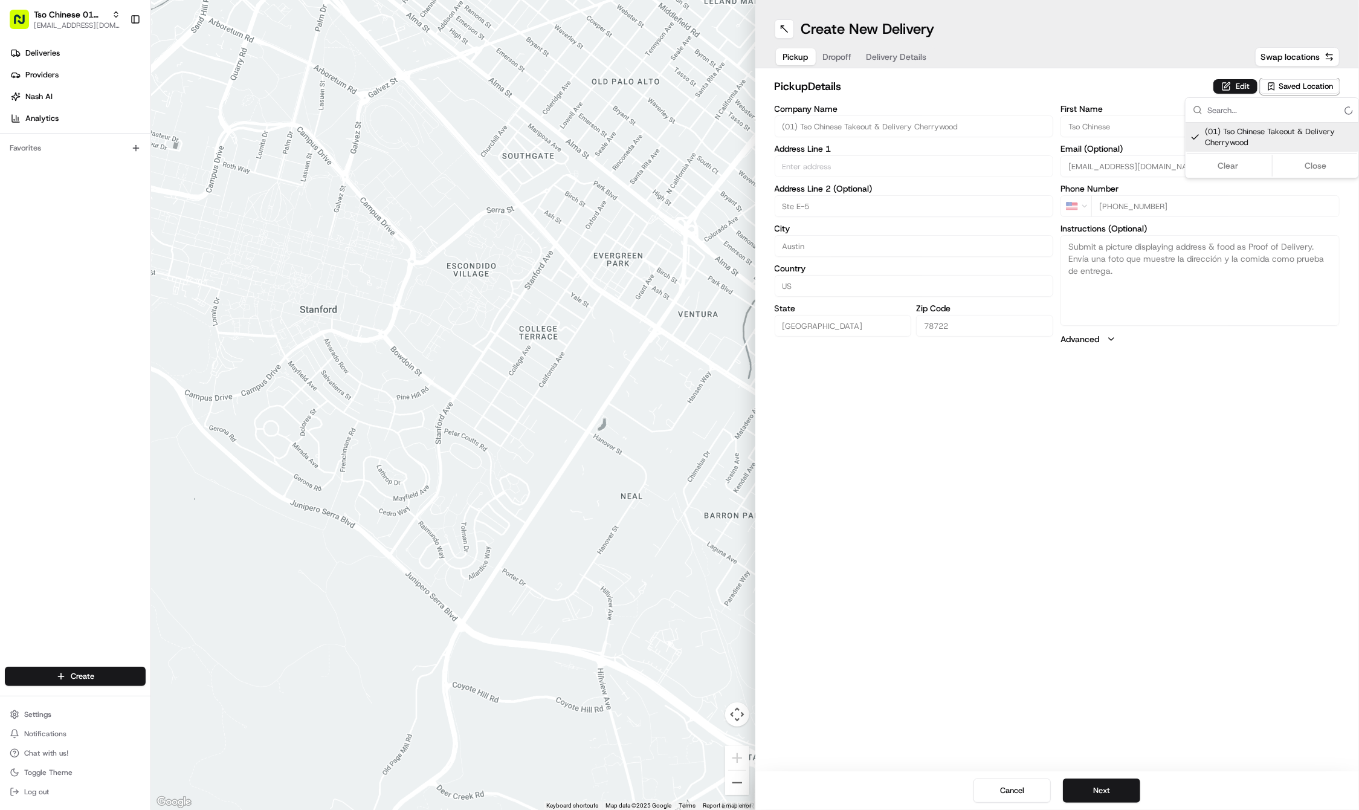
type input "78722"
type input "Tso Chinese"
type input "Cherrywood Manager"
type input "[EMAIL_ADDRESS][DOMAIN_NAME]"
type input "[PHONE_NUMBER]"
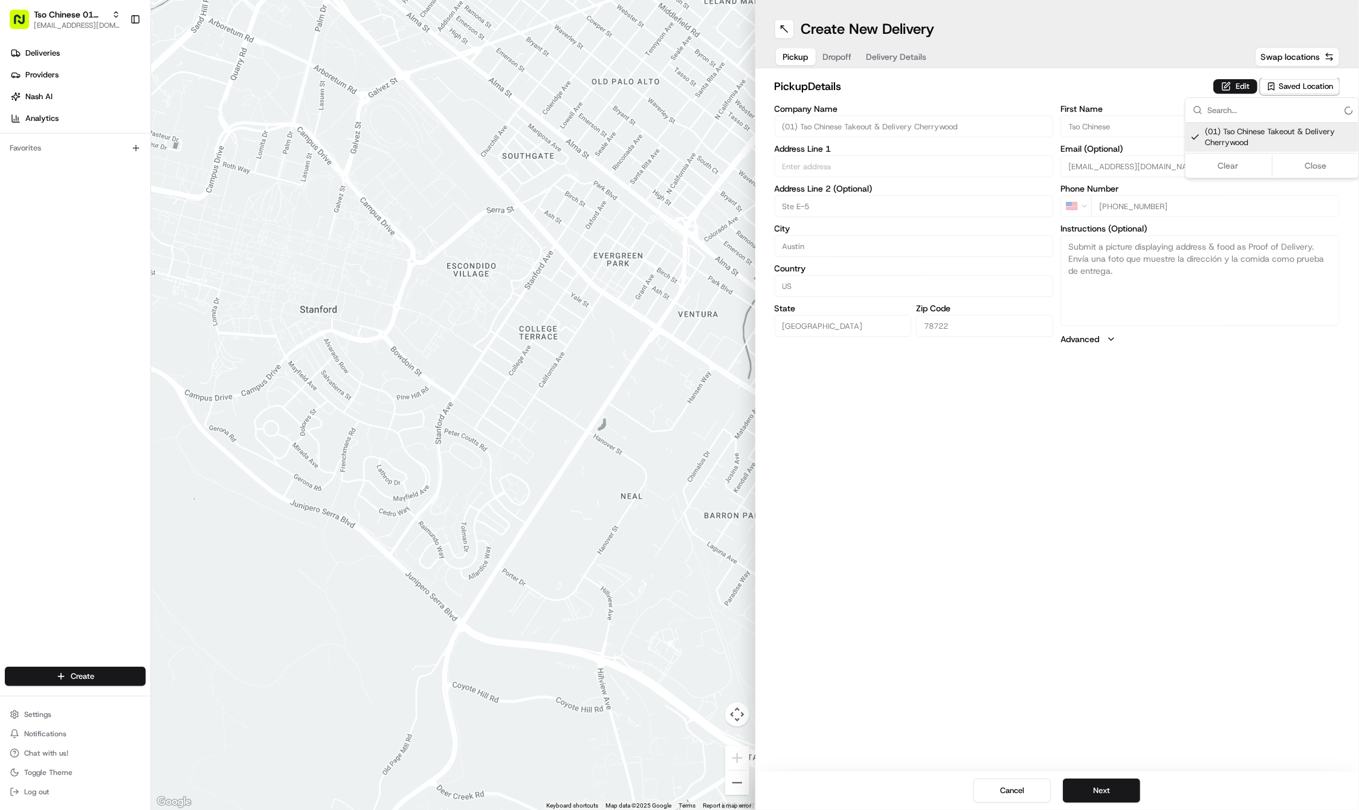
type input "[STREET_ADDRESS]"
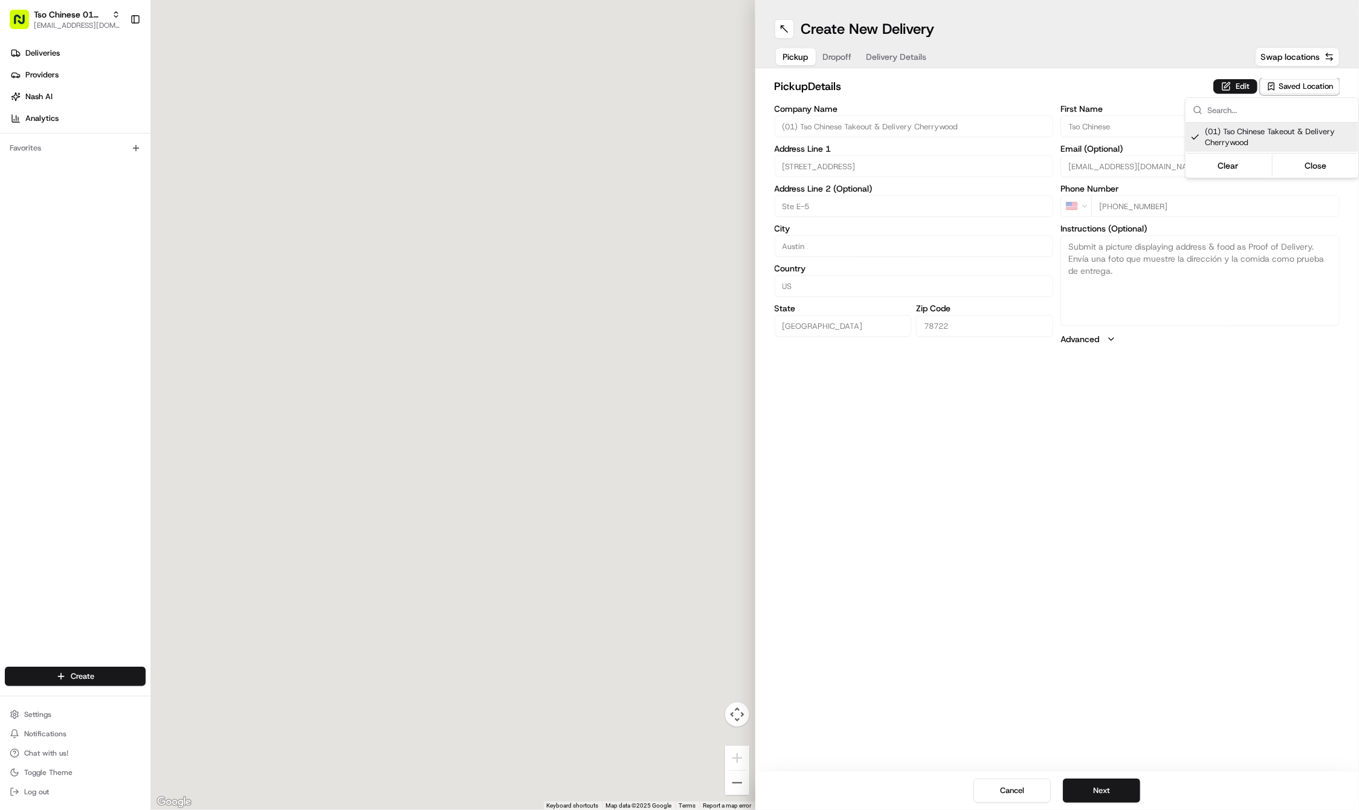
click at [1177, 622] on html "Tso Chinese 01 Cherrywood [EMAIL_ADDRESS][DOMAIN_NAME] Toggle Sidebar Deliverie…" at bounding box center [679, 405] width 1359 height 810
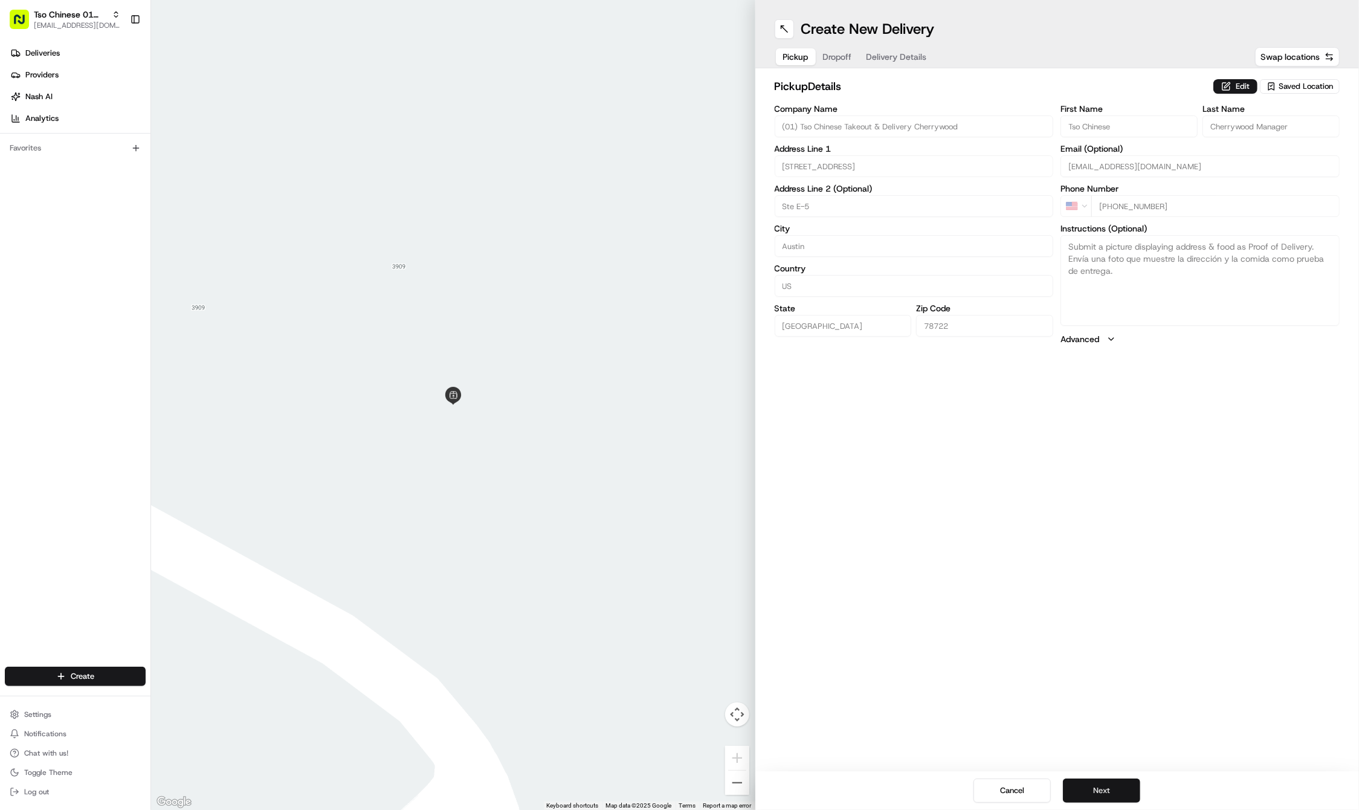
click at [1107, 789] on button "Next" at bounding box center [1101, 790] width 77 height 24
paste input "[PERSON_NAME]"
type input "[PERSON_NAME]"
paste input "[PERSON_NAME]"
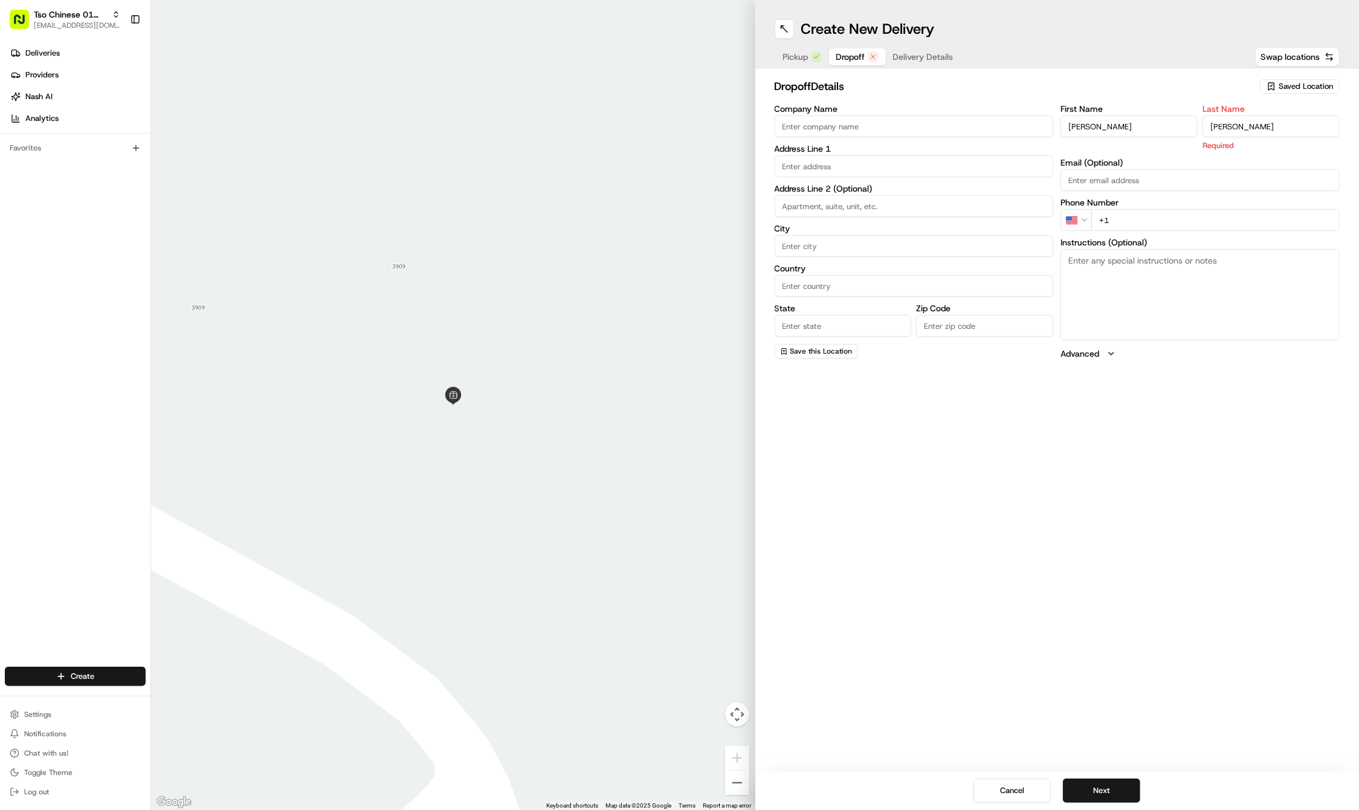
type input "[PERSON_NAME]"
paste input "[PHONE_NUMBER]"
type input "[PHONE_NUMBER]"
paste input "[STREET_ADDRESS]"
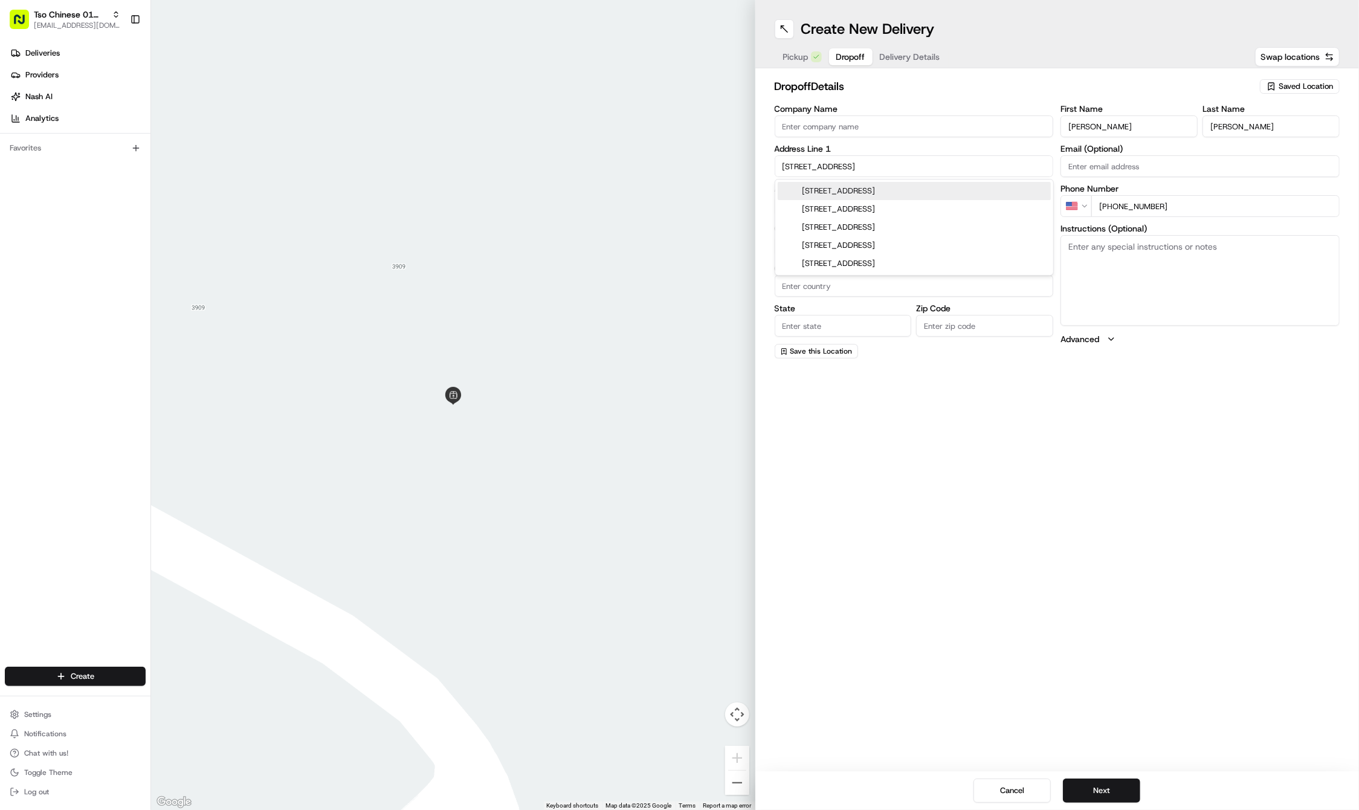
click at [857, 193] on div "[STREET_ADDRESS]" at bounding box center [914, 191] width 273 height 18
type input "[STREET_ADDRESS]"
type input "Austin"
type input "[GEOGRAPHIC_DATA]"
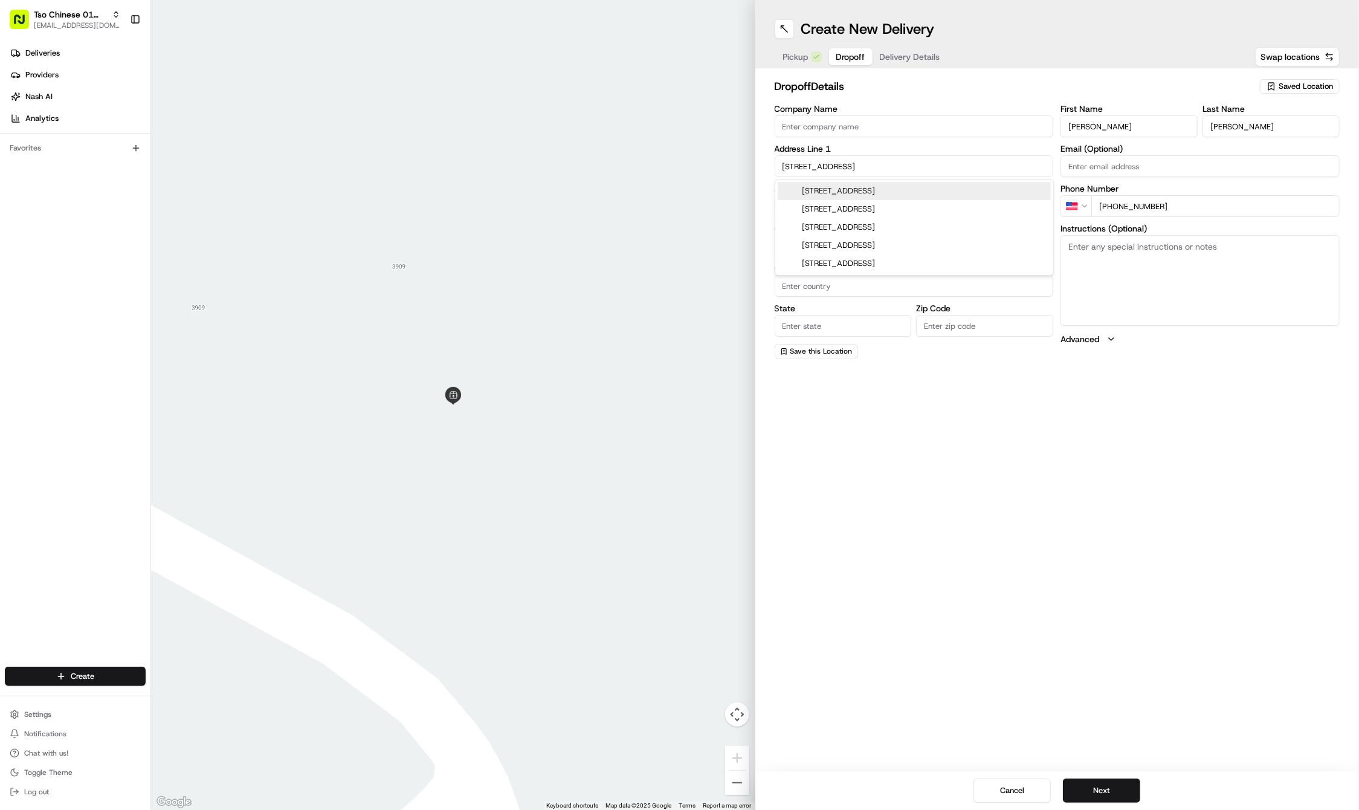
type input "78722"
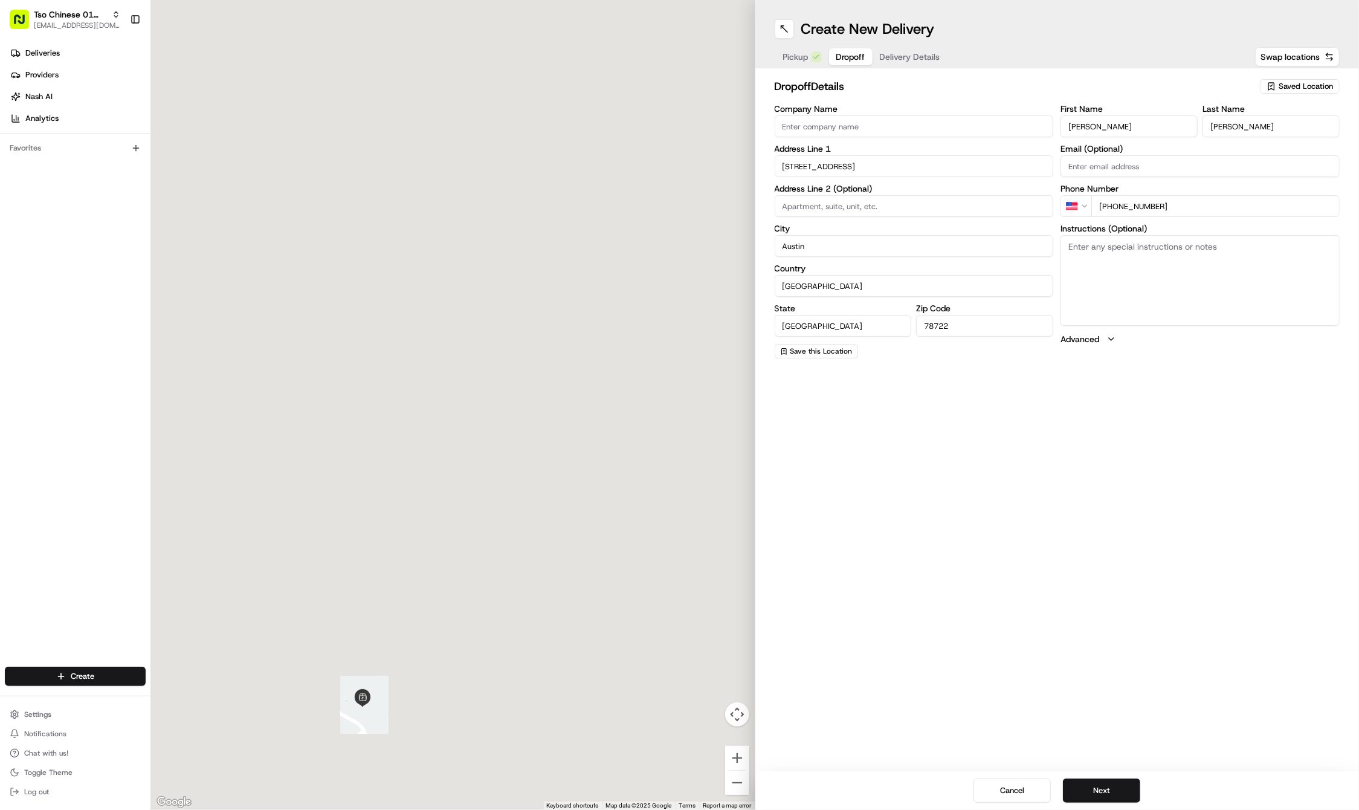
type input "[STREET_ADDRESS]"
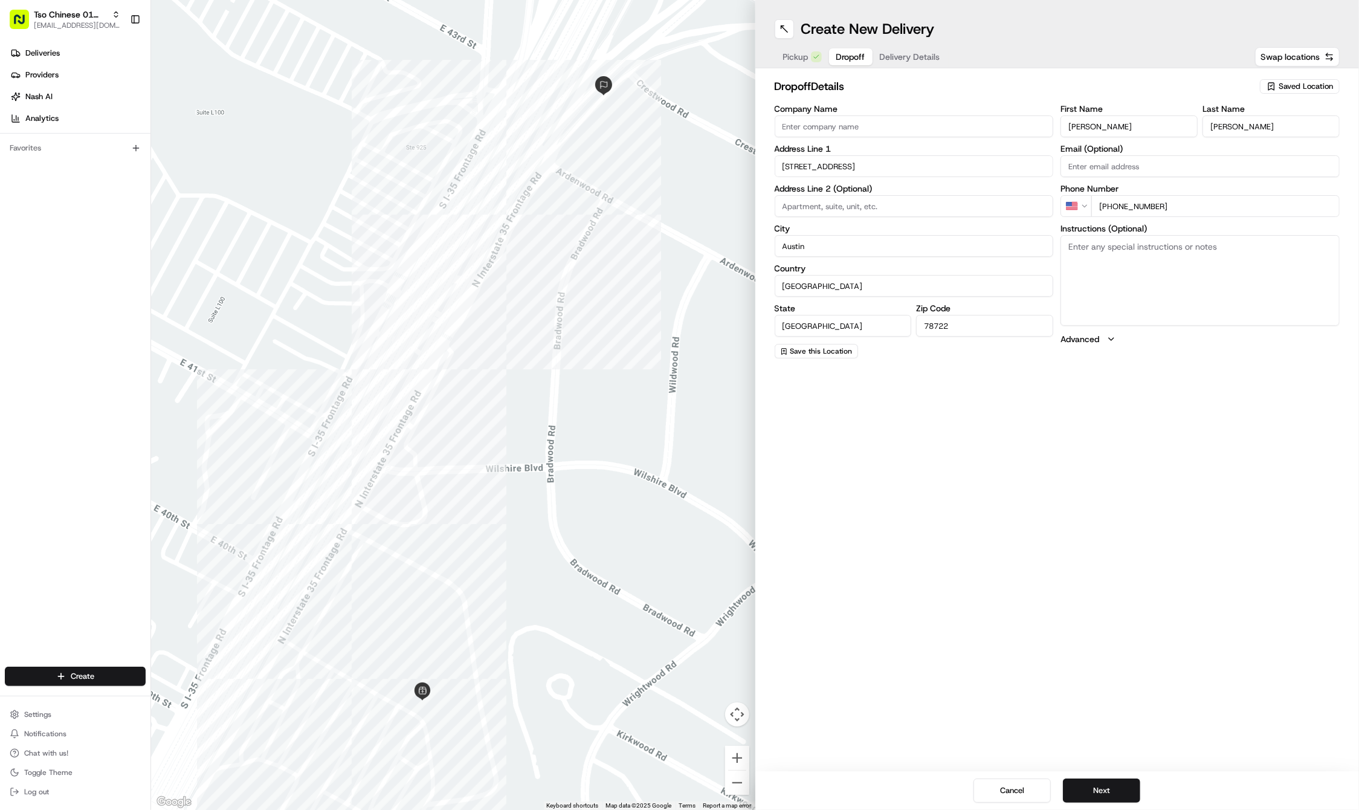
click at [1191, 279] on textarea "Instructions (Optional)" at bounding box center [1200, 280] width 279 height 91
paste textarea "Kwik out bail bonds is the place to drop it off!"
type textarea "Kwik out bail bonds is the place to drop it off!"
click at [1115, 793] on button "Next" at bounding box center [1101, 790] width 77 height 24
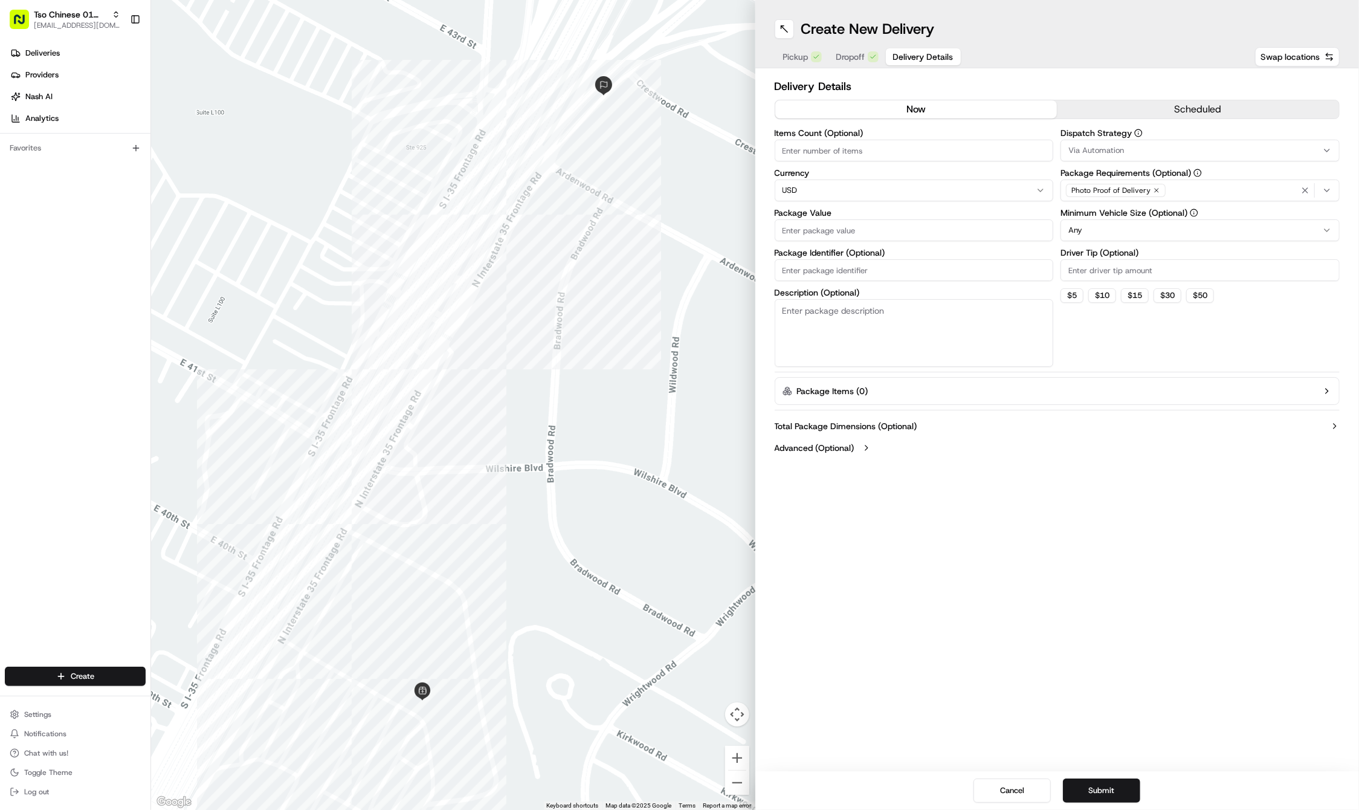
click at [1091, 271] on input "Driver Tip (Optional)" at bounding box center [1200, 270] width 279 height 22
type input "2"
click at [1128, 144] on button "Via Automation" at bounding box center [1200, 151] width 279 height 22
click at [1133, 219] on span "Tso Cherrywood Strategy" at bounding box center [1155, 216] width 149 height 11
click at [801, 262] on html "Tso Chinese 01 Cherrywood [EMAIL_ADDRESS][DOMAIN_NAME] Toggle Sidebar Deliverie…" at bounding box center [679, 405] width 1359 height 810
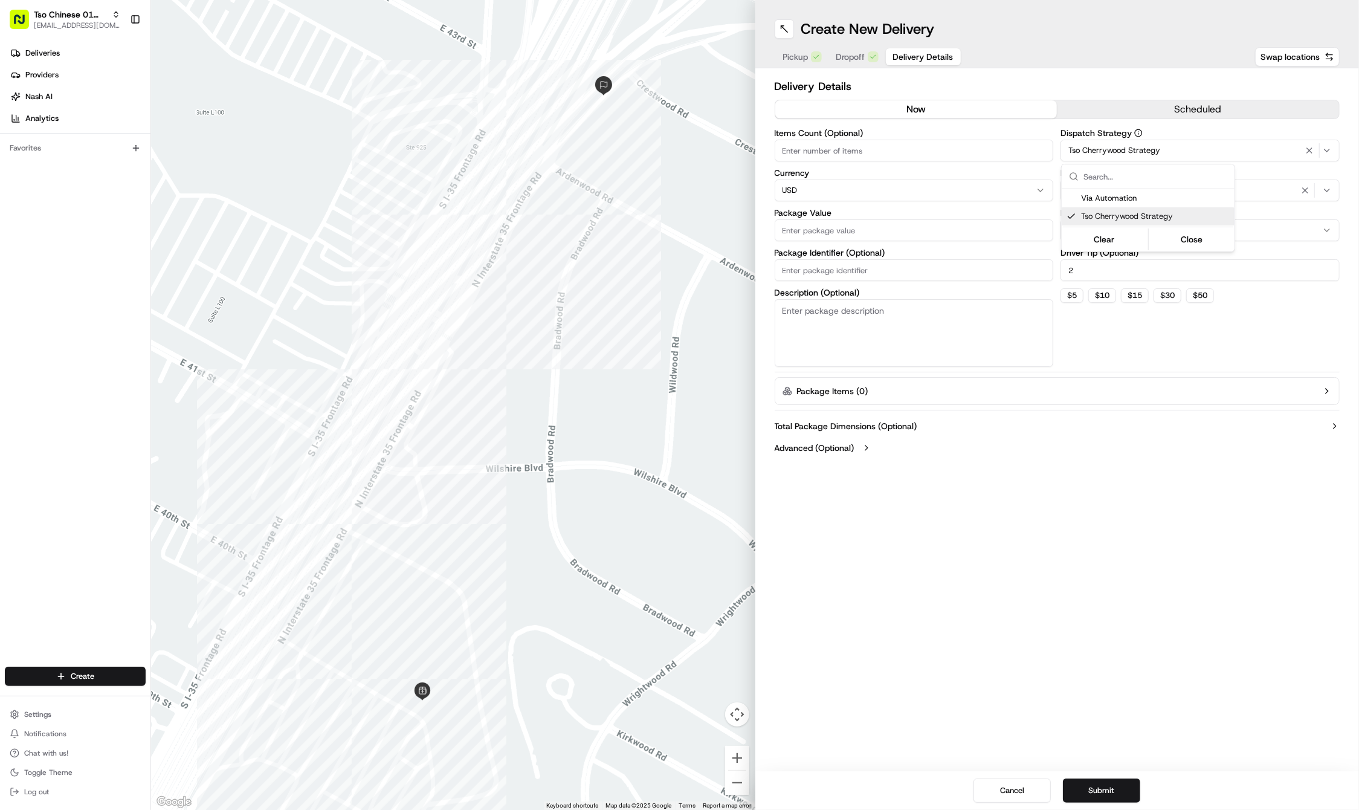
click at [801, 262] on html "Tso Chinese 01 Cherrywood [EMAIL_ADDRESS][DOMAIN_NAME] Toggle Sidebar Deliverie…" at bounding box center [679, 405] width 1359 height 810
click at [816, 262] on input "Package Identifier (Optional)" at bounding box center [914, 270] width 279 height 22
paste input "KB4ZPCM"
type input "KB4ZPCM"
click at [806, 239] on input "Package Value" at bounding box center [914, 230] width 279 height 22
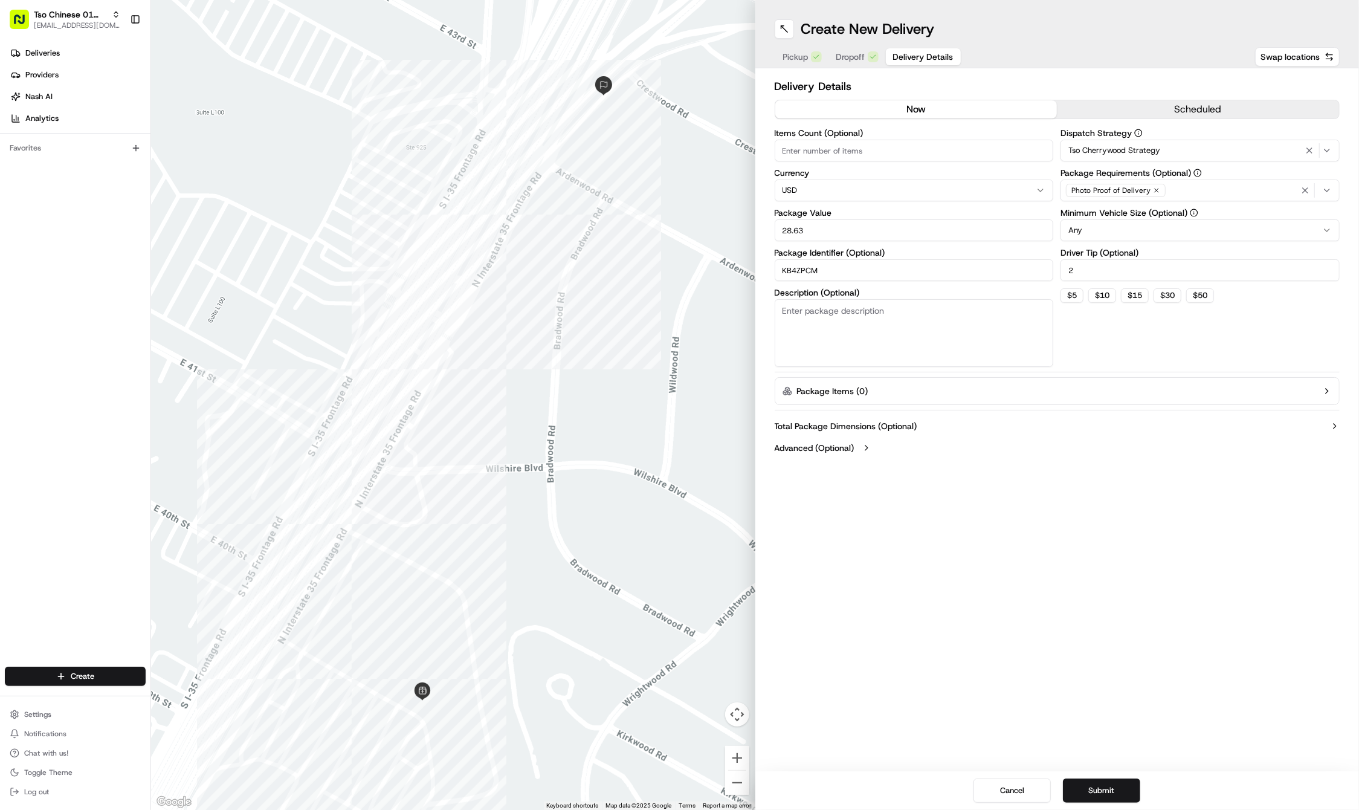
type input "28.63"
click at [1158, 192] on icon "button" at bounding box center [1156, 190] width 7 height 7
click at [1158, 192] on div "Select requirements" at bounding box center [1200, 190] width 273 height 11
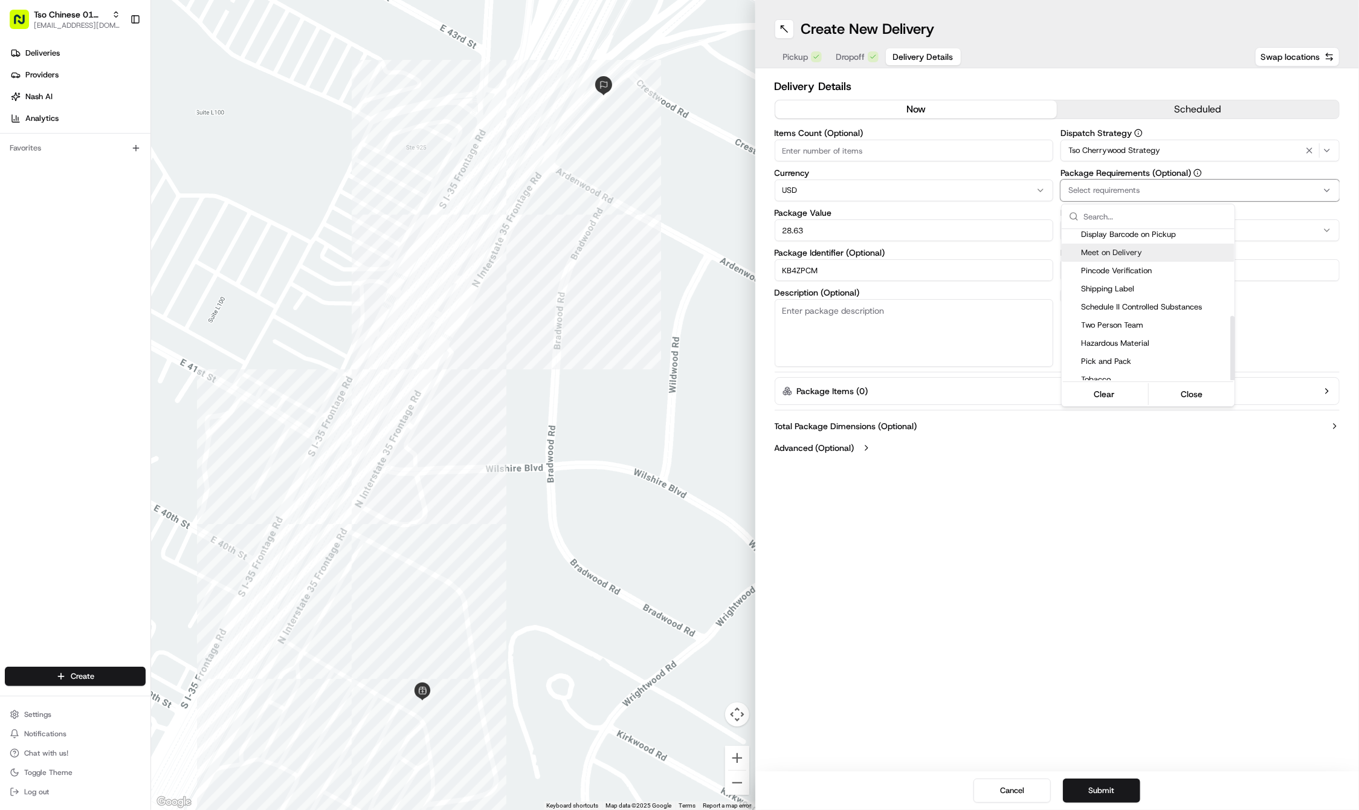
click at [1153, 254] on div "Meet on Delivery" at bounding box center [1148, 253] width 173 height 18
click at [1098, 621] on html "Tso Chinese 01 Cherrywood [EMAIL_ADDRESS][DOMAIN_NAME] Toggle Sidebar Deliverie…" at bounding box center [679, 405] width 1359 height 810
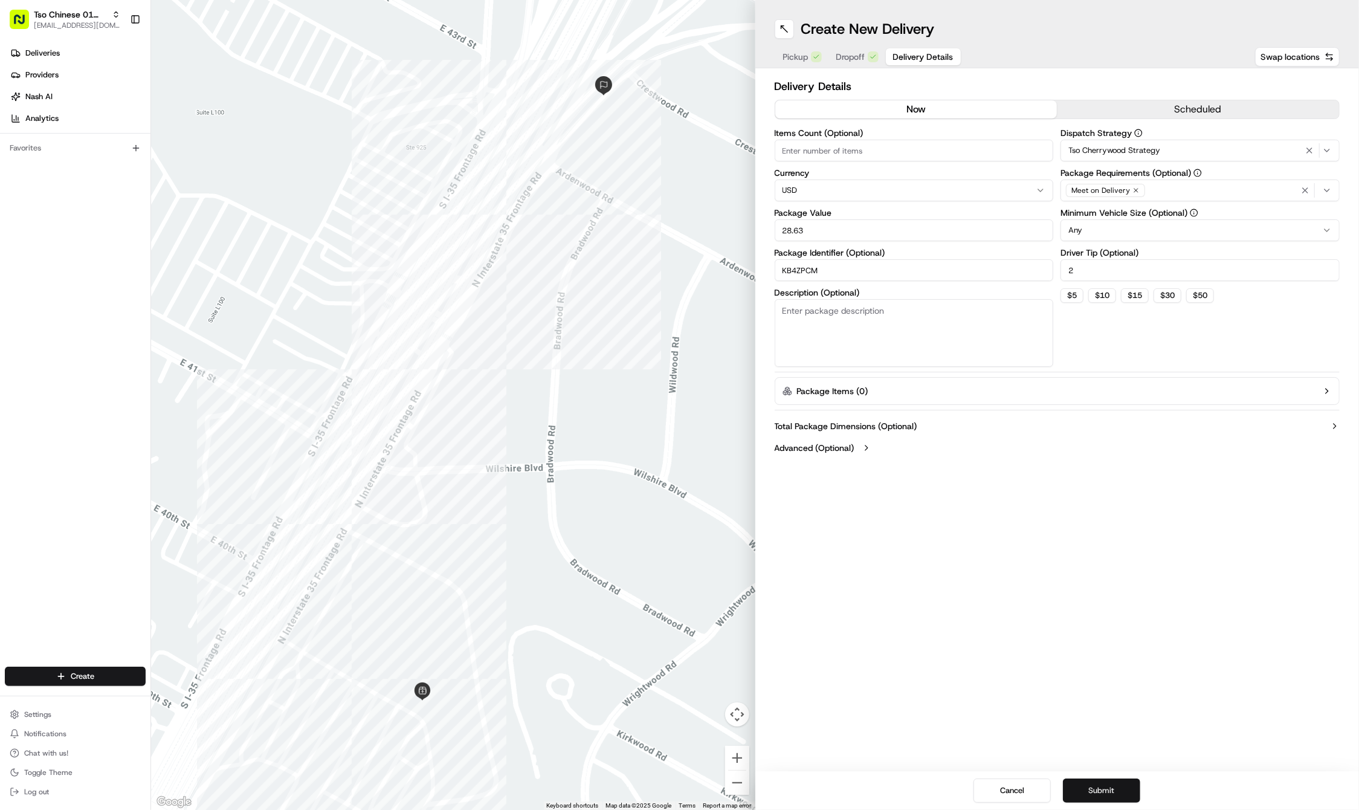
click at [1098, 799] on button "Submit" at bounding box center [1101, 790] width 77 height 24
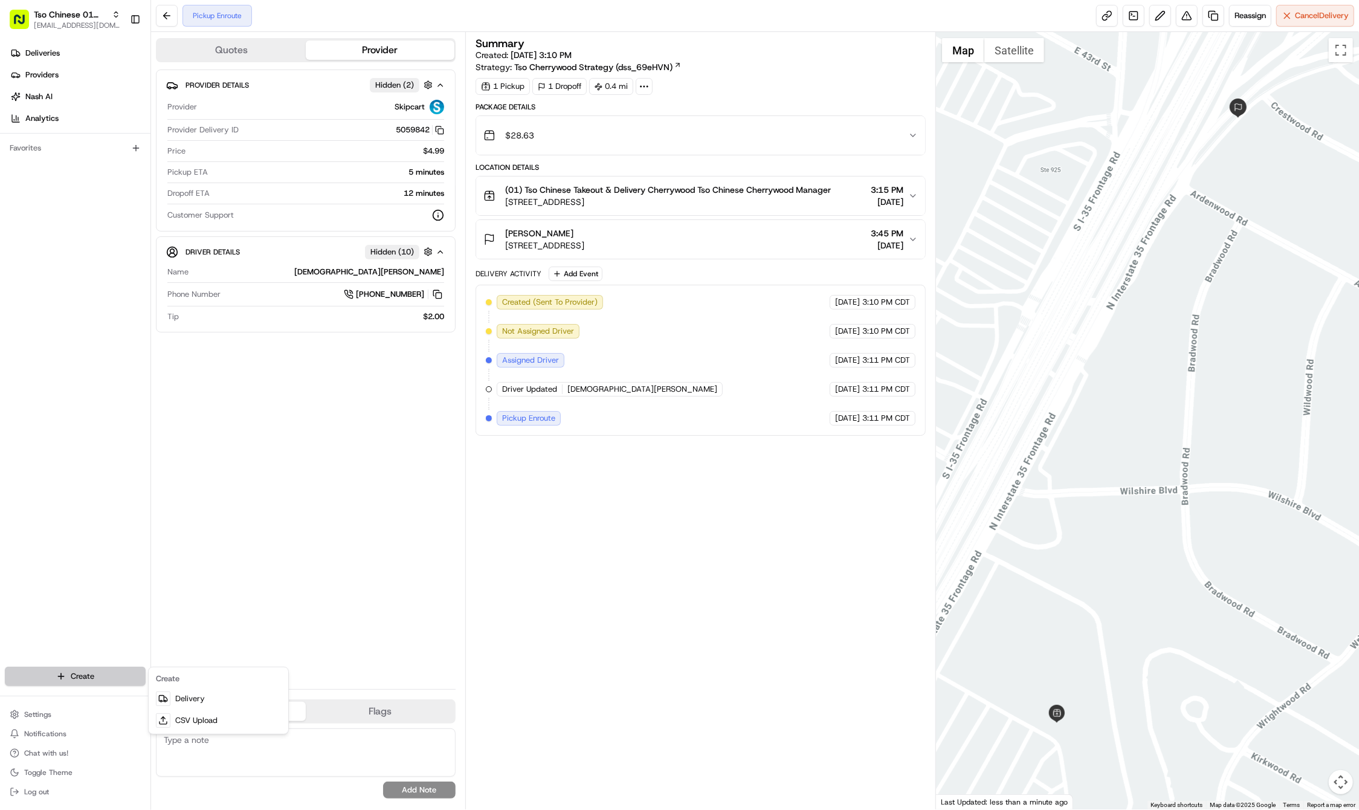
click at [93, 668] on html "Tso Chinese 01 Cherrywood [EMAIL_ADDRESS][DOMAIN_NAME] Toggle Sidebar Deliverie…" at bounding box center [679, 405] width 1359 height 810
click at [181, 699] on link "Delivery" at bounding box center [218, 699] width 135 height 22
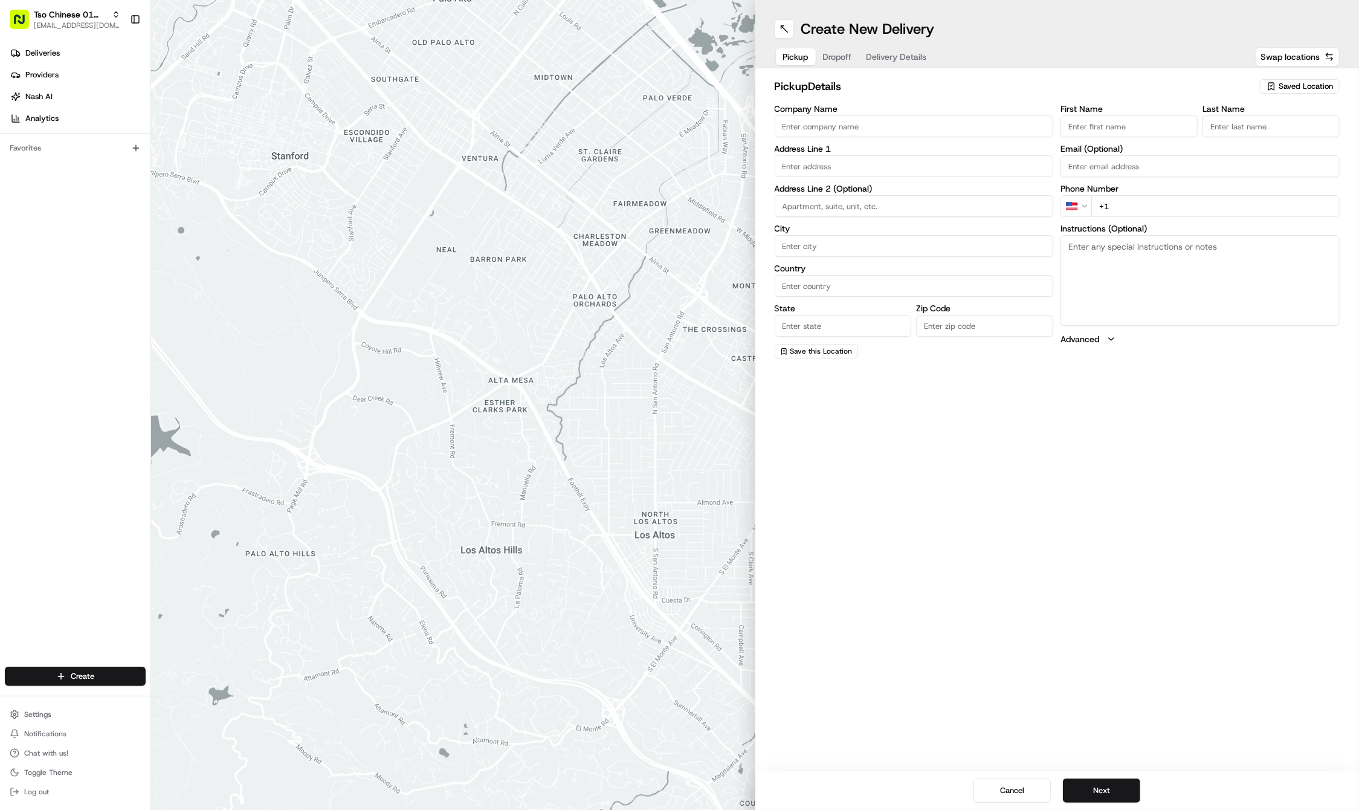
click at [1279, 85] on span "Saved Location" at bounding box center [1306, 86] width 54 height 11
drag, startPoint x: 1243, startPoint y: 145, endPoint x: 1236, endPoint y: 149, distance: 7.0
click at [1241, 146] on span "(01) Tso Chinese Takeout & Delivery Cherrywood" at bounding box center [1279, 137] width 149 height 22
type input "(01) Tso Chinese Takeout & Delivery Cherrywood"
type input "[STREET_ADDRESS]"
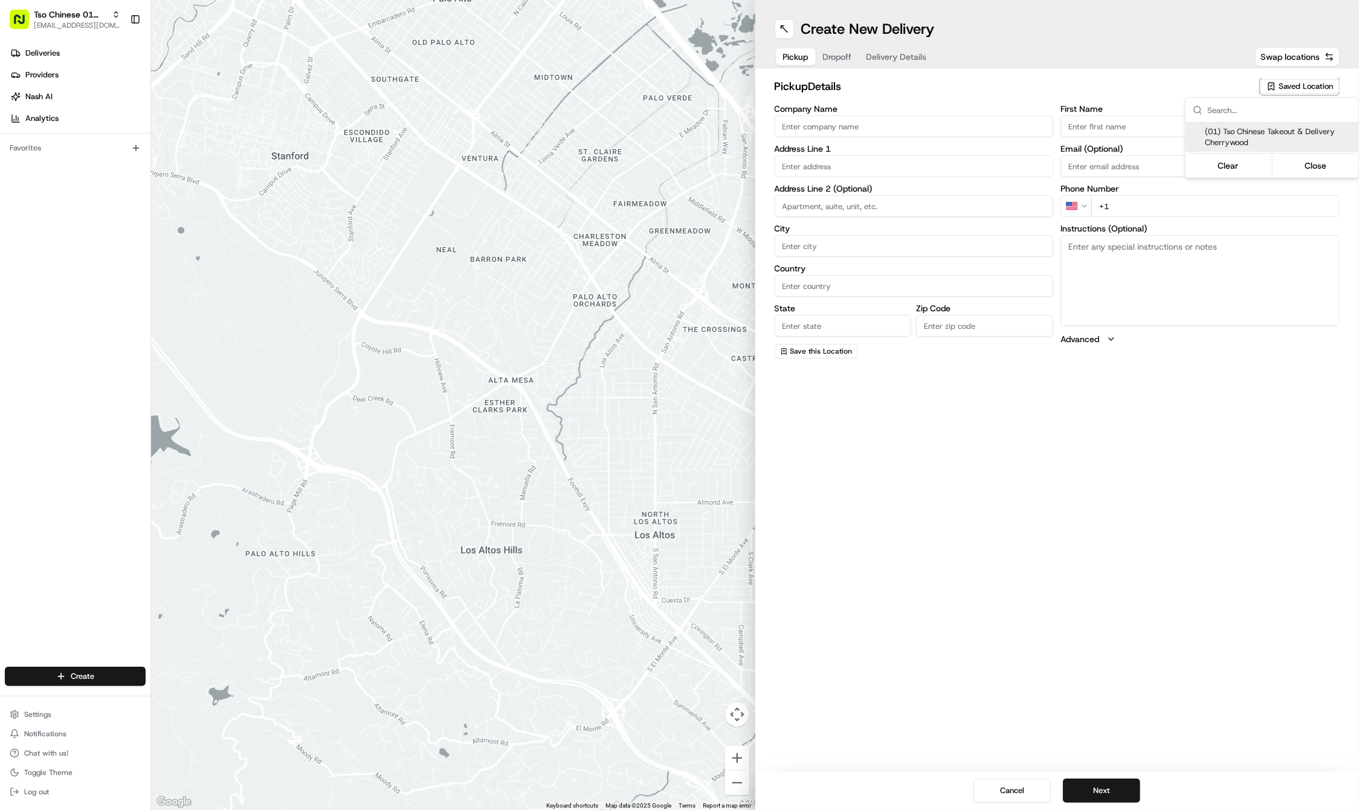
type input "Ste E-5"
type input "Austin"
type input "US"
type input "[GEOGRAPHIC_DATA]"
type input "78722"
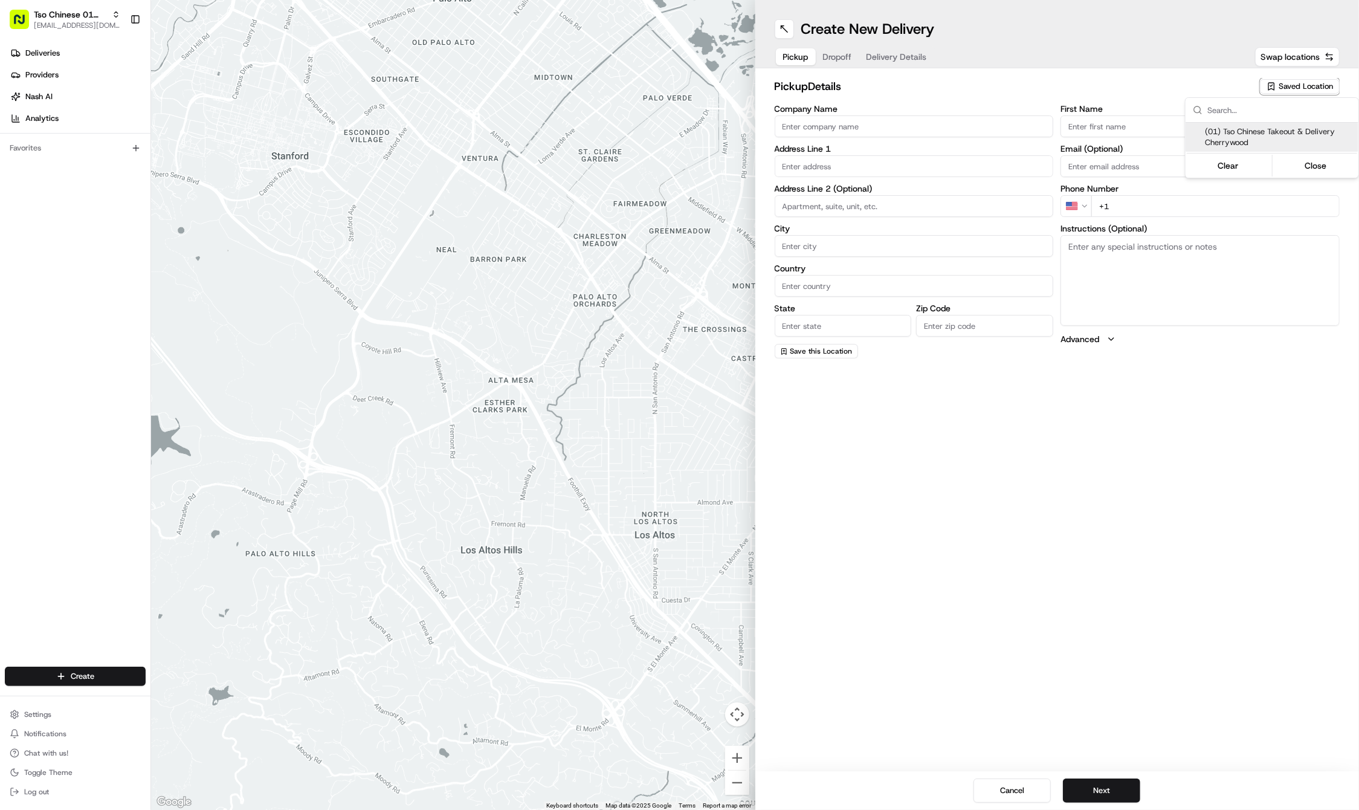
type input "Tso Chinese"
type input "Cherrywood Manager"
type input "[EMAIL_ADDRESS][DOMAIN_NAME]"
type input "[PHONE_NUMBER]"
type textarea "Submit a picture displaying address & food as Proof of Delivery. Envía una foto…"
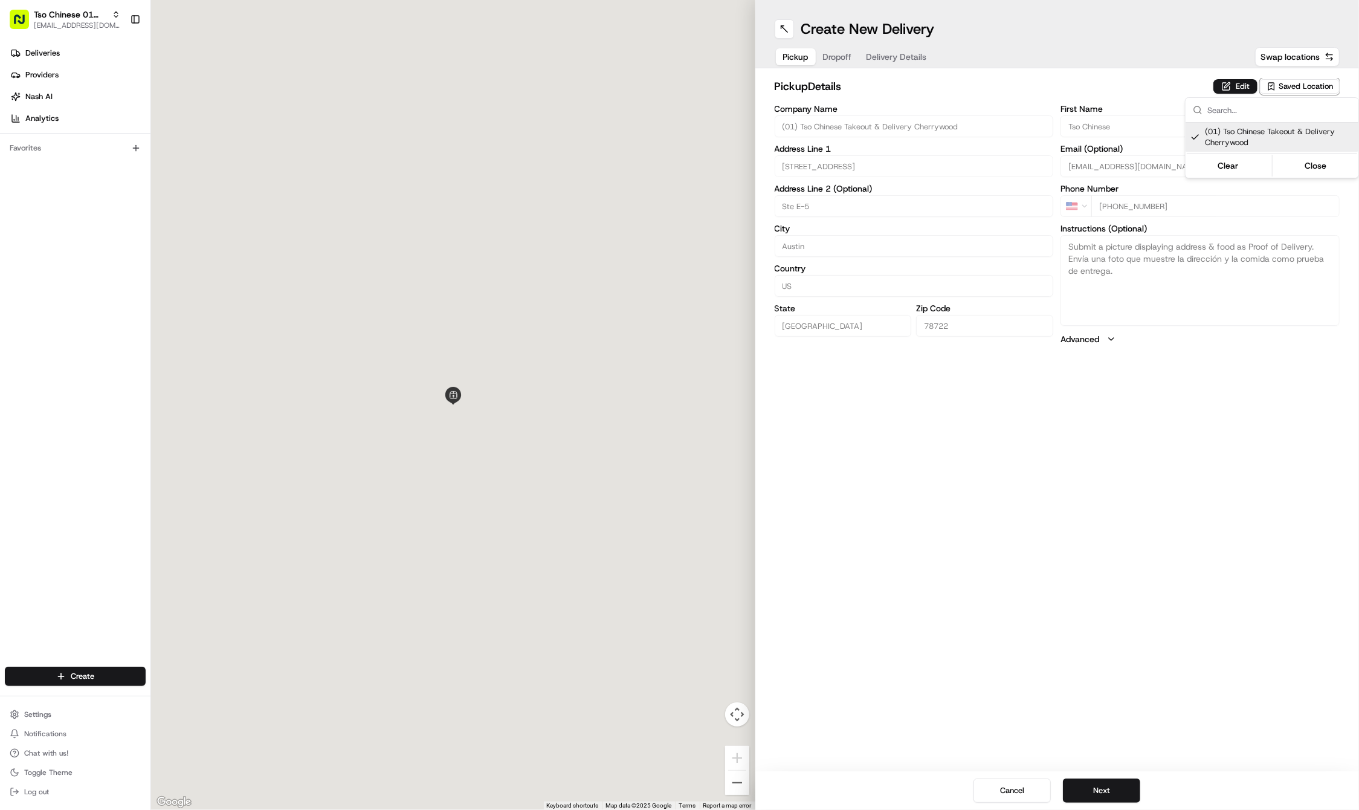
click at [1029, 682] on html "Tso Chinese 01 Cherrywood [EMAIL_ADDRESS][DOMAIN_NAME] Toggle Sidebar Deliverie…" at bounding box center [679, 405] width 1359 height 810
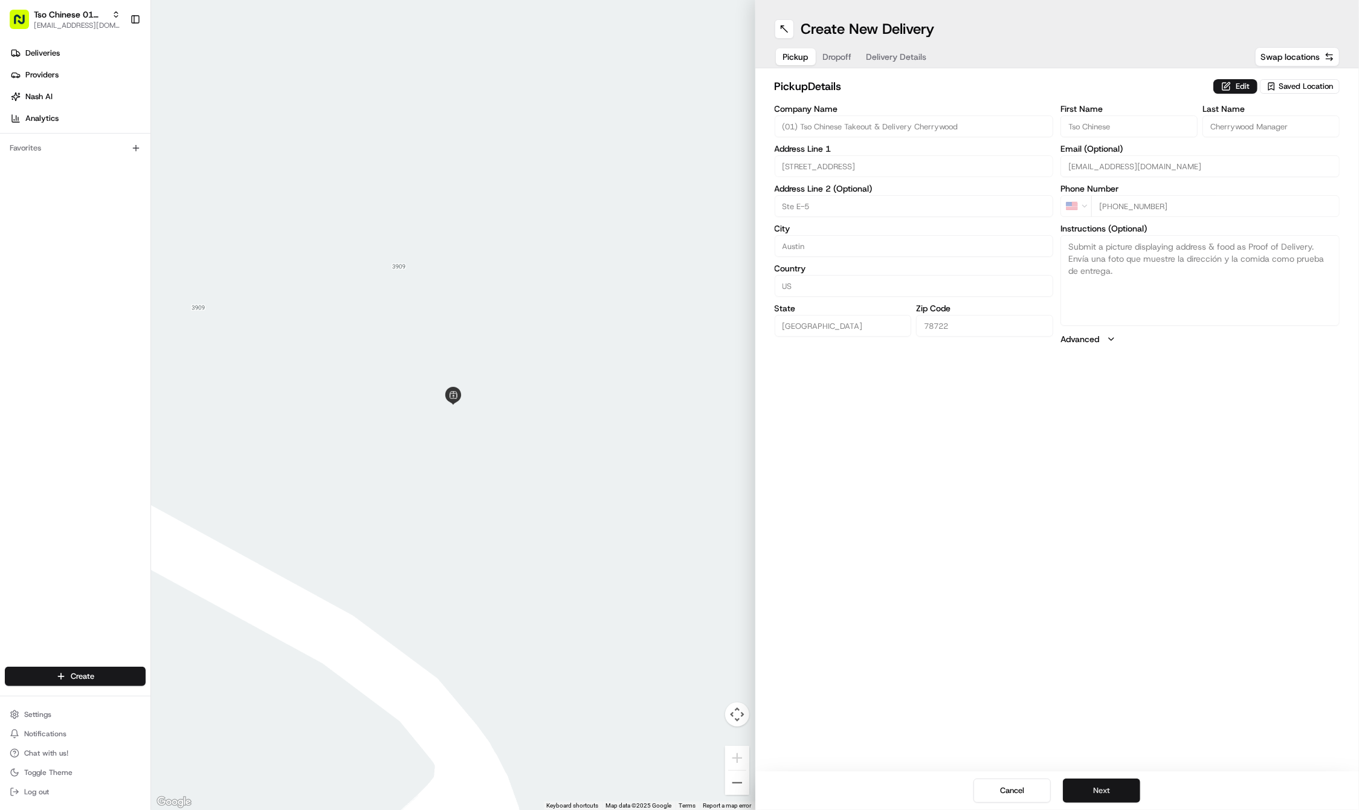
click at [1103, 789] on button "Next" at bounding box center [1101, 790] width 77 height 24
click at [1104, 138] on div "First Name Last Name Email (Optional) Phone Number US +1 Instructions (Optional…" at bounding box center [1200, 232] width 279 height 254
paste input "Jack"
type input "Jack"
click at [1228, 128] on input "Last Name" at bounding box center [1271, 126] width 137 height 22
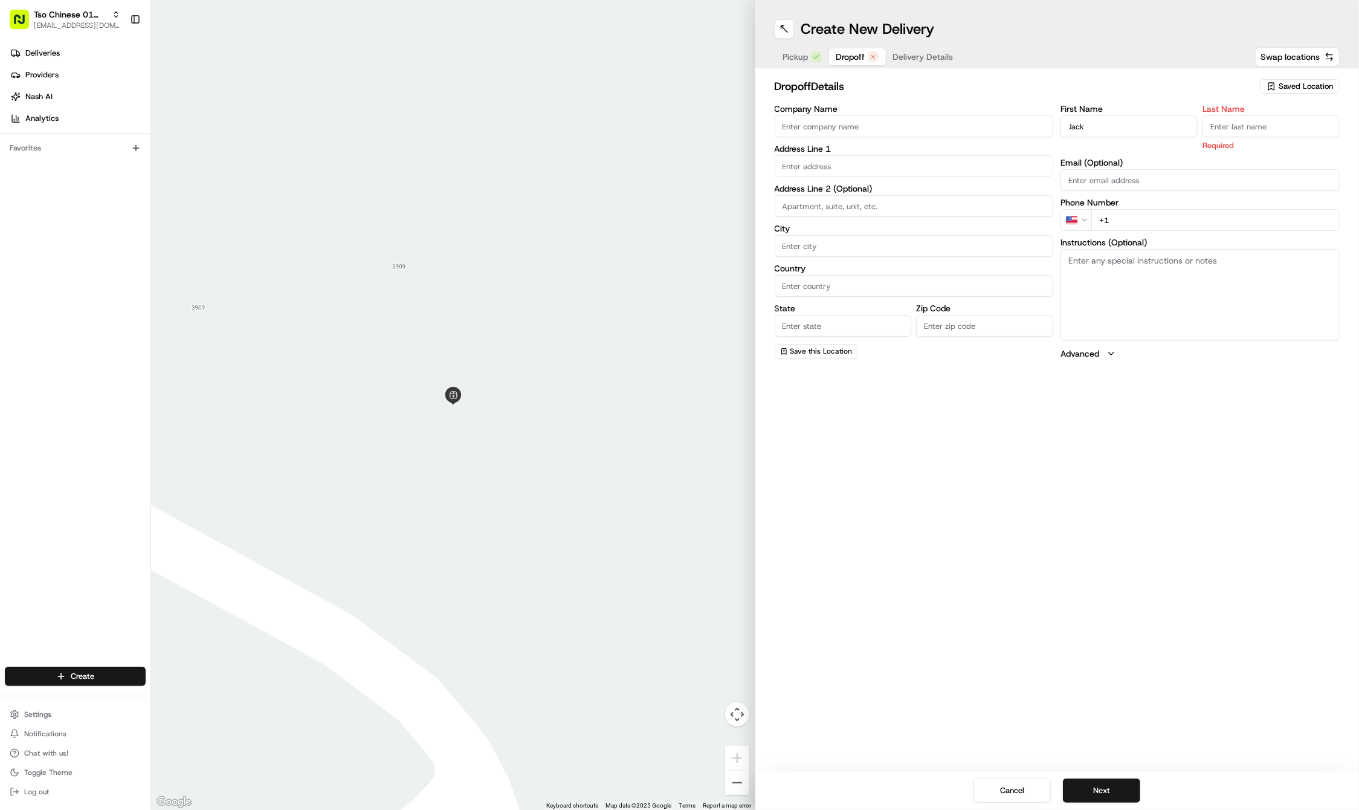
paste input "Jensen"
type input "Jensen"
paste input "214 415 0976"
type input "+1 214 415 0976"
click at [897, 163] on input "text" at bounding box center [914, 166] width 279 height 22
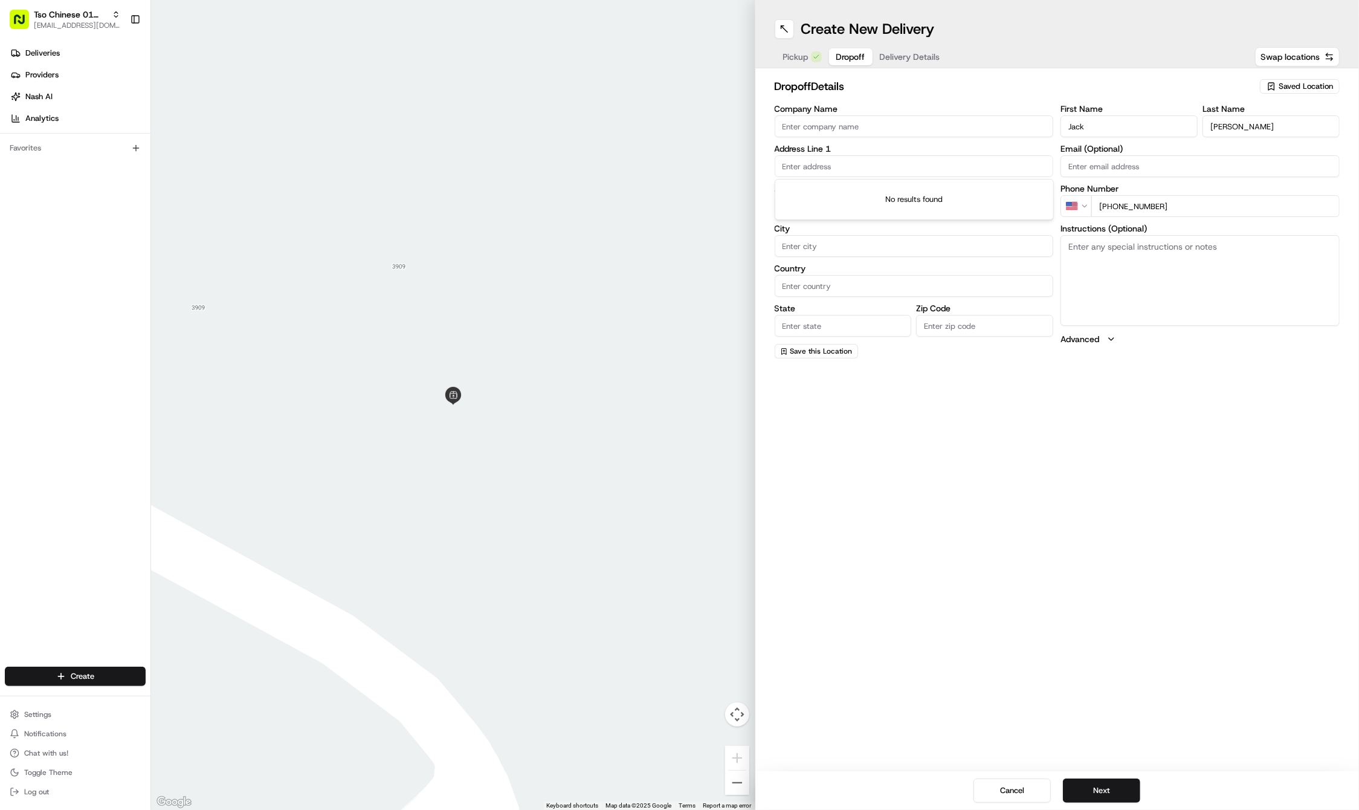
paste input "1000 E 5th St"
click at [851, 191] on div "1000 East 5th Street, Austin, TX" at bounding box center [914, 191] width 273 height 18
type input "Corazón, 1000 E 5th St., Austin, TX 78702, USA"
type input "Austin"
type input "[GEOGRAPHIC_DATA]"
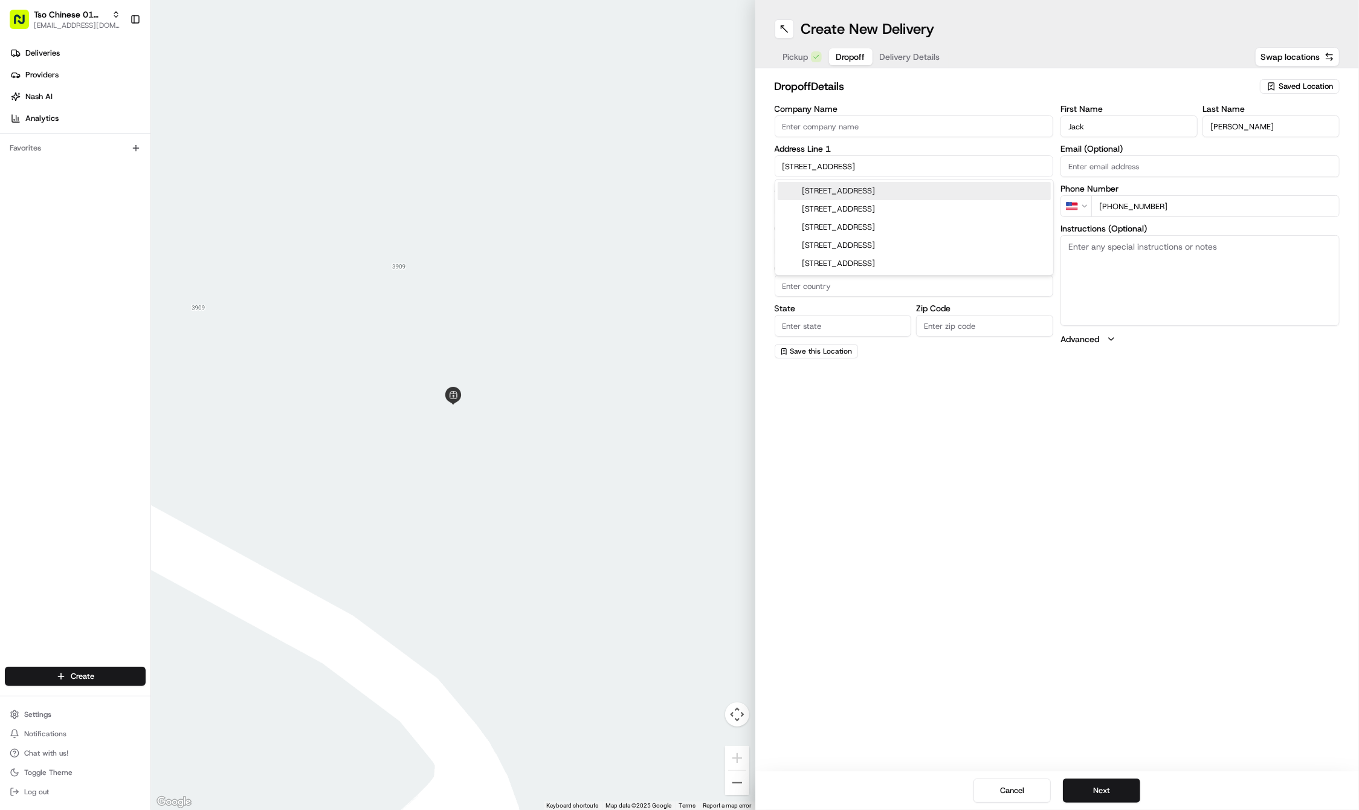
type input "[GEOGRAPHIC_DATA]"
type input "78702"
type input "1000 East 5th Street"
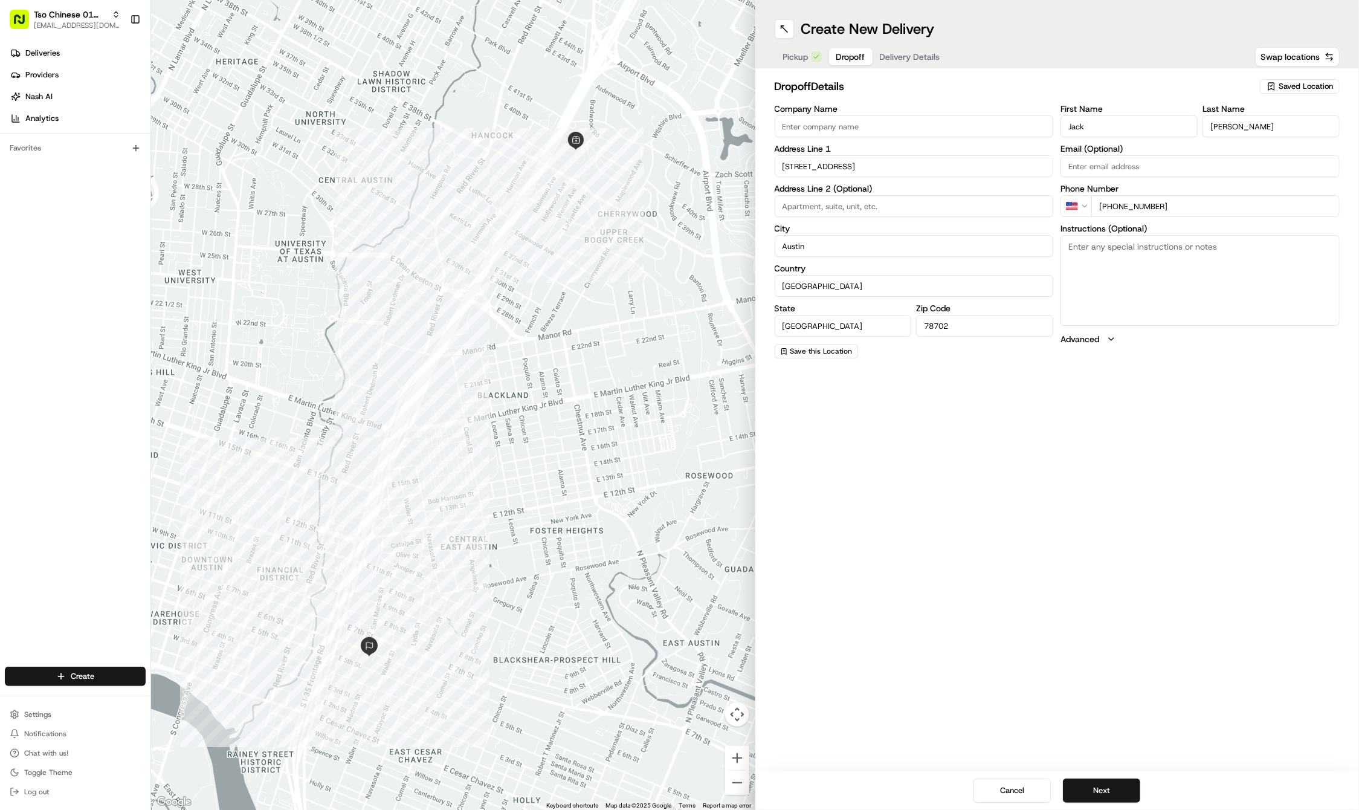
click at [1188, 262] on textarea "Instructions (Optional)" at bounding box center [1200, 280] width 279 height 91
paste textarea "Meet on San Marcos st between 5th st and 6th st"
type textarea "Meet on San Marcos st between 5th st and 6th st"
click at [1095, 793] on button "Next" at bounding box center [1101, 790] width 77 height 24
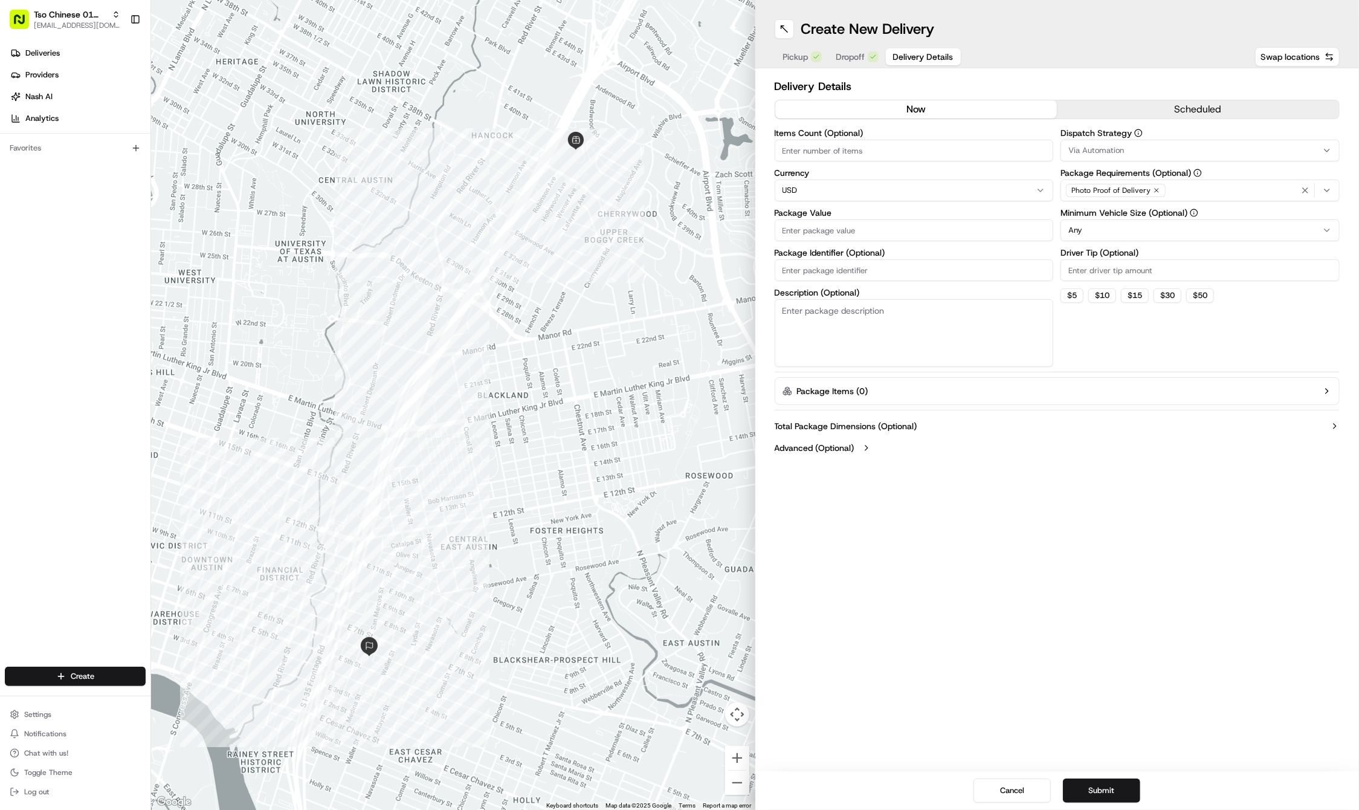
click at [870, 280] on div "Items Count (Optional) Currency USD Package Value Package Identifier (Optional)…" at bounding box center [914, 248] width 279 height 238
click at [847, 271] on input "Package Identifier (Optional)" at bounding box center [914, 270] width 279 height 22
paste input "SMXWSV4"
type input "SMXWSV4"
click at [835, 231] on input "Package Value" at bounding box center [914, 230] width 279 height 22
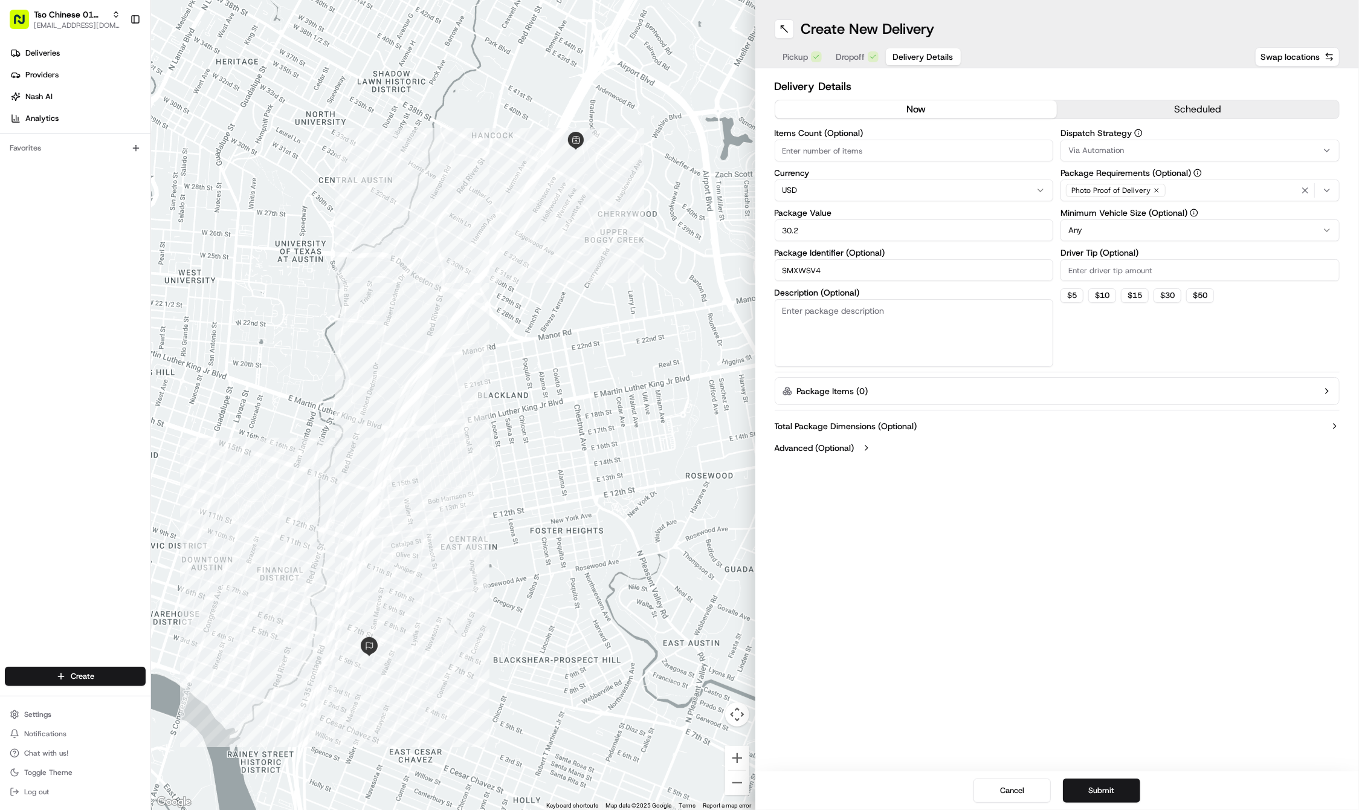
type input "30.2"
click at [1111, 268] on input "2" at bounding box center [1200, 270] width 279 height 22
type input "2"
click at [1126, 153] on div "Via Automation" at bounding box center [1200, 150] width 273 height 11
click at [1131, 213] on span "Tso Cherrywood Strategy" at bounding box center [1155, 216] width 149 height 11
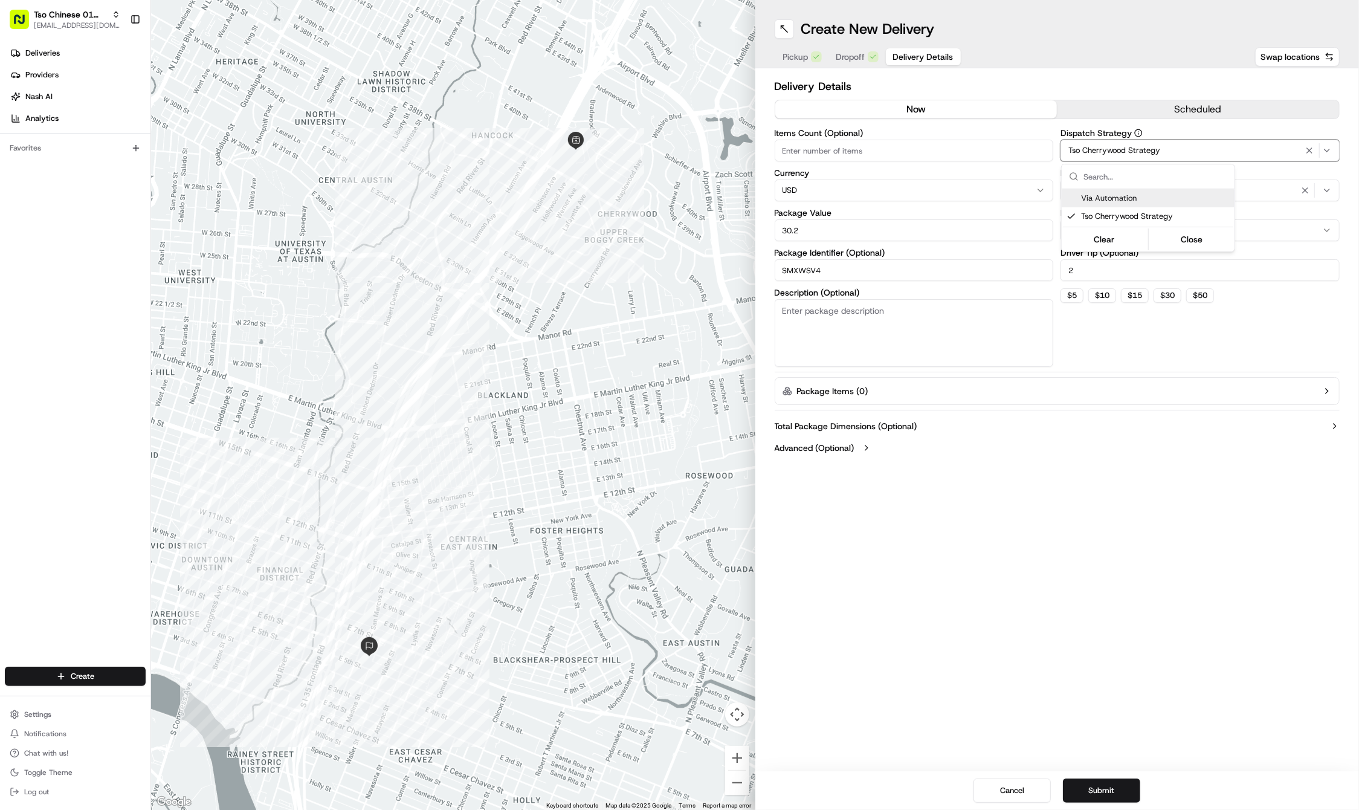
click at [1302, 184] on html "Tso Chinese 01 Cherrywood haran@tsochinese.com Toggle Sidebar Deliveries Provid…" at bounding box center [679, 405] width 1359 height 810
click at [1302, 184] on button "button" at bounding box center [1305, 190] width 13 height 13
click at [1304, 195] on div "Select requirements" at bounding box center [1200, 190] width 273 height 11
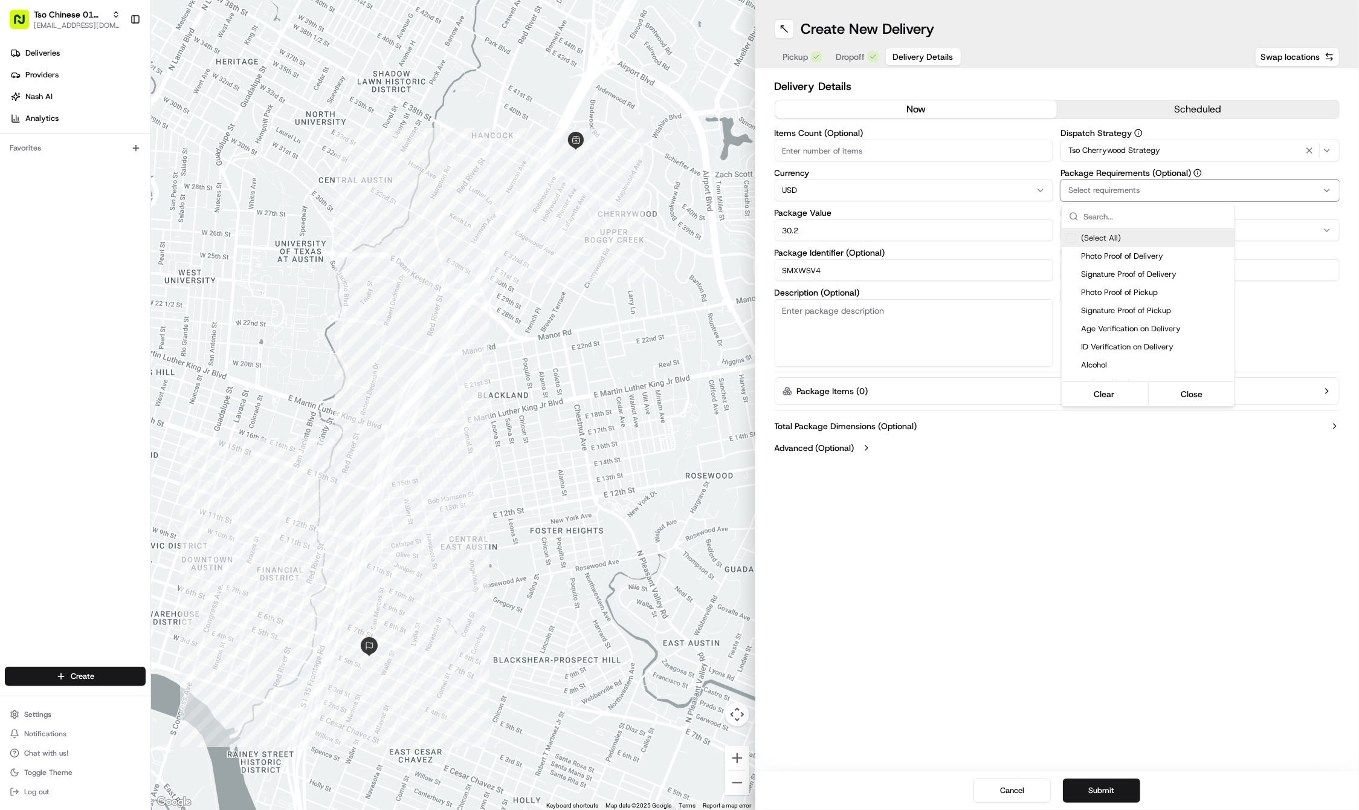
click at [1304, 195] on html "Tso Chinese 01 Cherrywood haran@tsochinese.com Toggle Sidebar Deliveries Provid…" at bounding box center [679, 405] width 1359 height 810
click at [1316, 179] on button "Select requirements" at bounding box center [1200, 190] width 279 height 22
click at [1127, 244] on div "Meet on Delivery" at bounding box center [1148, 253] width 173 height 18
click at [1050, 515] on html "Tso Chinese 01 Cherrywood haran@tsochinese.com Toggle Sidebar Deliveries Provid…" at bounding box center [679, 405] width 1359 height 810
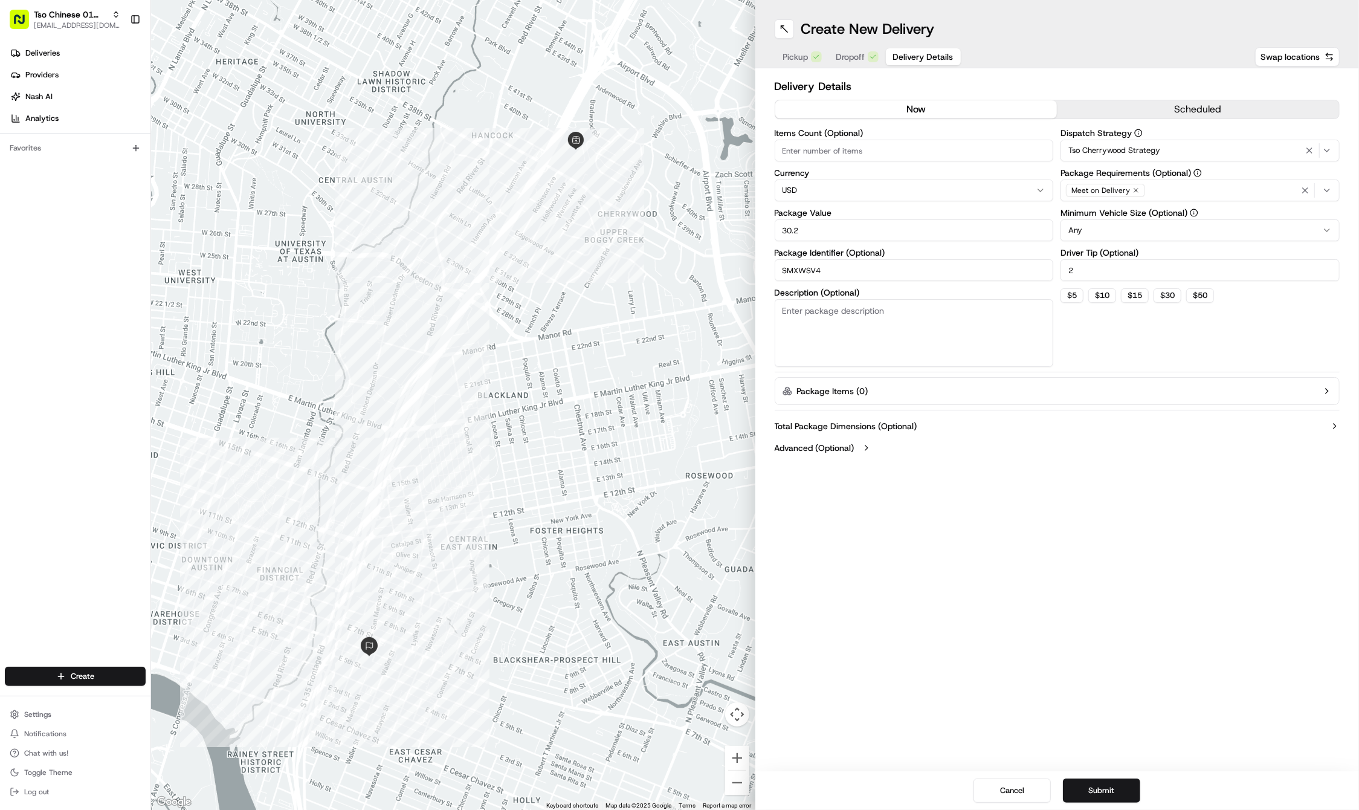
click at [1008, 603] on div "Create New Delivery Pickup Dropoff Delivery Details Swap locations Delivery Det…" at bounding box center [1057, 405] width 604 height 810
click at [1113, 789] on button "Submit" at bounding box center [1101, 790] width 77 height 24
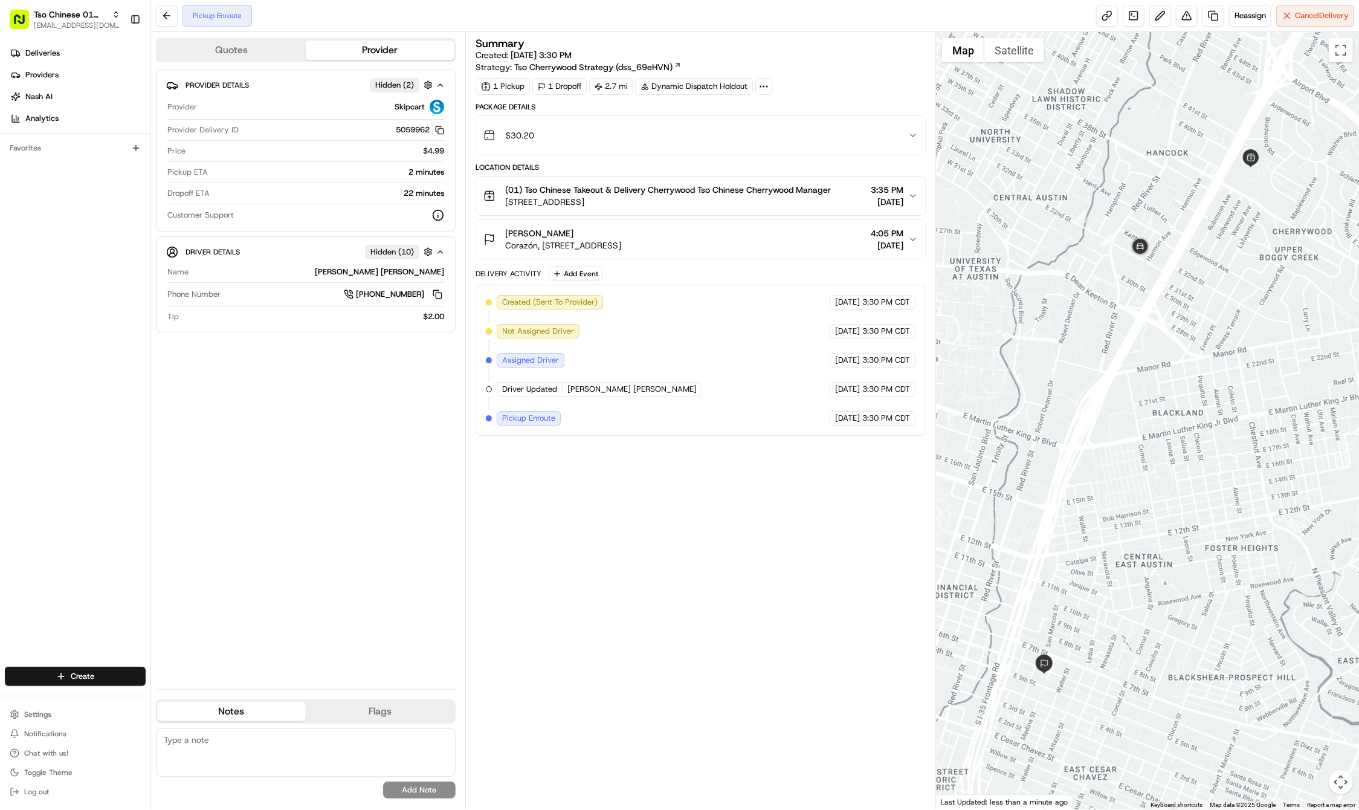
click at [76, 663] on div "Create" at bounding box center [75, 676] width 150 height 29
click at [76, 680] on html "Tso Chinese 01 Cherrywood haran@tsochinese.com Toggle Sidebar Deliveries Provid…" at bounding box center [679, 405] width 1359 height 810
click at [162, 696] on icon at bounding box center [161, 698] width 5 height 5
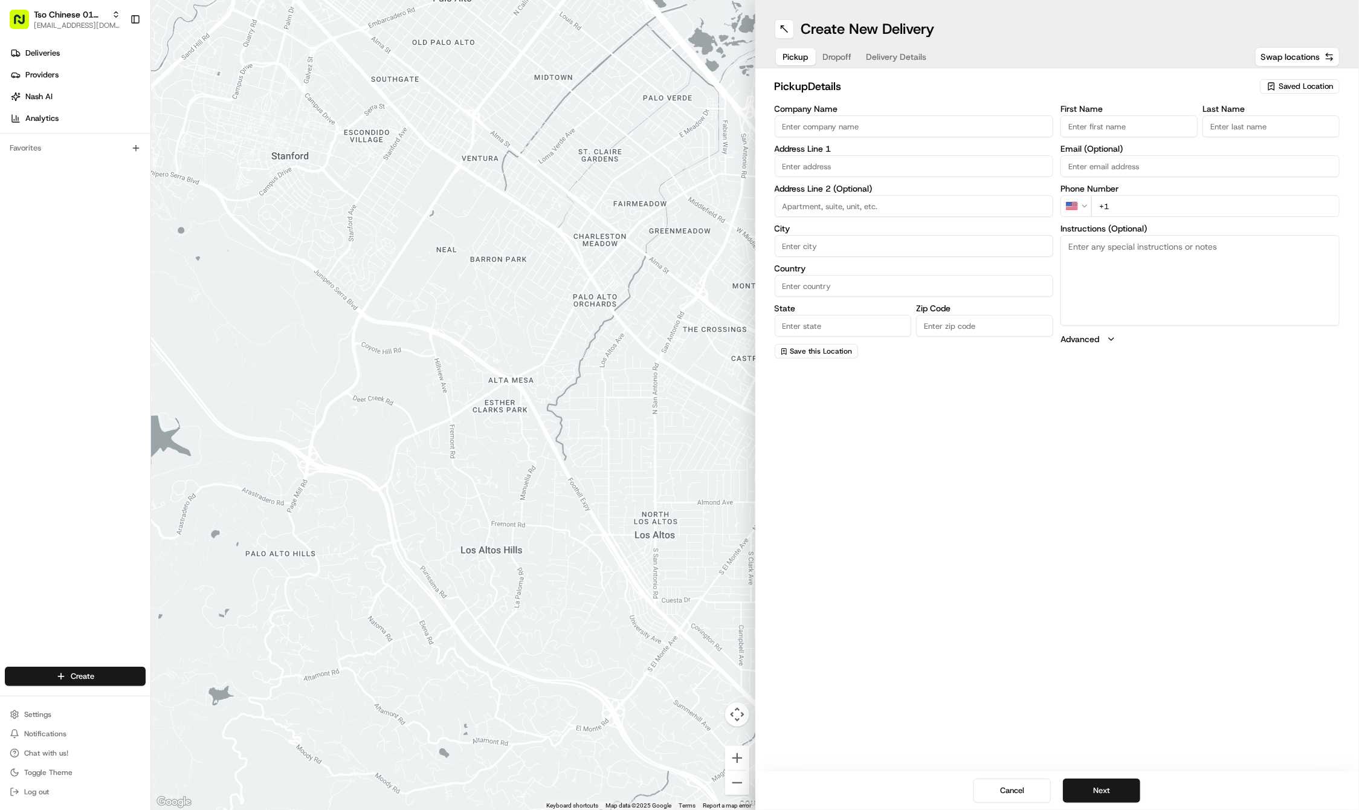
click at [1286, 85] on span "Saved Location" at bounding box center [1306, 86] width 54 height 11
click at [1256, 131] on span "(01) Tso Chinese Takeout & Delivery Cherrywood" at bounding box center [1279, 137] width 149 height 22
type input "(01) Tso Chinese Takeout & Delivery Cherrywood"
type input "Ste E-5"
type input "Austin"
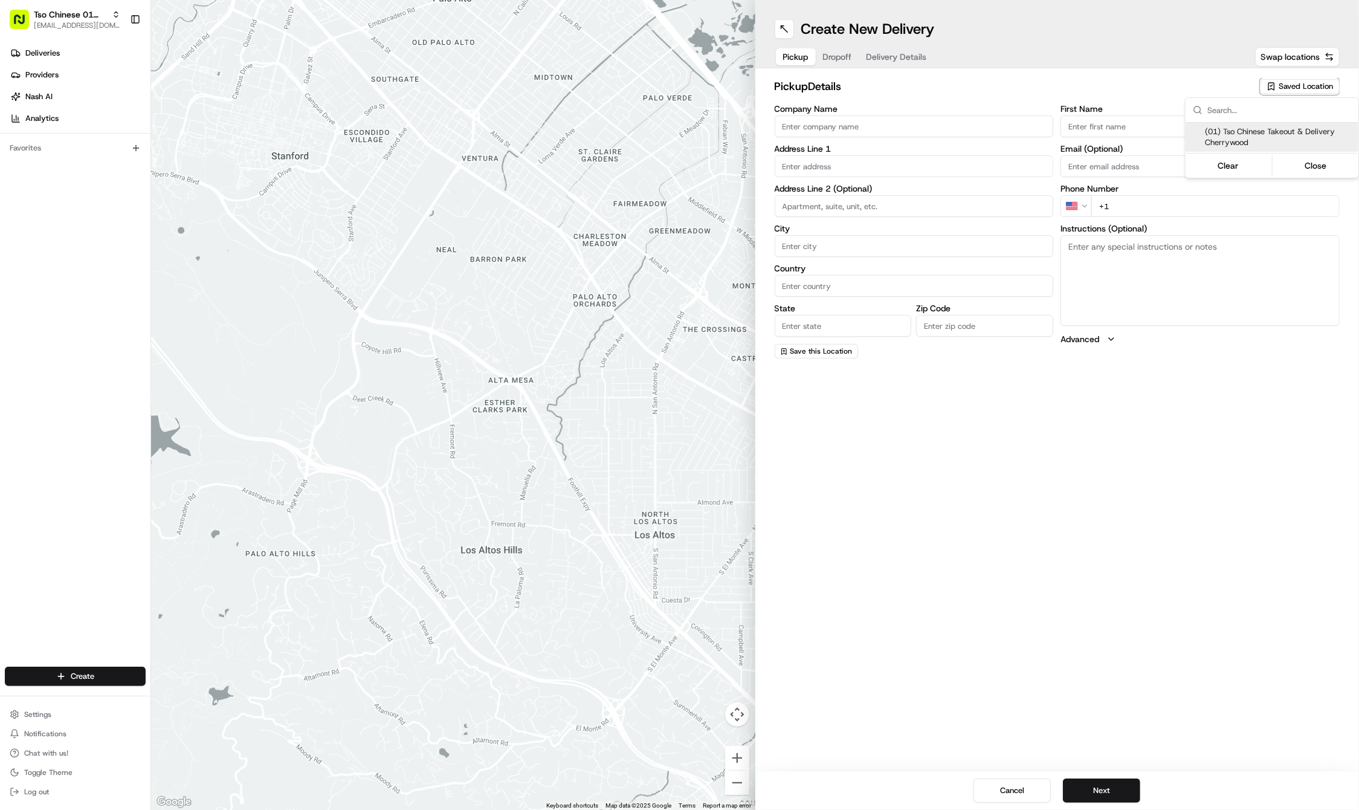
type input "US"
type input "[GEOGRAPHIC_DATA]"
type input "78722"
type input "Tso Chinese"
type input "Cherrywood Manager"
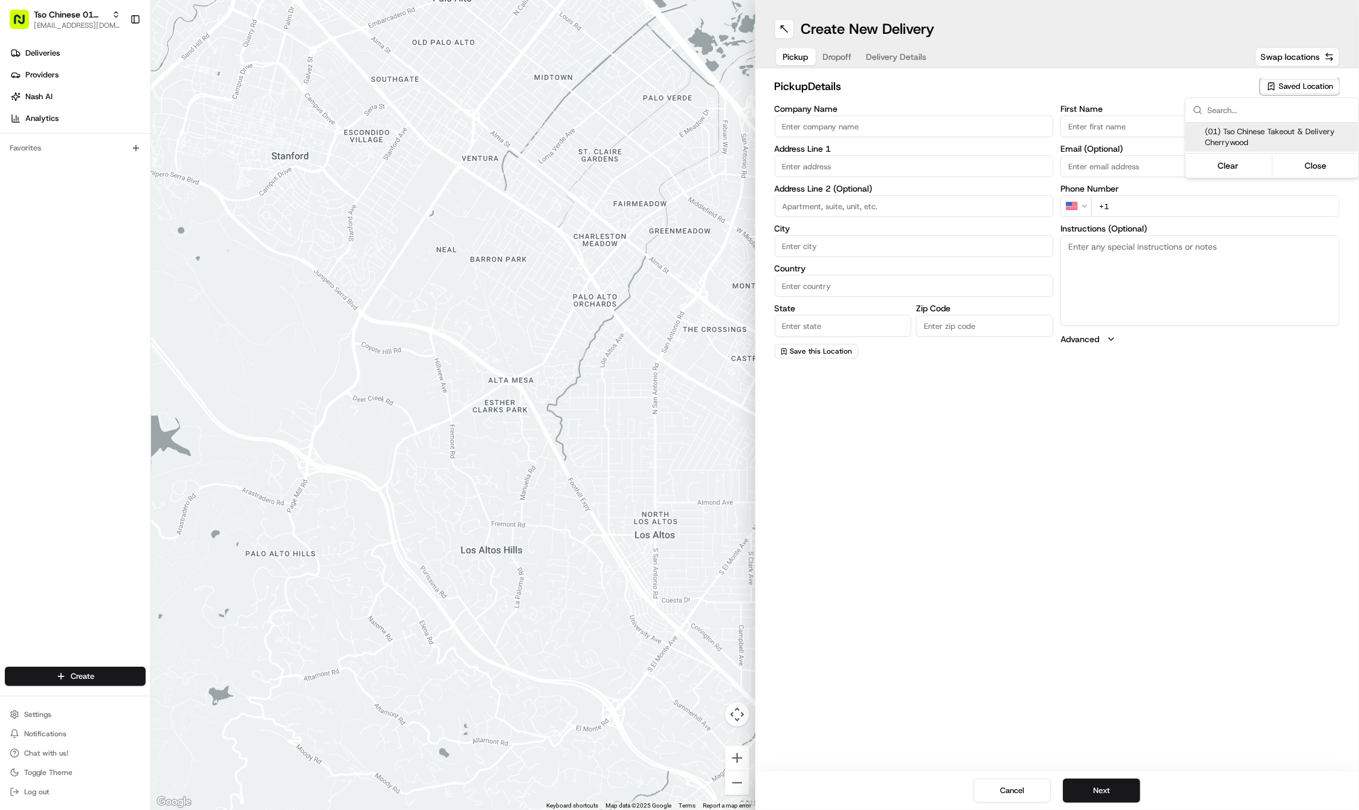
type input "[EMAIL_ADDRESS][DOMAIN_NAME]"
type input "[PHONE_NUMBER]"
type textarea "Submit a picture displaying address & food as Proof of Delivery. Envía una foto…"
type input "[STREET_ADDRESS]"
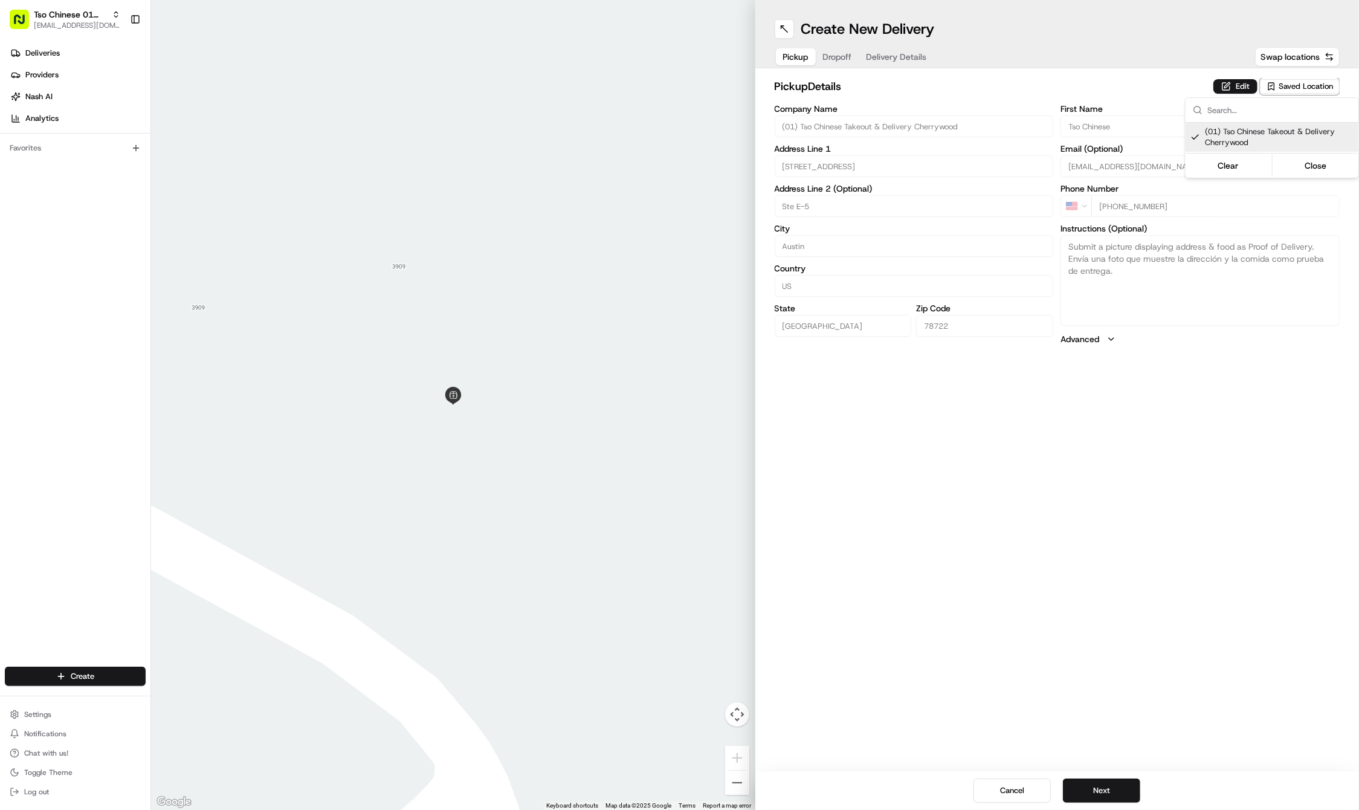
click at [1078, 532] on html "Tso Chinese 01 Cherrywood [EMAIL_ADDRESS][DOMAIN_NAME] Toggle Sidebar Deliverie…" at bounding box center [679, 405] width 1359 height 810
click at [1095, 791] on button "Next" at bounding box center [1101, 790] width 77 height 24
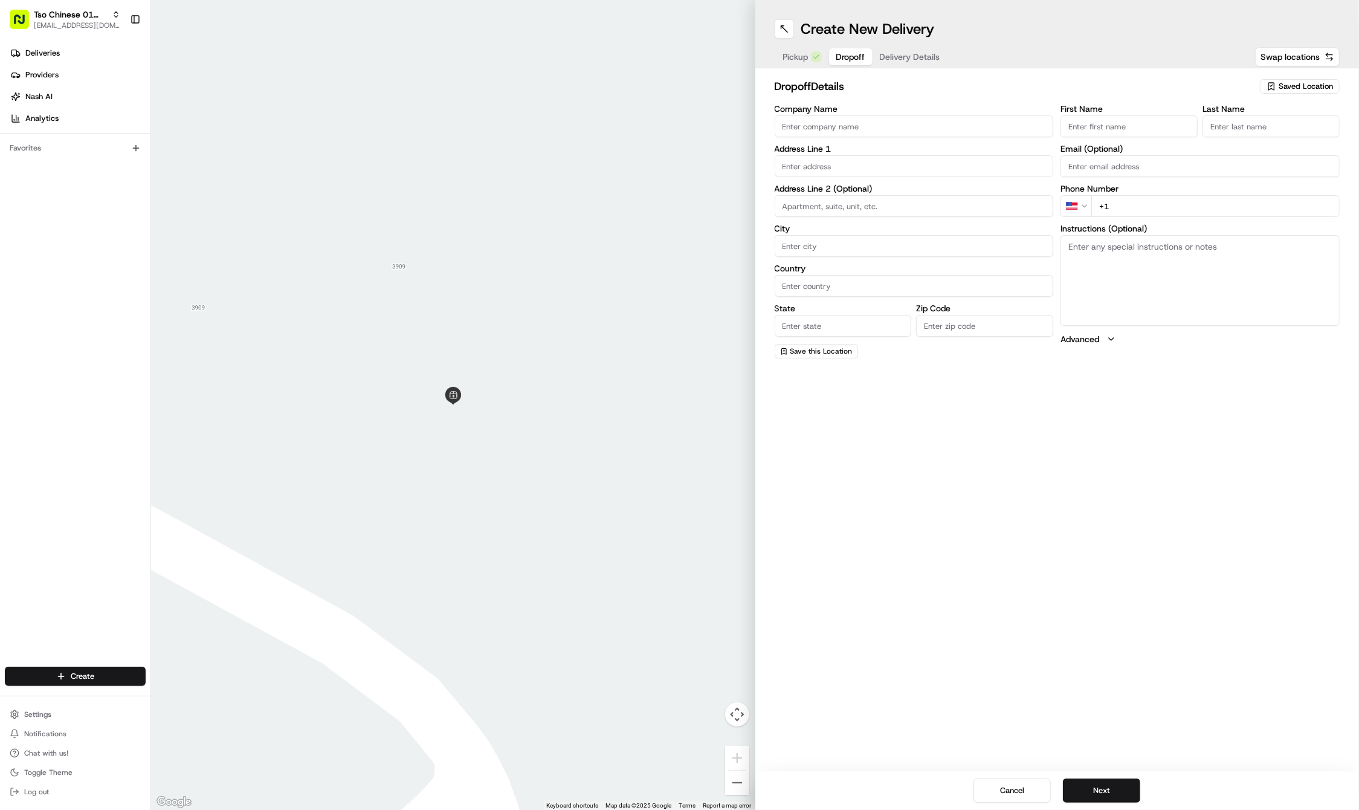
paste input "Andrew"
type input "Andrew"
paste input "Elefanio"
type input "Elefaniov"
click at [1158, 210] on input "+1" at bounding box center [1215, 206] width 248 height 22
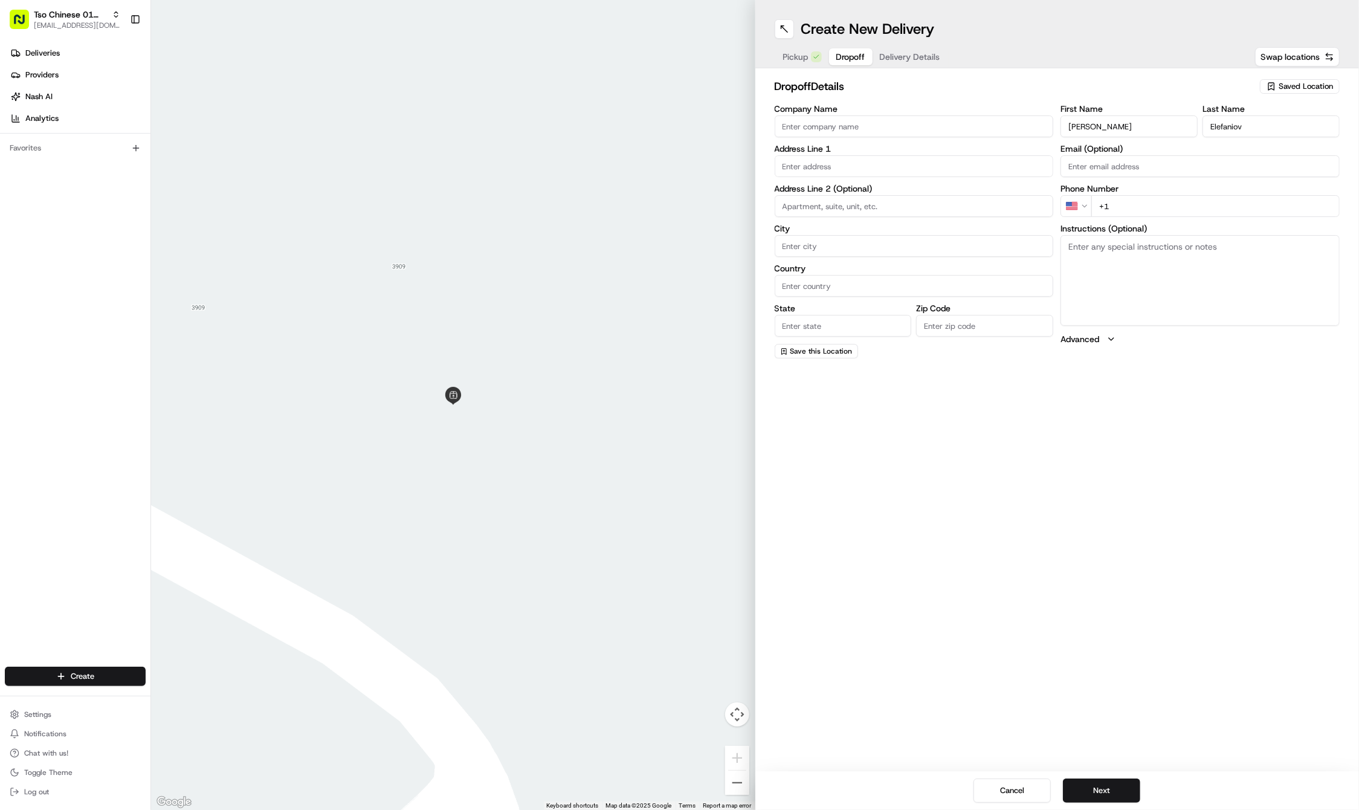
paste input "512 400 1463"
type input "+1 512 400 1463"
click at [841, 189] on label "Address Line 2 (Optional)" at bounding box center [914, 188] width 279 height 8
paste input "2052 Zach Scott Street"
click at [845, 189] on div "2052 Zach Scott Street, Austin, TX" at bounding box center [914, 191] width 273 height 18
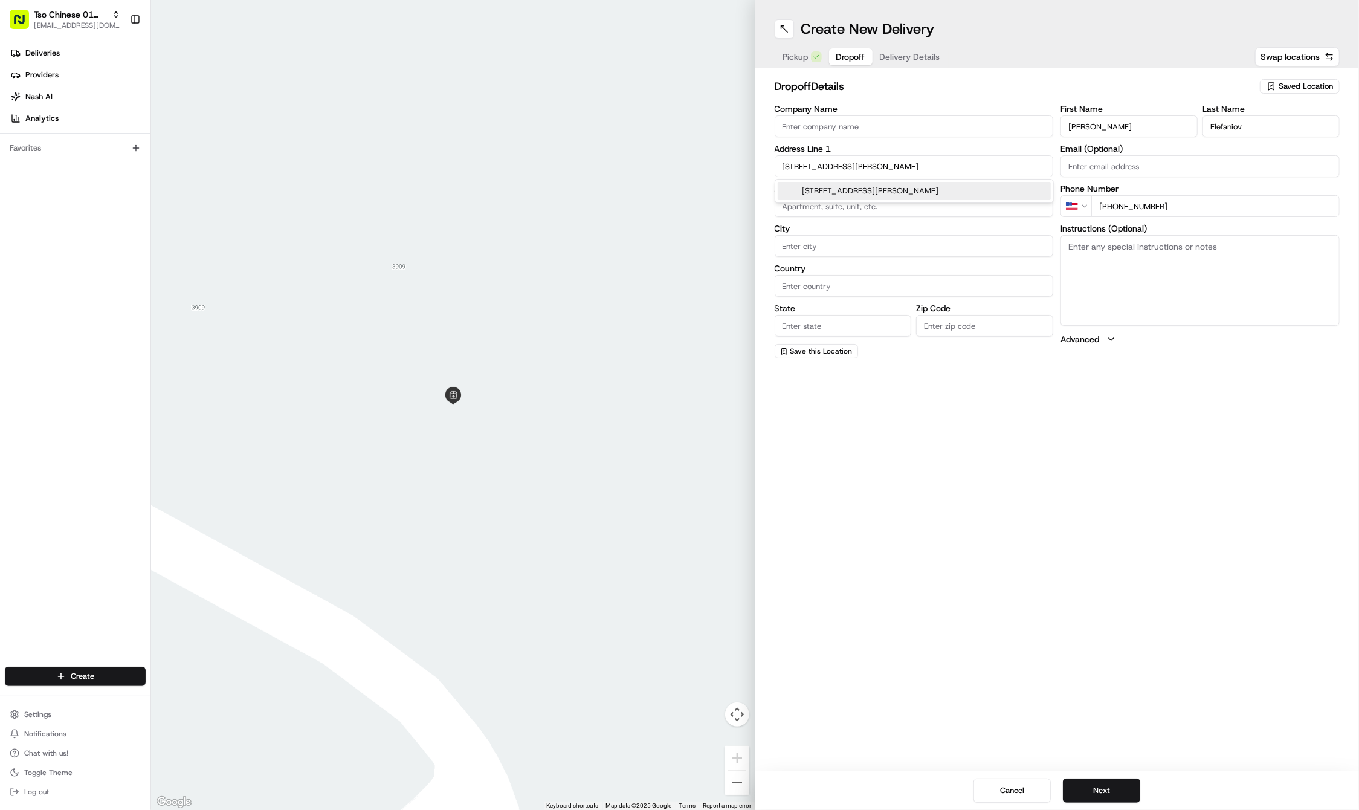
type input "2052 Zach Scott St, Austin, TX 78723, USA"
type input "Austin"
type input "[GEOGRAPHIC_DATA]"
type input "78723"
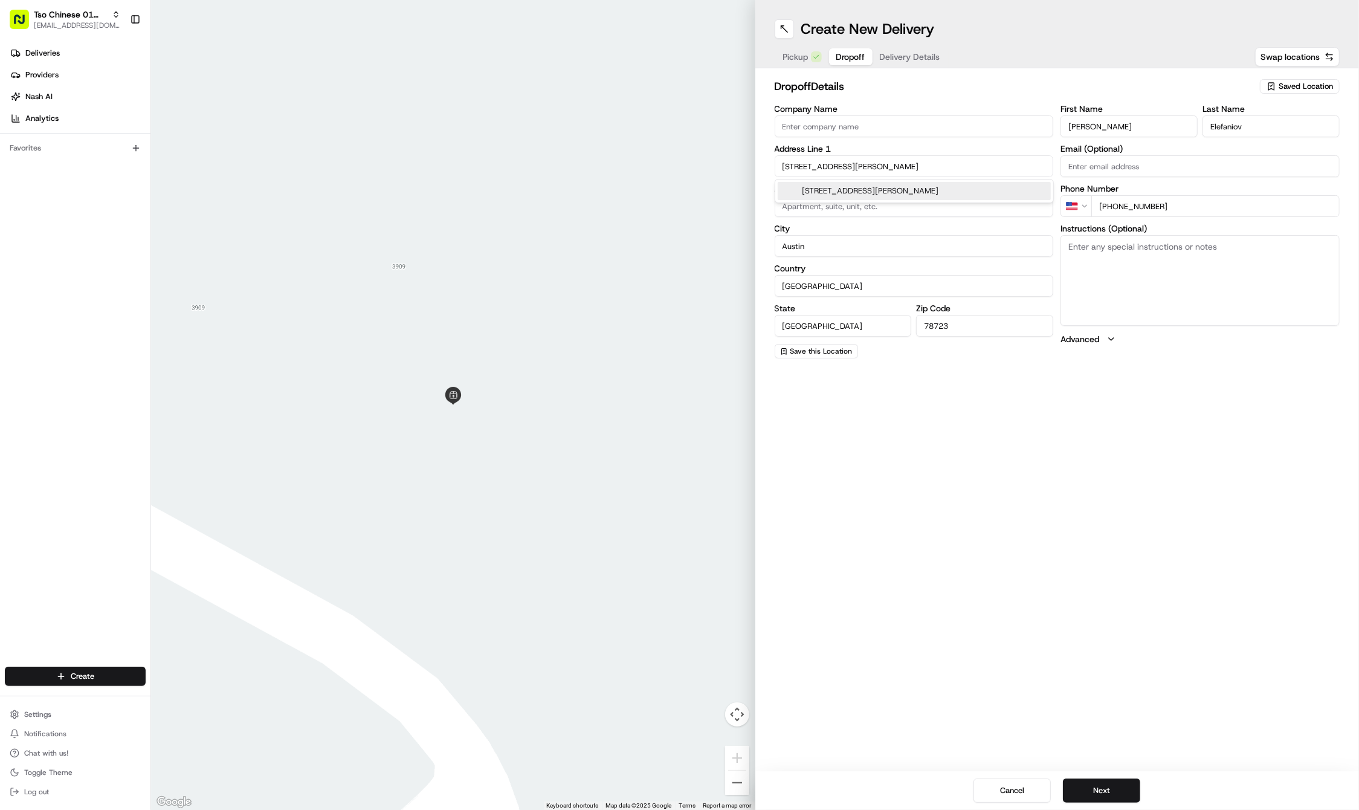
type input "2052 Zach Scott Street"
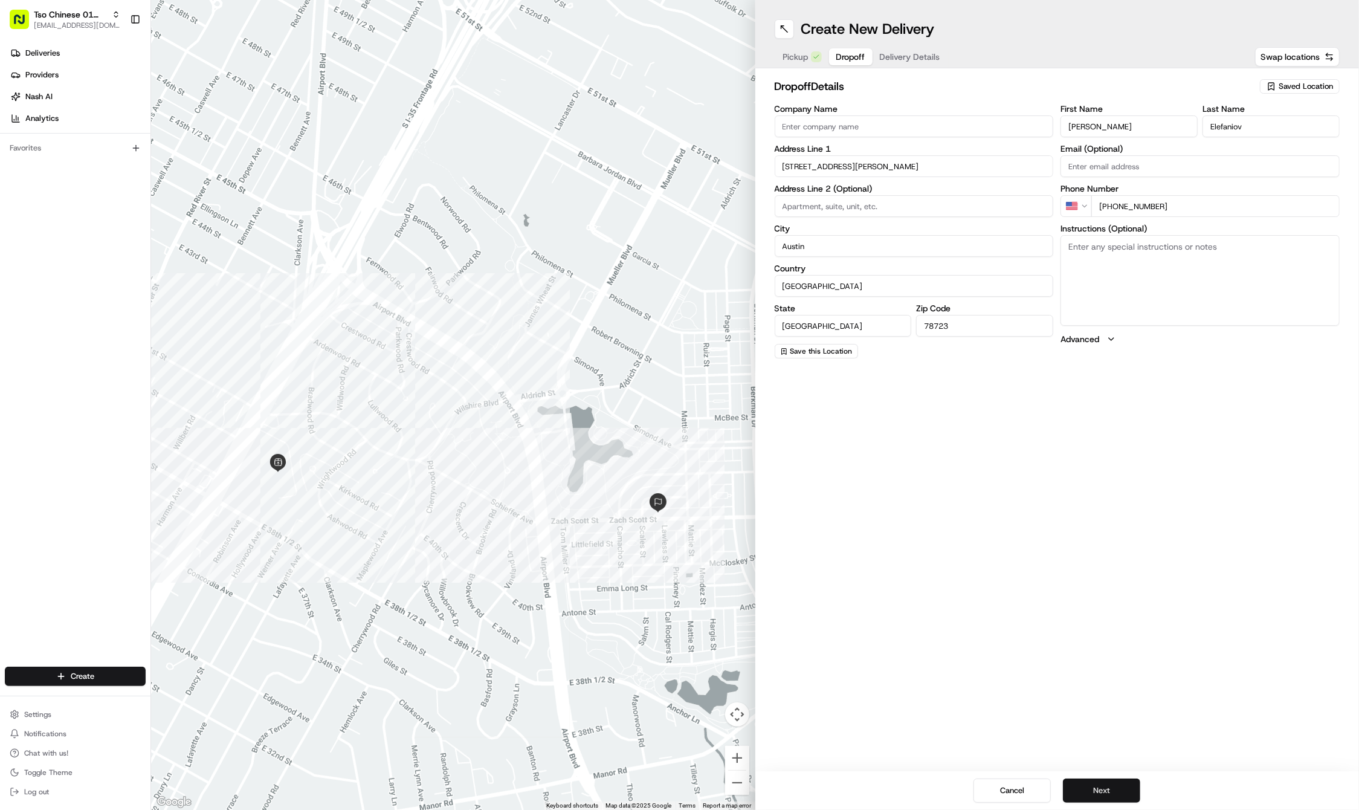
click at [1089, 791] on button "Next" at bounding box center [1101, 790] width 77 height 24
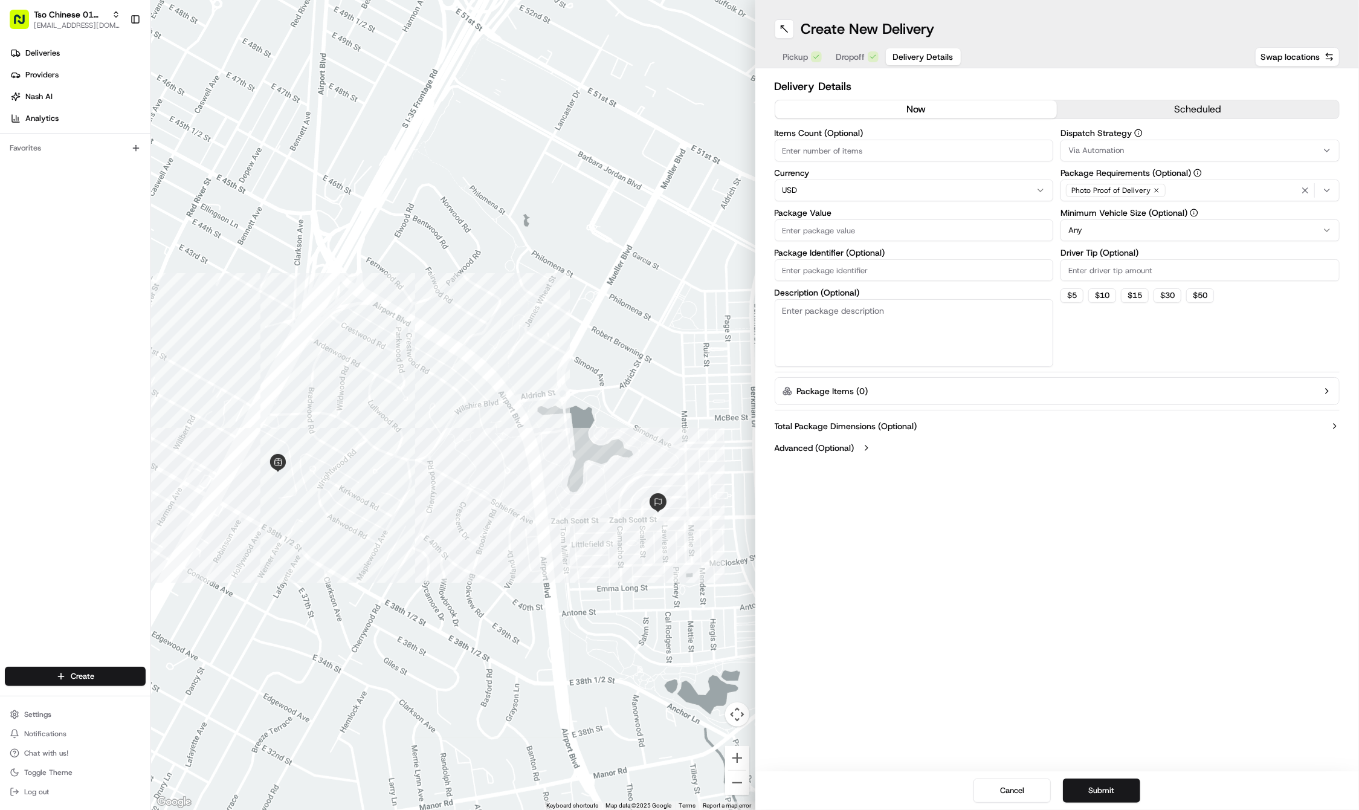
click at [833, 284] on div "Items Count (Optional) Currency USD Package Value Package Identifier (Optional)…" at bounding box center [914, 248] width 279 height 238
click at [823, 273] on input "Package Identifier (Optional)" at bounding box center [914, 270] width 279 height 22
paste input "TASOGQM"
type input "TASOGQM"
click at [815, 242] on div "Items Count (Optional) Currency USD Package Value Package Identifier (Optional)…" at bounding box center [914, 248] width 279 height 238
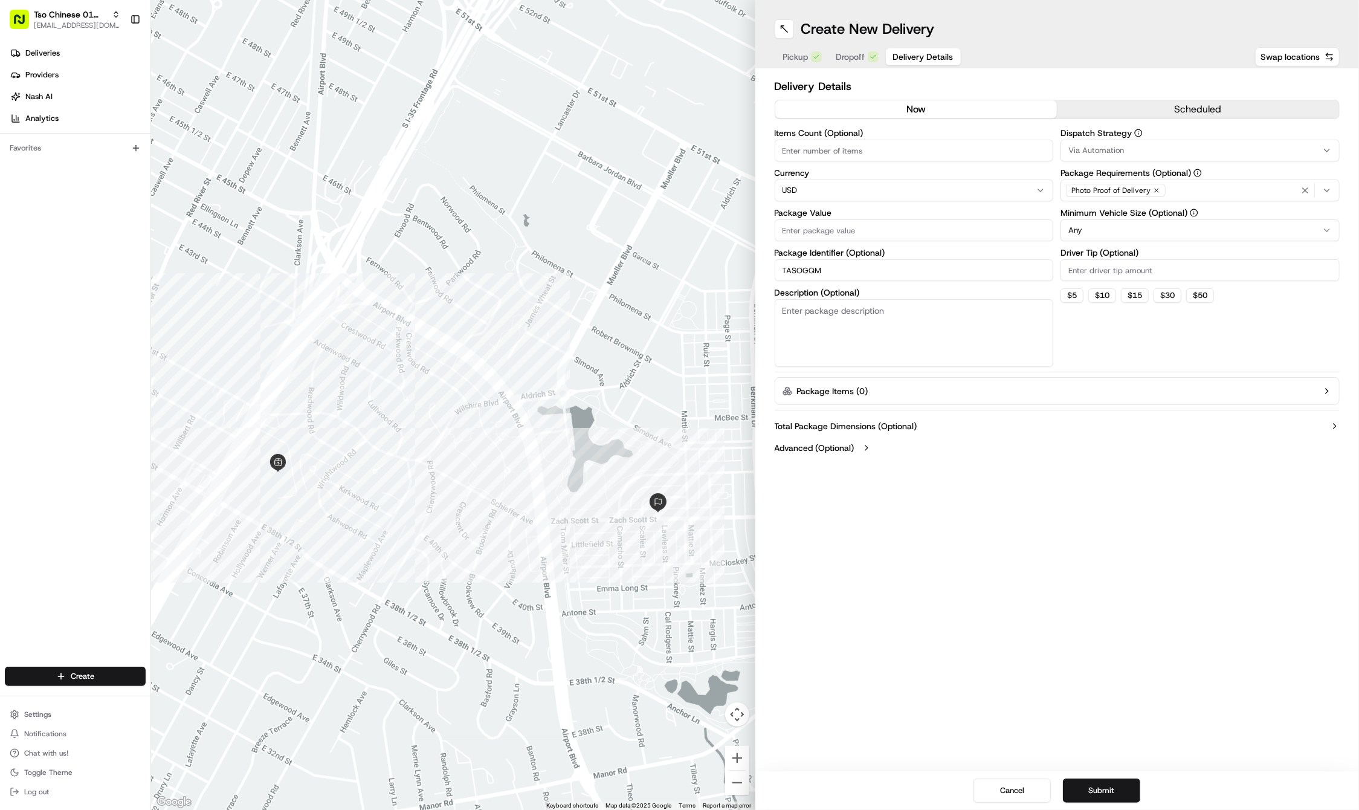
click at [810, 225] on input "Package Value" at bounding box center [914, 230] width 279 height 22
type input "49.63"
click at [1084, 255] on label "Driver Tip (Optional)" at bounding box center [1200, 252] width 279 height 8
click at [1084, 259] on input "Driver Tip (Optional)" at bounding box center [1200, 270] width 279 height 22
type input "2"
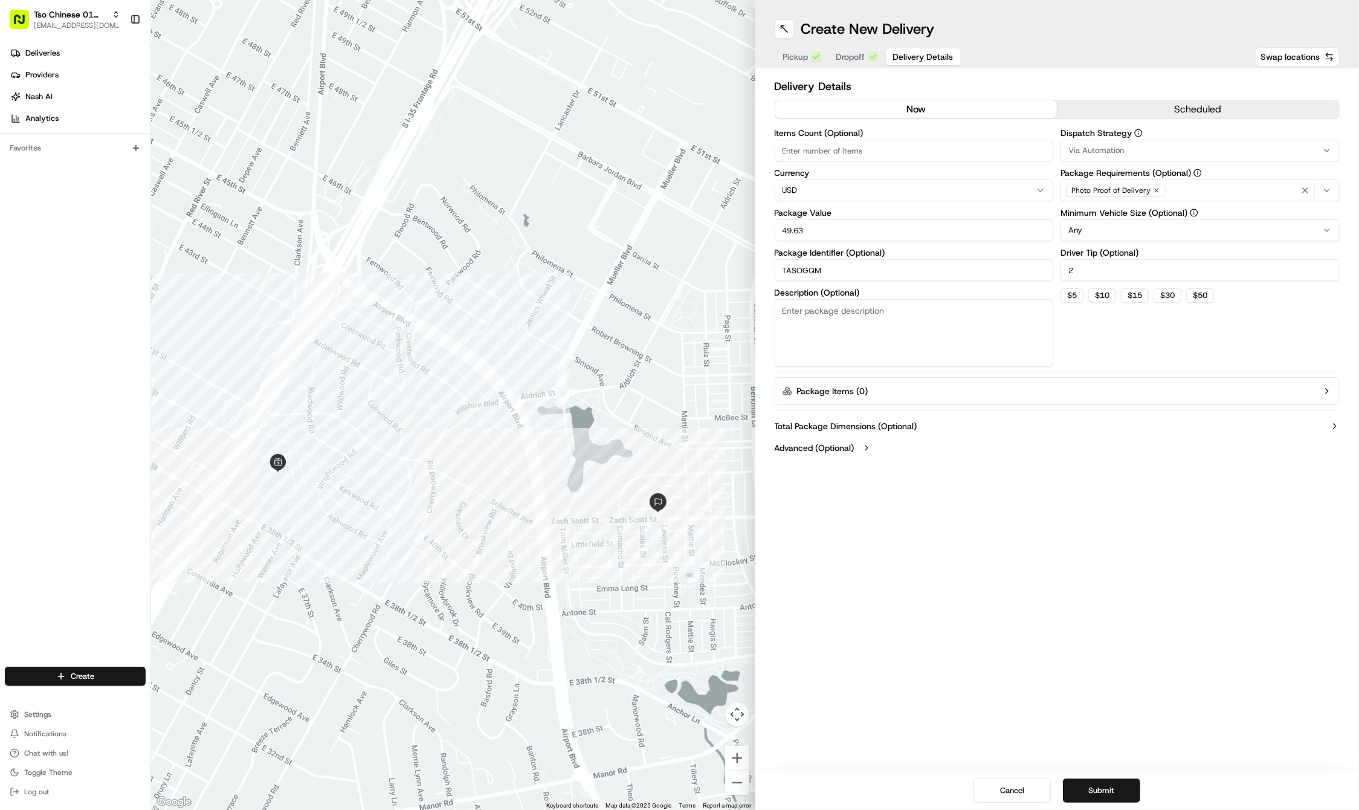
click at [1093, 149] on span "Via Automation" at bounding box center [1096, 150] width 56 height 11
click at [1097, 216] on span "Tso Cherrywood Strategy" at bounding box center [1155, 216] width 149 height 11
click at [1305, 192] on icon "button" at bounding box center [1306, 191] width 10 height 10
click at [1305, 192] on div "Select requirements" at bounding box center [1200, 190] width 273 height 11
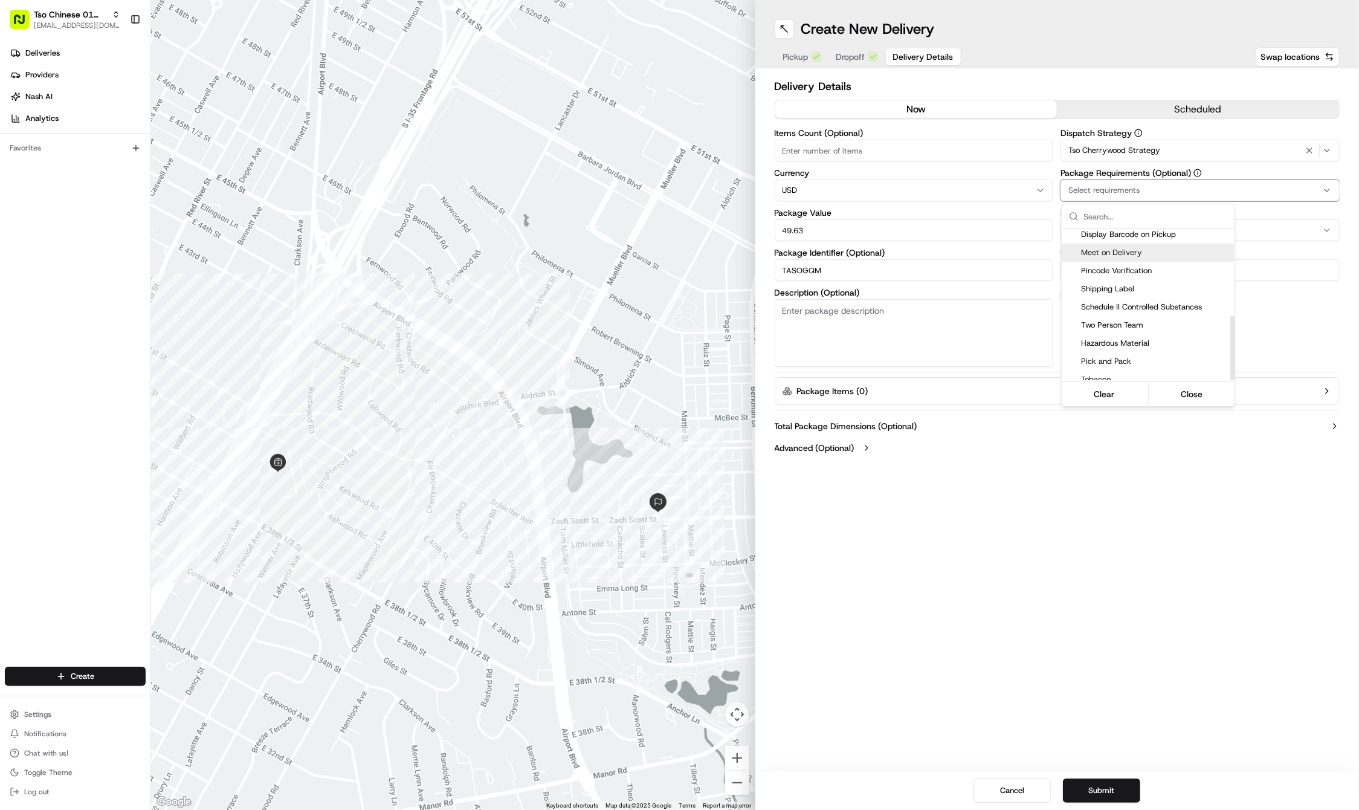
click at [1102, 248] on span "Meet on Delivery" at bounding box center [1155, 252] width 149 height 11
click at [1102, 584] on html "Tso Chinese 01 Cherrywood haran@tsochinese.com Toggle Sidebar Deliveries Provid…" at bounding box center [679, 405] width 1359 height 810
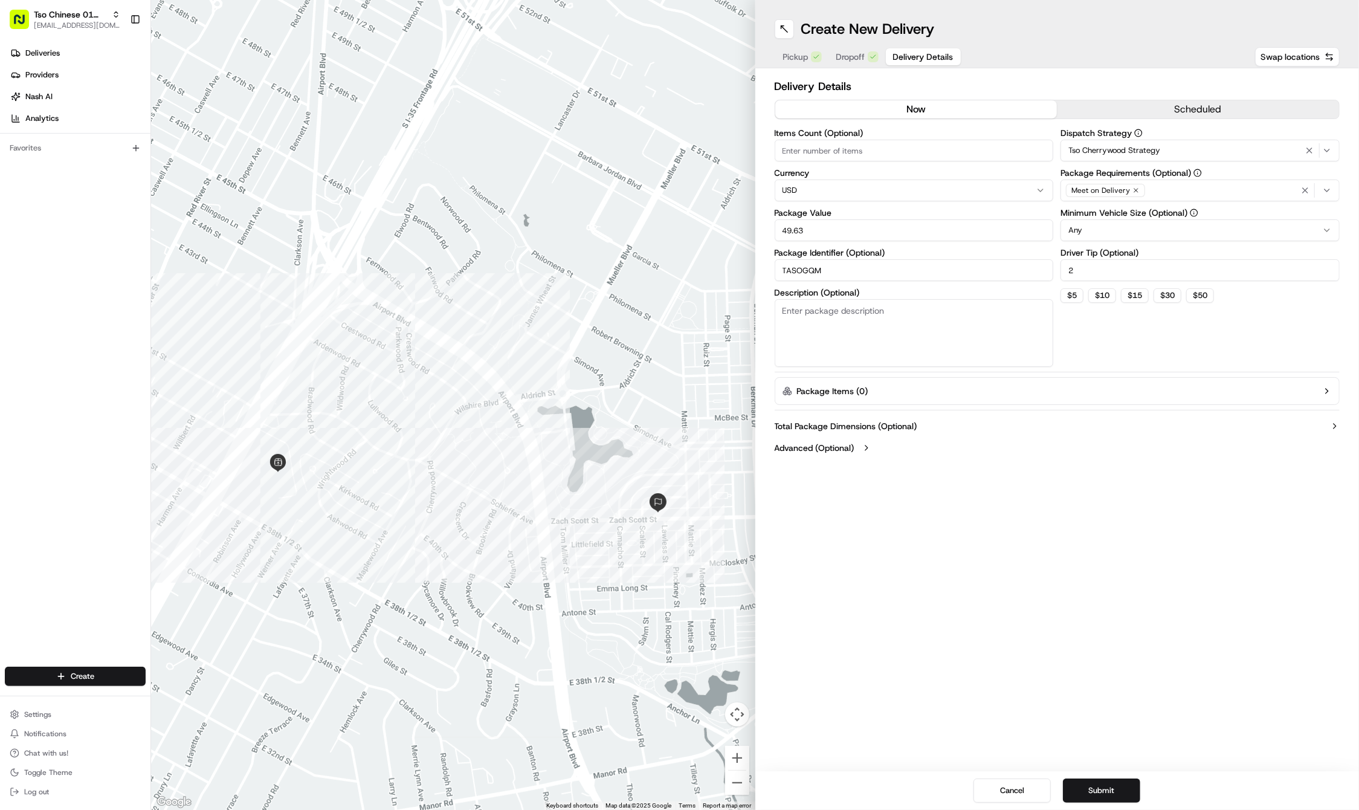
click at [1119, 599] on div "Create New Delivery Pickup Dropoff Delivery Details Swap locations Delivery Det…" at bounding box center [1057, 405] width 604 height 810
click at [1081, 794] on button "Submit" at bounding box center [1101, 790] width 77 height 24
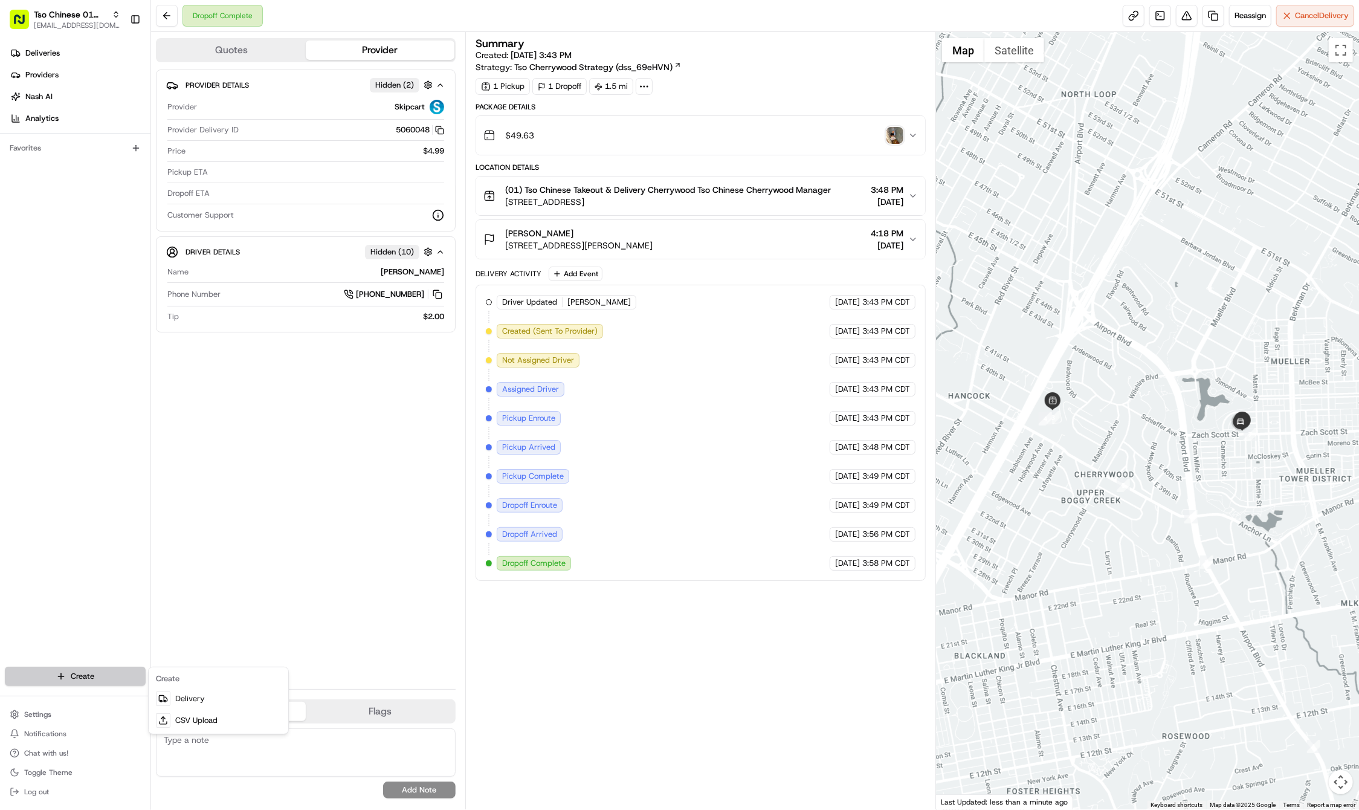
click at [80, 679] on html "Tso Chinese 01 Cherrywood haran@tsochinese.com Toggle Sidebar Deliveries Provid…" at bounding box center [679, 405] width 1359 height 810
click at [202, 697] on link "Delivery" at bounding box center [218, 699] width 135 height 22
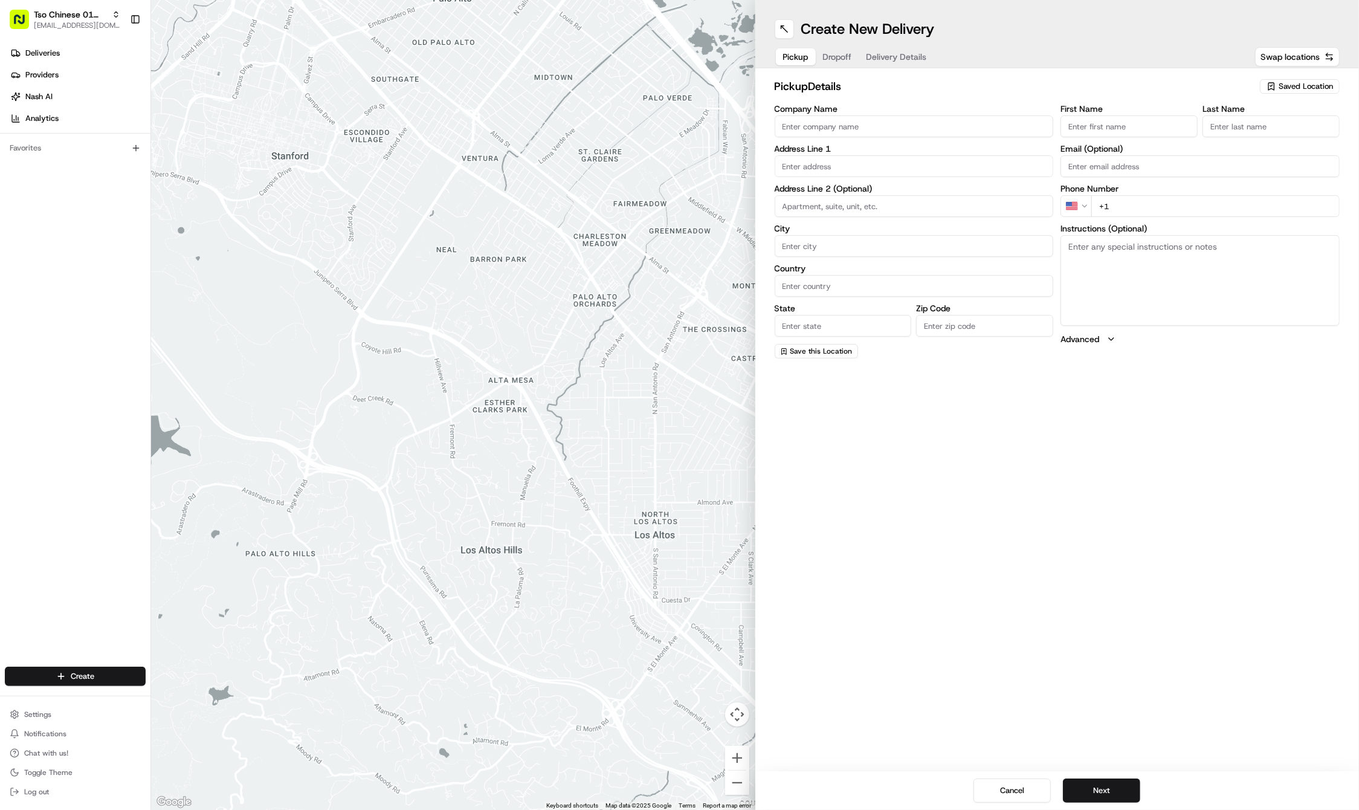
click at [1304, 105] on label "Last Name" at bounding box center [1271, 109] width 137 height 8
click at [1304, 115] on input "Last Name" at bounding box center [1271, 126] width 137 height 22
click at [1288, 77] on div "pickup Details Saved Location Company Name Address Line 1 Address Line 2 (Optio…" at bounding box center [1057, 218] width 604 height 300
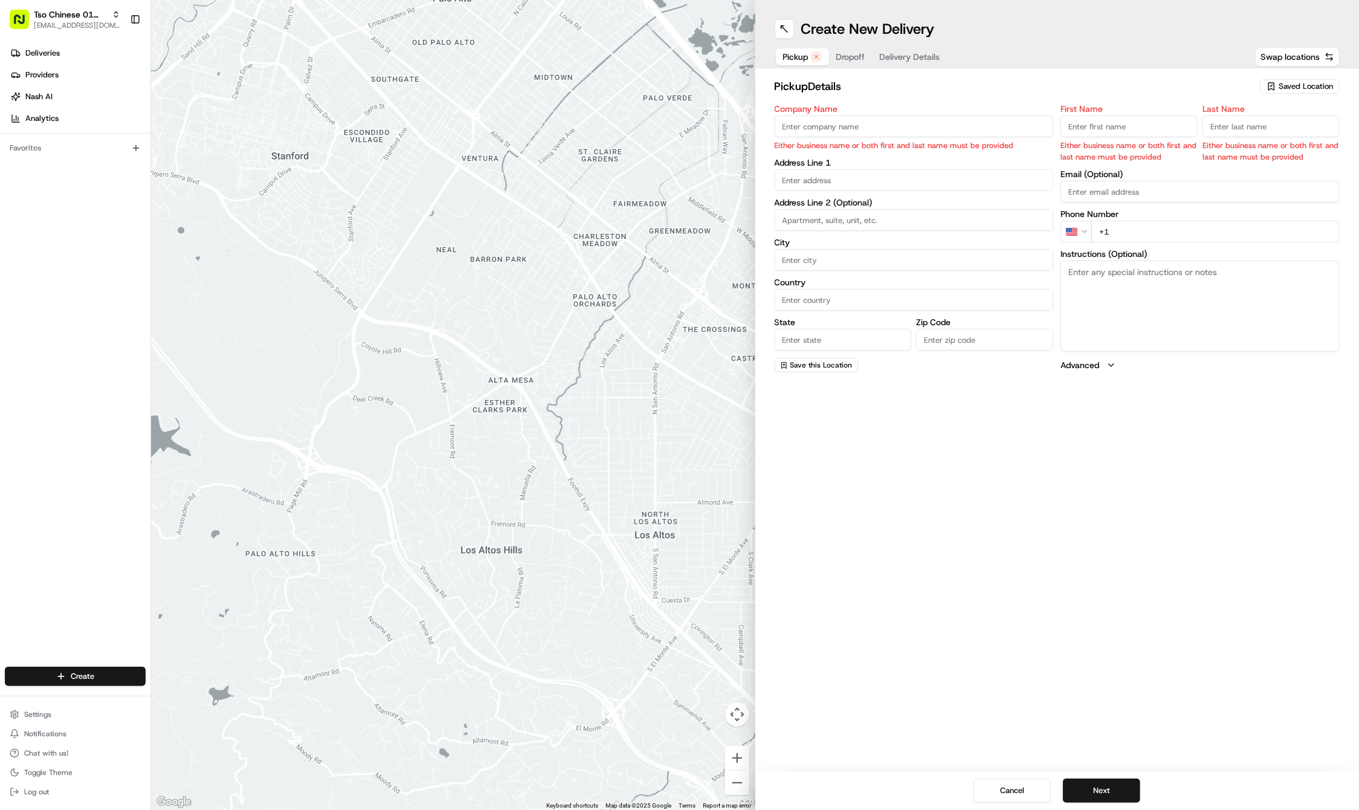
click at [1286, 85] on span "Saved Location" at bounding box center [1306, 86] width 54 height 11
click at [1248, 129] on span "(01) Tso Chinese Takeout & Delivery Cherrywood" at bounding box center [1279, 137] width 149 height 22
type input "(01) Tso Chinese Takeout & Delivery Cherrywood"
type input "Ste E-5"
type input "Austin"
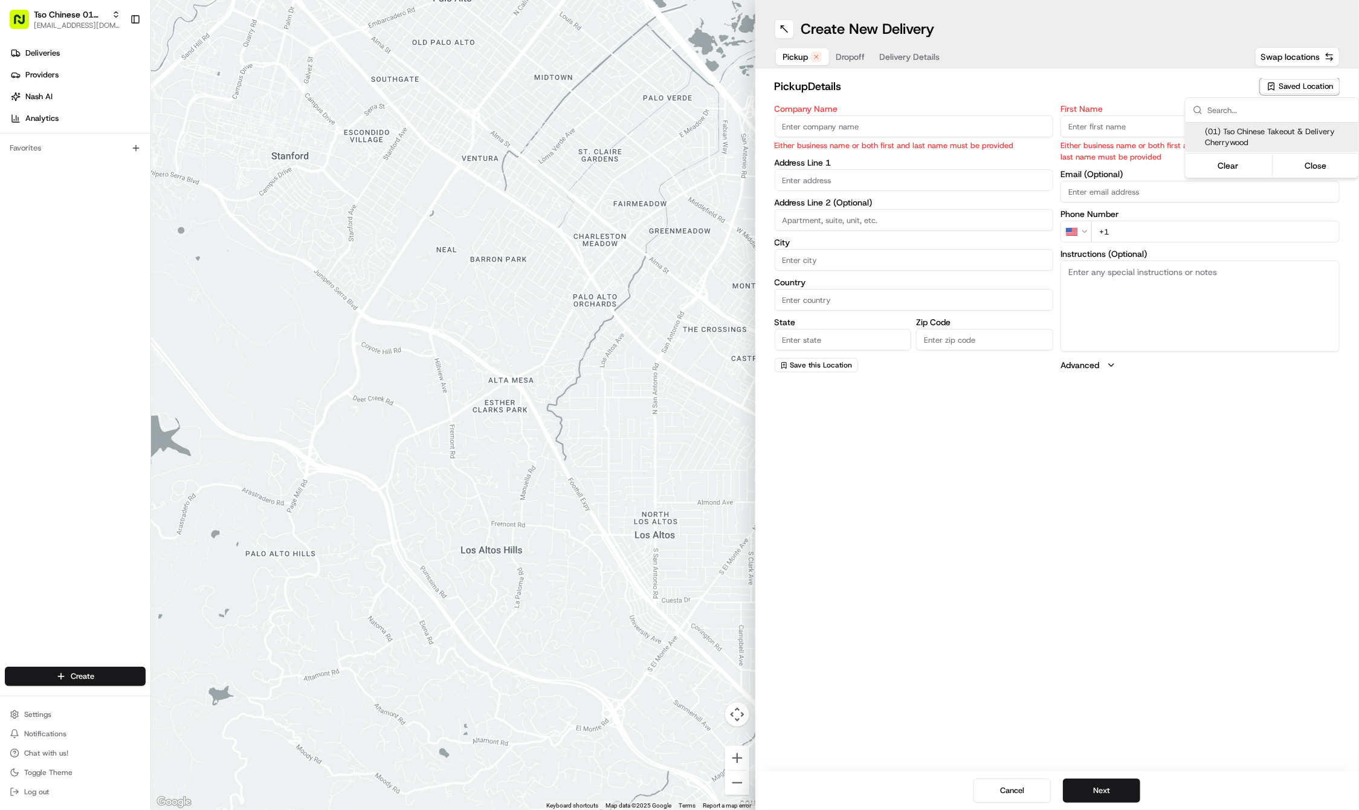
type input "US"
type input "TX"
type input "78722"
type input "Tso Chinese"
type input "Cherrywood Manager"
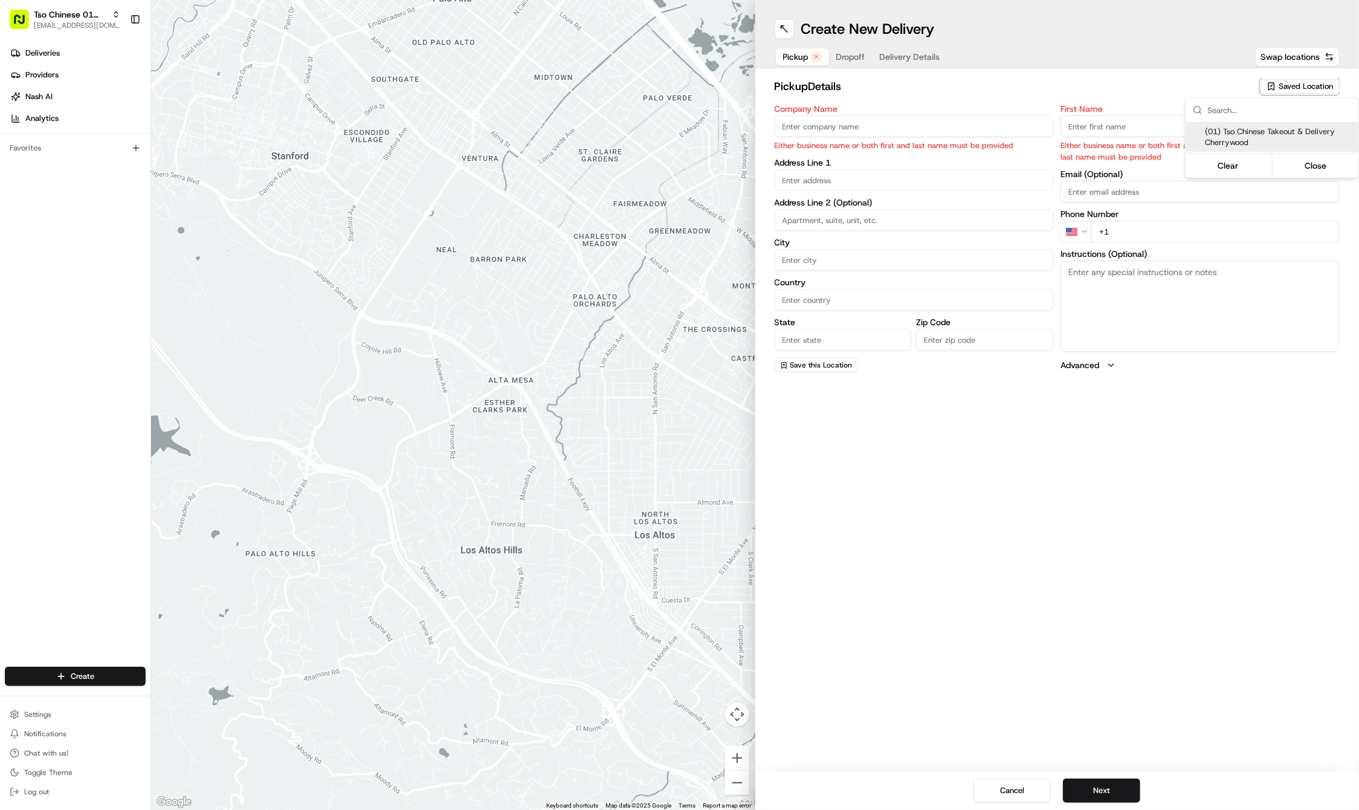
type input "cherrywoodstore@tsochinese.com"
type input "+1 512 401 3232"
type textarea "Submit a picture displaying address & food as Proof of Delivery. Envía una foto…"
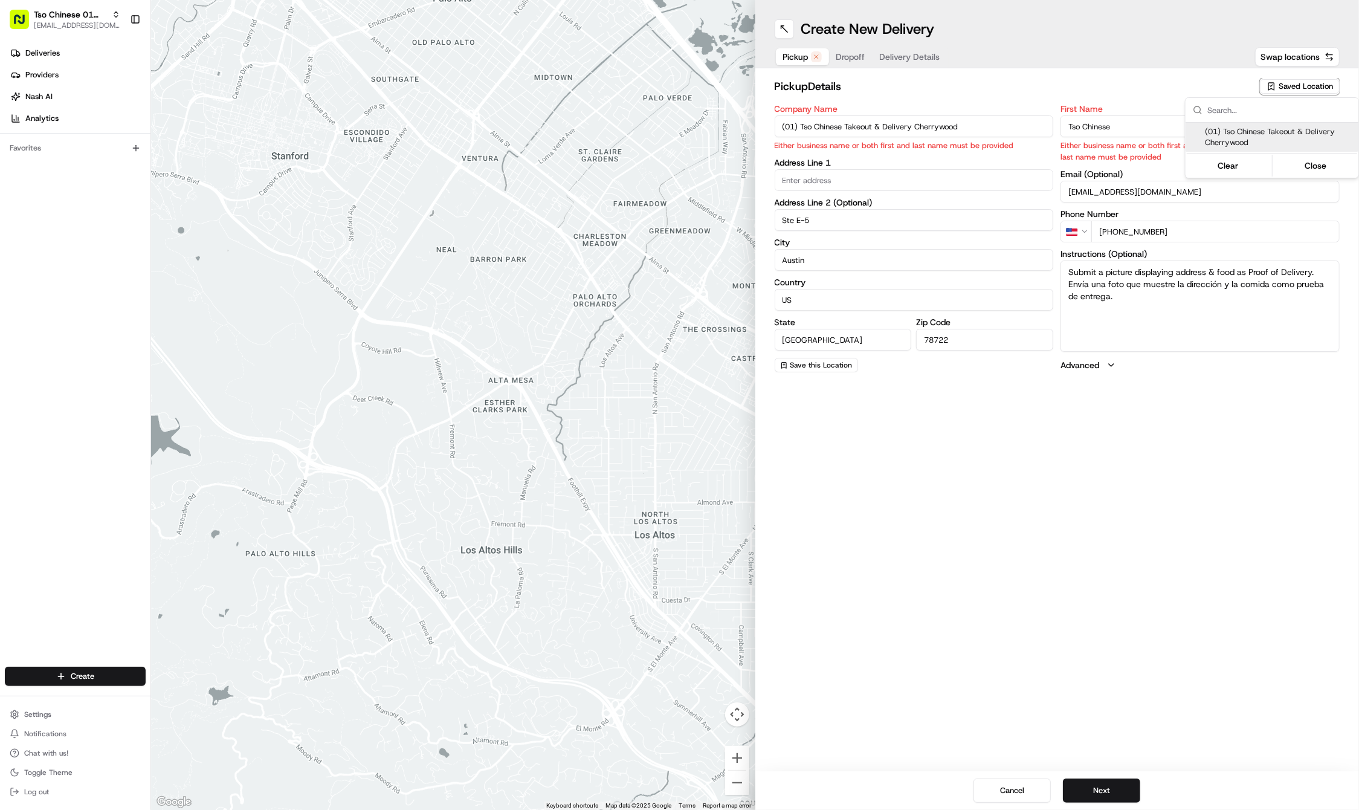
type input "3909 N Interstate Hwy 35"
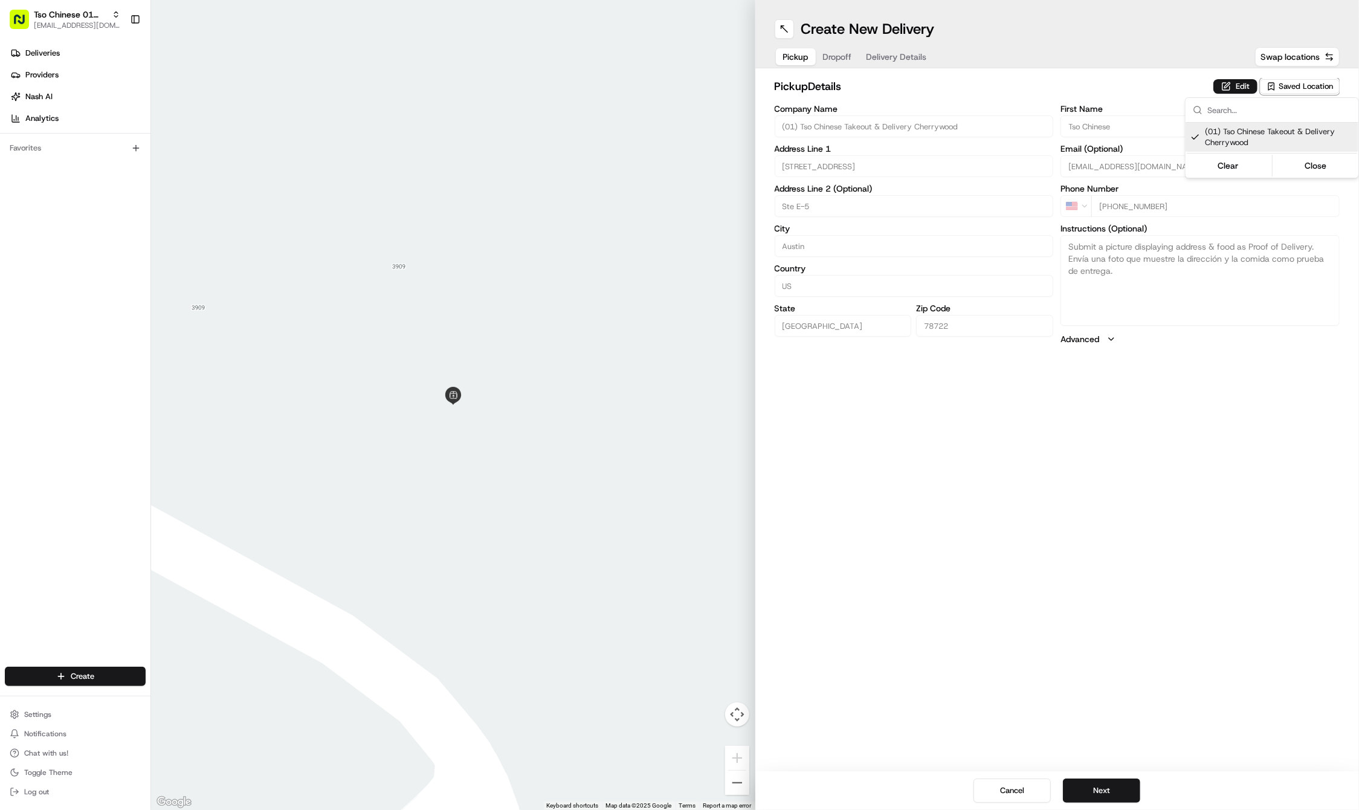
click at [1175, 603] on html "Tso Chinese 01 Cherrywood haran@tsochinese.com Toggle Sidebar Deliveries Provid…" at bounding box center [679, 405] width 1359 height 810
click at [1108, 793] on button "Next" at bounding box center [1101, 790] width 77 height 24
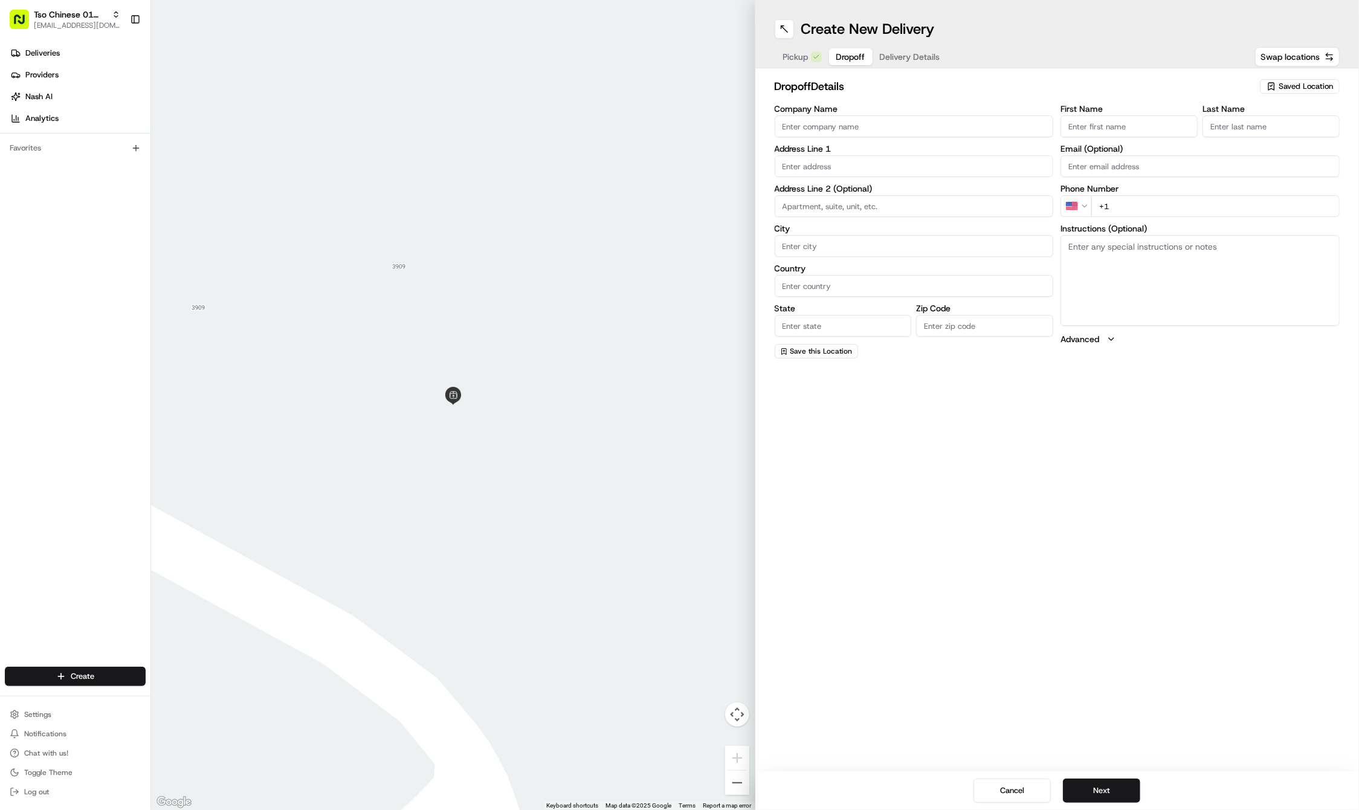
click at [1119, 141] on div "First Name Last Name Email (Optional) Phone Number US +1 Instructions (Optional…" at bounding box center [1200, 232] width 279 height 254
paste input "James"
type input "James"
paste input "Coffill"
type input "Coffill"
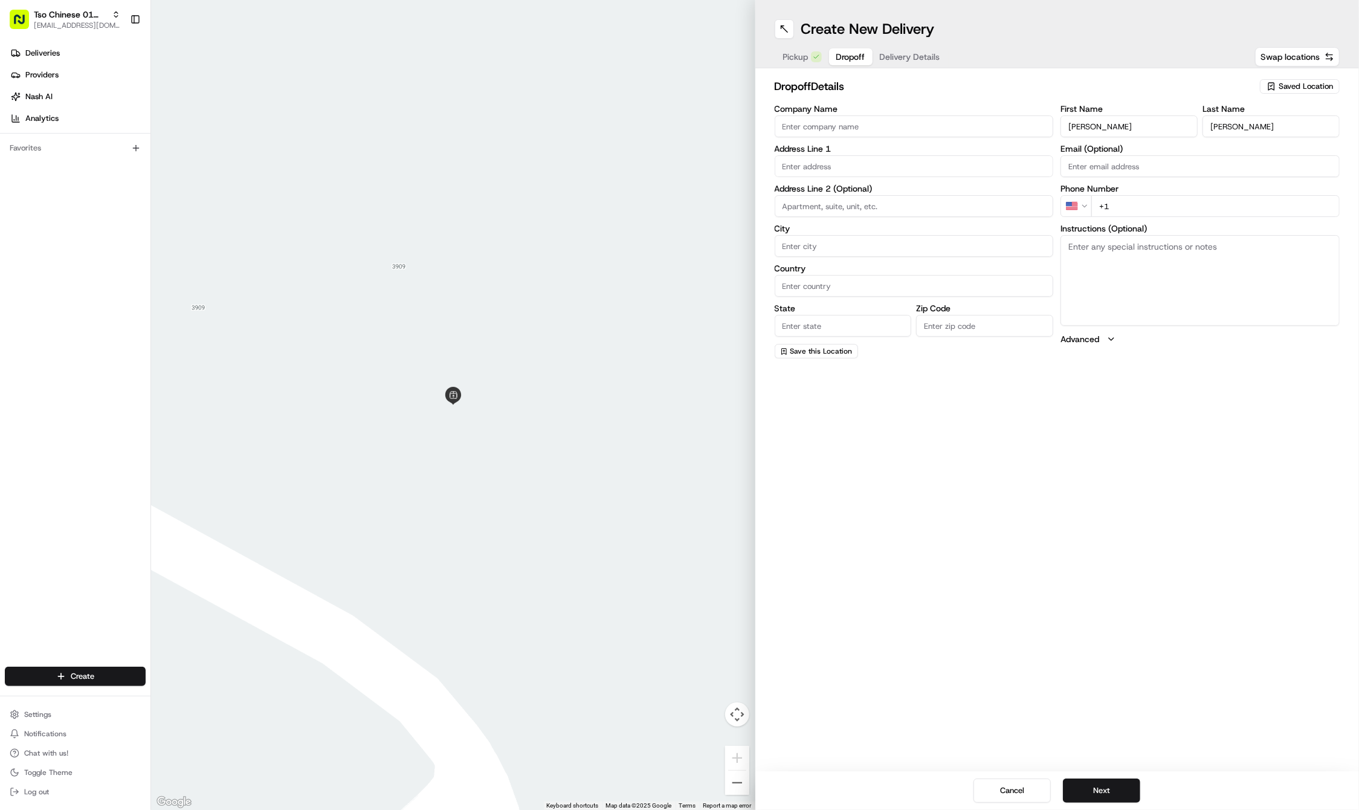
paste input "512 426 8741"
type input "+1 512 426 8741"
click at [902, 189] on label "Address Line 2 (Optional)" at bounding box center [914, 188] width 279 height 8
click at [868, 181] on div "Company Name Address Line 1 Address Line 2 (Optional) City Country State Zip Co…" at bounding box center [914, 232] width 279 height 254
paste input "5404 Rusk Ct"
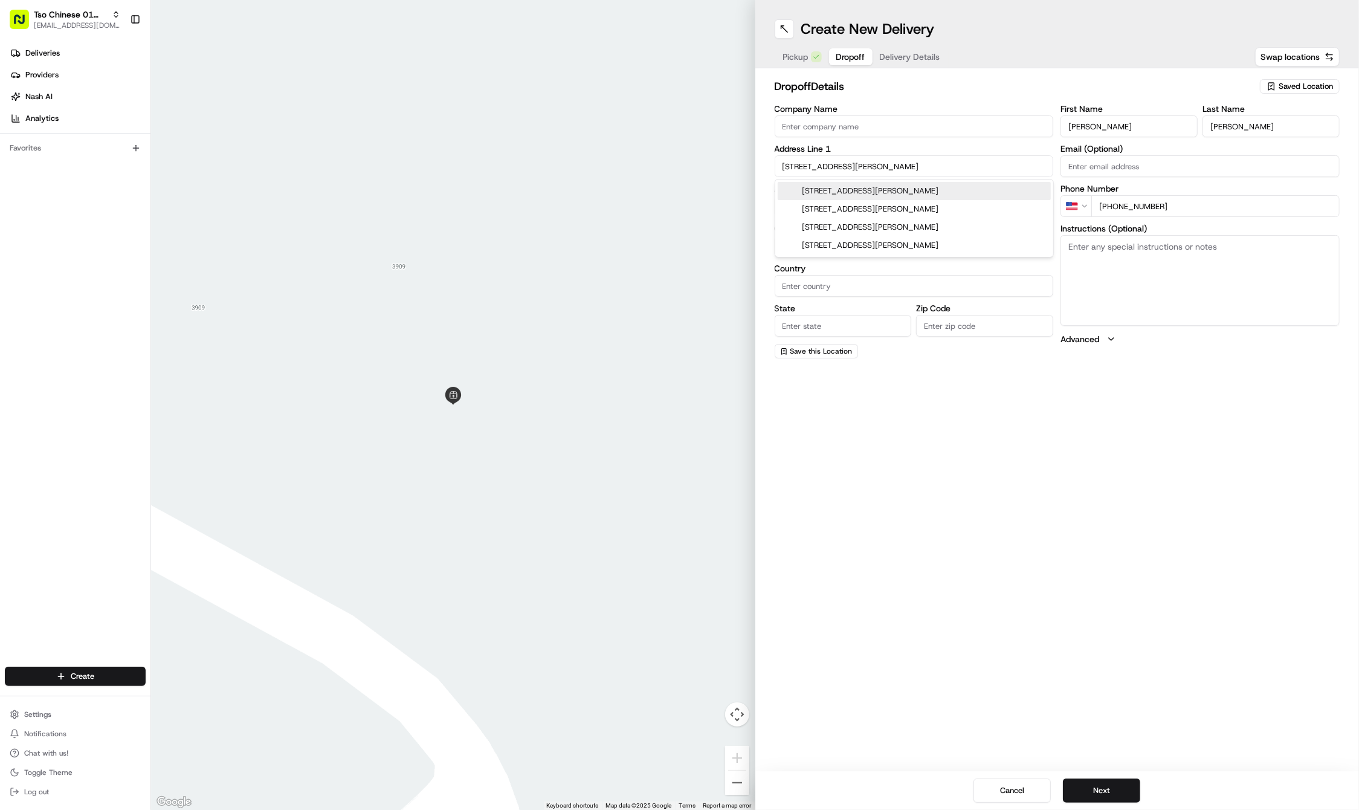
click at [864, 189] on div "5404 Rusk Ct, Austin, TX" at bounding box center [914, 191] width 273 height 18
type input "[STREET_ADDRESS][PERSON_NAME]"
type input "Austin"
type input "United States"
type input "TX"
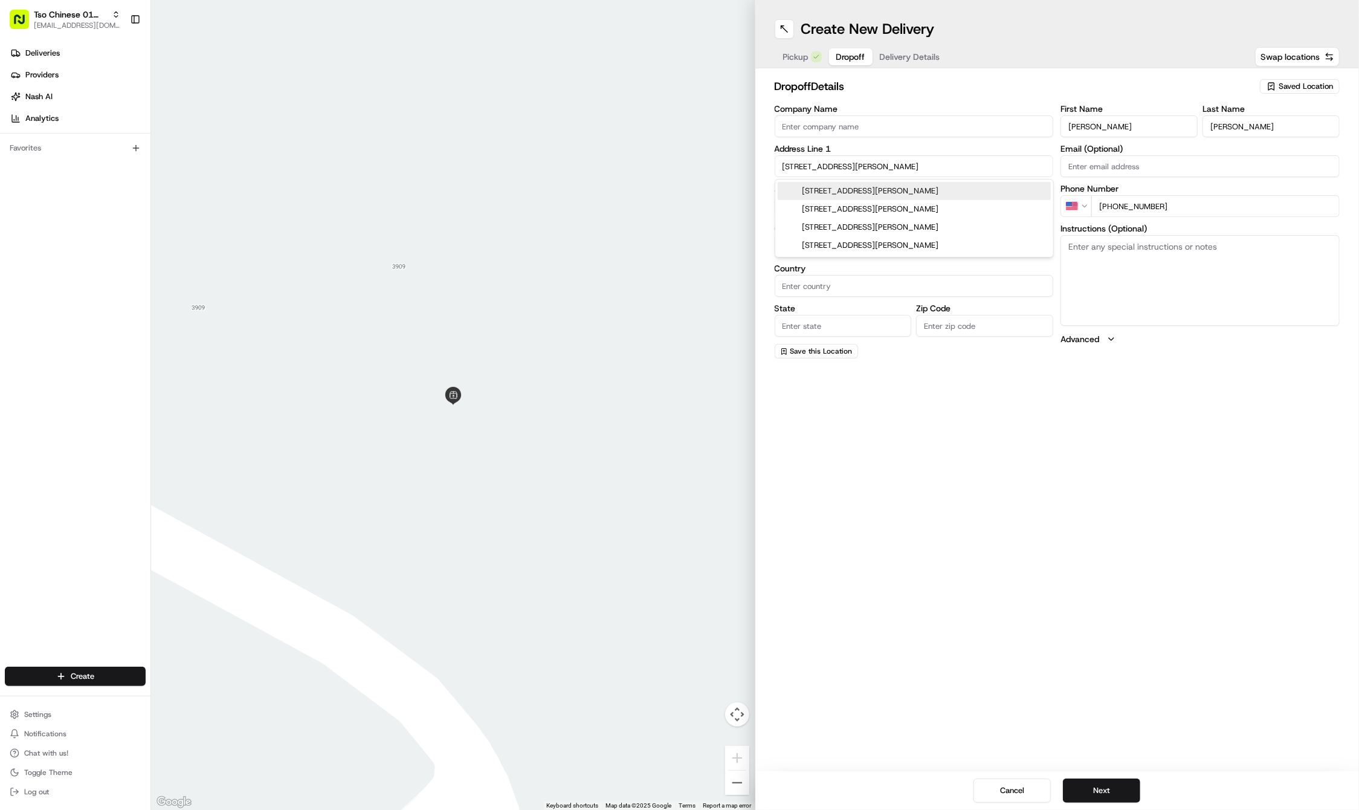
type input "78723"
type input "5404 Rusk Court"
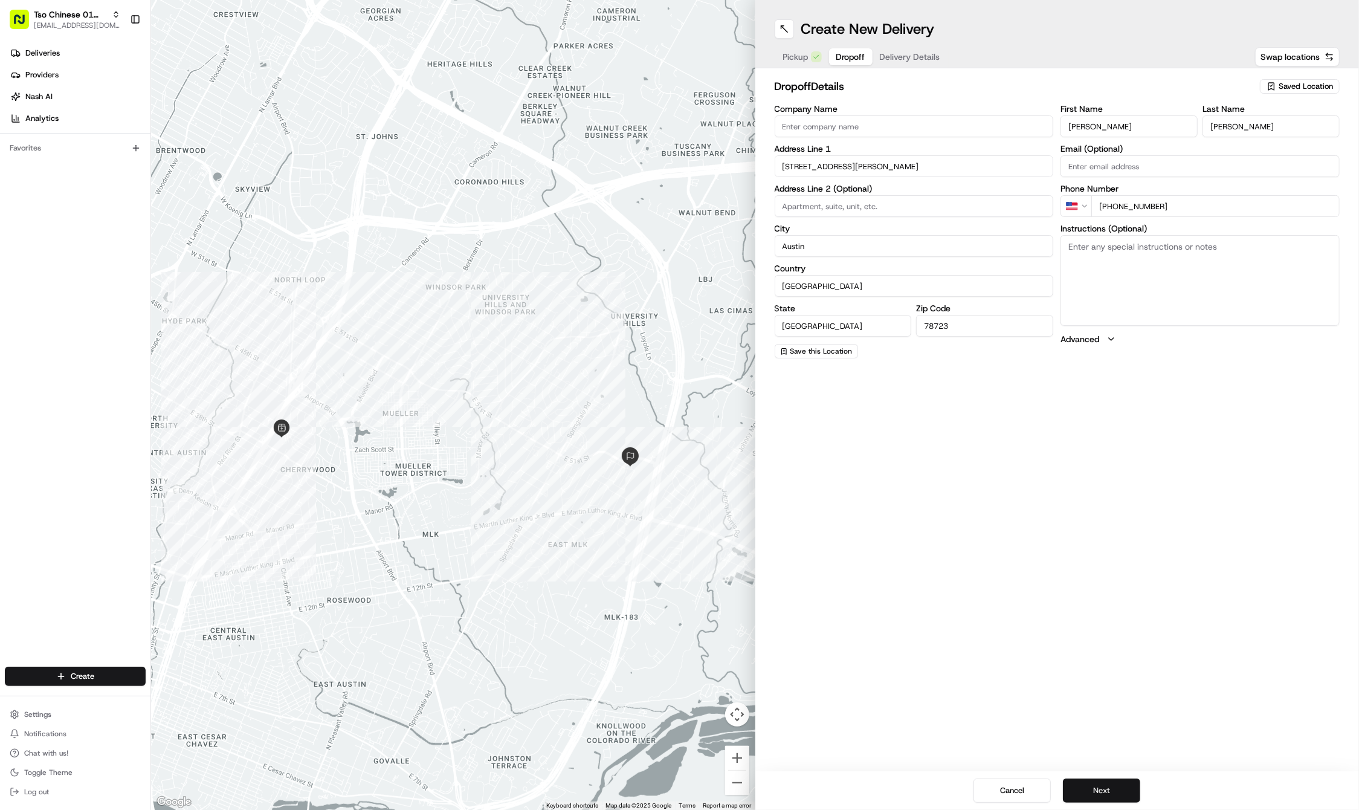
click at [1124, 795] on button "Next" at bounding box center [1101, 790] width 77 height 24
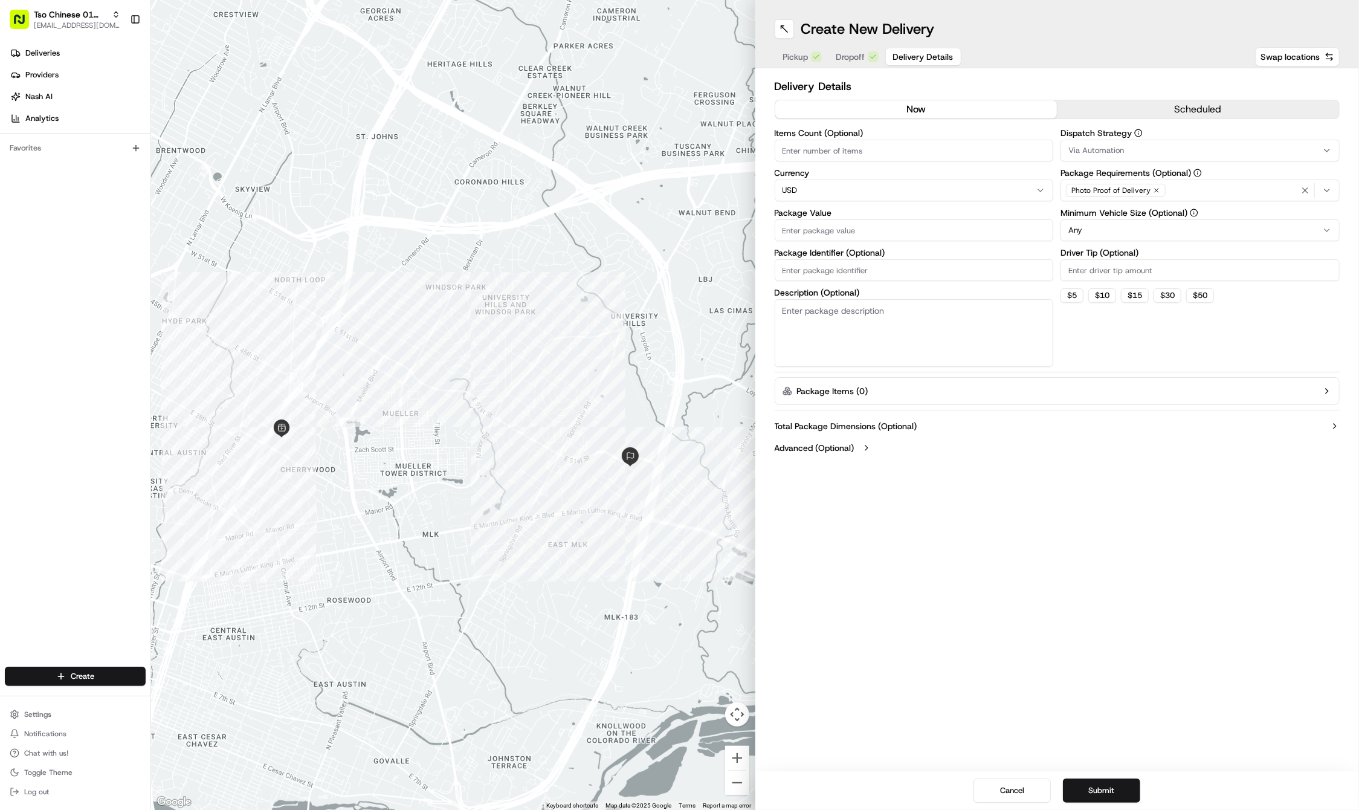
click at [838, 274] on input "Package Identifier (Optional)" at bounding box center [914, 270] width 279 height 22
paste input "AXTG7PK"
type input "AXTG7PK"
click at [822, 236] on input "Package Value" at bounding box center [914, 230] width 279 height 22
type input "52.83"
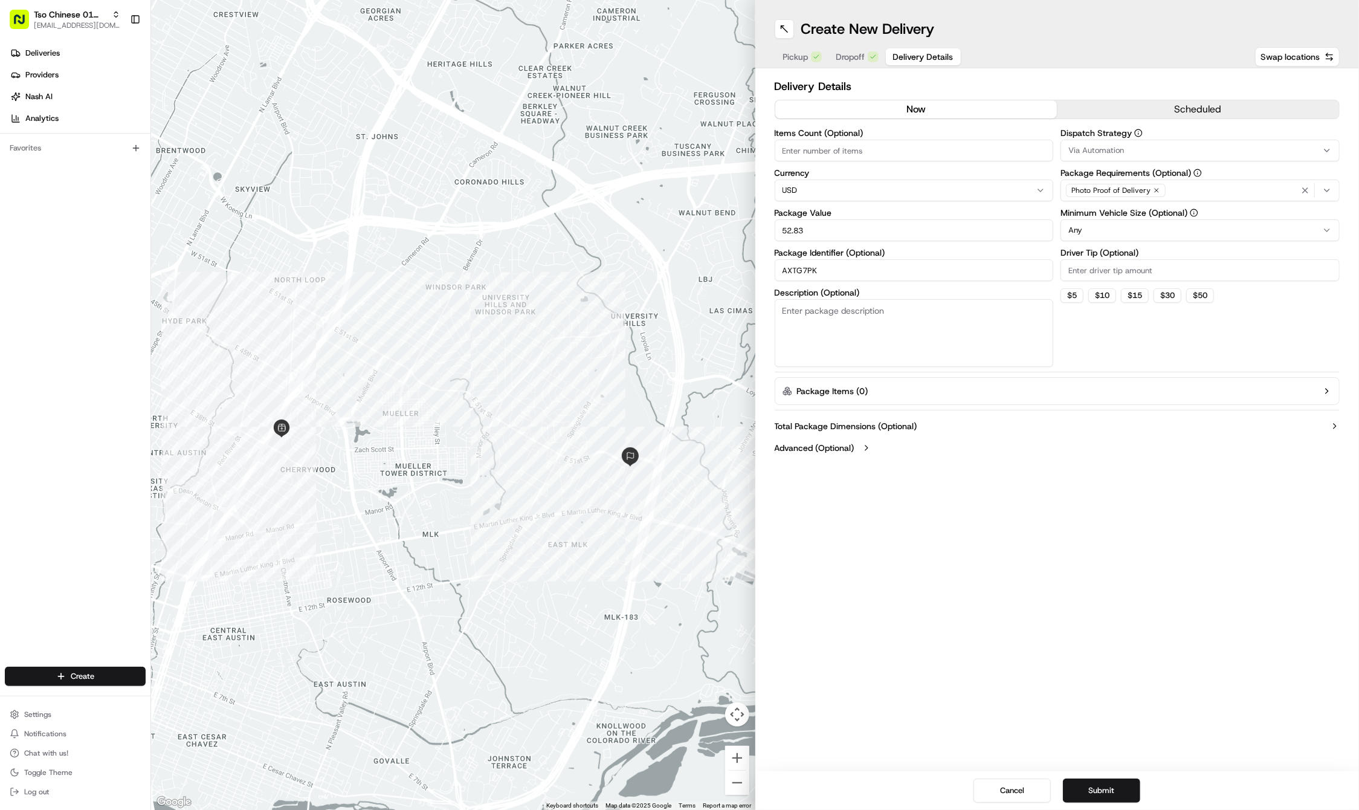
click at [1157, 187] on icon "button" at bounding box center [1156, 190] width 7 height 7
click at [1157, 187] on div "Select requirements" at bounding box center [1200, 190] width 273 height 11
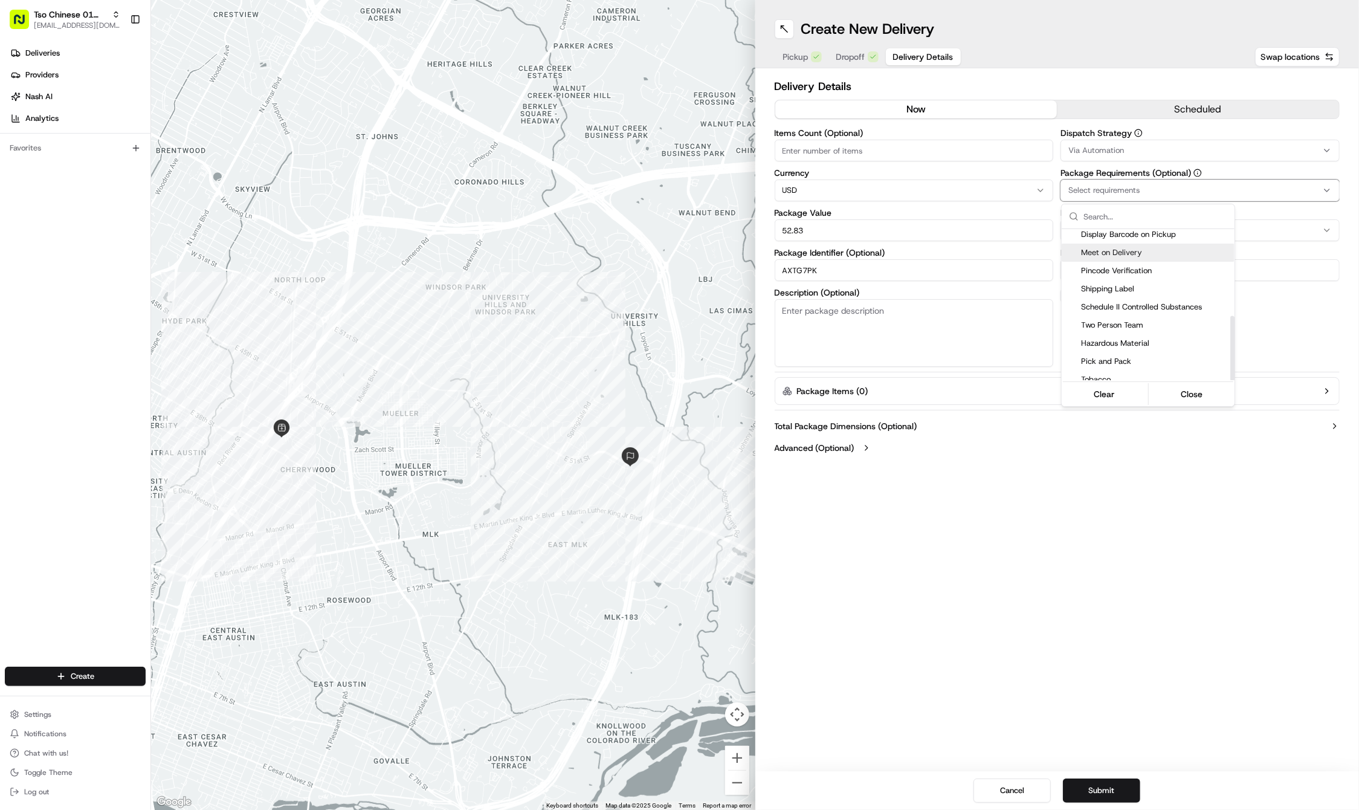
click at [1106, 247] on span "Meet on Delivery" at bounding box center [1155, 252] width 149 height 11
click at [1119, 149] on html "Tso Chinese 01 Cherrywood haran@tsochinese.com Toggle Sidebar Deliveries Provid…" at bounding box center [679, 405] width 1359 height 810
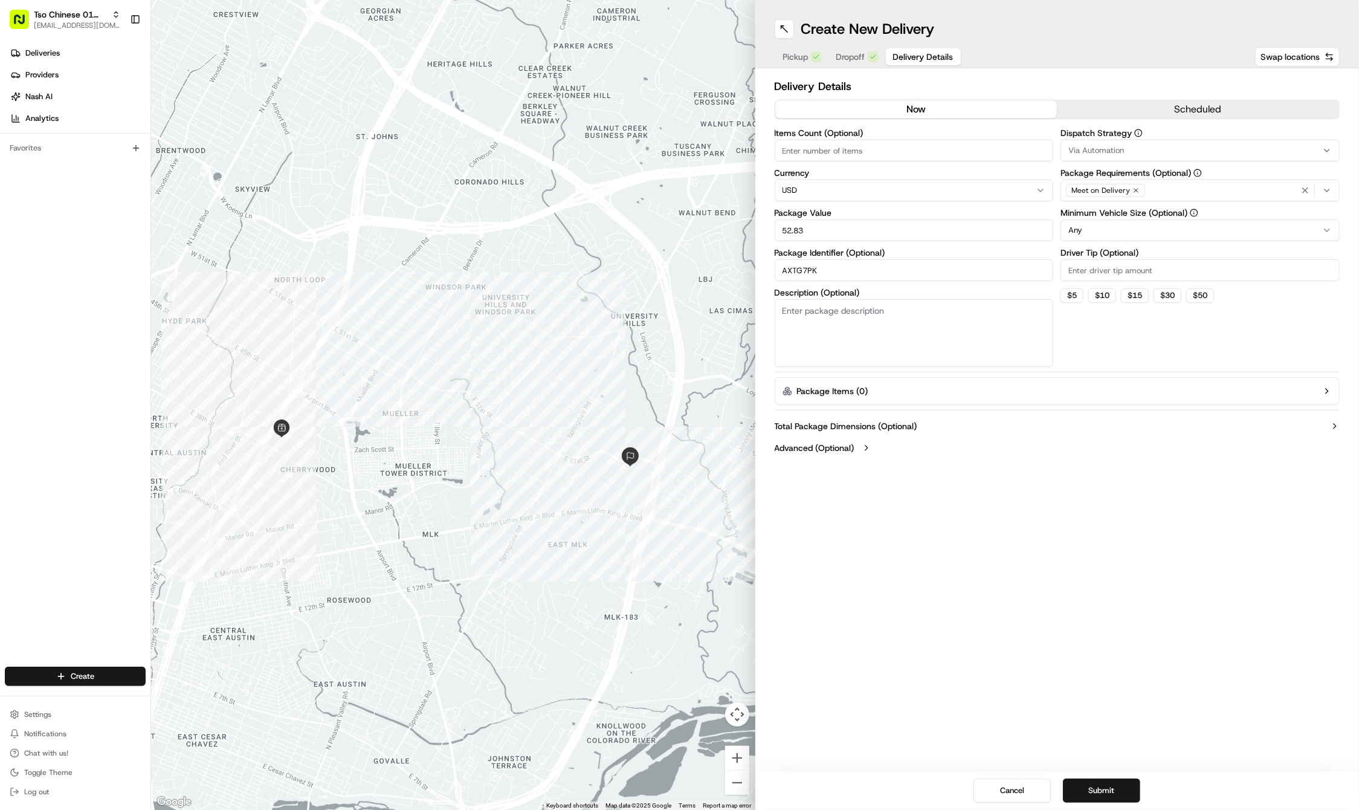
click at [1119, 149] on span "Via Automation" at bounding box center [1096, 150] width 56 height 11
click at [1136, 208] on div "Tso Cherrywood Strategy" at bounding box center [1148, 216] width 173 height 18
click at [1122, 617] on html "Tso Chinese 01 Cherrywood haran@tsochinese.com Toggle Sidebar Deliveries Provid…" at bounding box center [679, 405] width 1359 height 810
click at [1086, 262] on input "Driver Tip (Optional)" at bounding box center [1200, 270] width 279 height 22
click at [1083, 262] on input "2" at bounding box center [1200, 270] width 279 height 22
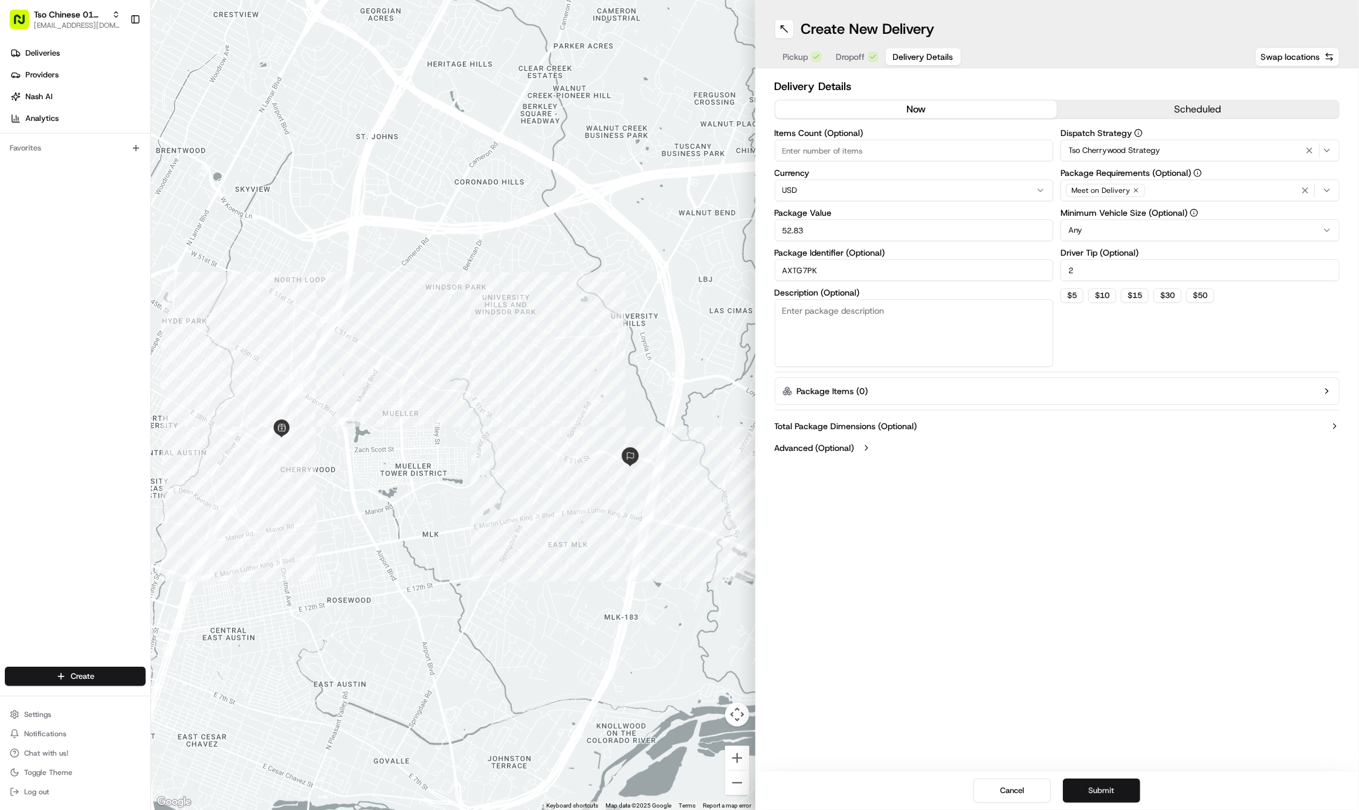
type input "2"
click at [1095, 791] on button "Submit" at bounding box center [1101, 790] width 77 height 24
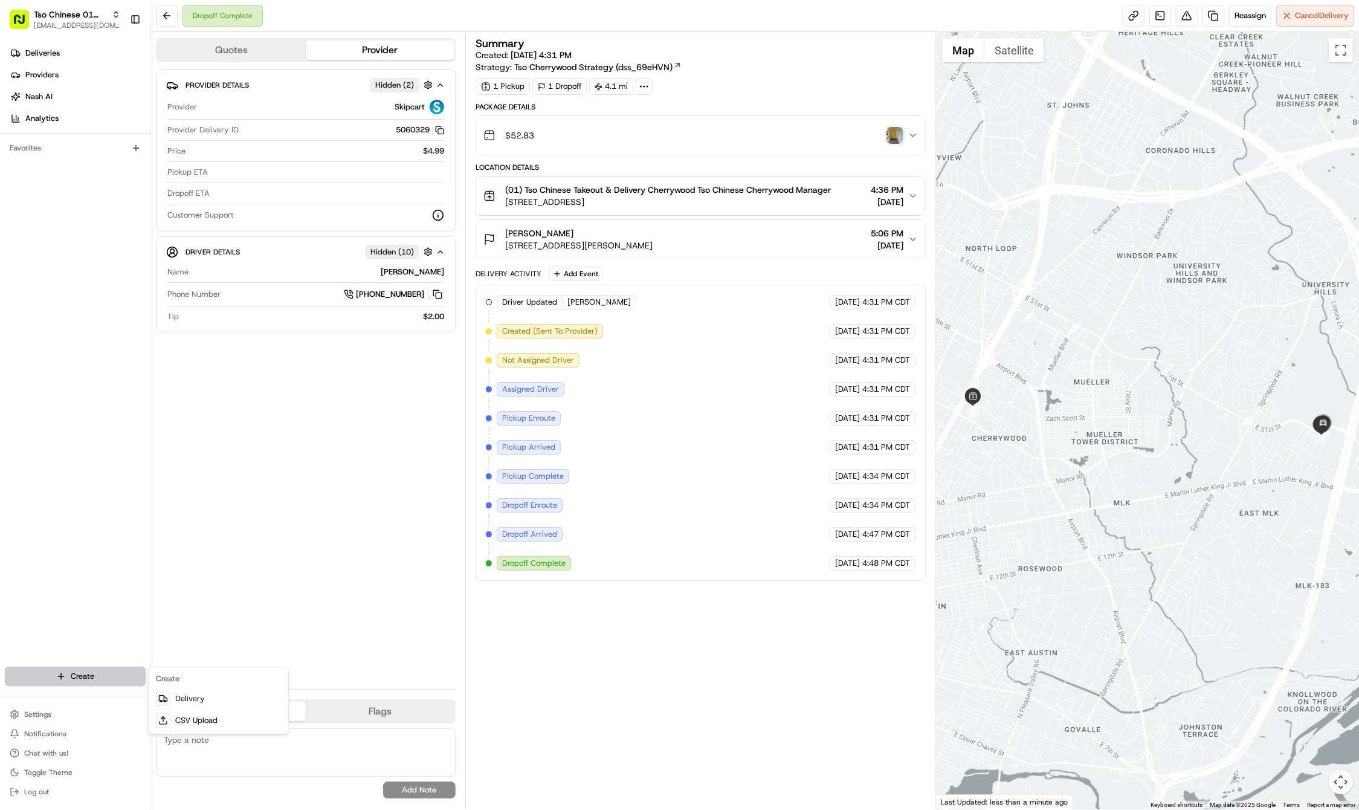
click at [88, 666] on html "Tso Chinese 01 Cherrywood haran@tsochinese.com Toggle Sidebar Deliveries Provid…" at bounding box center [679, 405] width 1359 height 810
click at [194, 694] on link "Delivery" at bounding box center [218, 699] width 135 height 22
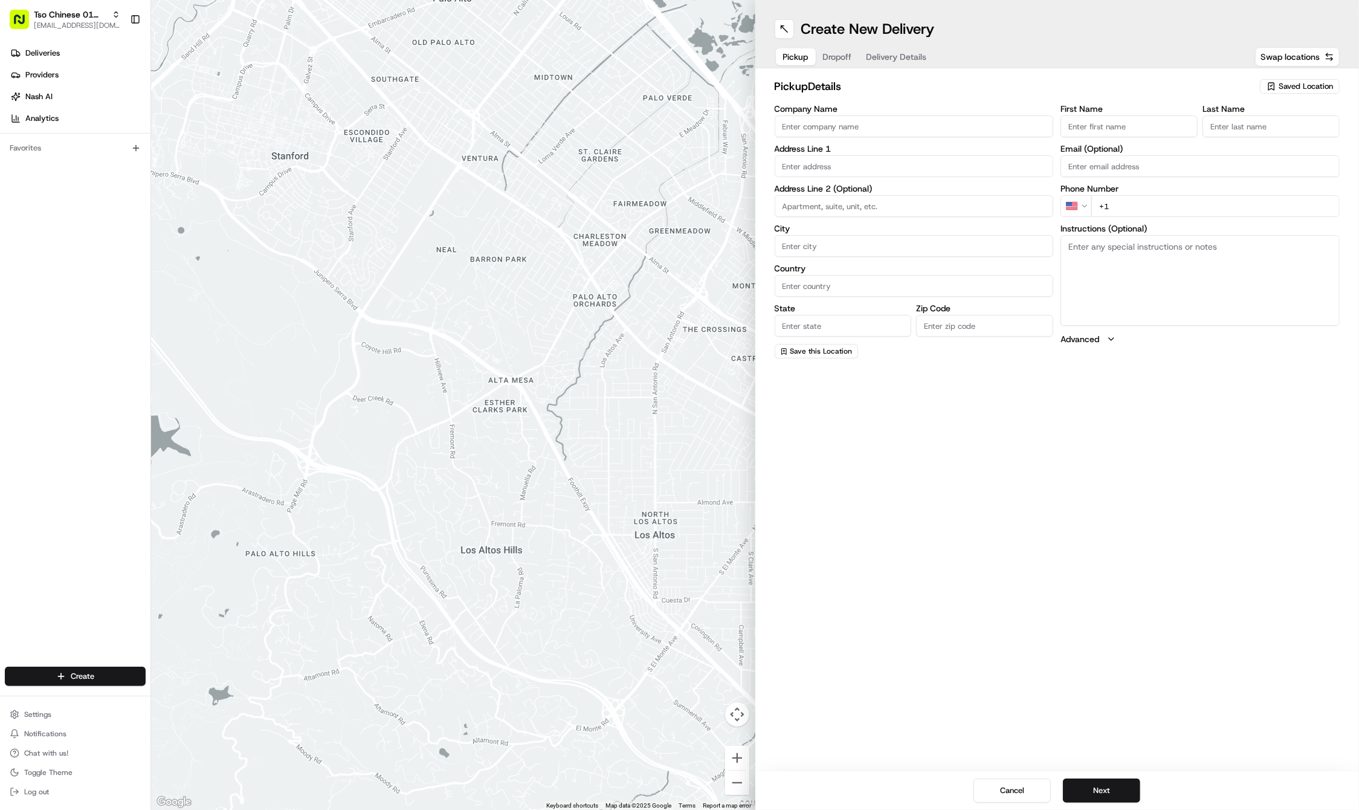
click at [1269, 82] on icon "button" at bounding box center [1272, 87] width 10 height 10
click at [1238, 121] on input "text" at bounding box center [1279, 110] width 144 height 24
click at [1236, 131] on span "(01) Tso Chinese Takeout & Delivery Cherrywood" at bounding box center [1279, 137] width 149 height 22
type input "(01) Tso Chinese Takeout & Delivery Cherrywood"
type input "Ste E-5"
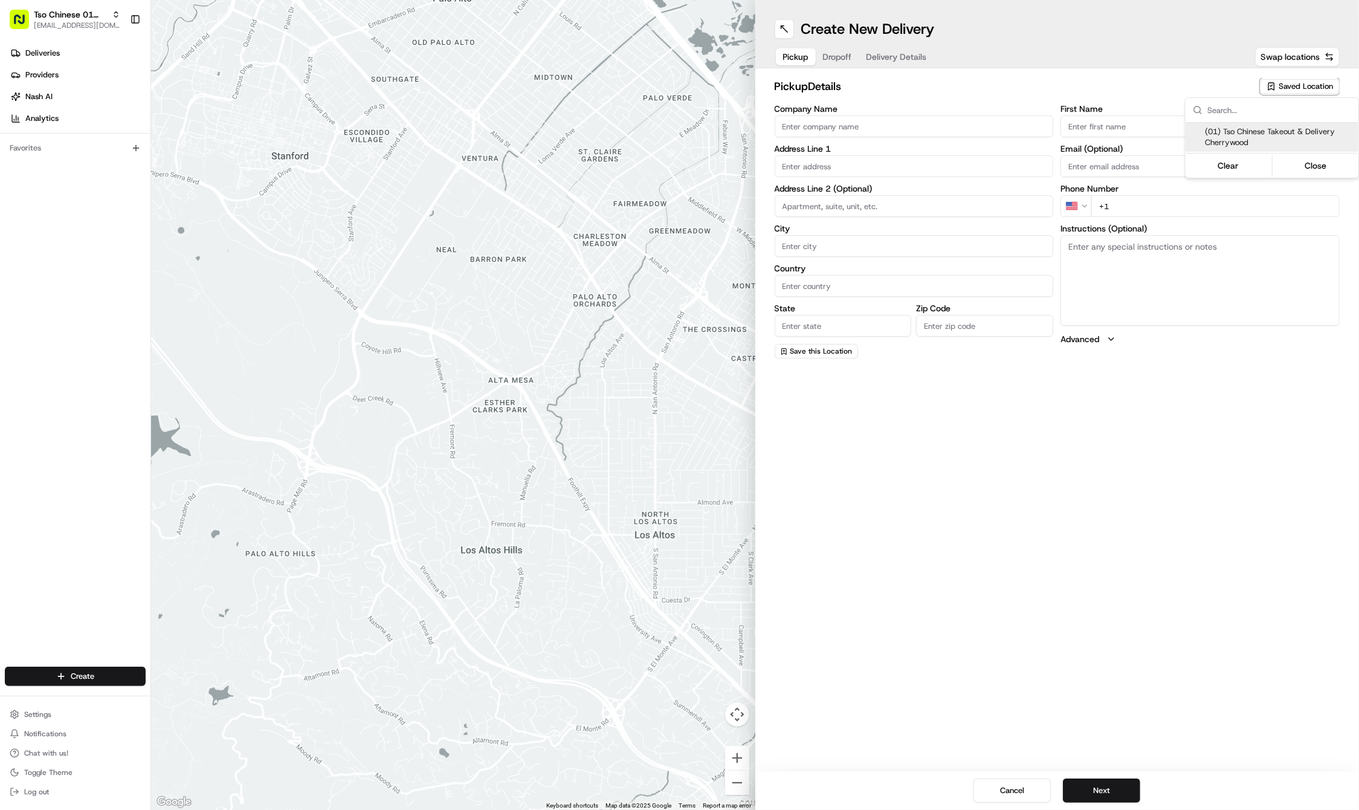
type input "Austin"
type input "US"
type input "TX"
type input "78722"
type input "Tso Chinese"
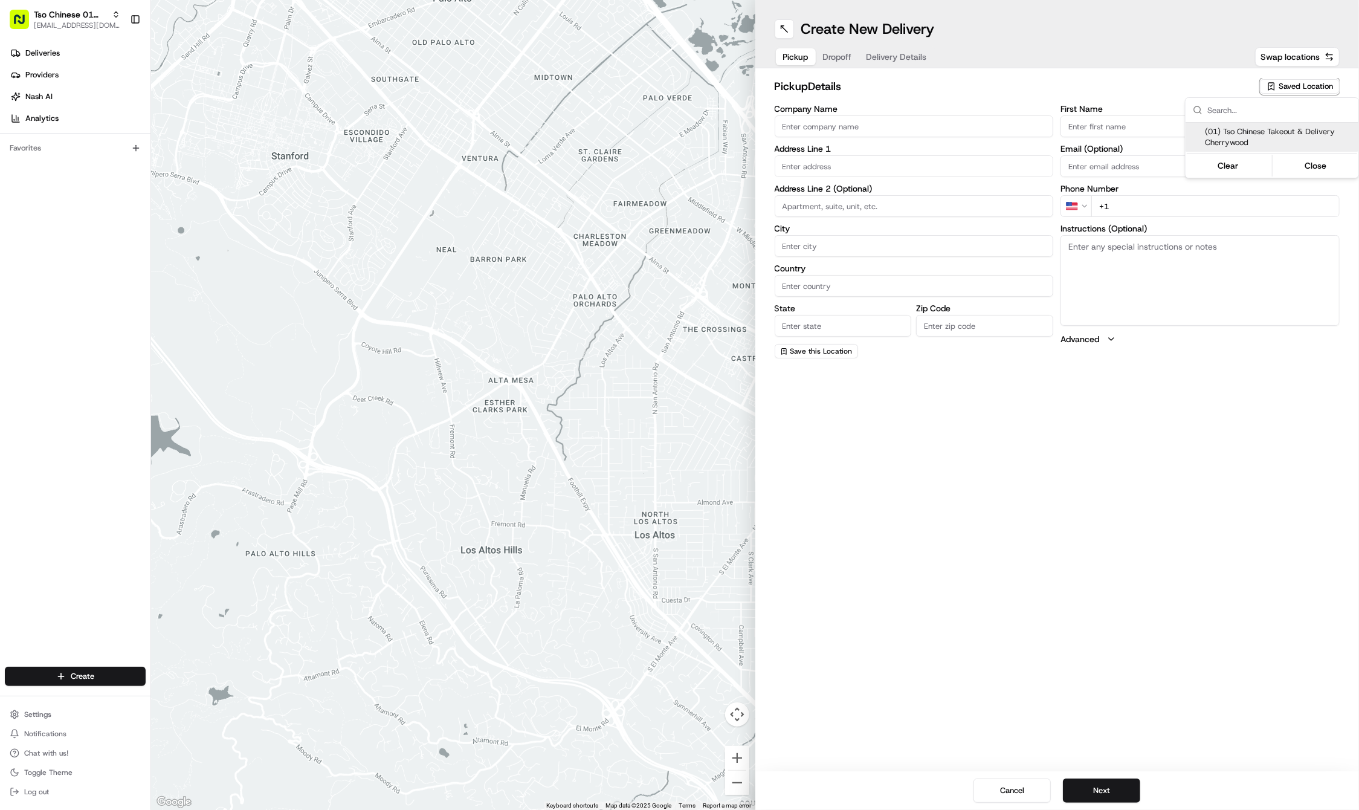
type input "Cherrywood Manager"
type input "cherrywoodstore@tsochinese.com"
type input "+1 512 401 3232"
type textarea "Submit a picture displaying address & food as Proof of Delivery. Envía una foto…"
type input "3909 N Interstate Hwy 35"
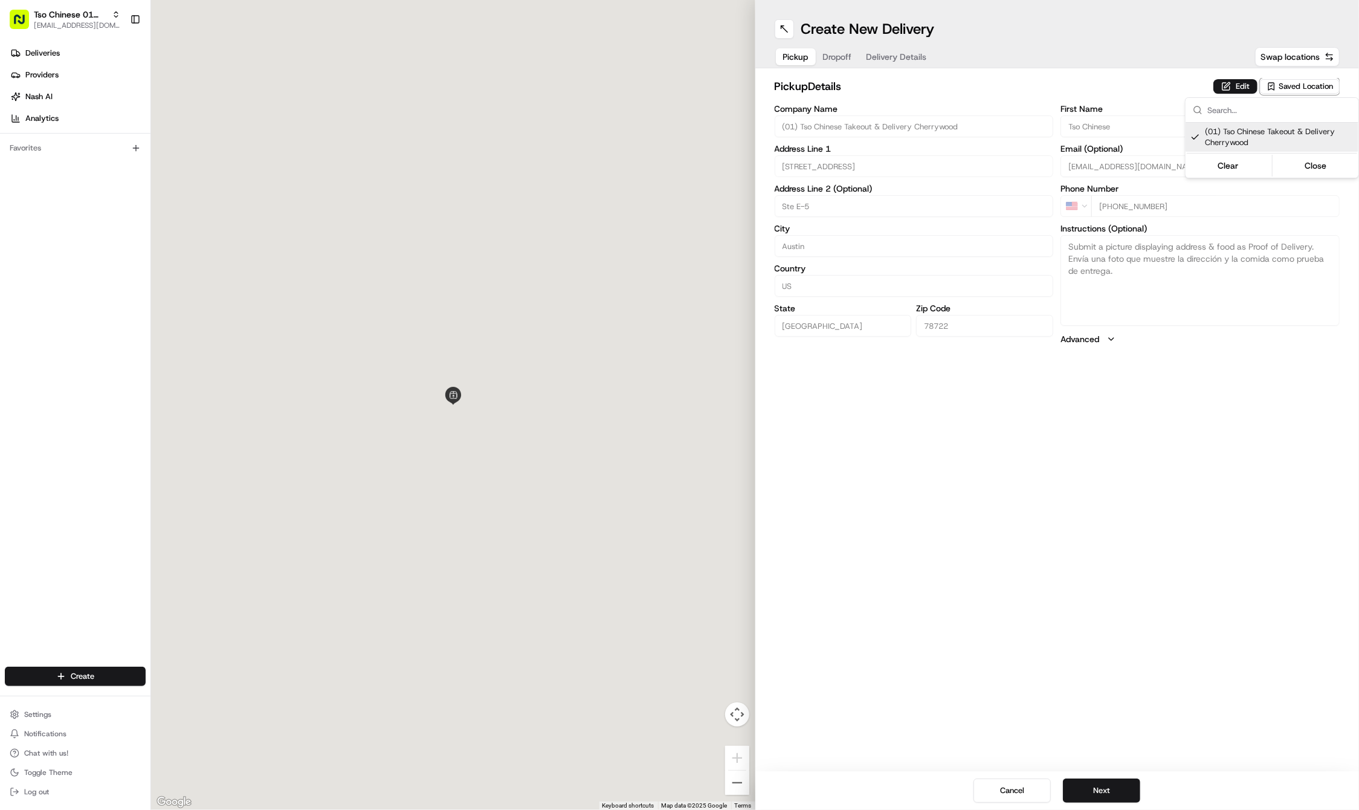
click at [1052, 609] on html "Tso Chinese 01 Cherrywood haran@tsochinese.com Toggle Sidebar Deliveries Provid…" at bounding box center [679, 405] width 1359 height 810
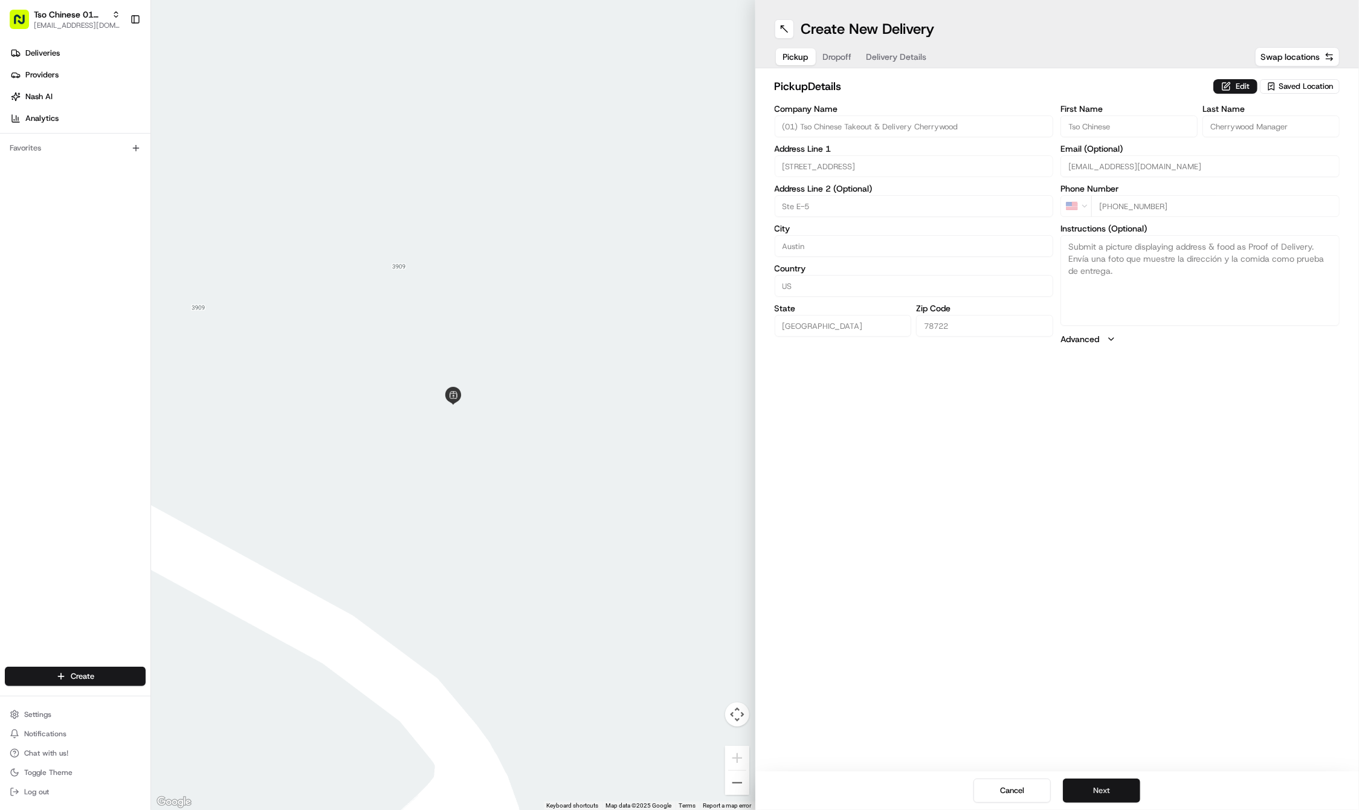
click at [1093, 782] on button "Next" at bounding box center [1101, 790] width 77 height 24
paste input "Anne"
type input "Anne"
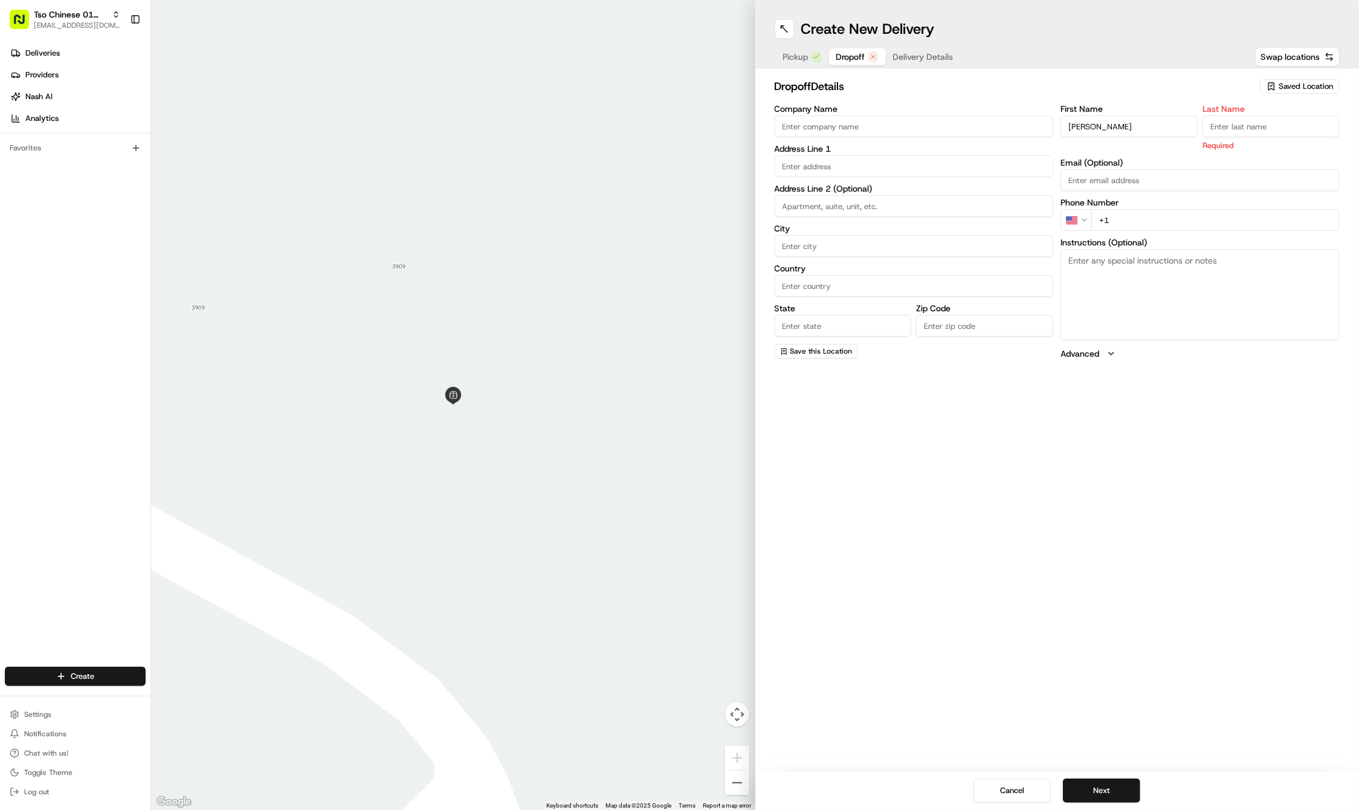
paste input "Dietz"
type input "Dietz"
paste input "512 922 5565"
type input "+1 512 922 5565"
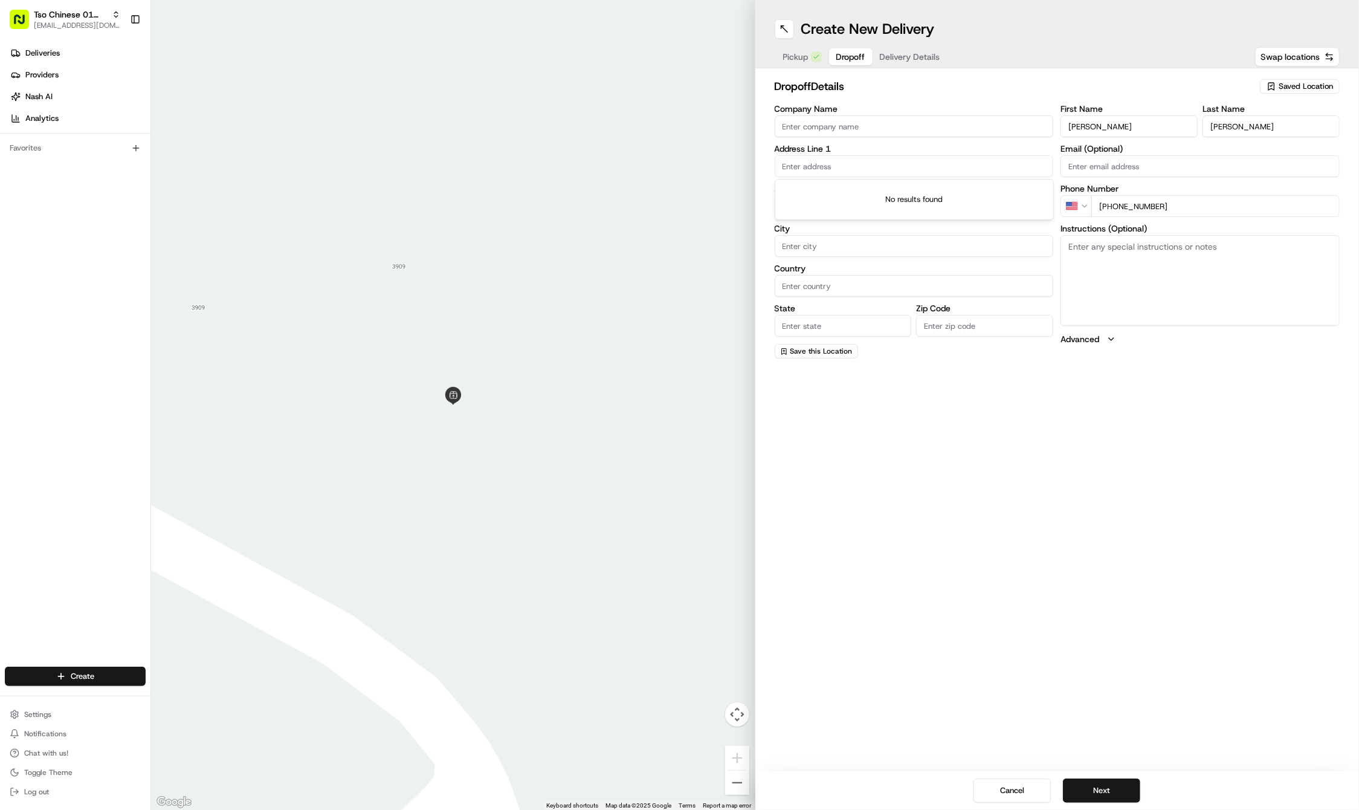
paste input "4923 Strass Dr"
click at [851, 187] on div "4923 Strass Drive, Austin, TX" at bounding box center [914, 191] width 273 height 18
type input "[STREET_ADDRESS]"
type input "Austin"
type input "United States"
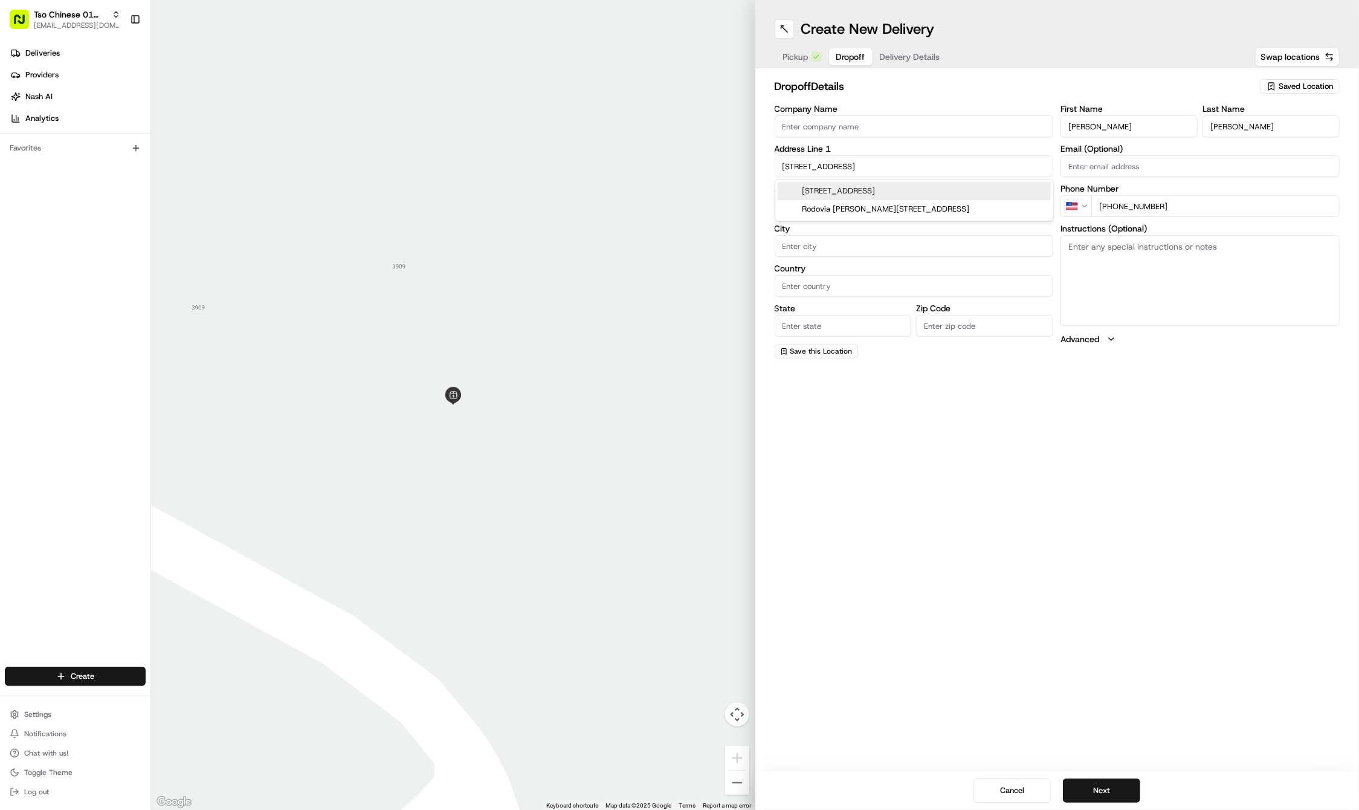
type input "TX"
type input "78731"
type input "4923 Strass Drive"
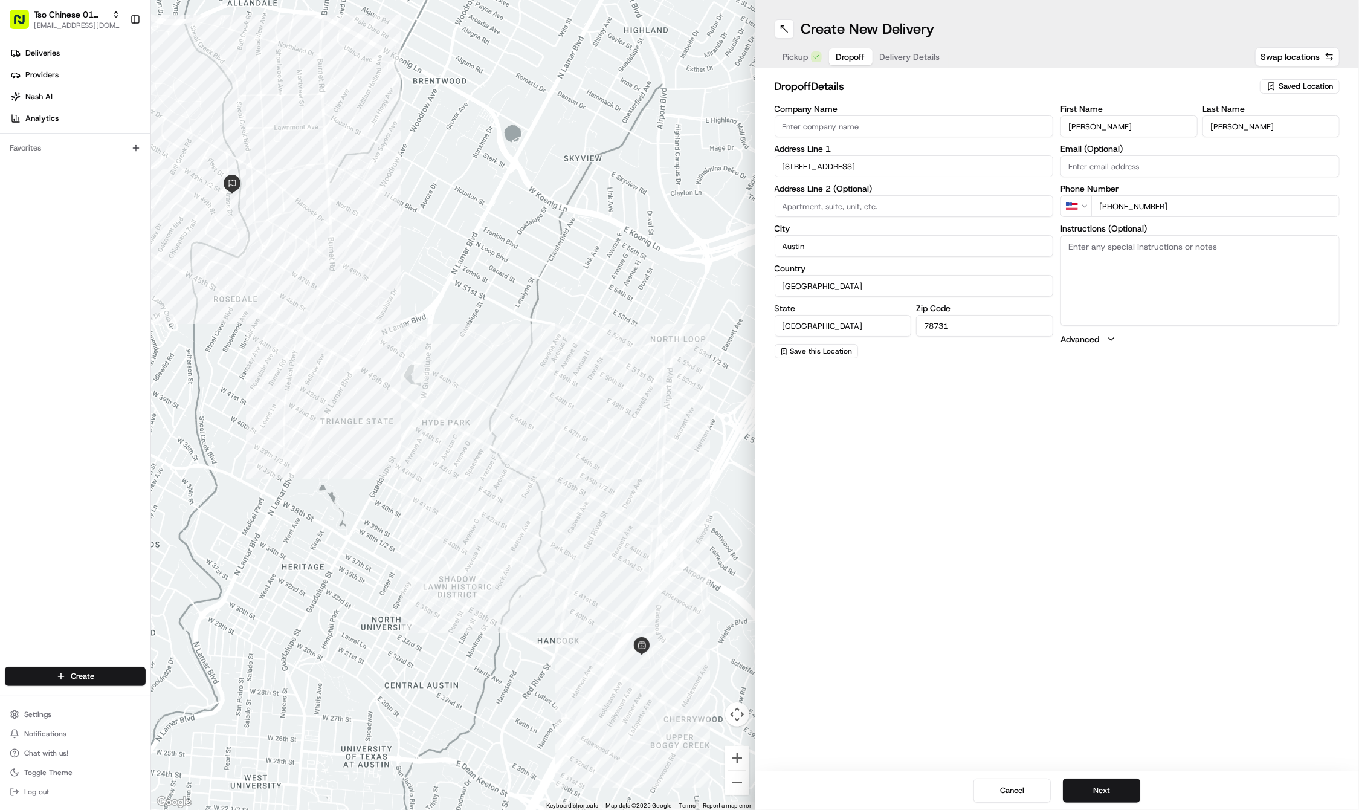
click at [1200, 286] on textarea "Instructions (Optional)" at bounding box center [1200, 280] width 279 height 91
paste textarea "Ring bell and leave by door"
type textarea "Ring bell and leave by door"
click at [1124, 779] on button "Next" at bounding box center [1101, 790] width 77 height 24
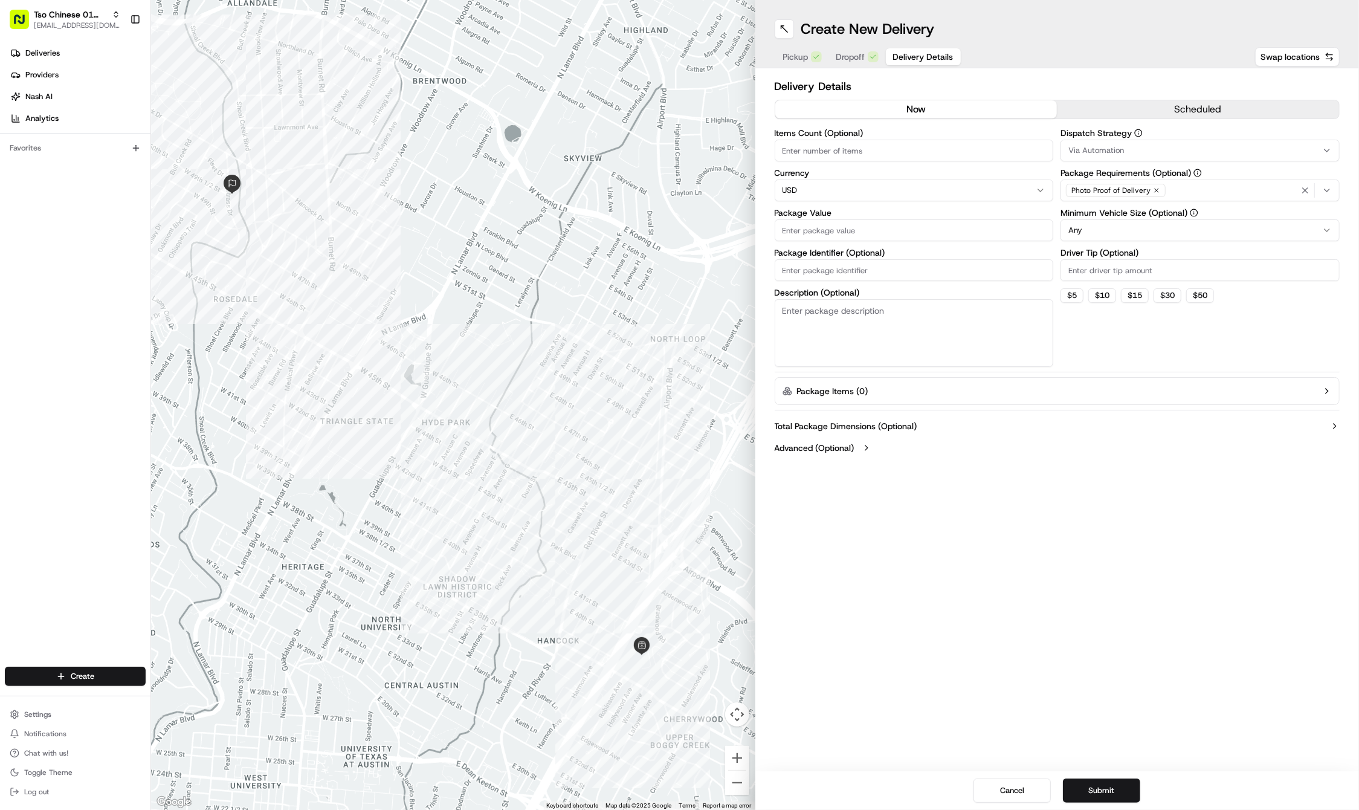
click at [961, 283] on div "Items Count (Optional) Currency USD Package Value Package Identifier (Optional)…" at bounding box center [914, 248] width 279 height 238
click at [942, 272] on input "Package Identifier (Optional)" at bounding box center [914, 270] width 279 height 22
paste input "#I7EVW3M"
type input "#I7EVW3M"
click at [903, 230] on input "Package Value" at bounding box center [914, 230] width 279 height 22
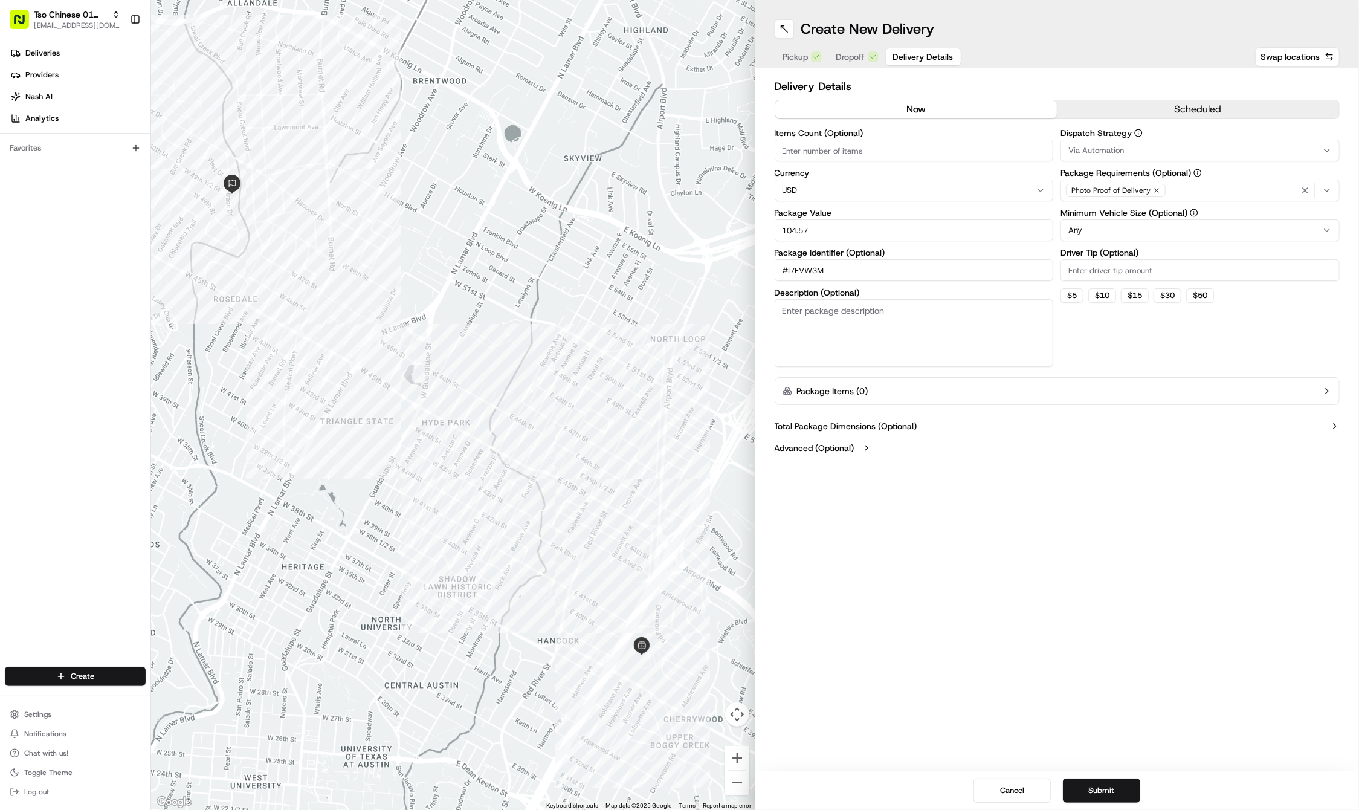
type input "104.57"
click at [1112, 264] on input "Driver Tip (Optional)" at bounding box center [1200, 270] width 279 height 22
type input "3"
type input "2"
click at [1113, 137] on label "Dispatch Strategy" at bounding box center [1200, 133] width 279 height 8
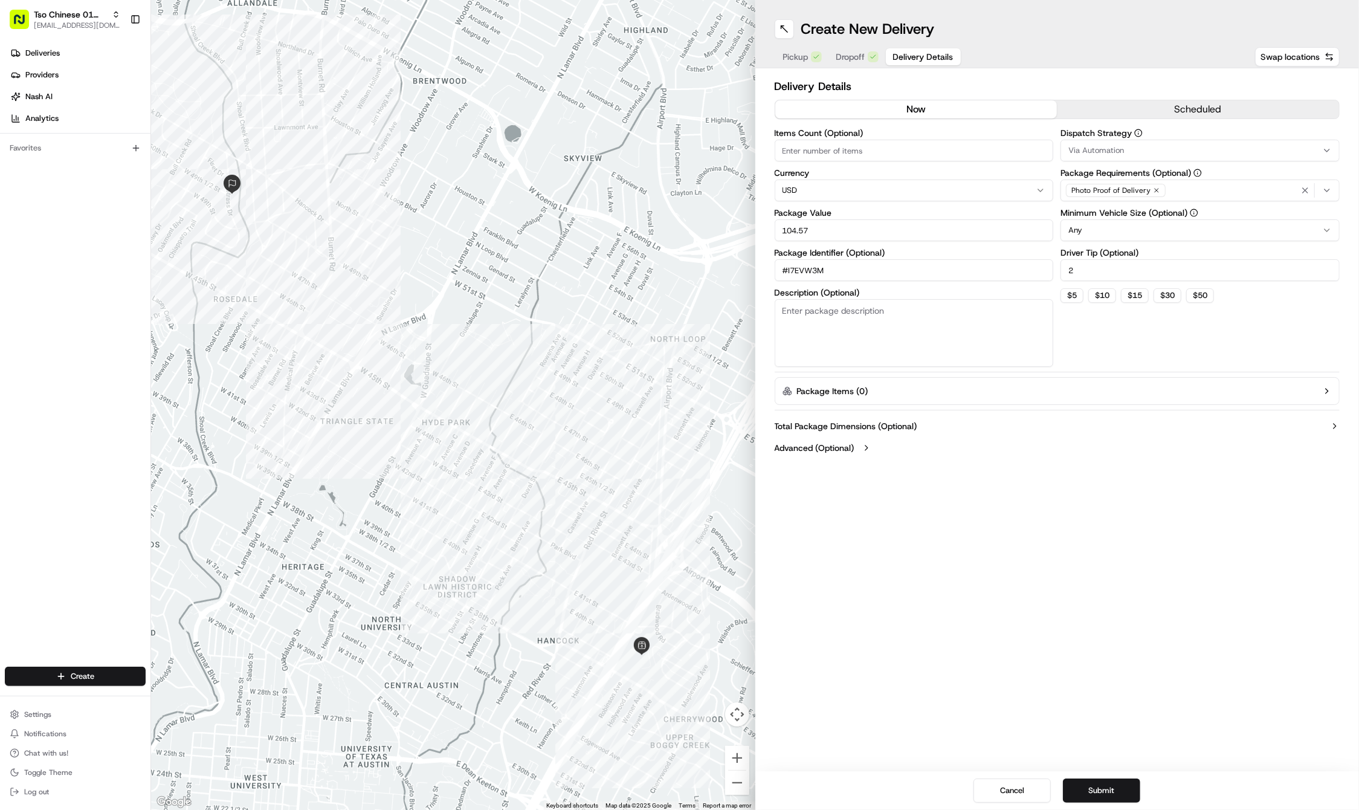
click at [1113, 153] on span "Via Automation" at bounding box center [1096, 150] width 56 height 11
click at [1117, 211] on span "Tso Cherrywood Strategy" at bounding box center [1155, 216] width 149 height 11
click at [1301, 187] on icon "button" at bounding box center [1306, 191] width 10 height 10
click at [1301, 187] on div "Select requirements" at bounding box center [1200, 190] width 273 height 11
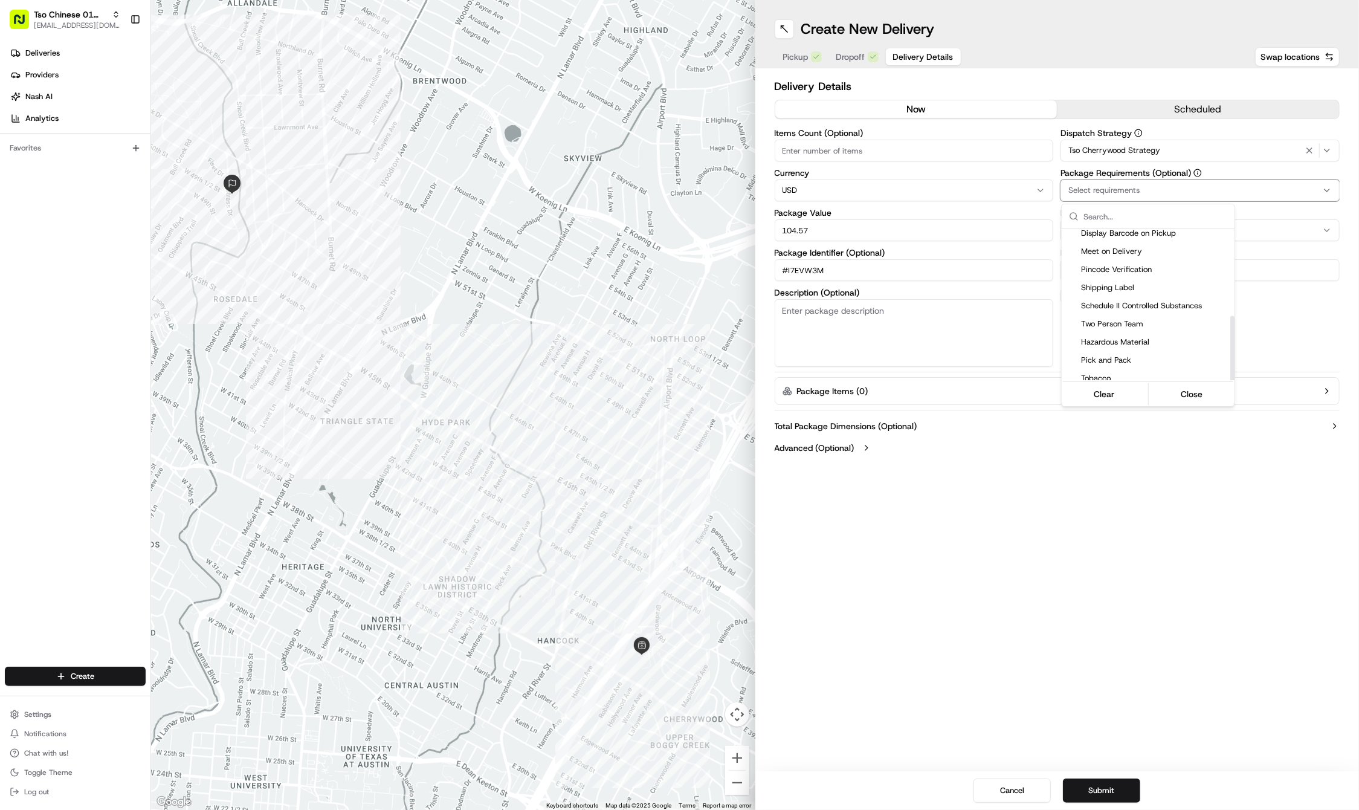
scroll to position [203, 0]
click at [1111, 255] on div "Meet on Delivery" at bounding box center [1148, 253] width 173 height 18
click at [1076, 757] on html "Tso Chinese 01 Cherrywood haran@tsochinese.com Toggle Sidebar Deliveries Provid…" at bounding box center [679, 405] width 1359 height 810
click at [1117, 797] on button "Submit" at bounding box center [1101, 790] width 77 height 24
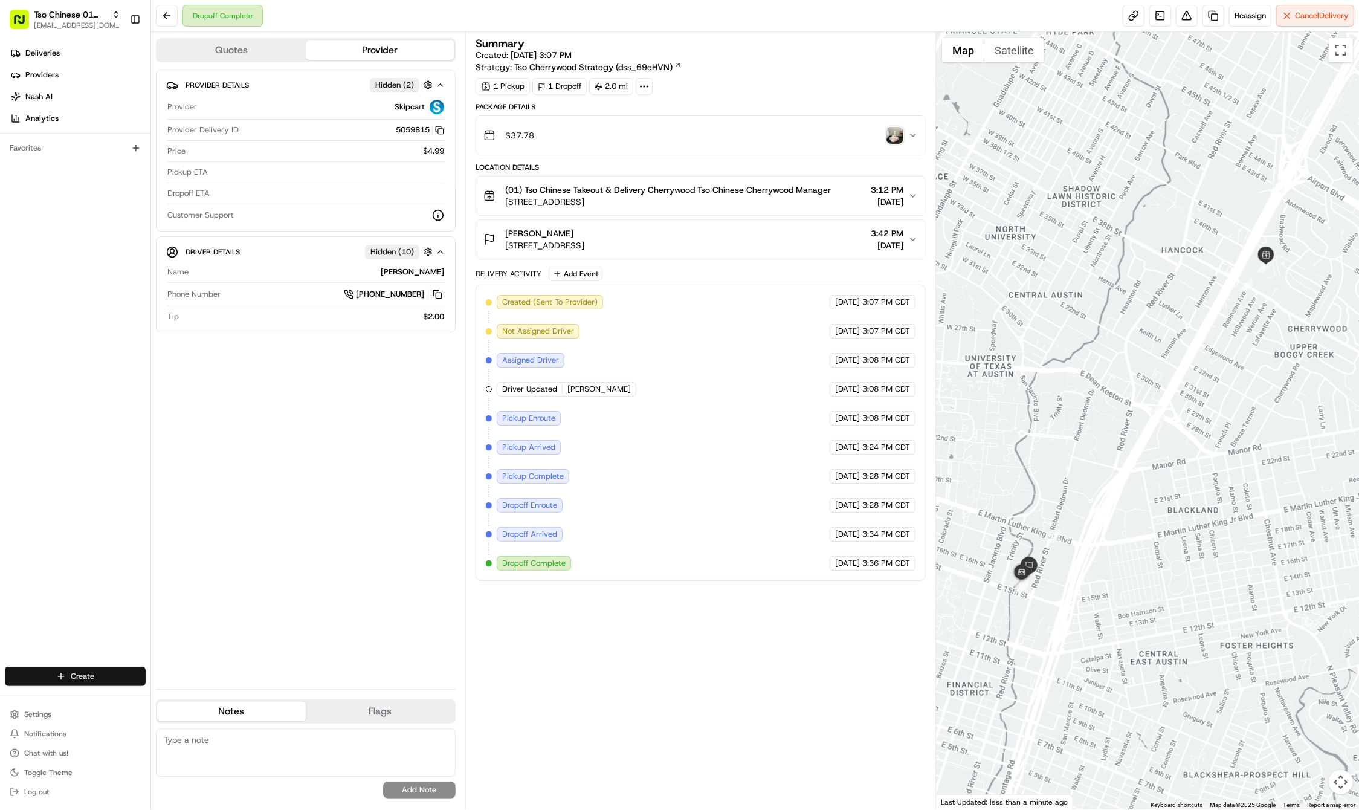
click at [102, 668] on html "Tso Chinese 01 Cherrywood [EMAIL_ADDRESS][DOMAIN_NAME] Toggle Sidebar Deliverie…" at bounding box center [679, 405] width 1359 height 810
click at [212, 705] on link "Delivery" at bounding box center [218, 699] width 135 height 22
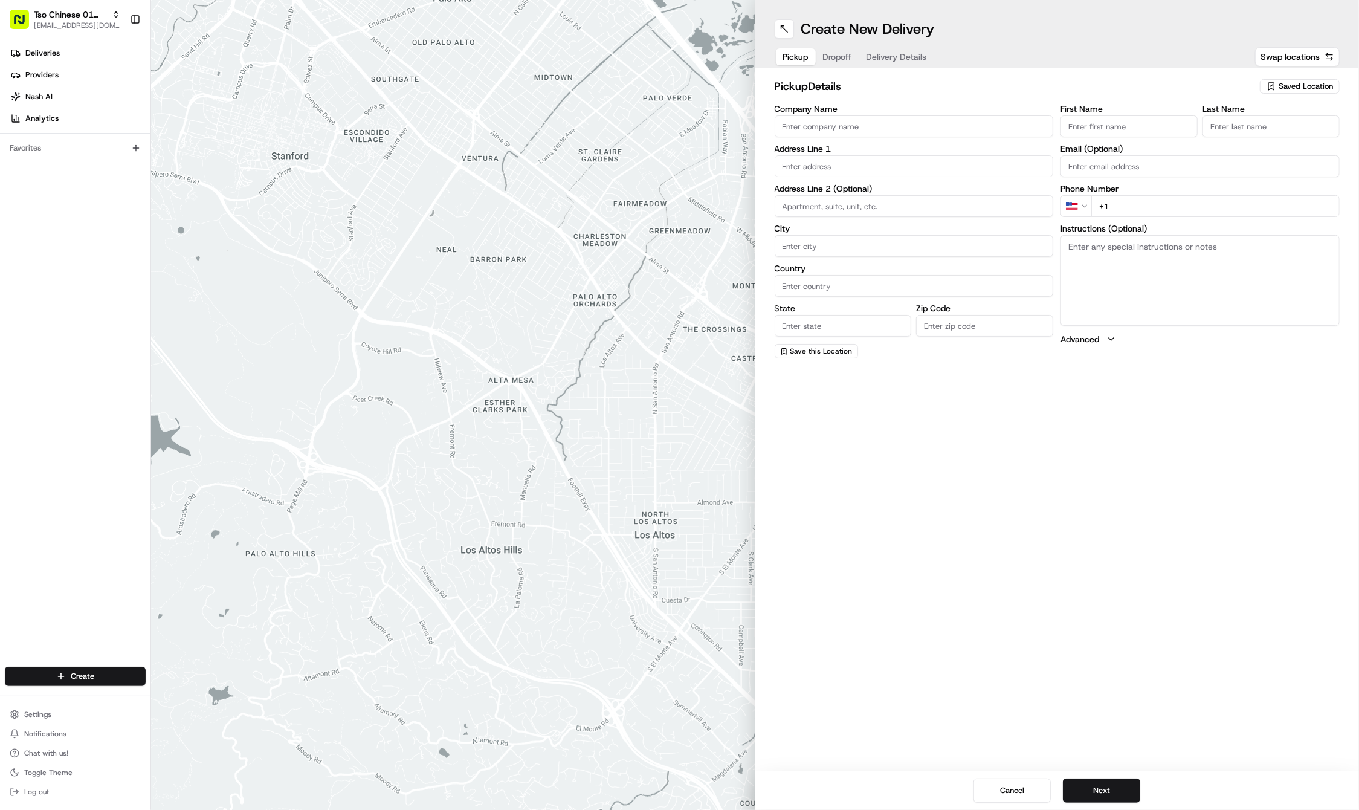
click at [1301, 80] on div "Saved Location" at bounding box center [1300, 86] width 80 height 15
click at [1241, 135] on span "(01) Tso Chinese Takeout & Delivery Cherrywood" at bounding box center [1279, 137] width 149 height 22
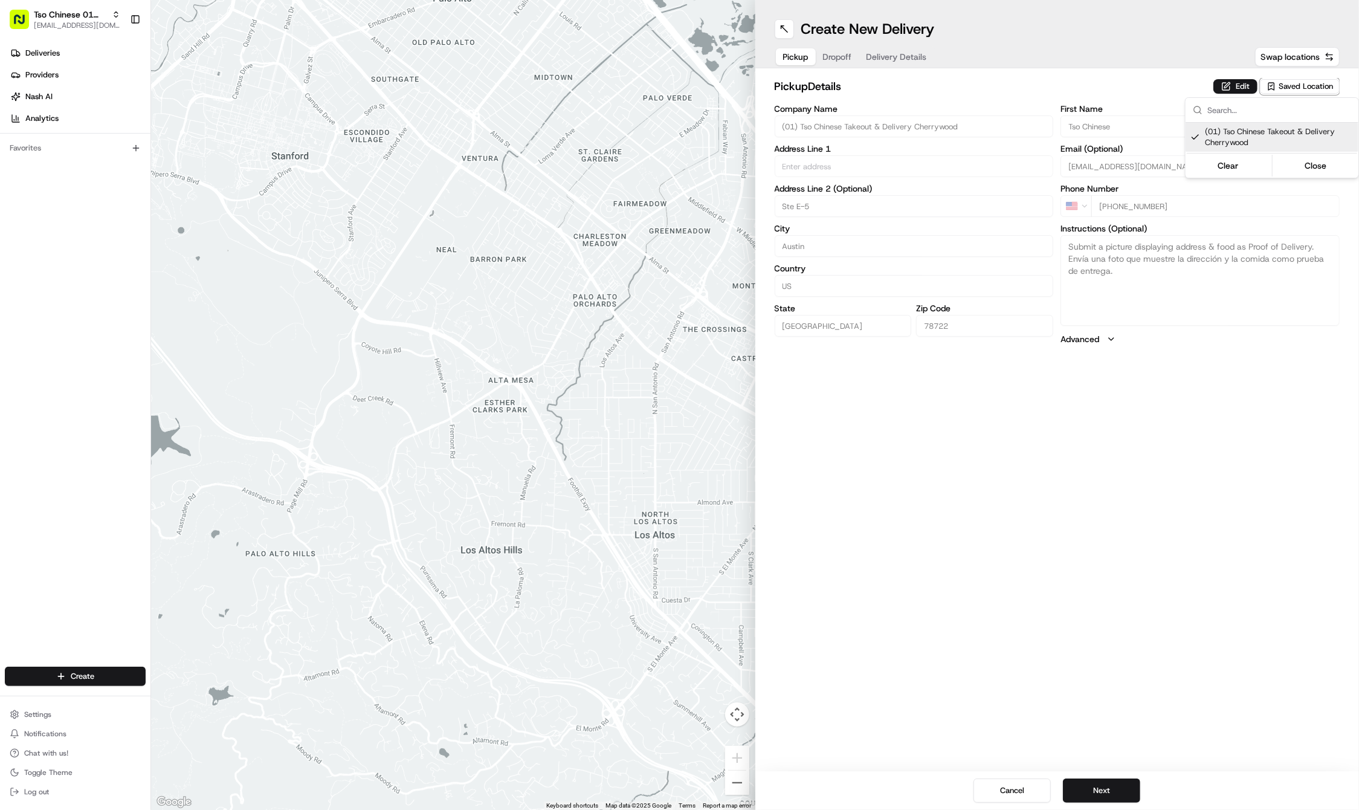
type input "(01) Tso Chinese Takeout & Delivery Cherrywood"
type input "Ste E-5"
type input "Austin"
type input "US"
type input "TX"
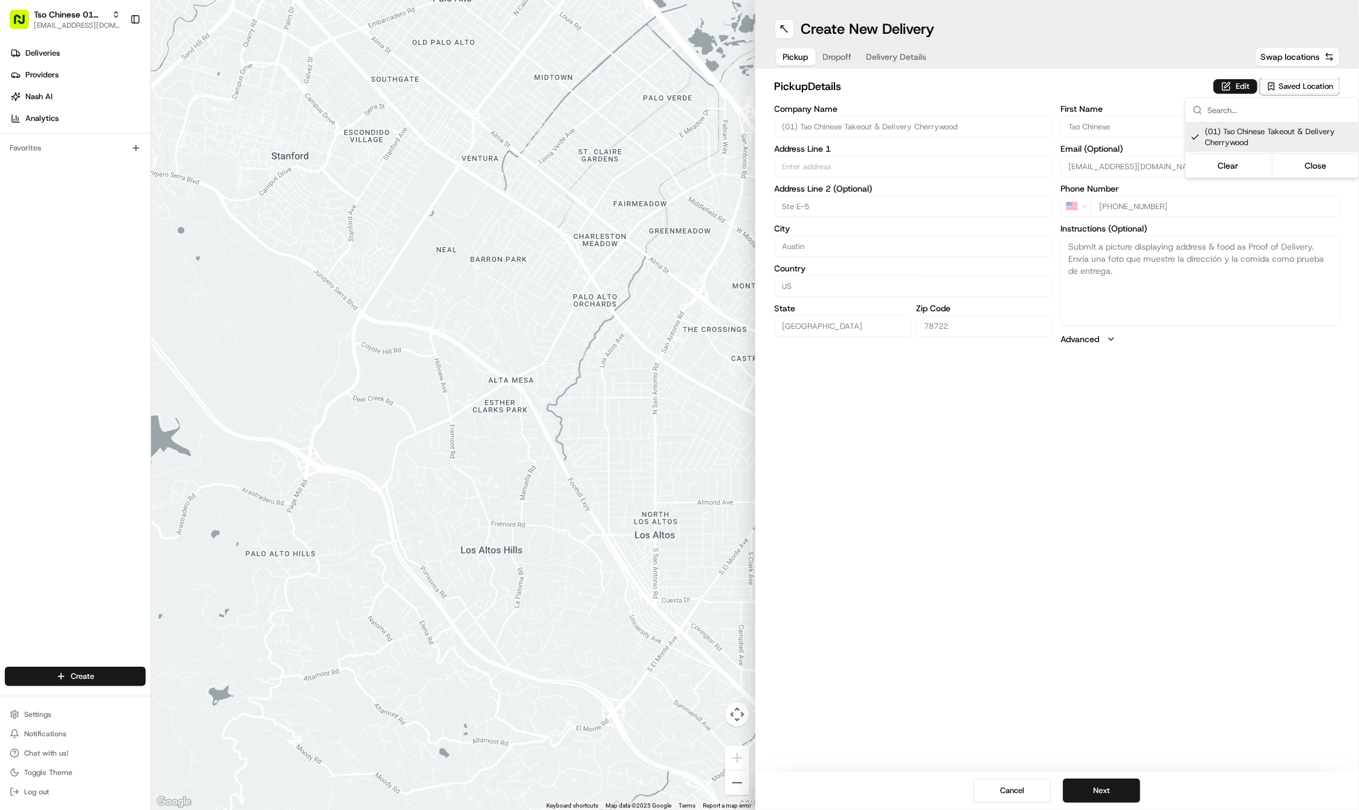
type input "78722"
type input "Tso Chinese"
type input "Cherrywood Manager"
type input "cherrywoodstore@tsochinese.com"
type input "+1 512 401 3232"
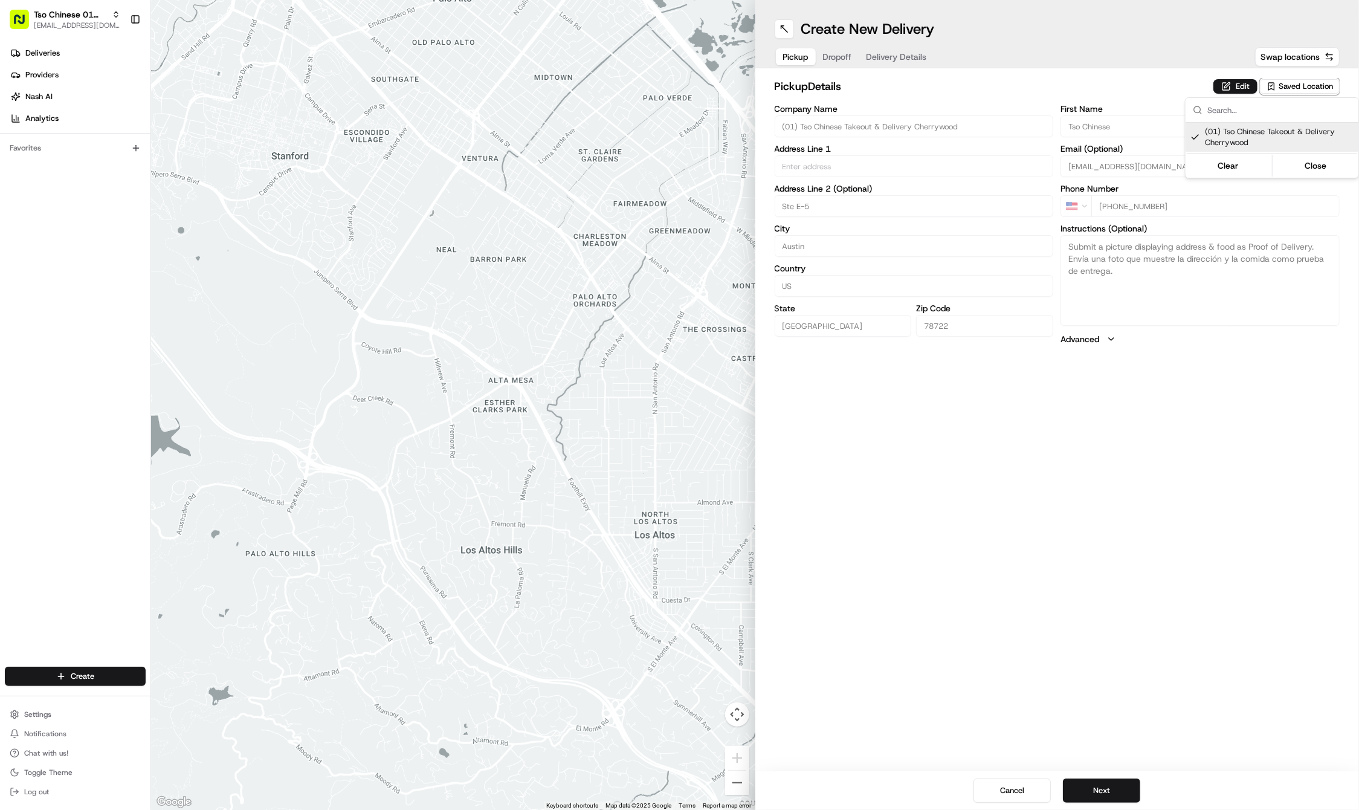
type textarea "Submit a picture displaying address & food as Proof of Delivery. Envía una foto…"
type input "3909 N Interstate Hwy 35"
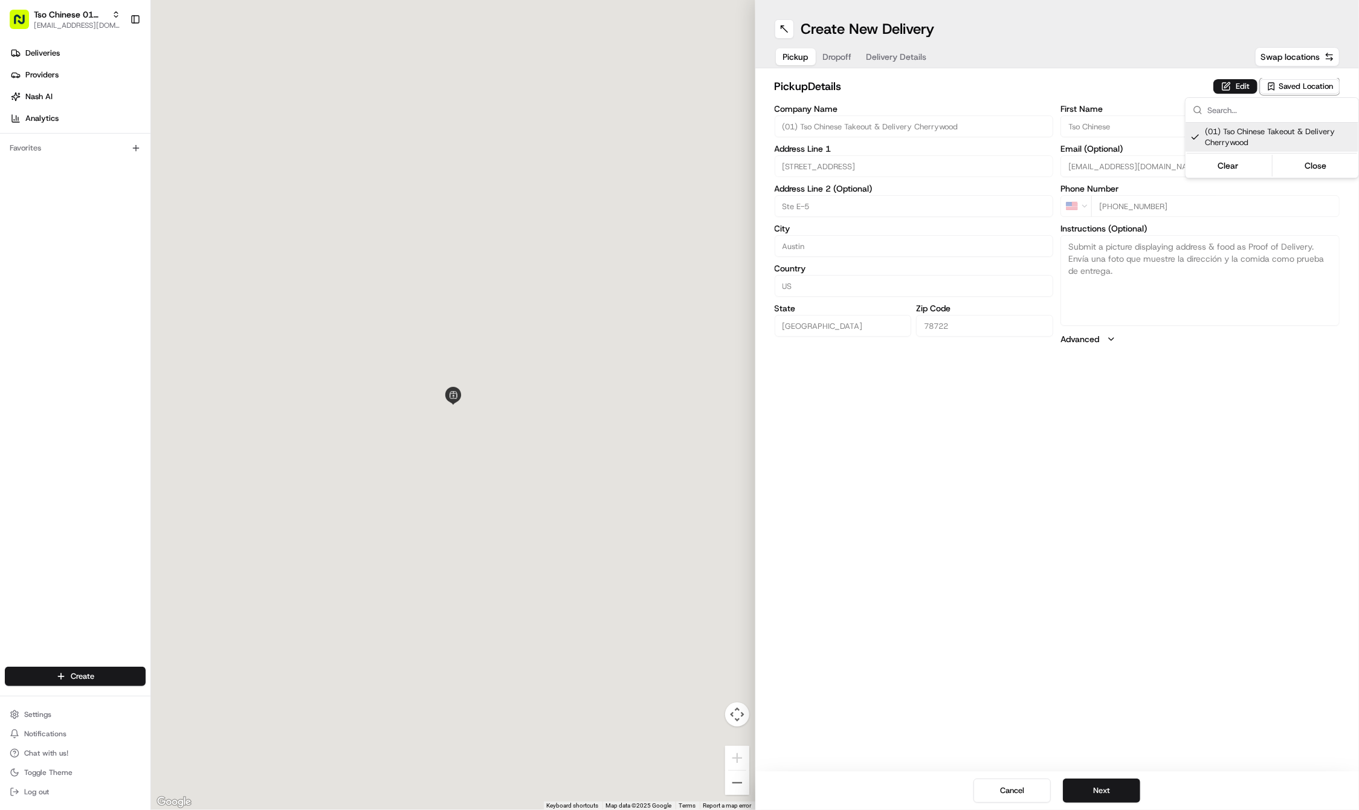
click at [1145, 528] on html "Tso Chinese 01 Cherrywood haran@tsochinese.com Toggle Sidebar Deliveries Provid…" at bounding box center [679, 405] width 1359 height 810
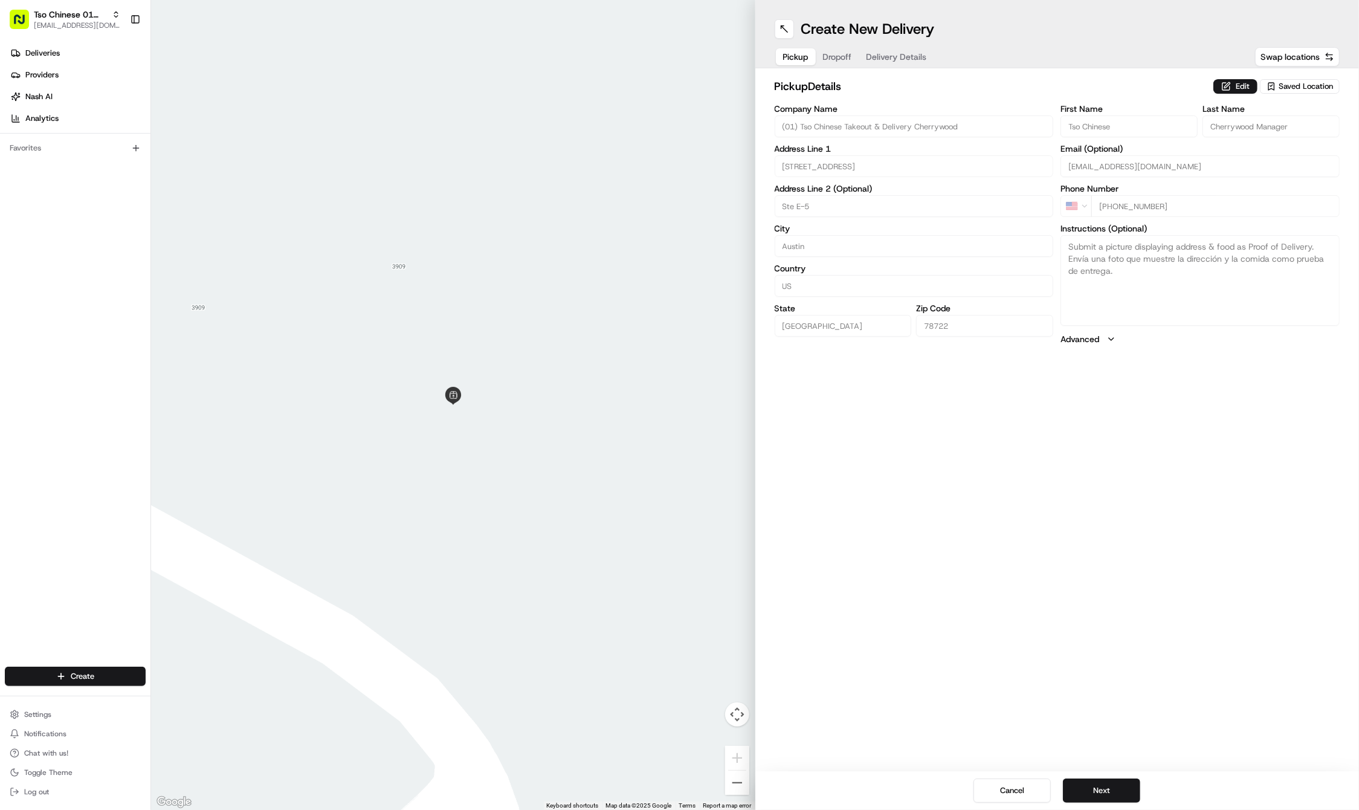
click at [1089, 630] on div "Create New Delivery Pickup Dropoff Delivery Details Swap locations pickup Detai…" at bounding box center [1057, 405] width 604 height 810
click at [1093, 786] on button "Next" at bounding box center [1101, 790] width 77 height 24
paste input "Courtney"
type input "Courtney"
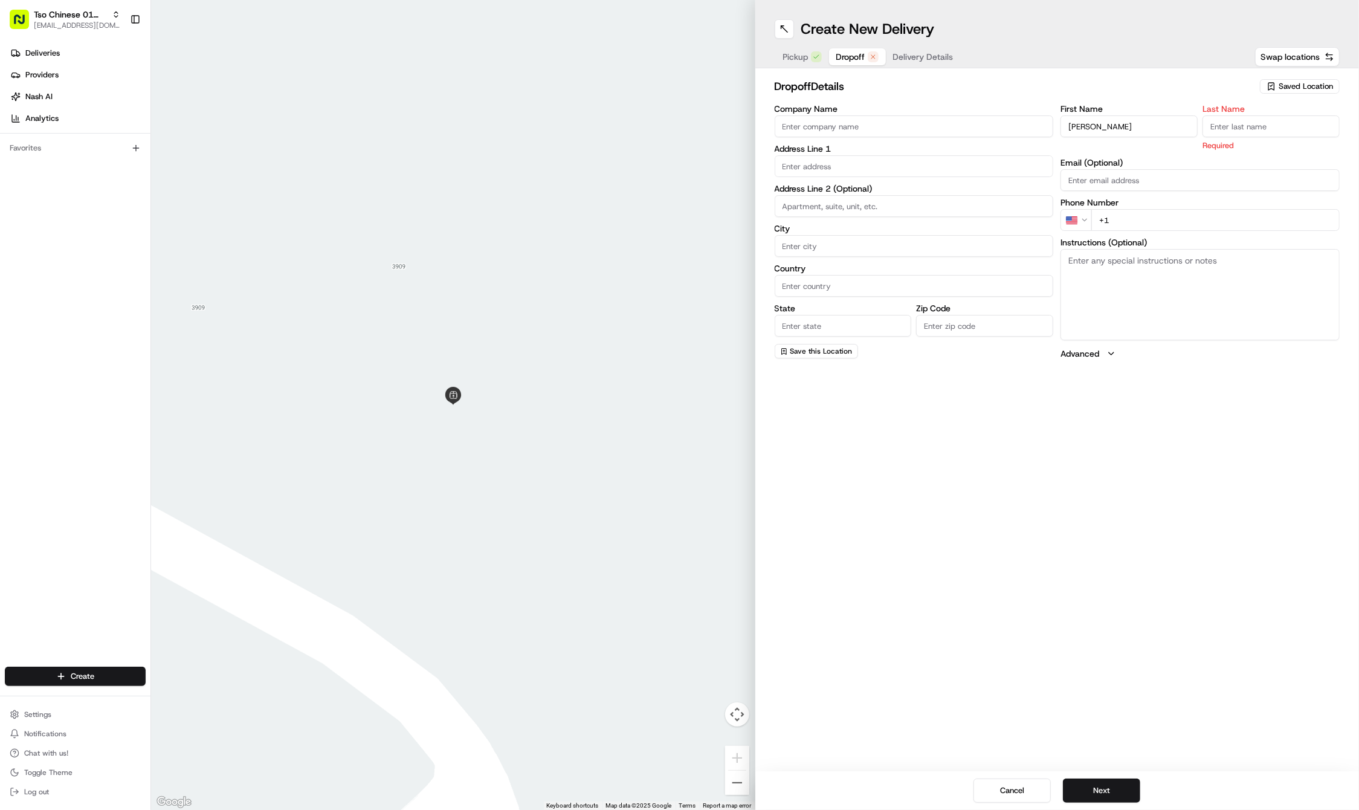
paste input "Scamardo"
type input "Scamardo"
paste input "512 797 6379"
type input "+1 512 797 6379"
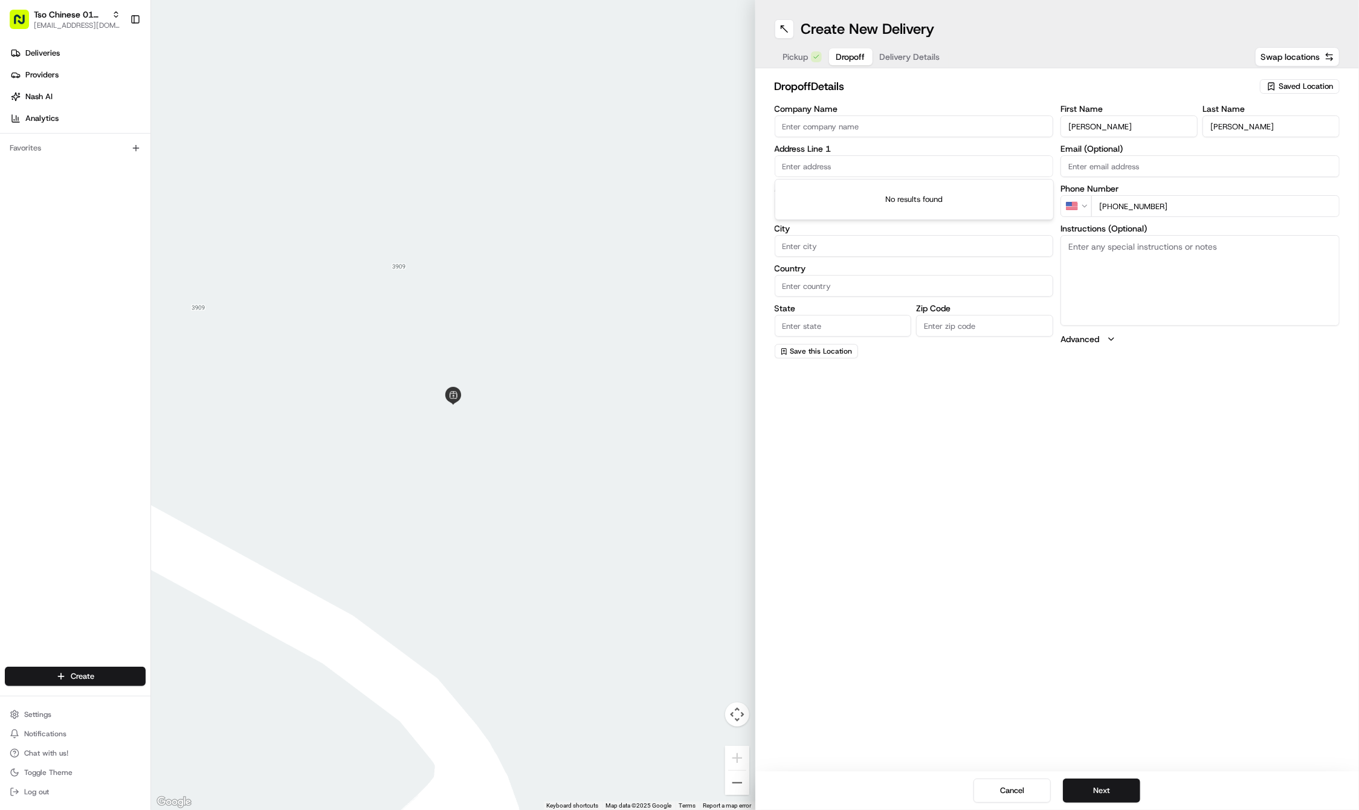
paste input "4705 Caswell Avenue"
click at [847, 187] on div "4705 Caswell Avenue, Austin, TX" at bounding box center [914, 191] width 273 height 18
type input "4705 Caswell Ave, Austin, TX 78751, USA"
type input "Austin"
type input "United States"
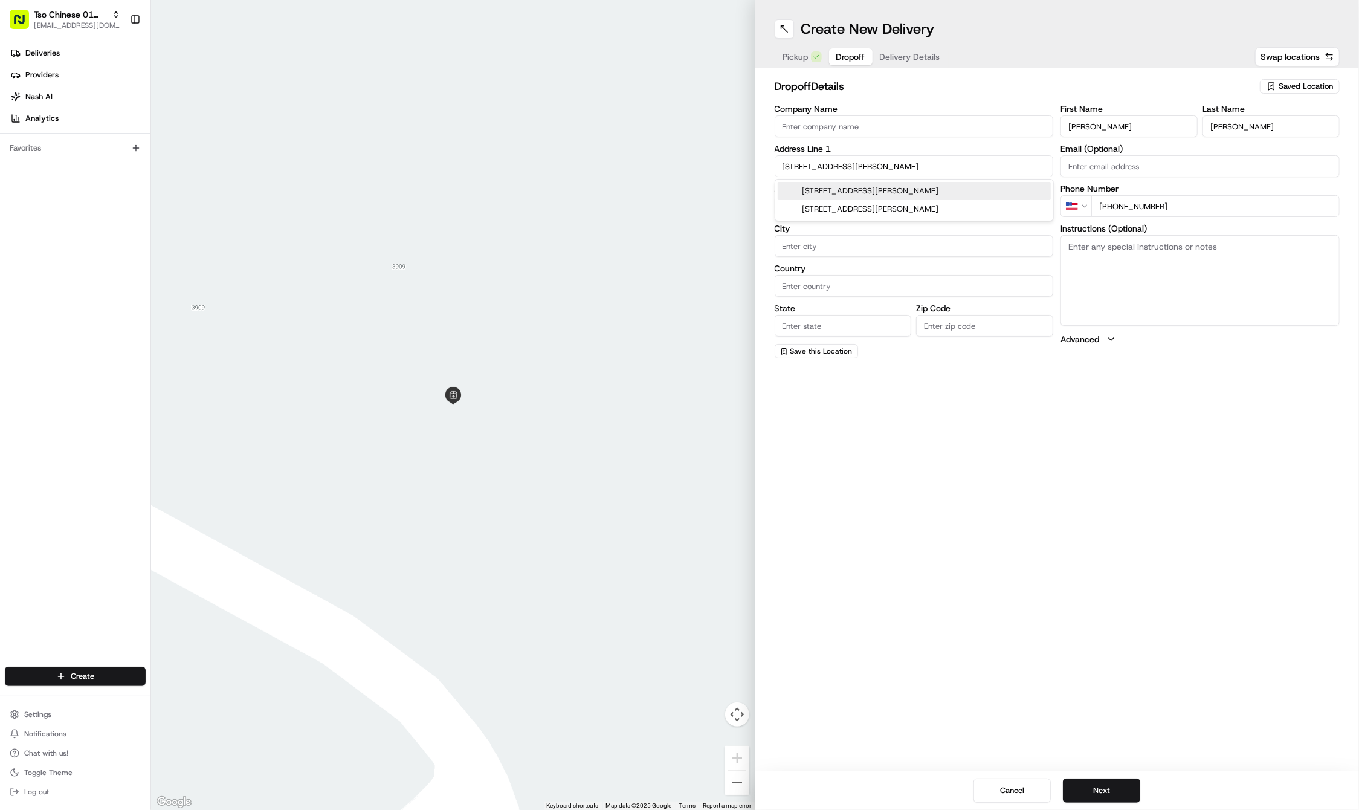
type input "TX"
type input "78751"
type input "4705 Caswell Avenue"
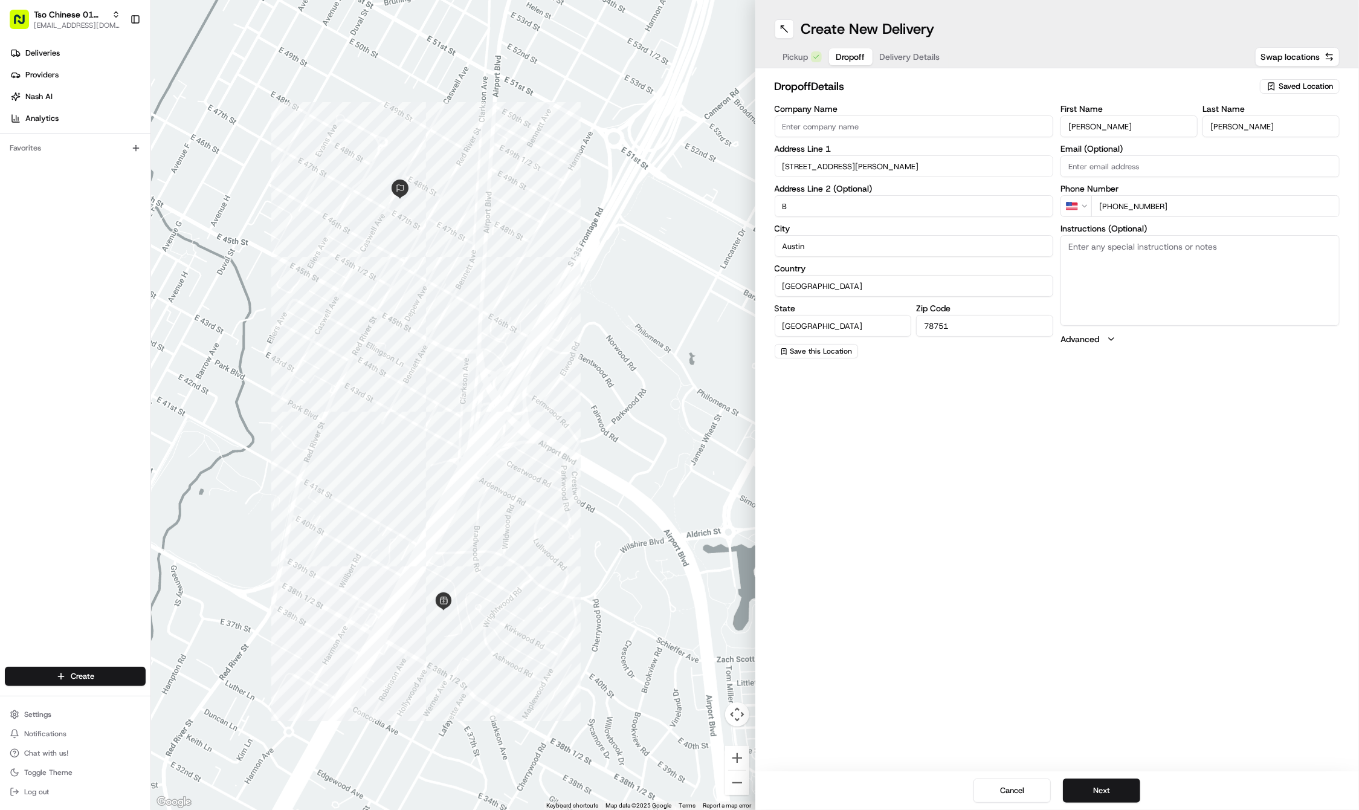
type input "B"
click at [1106, 259] on textarea "Instructions (Optional)" at bounding box center [1200, 280] width 279 height 91
paste textarea "#S3ZJACC"
type textarea "#S3ZJACC"
click at [1105, 235] on textarea "#S3ZJACC" at bounding box center [1200, 280] width 279 height 91
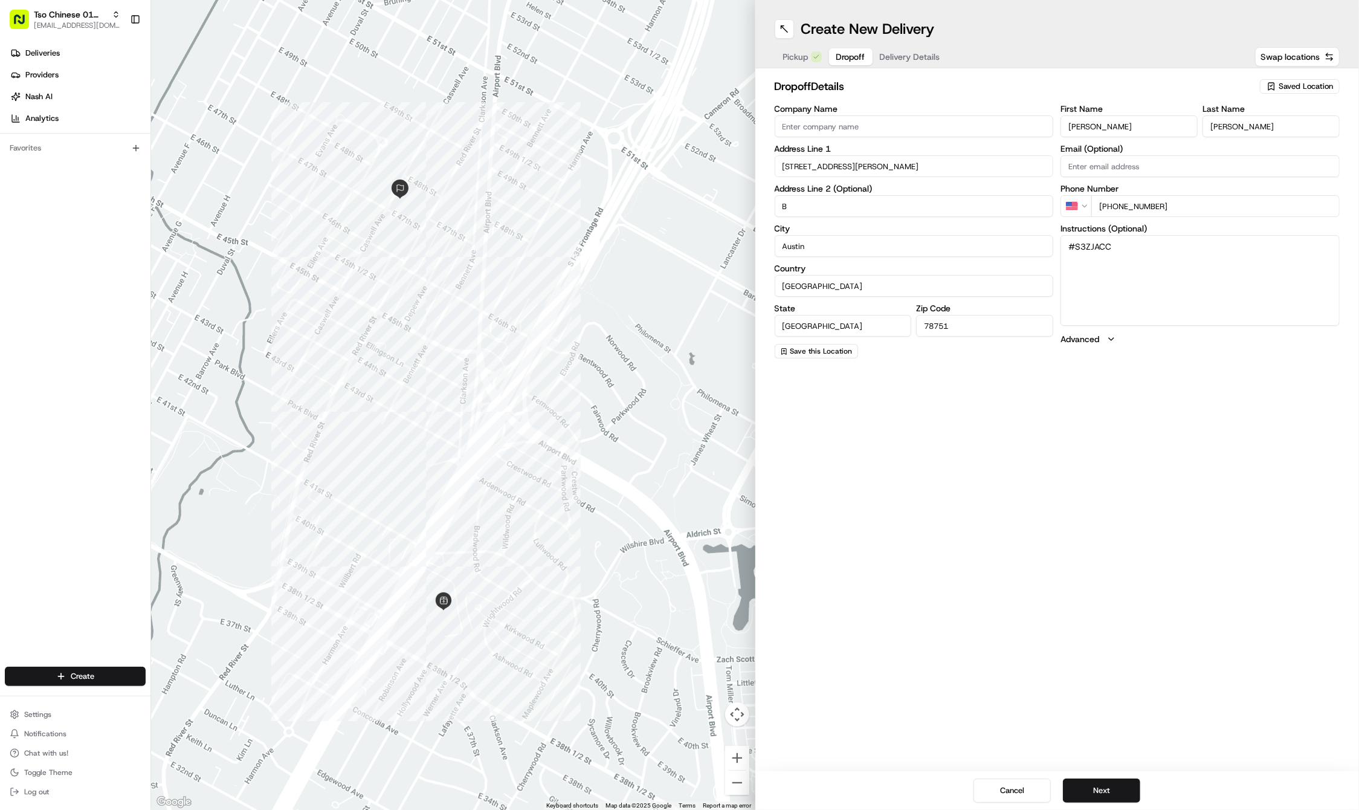
click at [1102, 238] on textarea "#S3ZJACC" at bounding box center [1200, 280] width 279 height 91
click at [1105, 788] on button "Next" at bounding box center [1101, 790] width 77 height 24
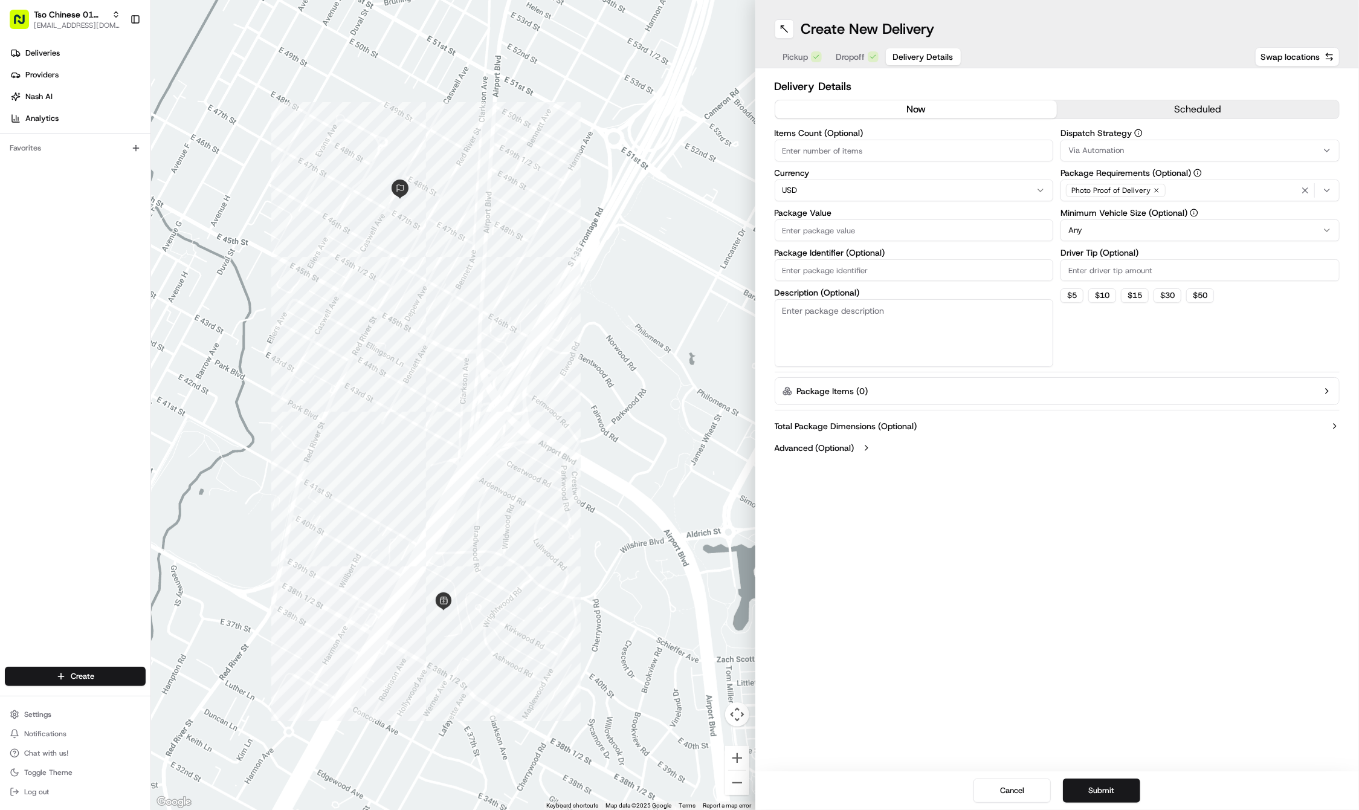
click at [834, 261] on input "Package Identifier (Optional)" at bounding box center [914, 270] width 279 height 22
paste input "#S3ZJACC"
type input "#S3ZJACC"
click at [1122, 277] on input "Driver Tip (Optional)" at bounding box center [1200, 270] width 279 height 22
type input "20.24"
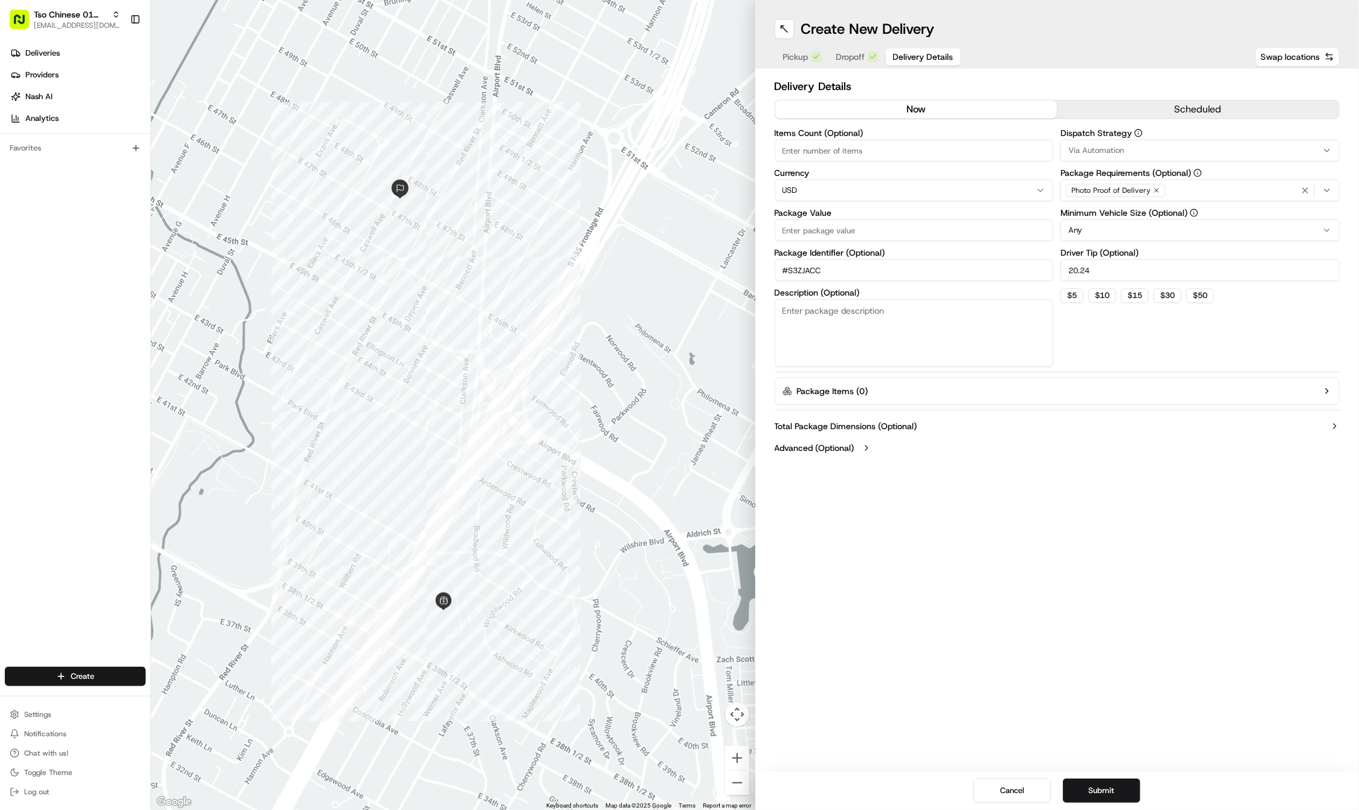
click at [974, 235] on input "Package Value" at bounding box center [914, 230] width 279 height 22
type input "20.24"
drag, startPoint x: 1163, startPoint y: 143, endPoint x: 1153, endPoint y: 194, distance: 52.4
click at [1163, 143] on button "Via Automation" at bounding box center [1200, 151] width 279 height 22
click at [1141, 216] on span "Tso Cherrywood Strategy" at bounding box center [1155, 216] width 149 height 11
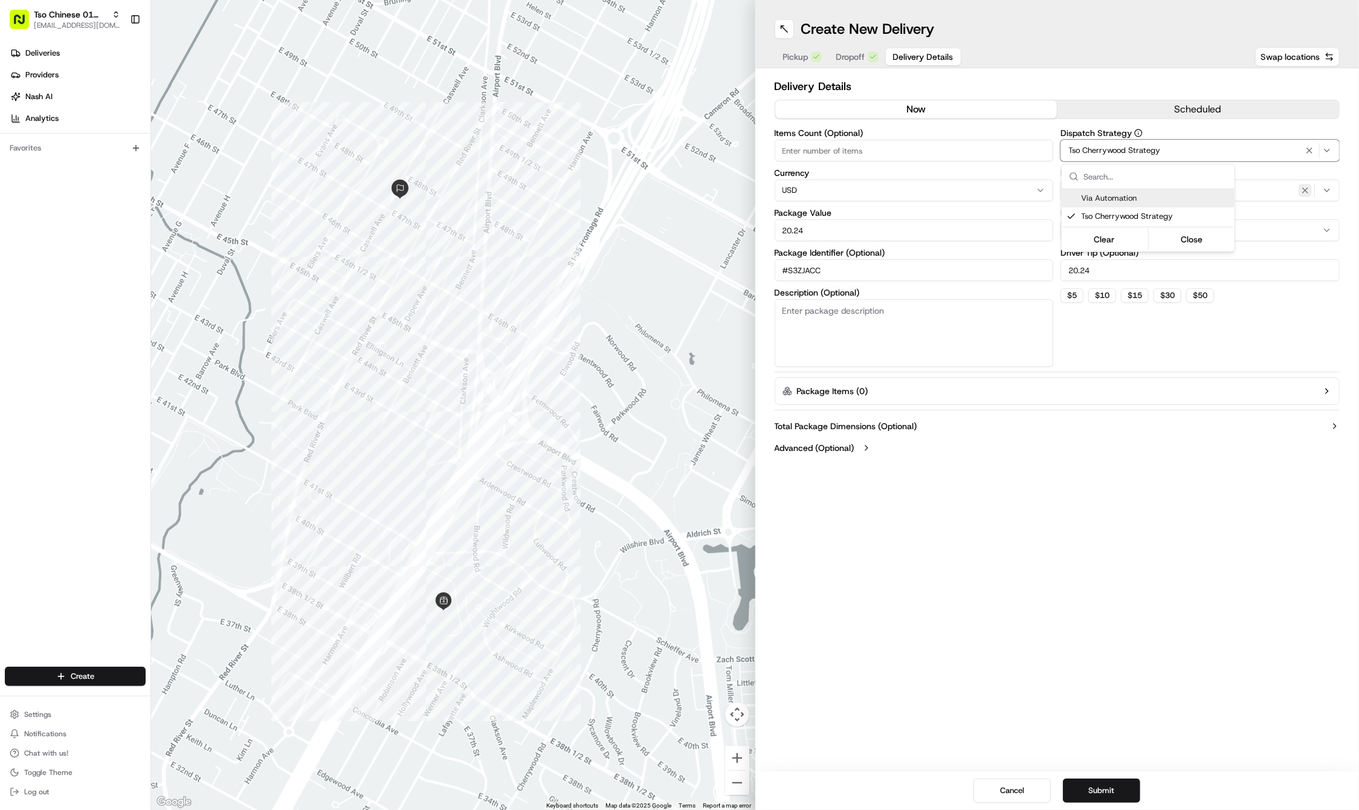
click at [1302, 187] on icon "button" at bounding box center [1306, 191] width 10 height 10
click at [1302, 187] on div "Select requirements" at bounding box center [1200, 190] width 273 height 11
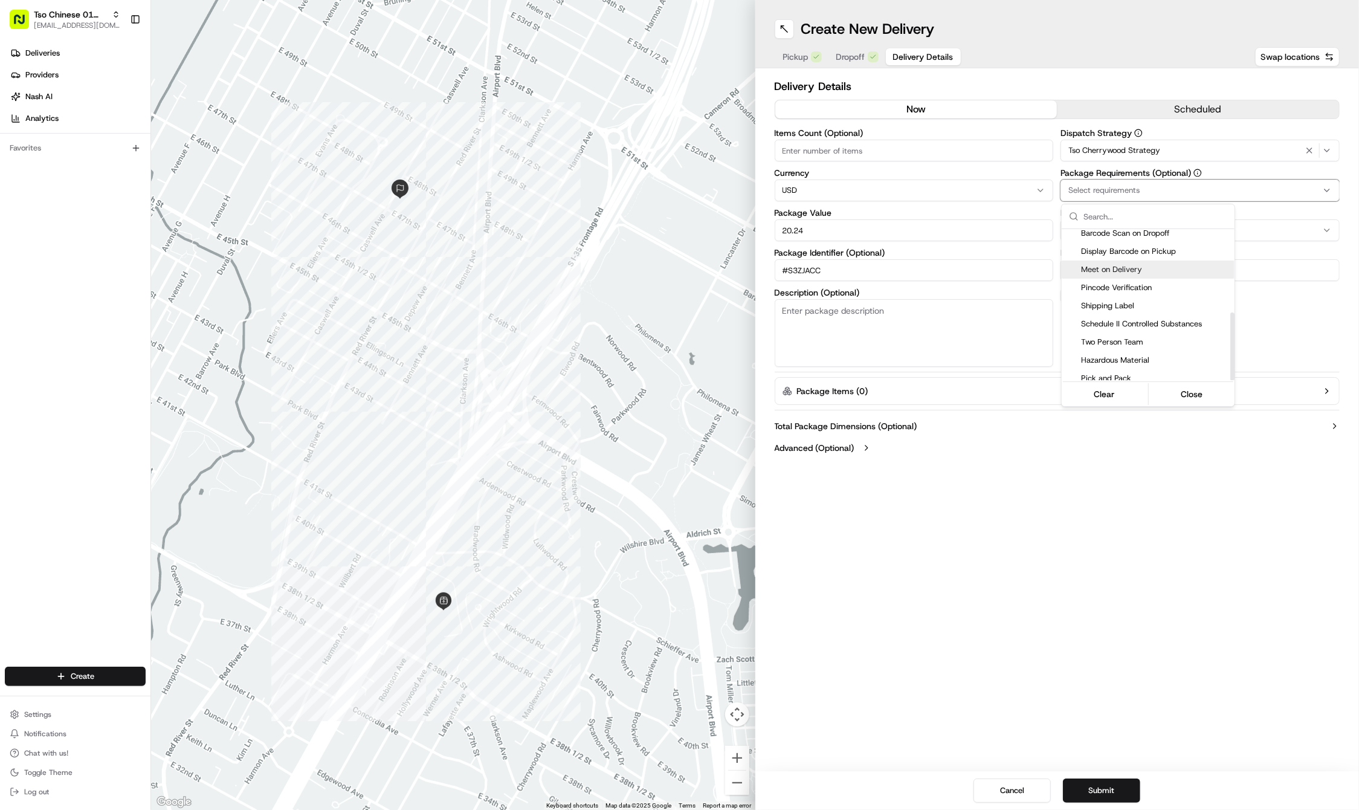
scroll to position [185, 0]
click at [1163, 267] on span "Meet on Delivery" at bounding box center [1155, 270] width 149 height 11
click at [1124, 521] on html "Tso Chinese 01 Cherrywood haran@tsochinese.com Toggle Sidebar Deliveries Provid…" at bounding box center [679, 405] width 1359 height 810
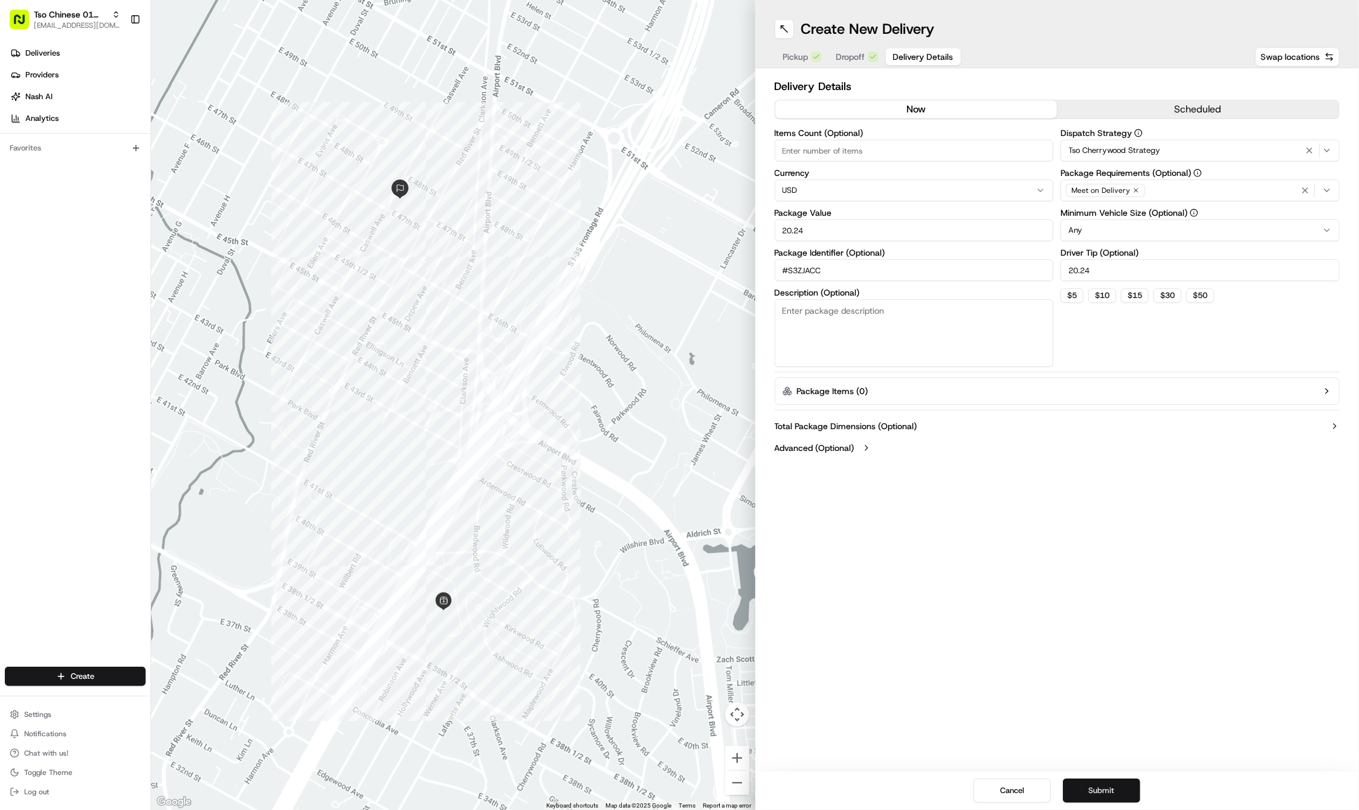
click at [1104, 791] on button "Submit" at bounding box center [1101, 790] width 77 height 24
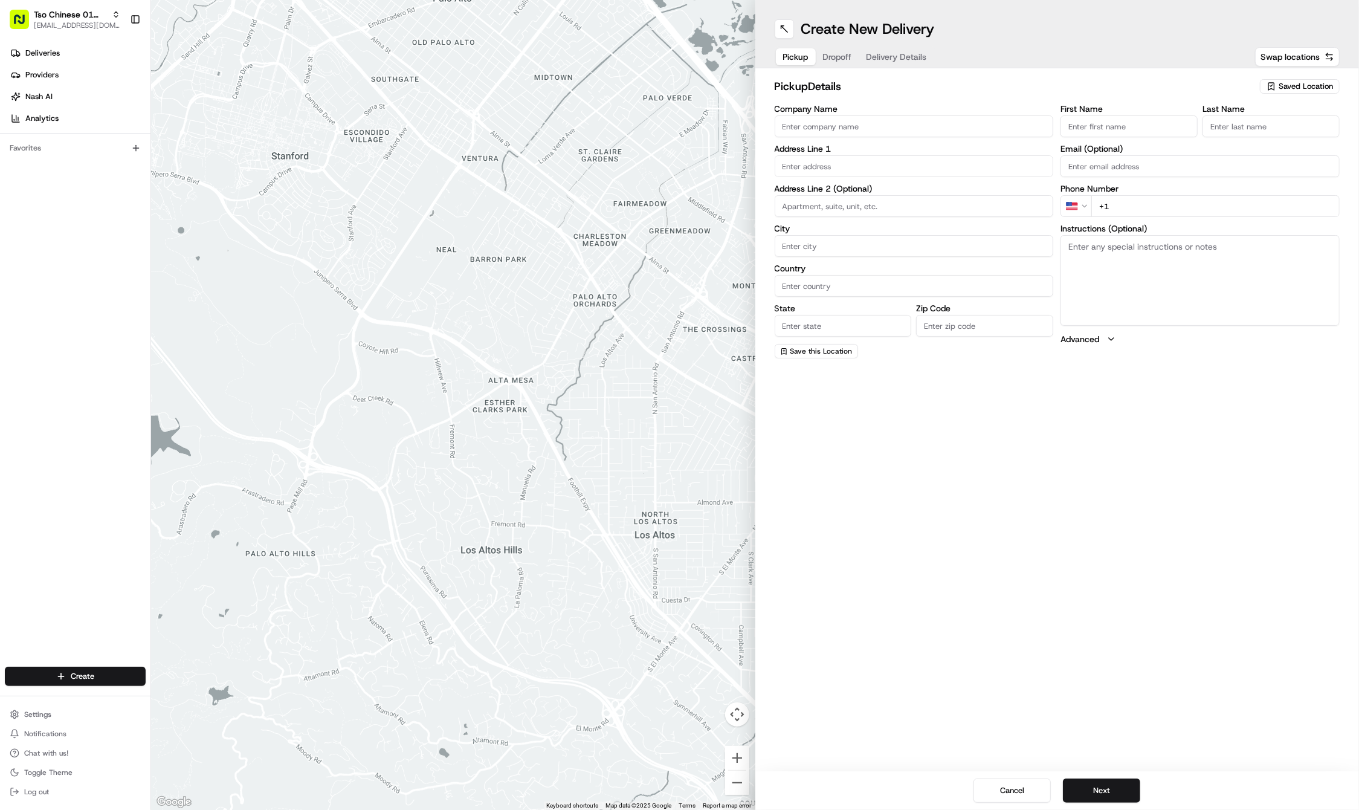
click at [1336, 78] on button "Saved Location" at bounding box center [1300, 86] width 80 height 17
click at [1330, 80] on html "Tso Chinese 01 Cherrywood haran@tsochinese.com Toggle Sidebar Deliveries Provid…" at bounding box center [679, 405] width 1359 height 810
click at [1328, 81] on div "Saved Location" at bounding box center [1300, 86] width 80 height 15
click at [1267, 136] on span "(01) Tso Chinese Takeout & Delivery Cherrywood" at bounding box center [1279, 137] width 149 height 22
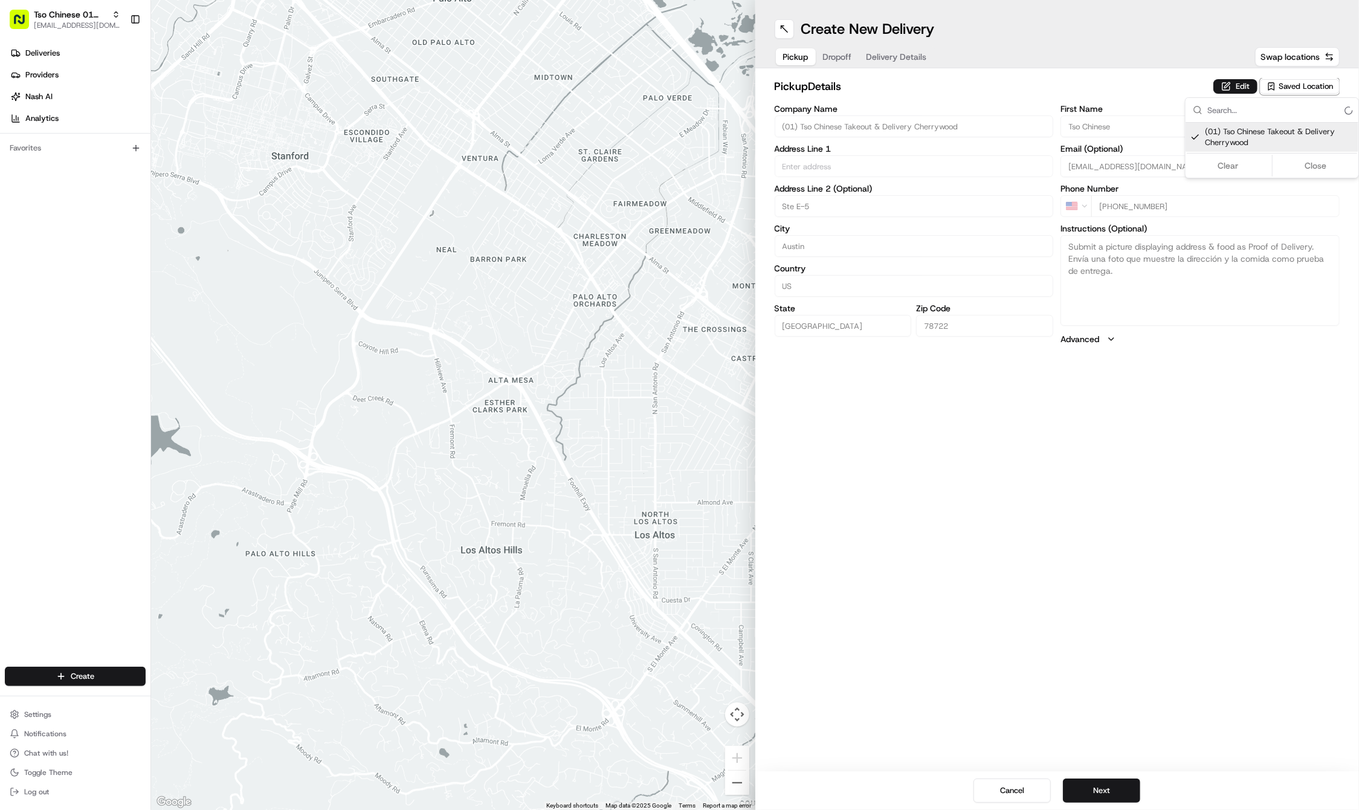
type input "(01) Tso Chinese Takeout & Delivery Cherrywood"
type input "Ste E-5"
type input "Austin"
type input "US"
type input "[GEOGRAPHIC_DATA]"
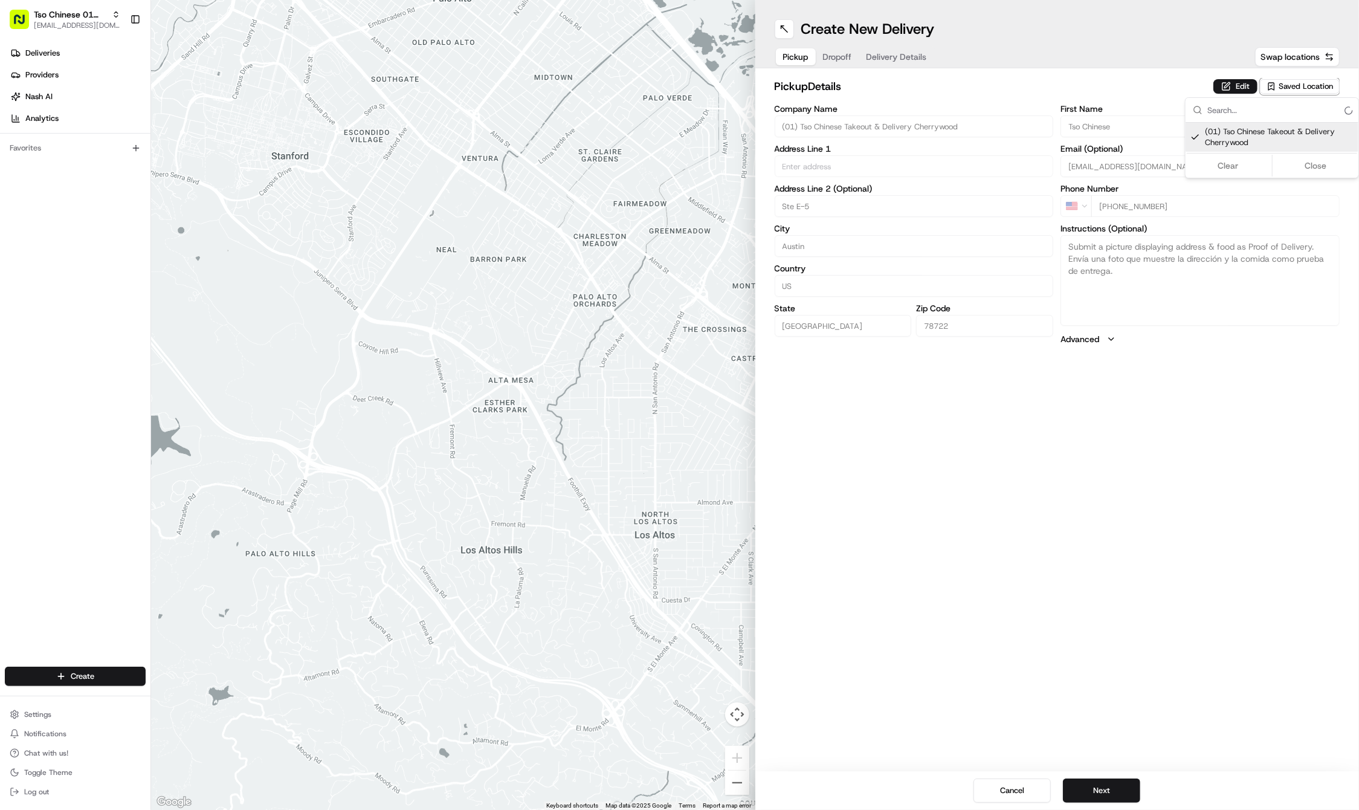
type input "78722"
type input "Tso Chinese"
type input "Cherrywood Manager"
type input "[EMAIL_ADDRESS][DOMAIN_NAME]"
type input "[PHONE_NUMBER]"
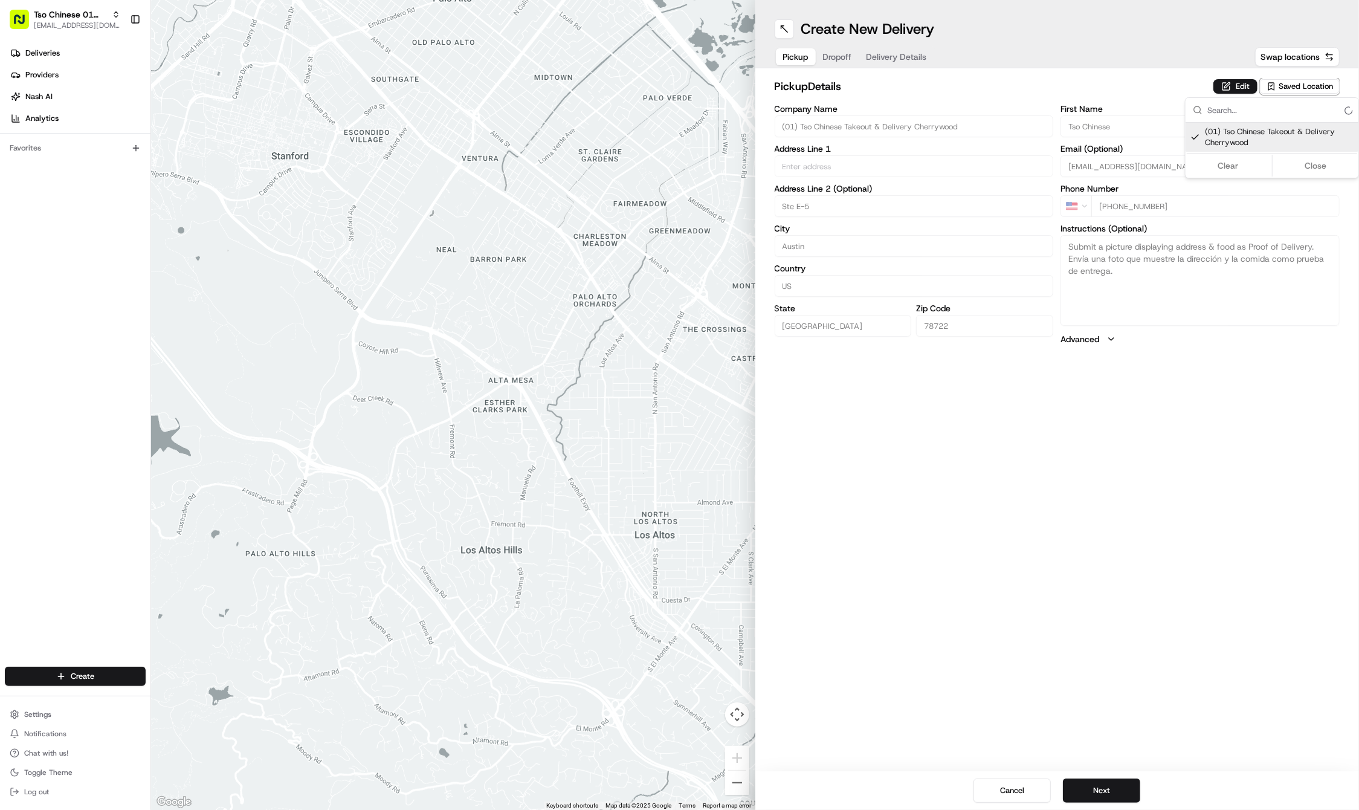
type input "[STREET_ADDRESS]"
click at [1146, 574] on html "Tso Chinese 01 Cherrywood [EMAIL_ADDRESS][DOMAIN_NAME] Toggle Sidebar Deliverie…" at bounding box center [679, 405] width 1359 height 810
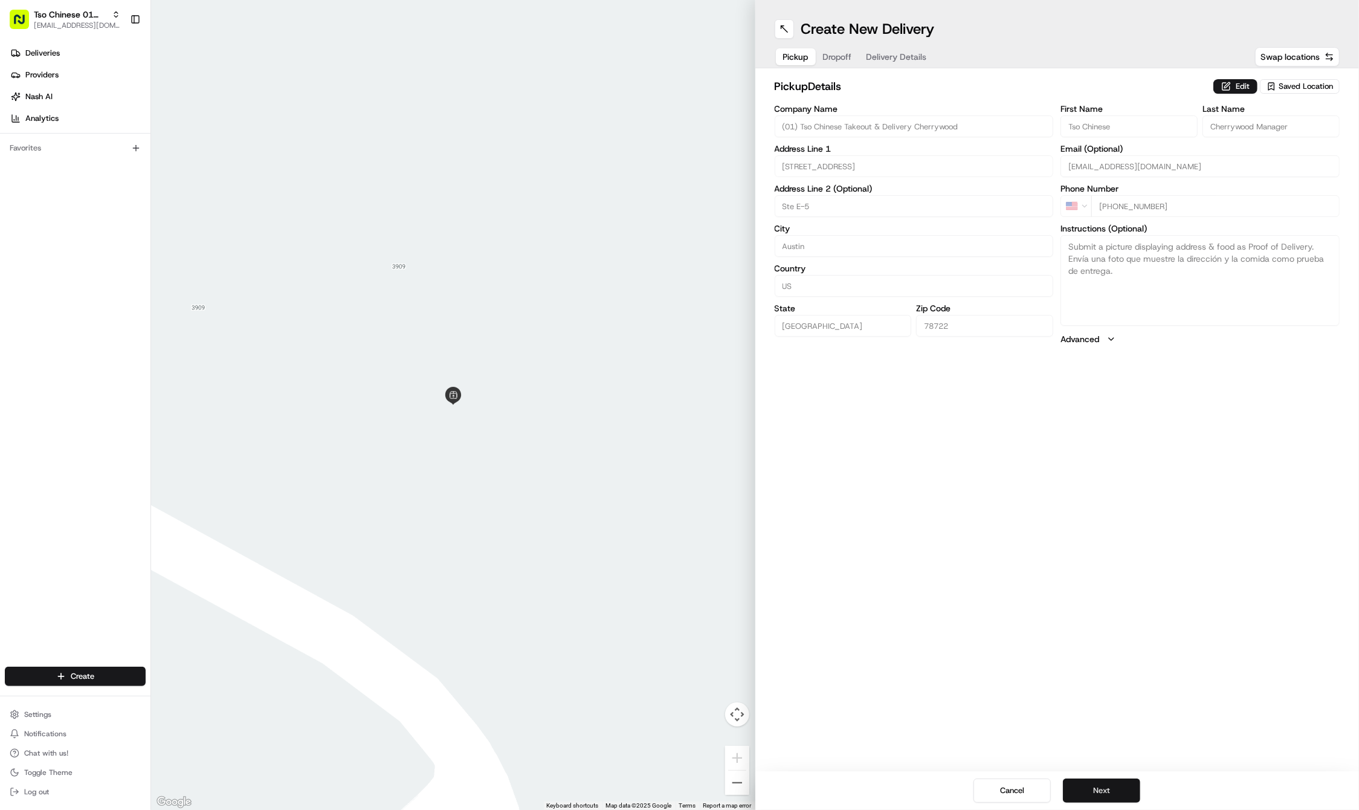
click at [1101, 786] on button "Next" at bounding box center [1101, 790] width 77 height 24
paste input "Rob"
type input "Rob"
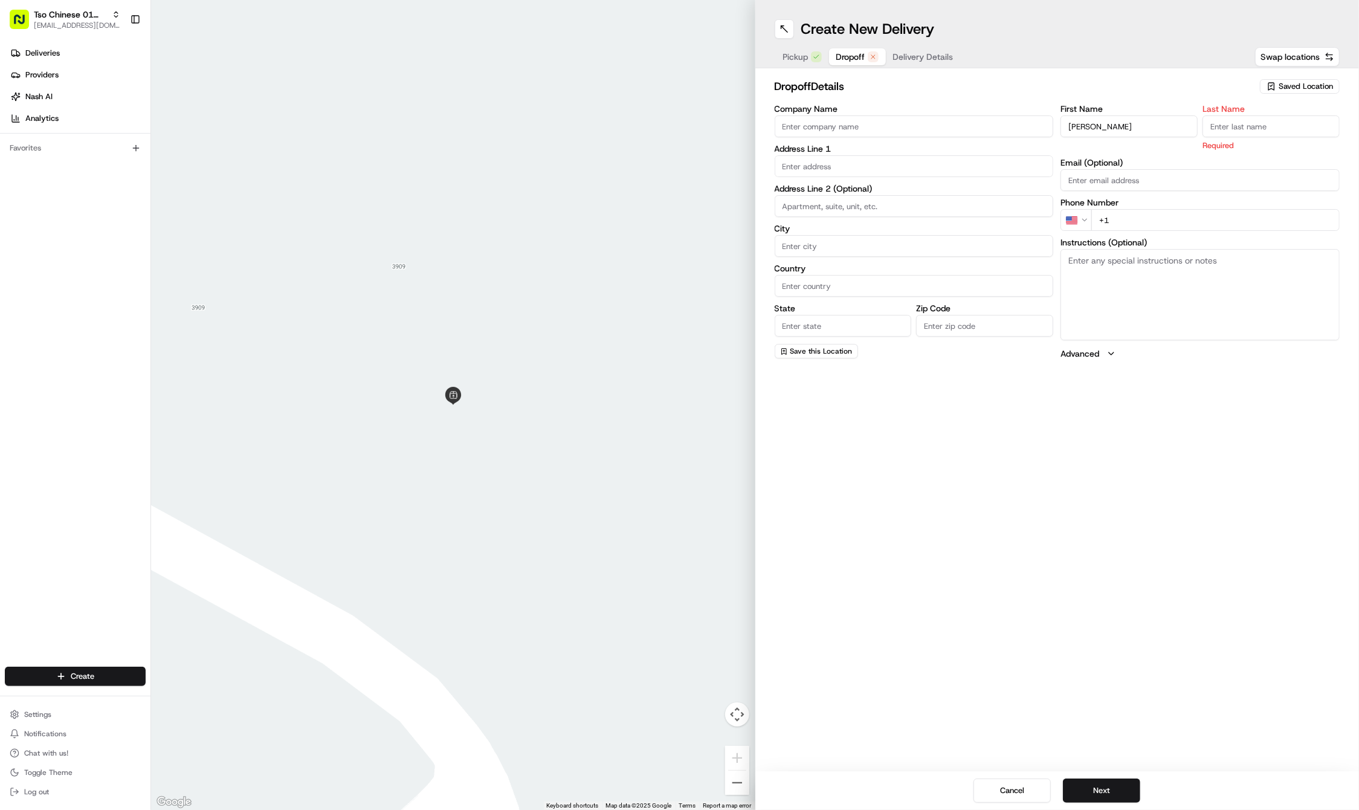
paste input "Daline"
type input "Daline"
paste input "612 220 3203"
type input "+1 612 220 3203"
paste input "101 Colorado St"
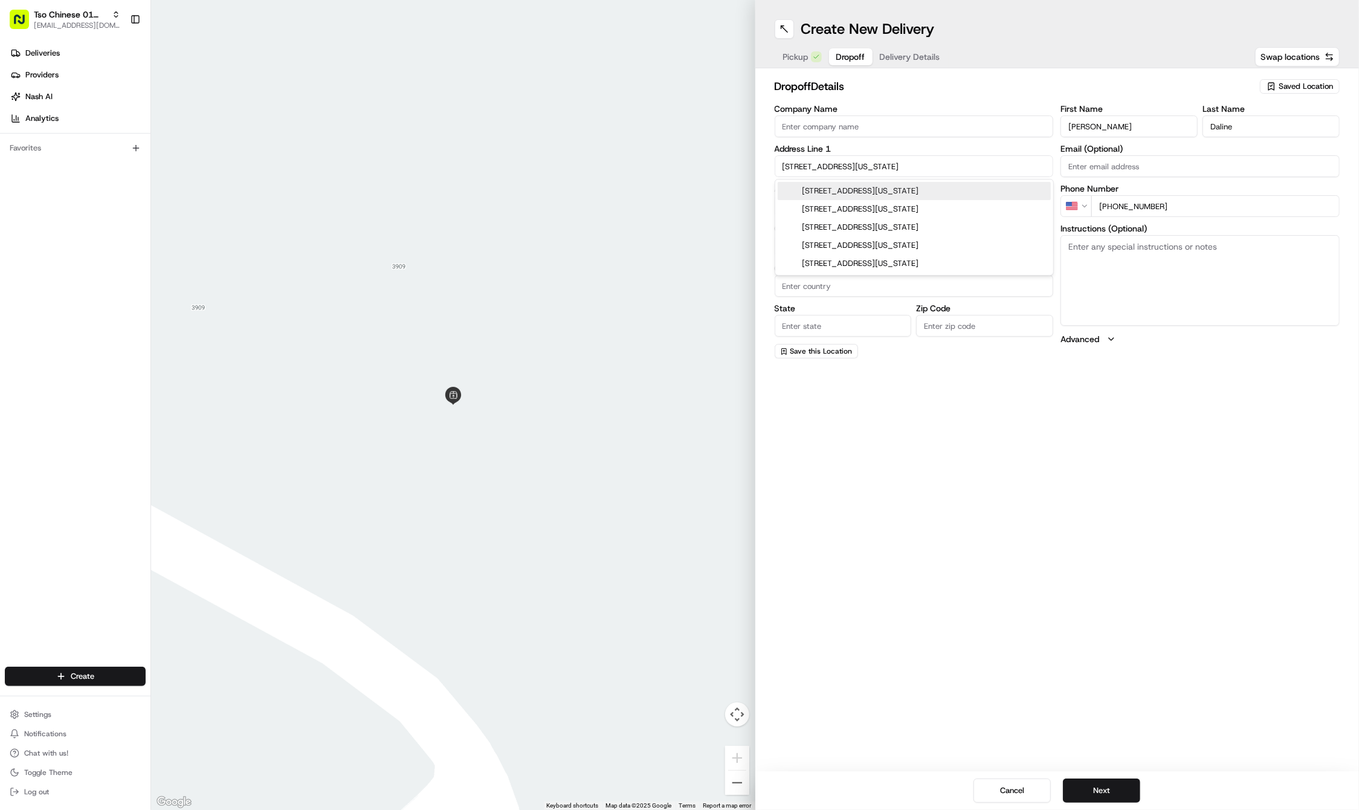
click at [871, 186] on div "101 Colorado Street, Austin, TX" at bounding box center [914, 191] width 273 height 18
type input "101 Colorado St, Austin, TX 78701, USA"
type input "Austin"
type input "United States"
type input "TX"
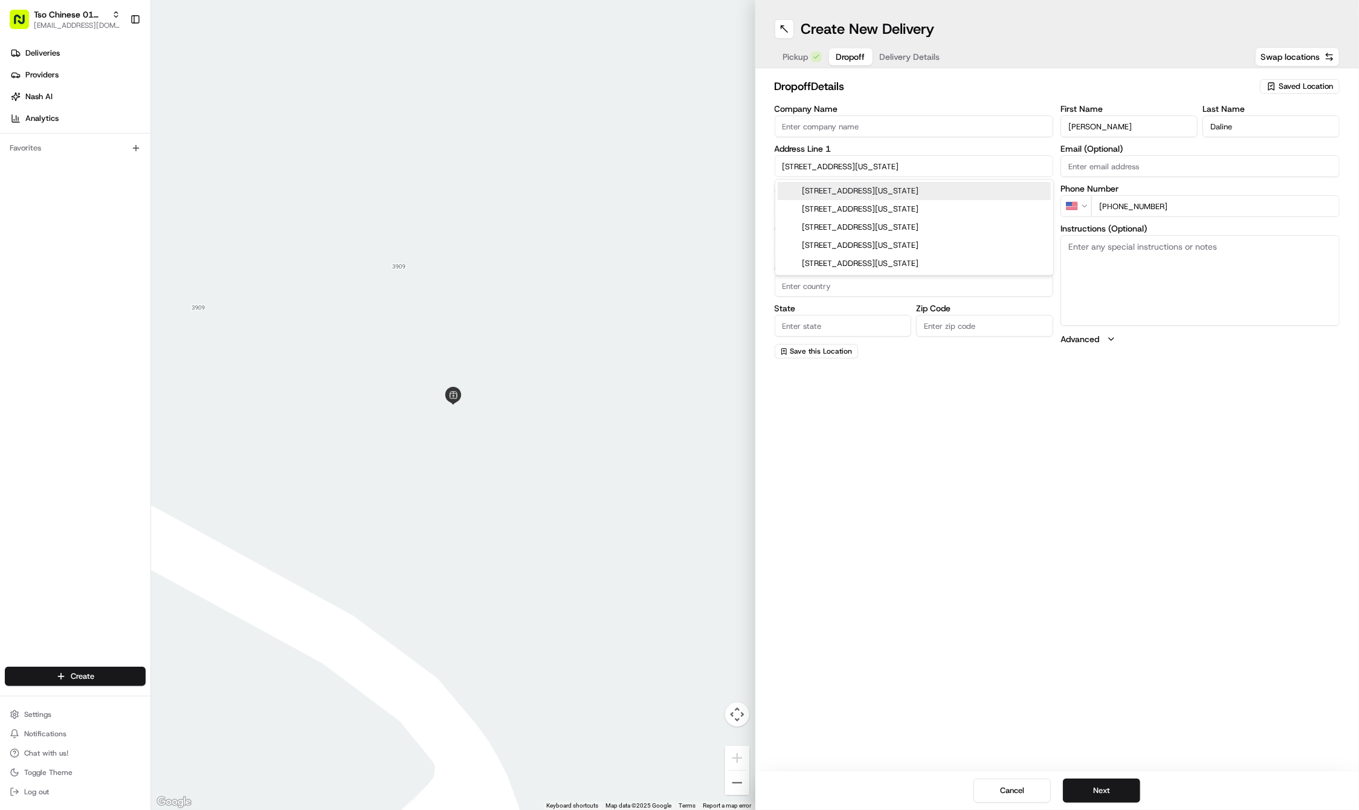
type input "78701"
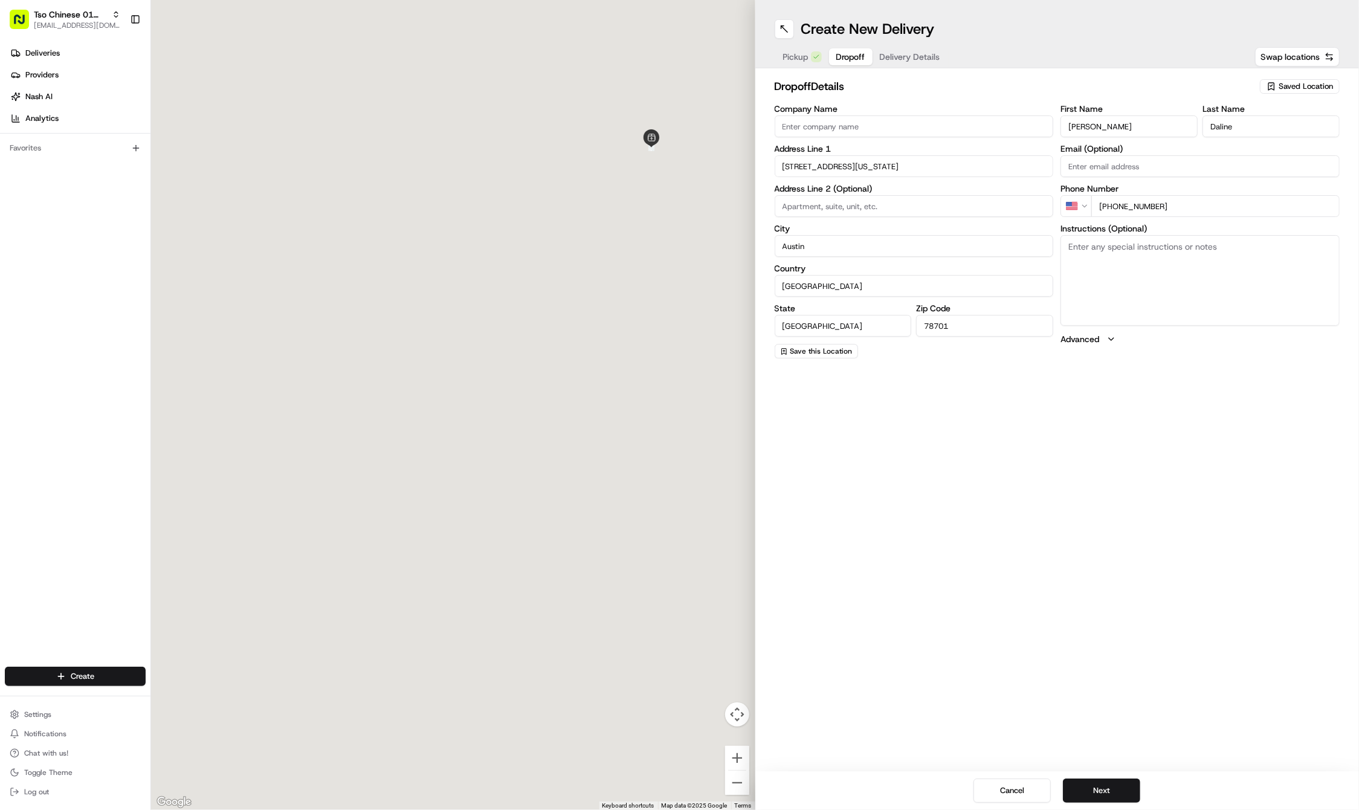
type input "101 Colorado Street"
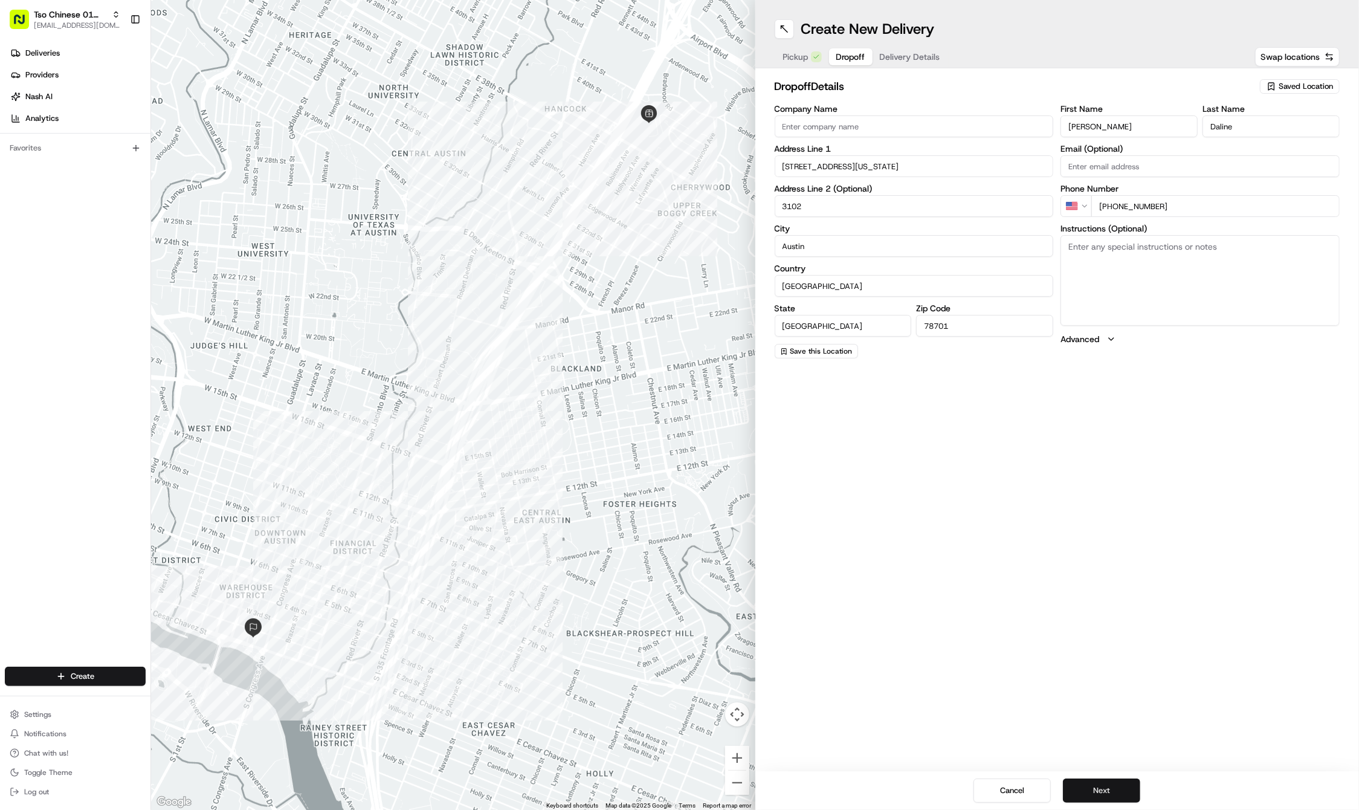
type input "3102"
click at [1086, 794] on button "Next" at bounding box center [1101, 790] width 77 height 24
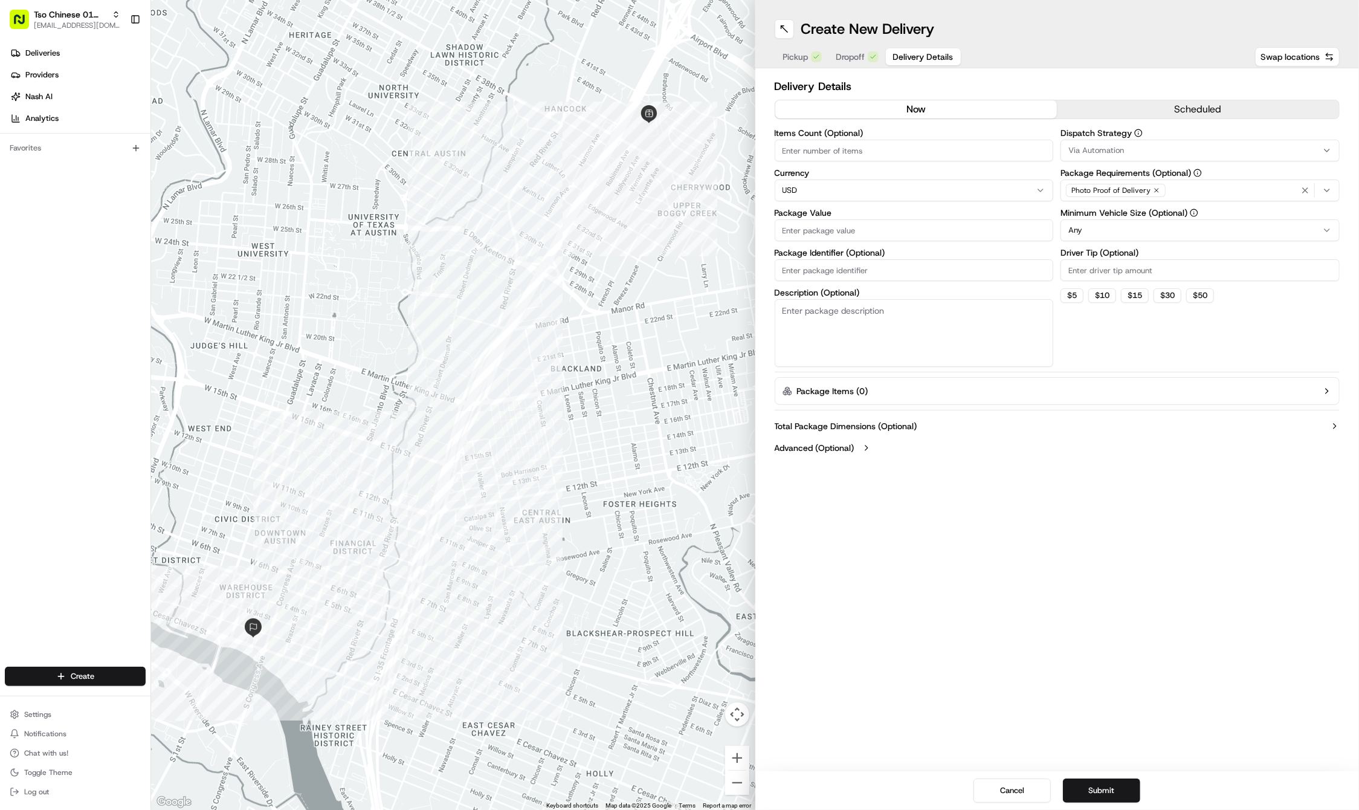
click at [832, 278] on input "Package Identifier (Optional)" at bounding box center [914, 270] width 279 height 22
paste input "R5EELYS"
type input "R5EELYS"
click at [815, 233] on input "Package Value" at bounding box center [914, 230] width 279 height 22
type input "55.05"
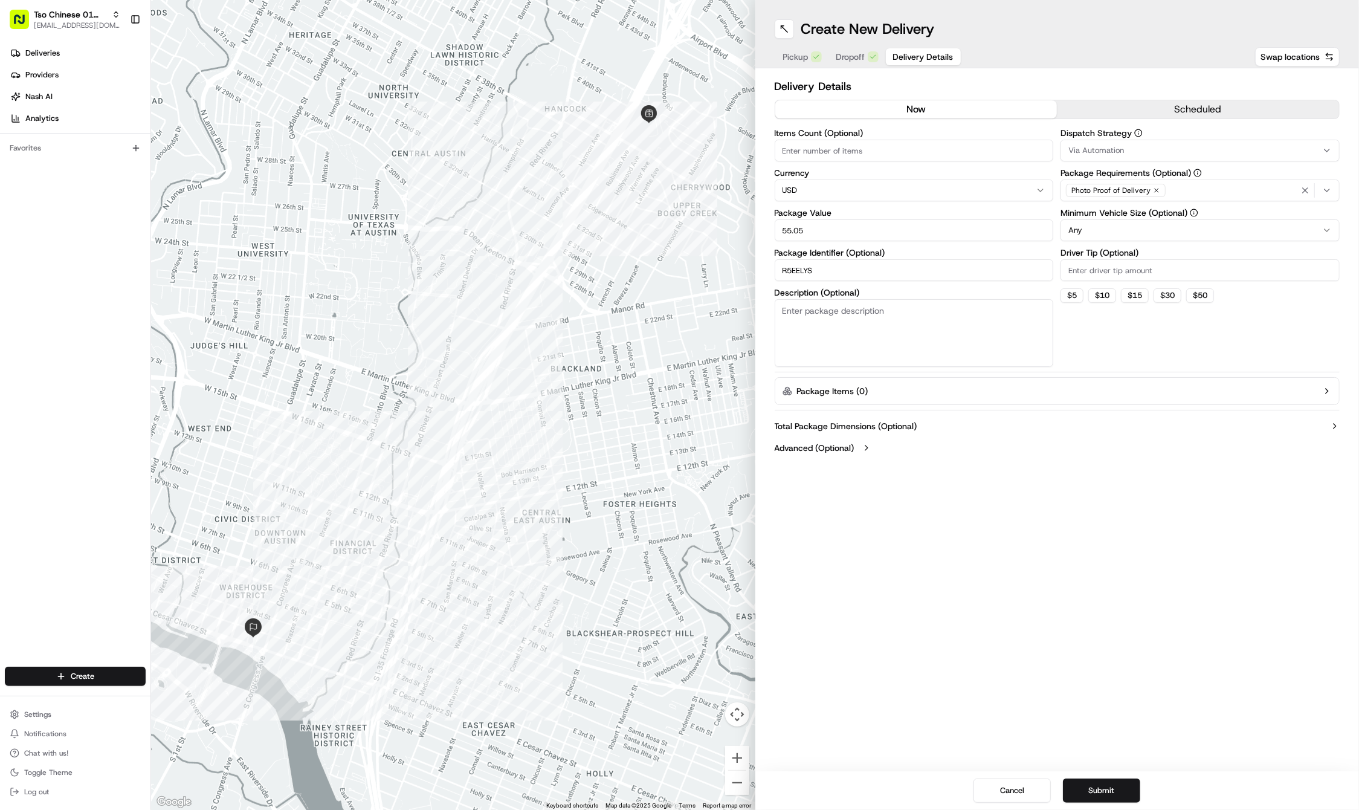
click at [1099, 259] on input "Driver Tip (Optional)" at bounding box center [1200, 270] width 279 height 22
type input "2"
click at [1114, 162] on div "Dispatch Strategy Via Automation Package Requirements (Optional) Photo Proof of…" at bounding box center [1200, 248] width 279 height 238
click at [1113, 152] on span "Via Automation" at bounding box center [1096, 150] width 56 height 11
click at [1113, 216] on span "Tso Cherrywood Strategy" at bounding box center [1155, 216] width 149 height 11
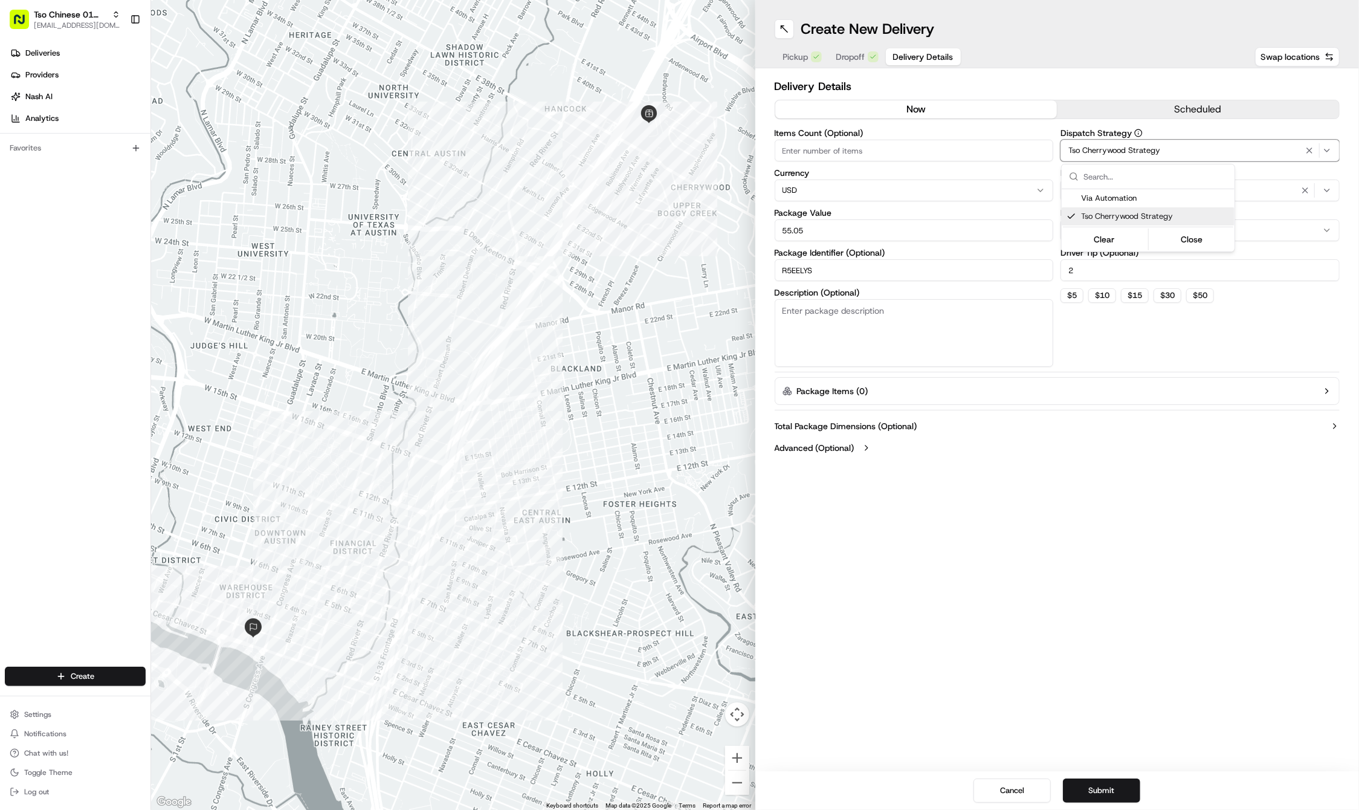
click at [1267, 204] on html "Tso Chinese 01 Cherrywood haran@tsochinese.com Toggle Sidebar Deliveries Provid…" at bounding box center [679, 405] width 1359 height 810
click at [1303, 187] on icon "button" at bounding box center [1306, 191] width 10 height 10
click at [1303, 187] on div "Select requirements" at bounding box center [1200, 190] width 273 height 11
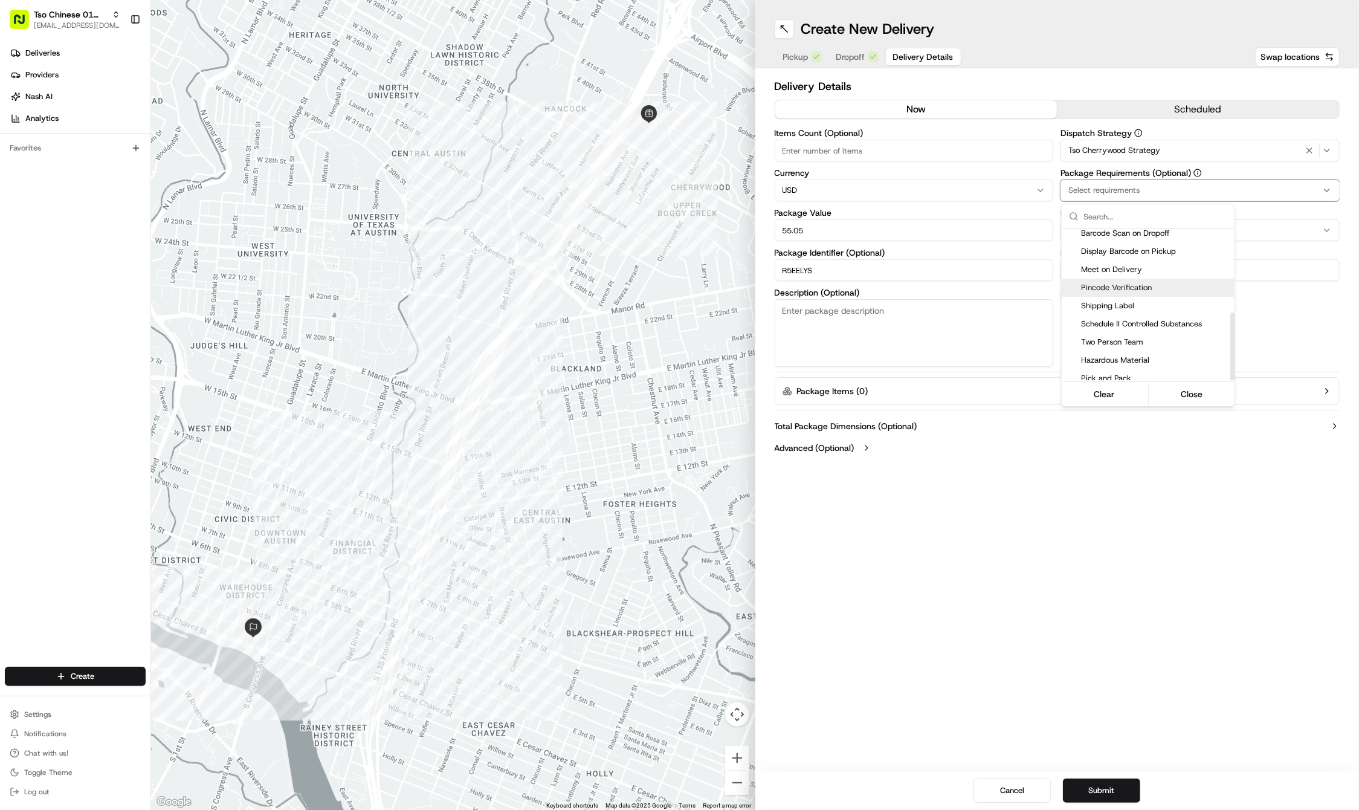
scroll to position [185, 0]
click at [1142, 265] on span "Meet on Delivery" at bounding box center [1155, 270] width 149 height 11
click at [1158, 601] on html "Tso Chinese 01 Cherrywood haran@tsochinese.com Toggle Sidebar Deliveries Provid…" at bounding box center [679, 405] width 1359 height 810
click at [978, 560] on div "Create New Delivery Pickup Dropoff Delivery Details Swap locations Delivery Det…" at bounding box center [1057, 405] width 604 height 810
click at [1105, 782] on button "Submit" at bounding box center [1101, 790] width 77 height 24
